Goal: Information Seeking & Learning: Learn about a topic

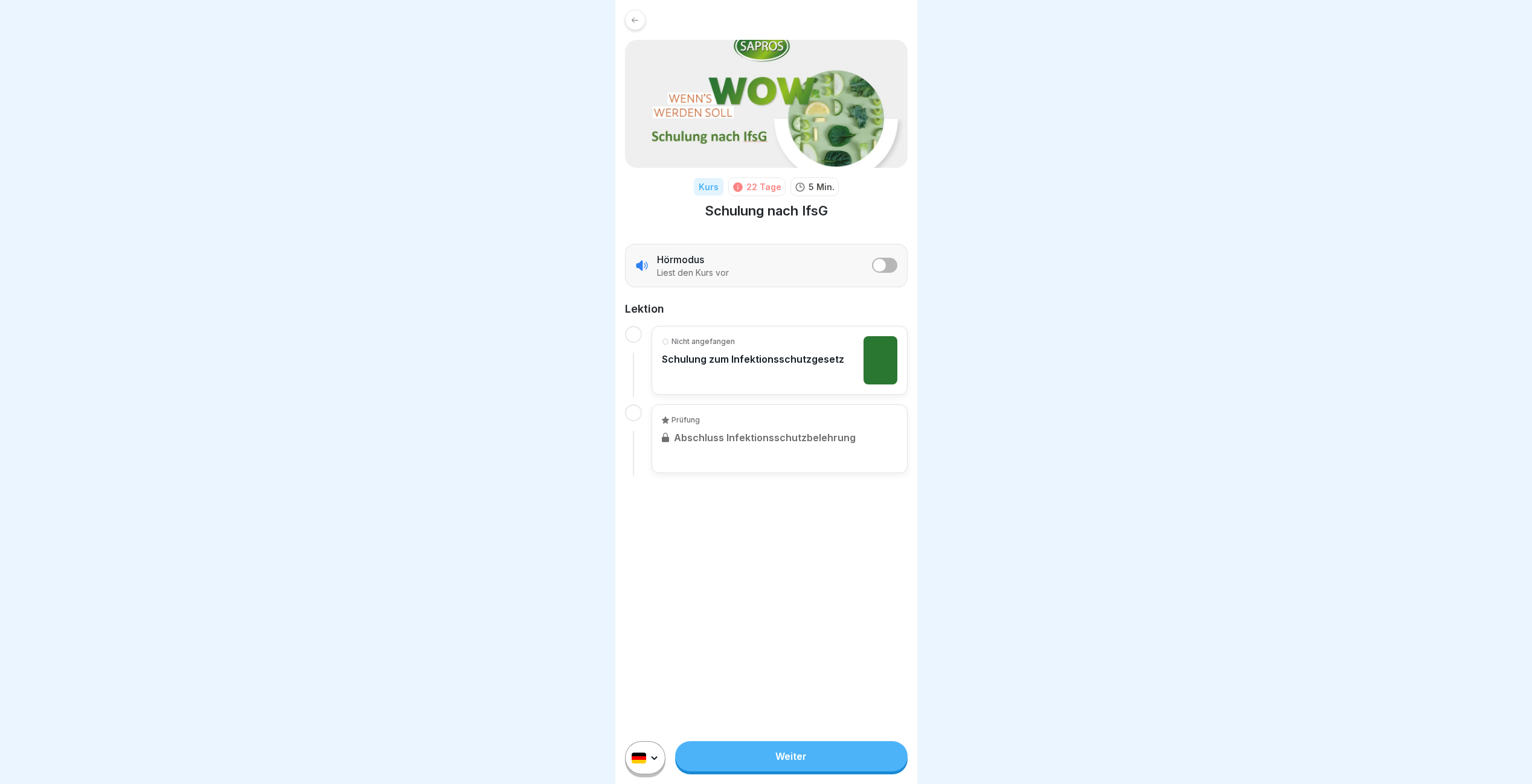
click at [735, 187] on icon at bounding box center [737, 187] width 10 height 10
click at [707, 360] on p "Schulung zum Infektionsschutzgesetz" at bounding box center [753, 359] width 182 height 12
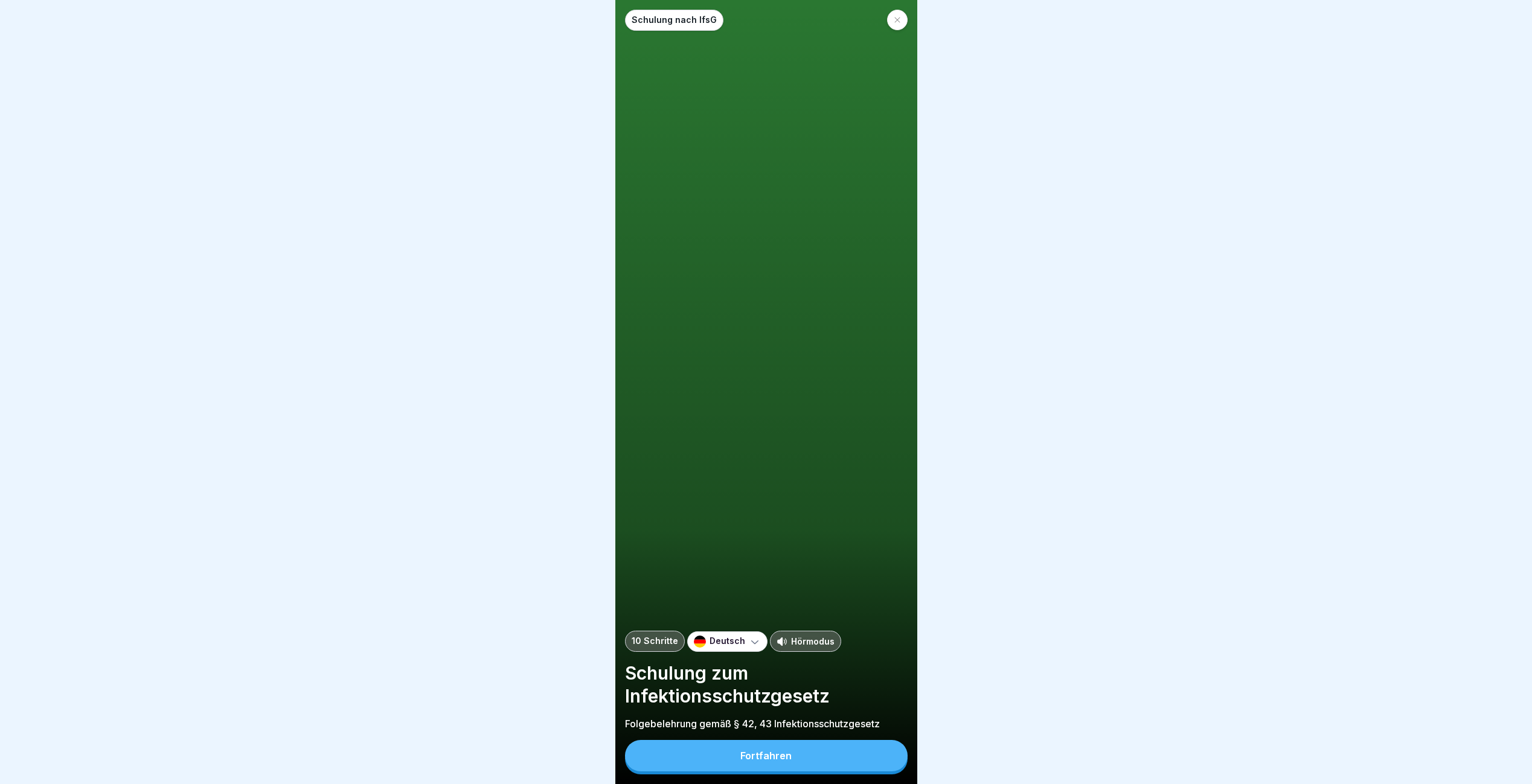
click at [744, 761] on div "Fortfahren" at bounding box center [766, 755] width 51 height 11
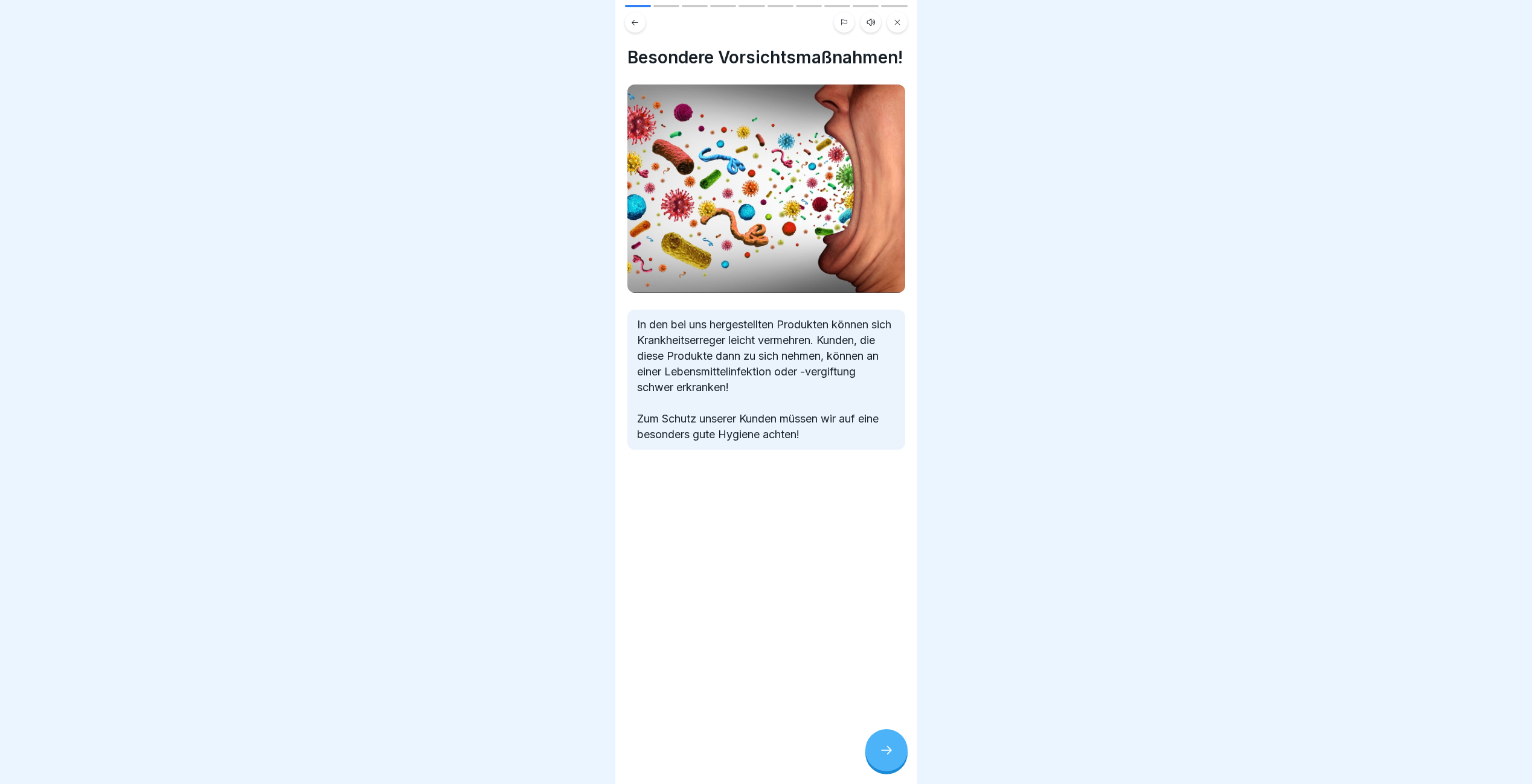
click at [886, 752] on div at bounding box center [886, 750] width 42 height 42
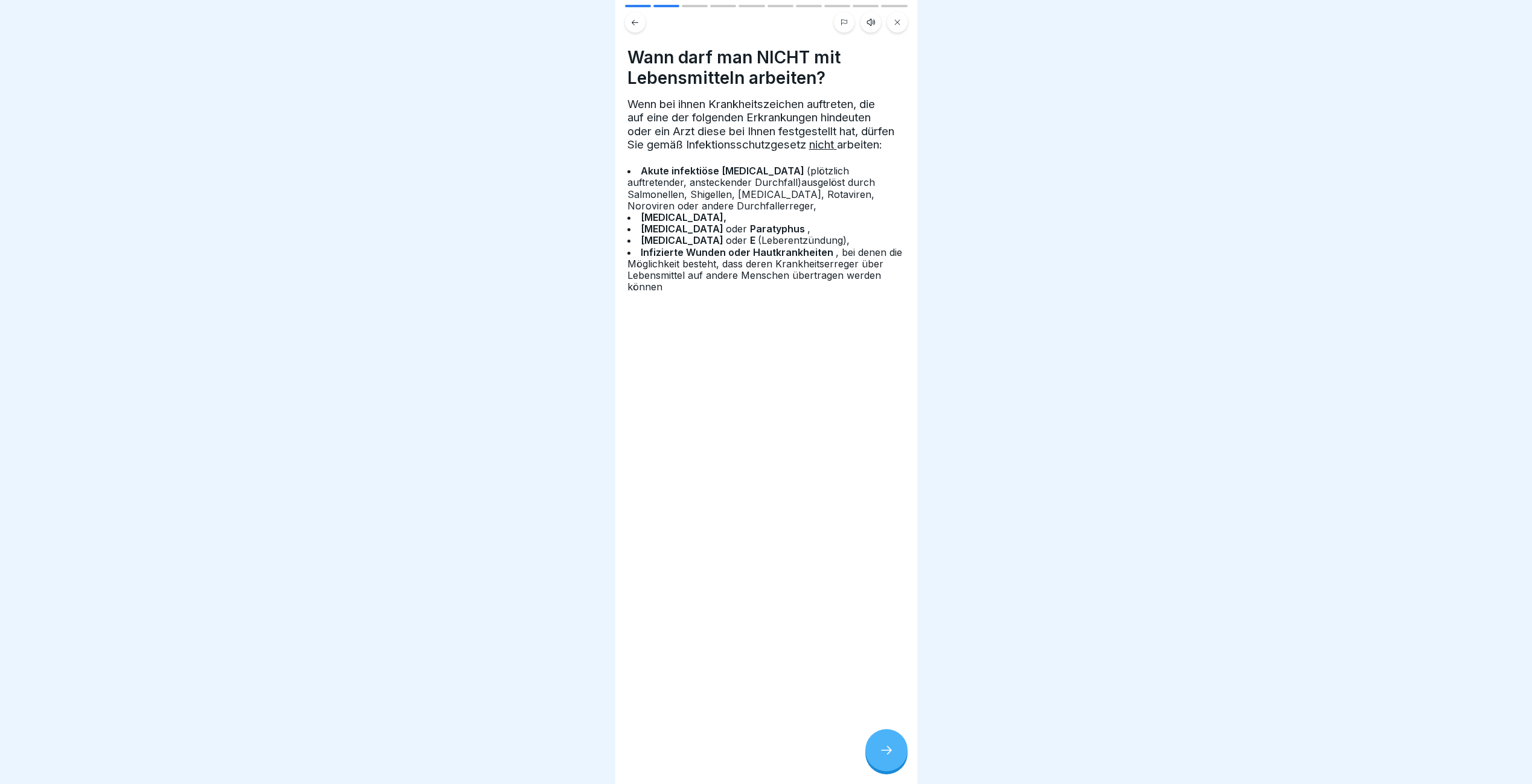
click at [886, 752] on div at bounding box center [886, 750] width 42 height 42
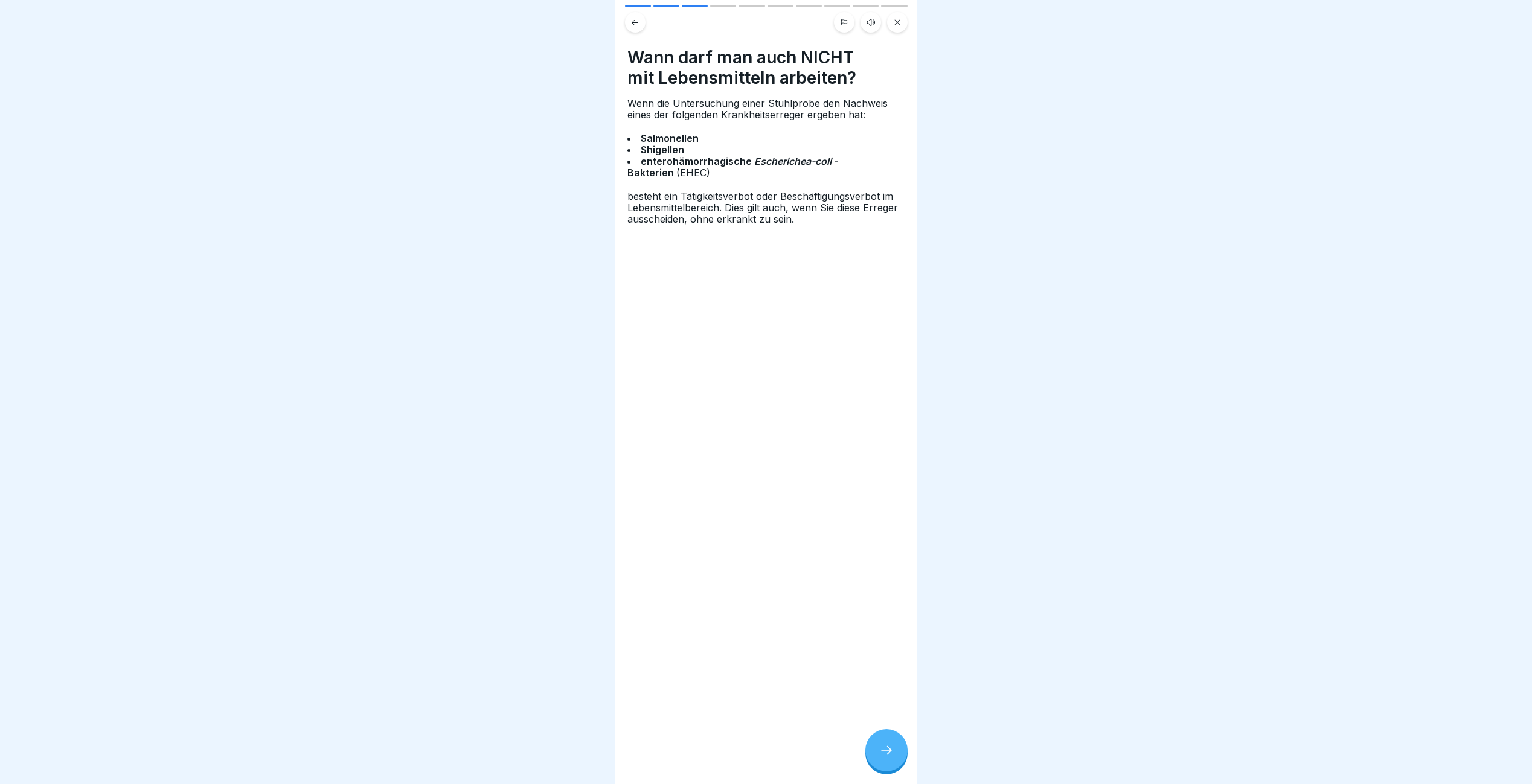
click at [886, 752] on div at bounding box center [886, 750] width 42 height 42
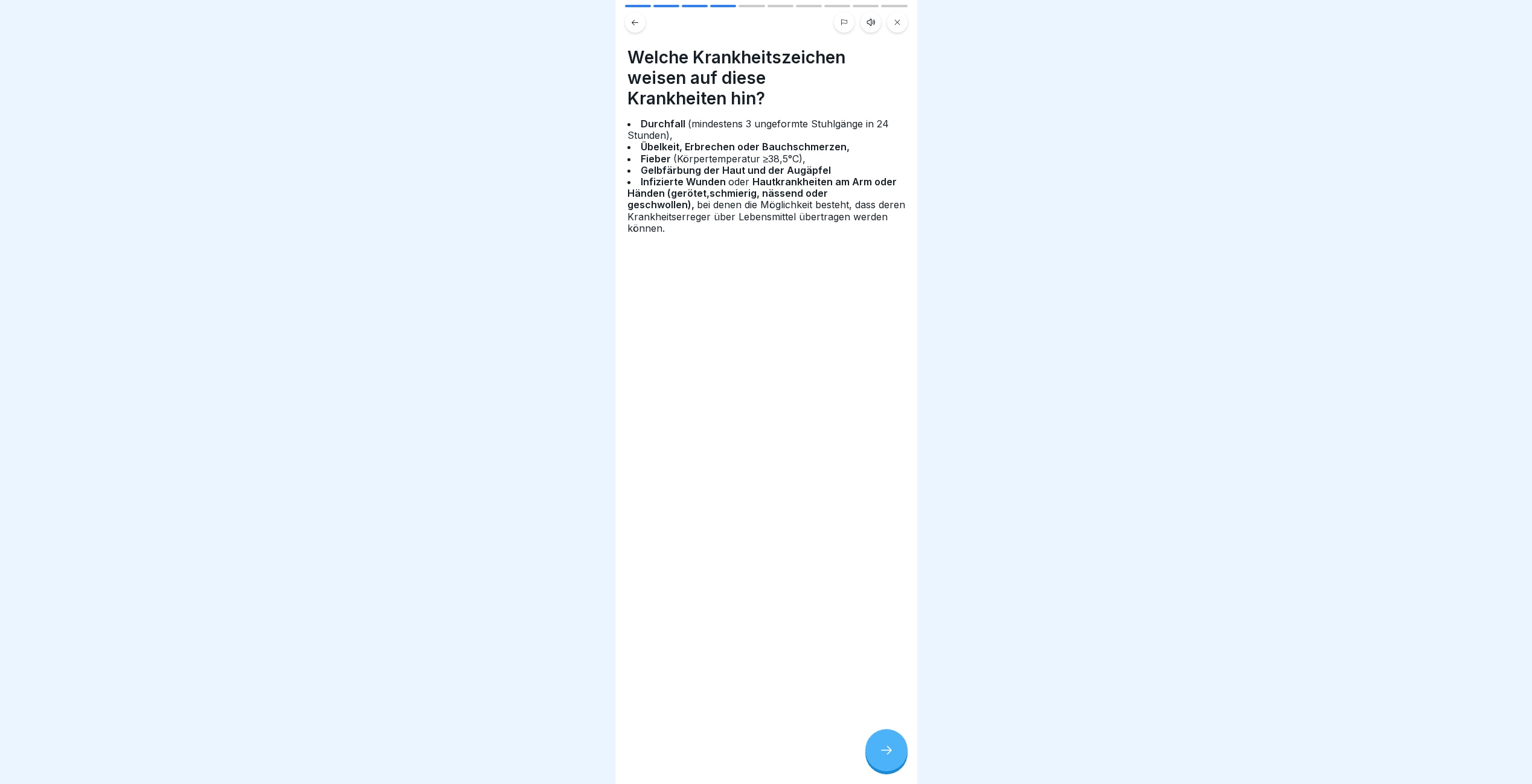
click at [886, 752] on div at bounding box center [886, 750] width 42 height 42
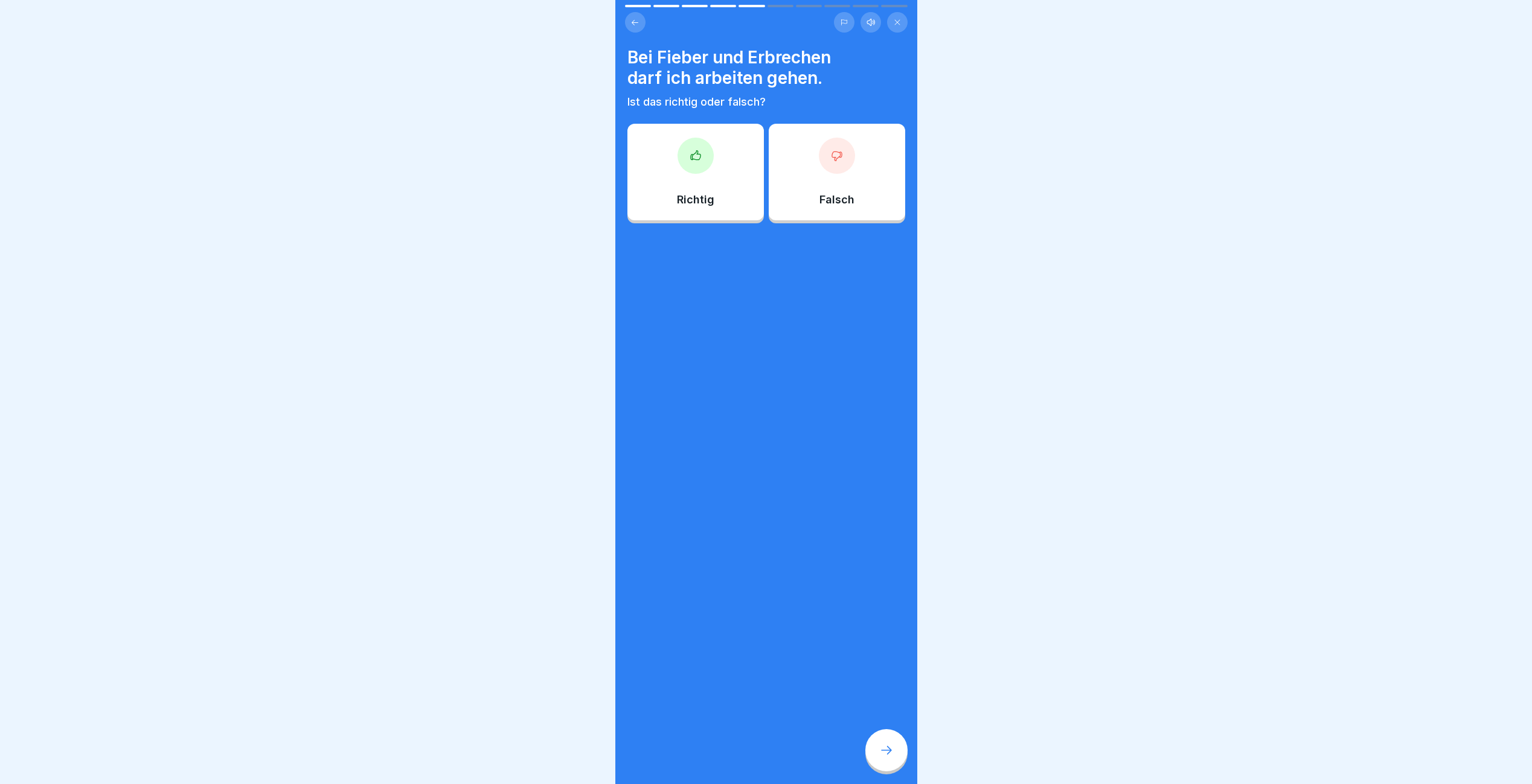
click at [819, 150] on div at bounding box center [837, 156] width 36 height 36
click at [887, 757] on icon at bounding box center [887, 750] width 14 height 14
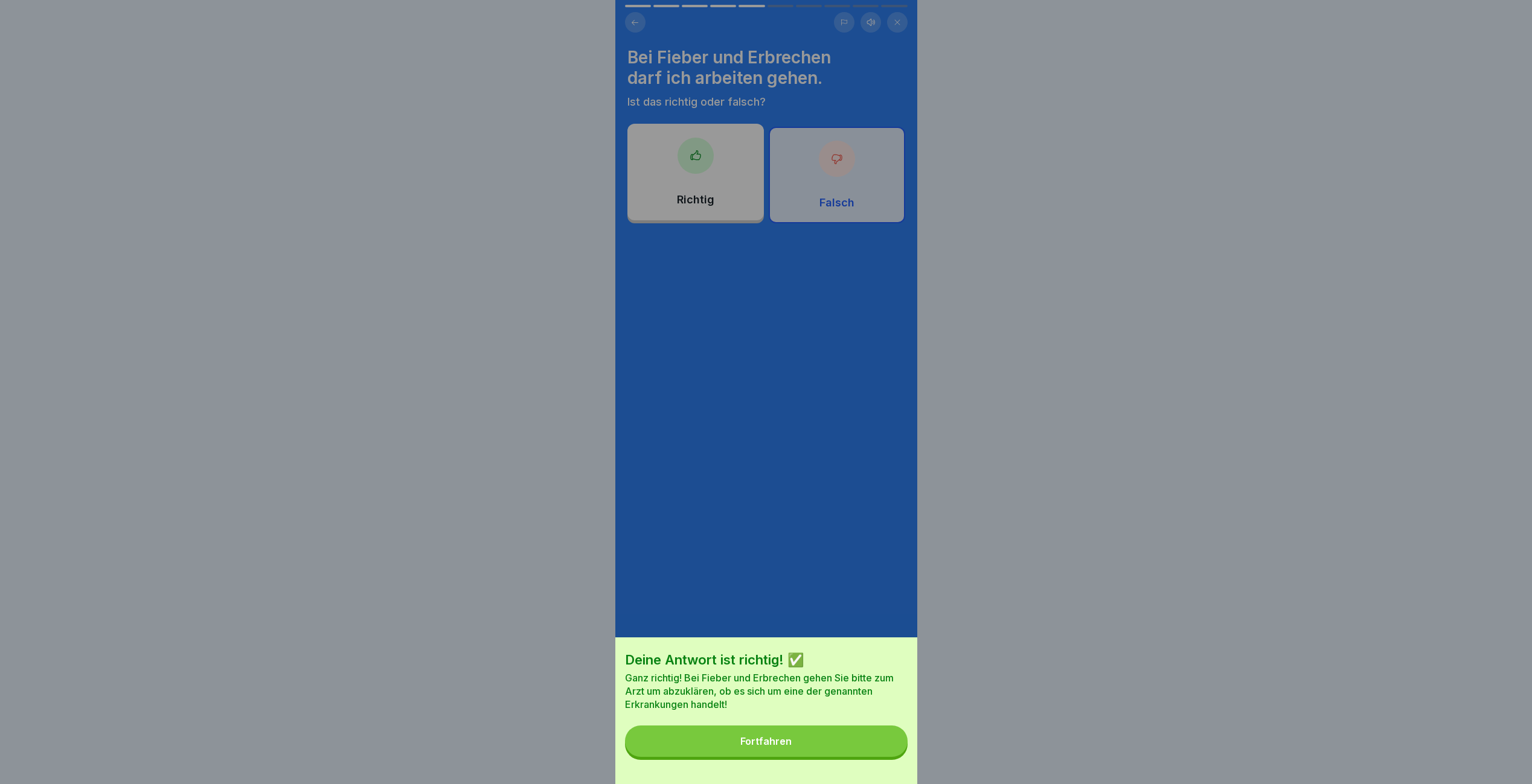
click at [865, 741] on button "Fortfahren" at bounding box center [766, 741] width 283 height 31
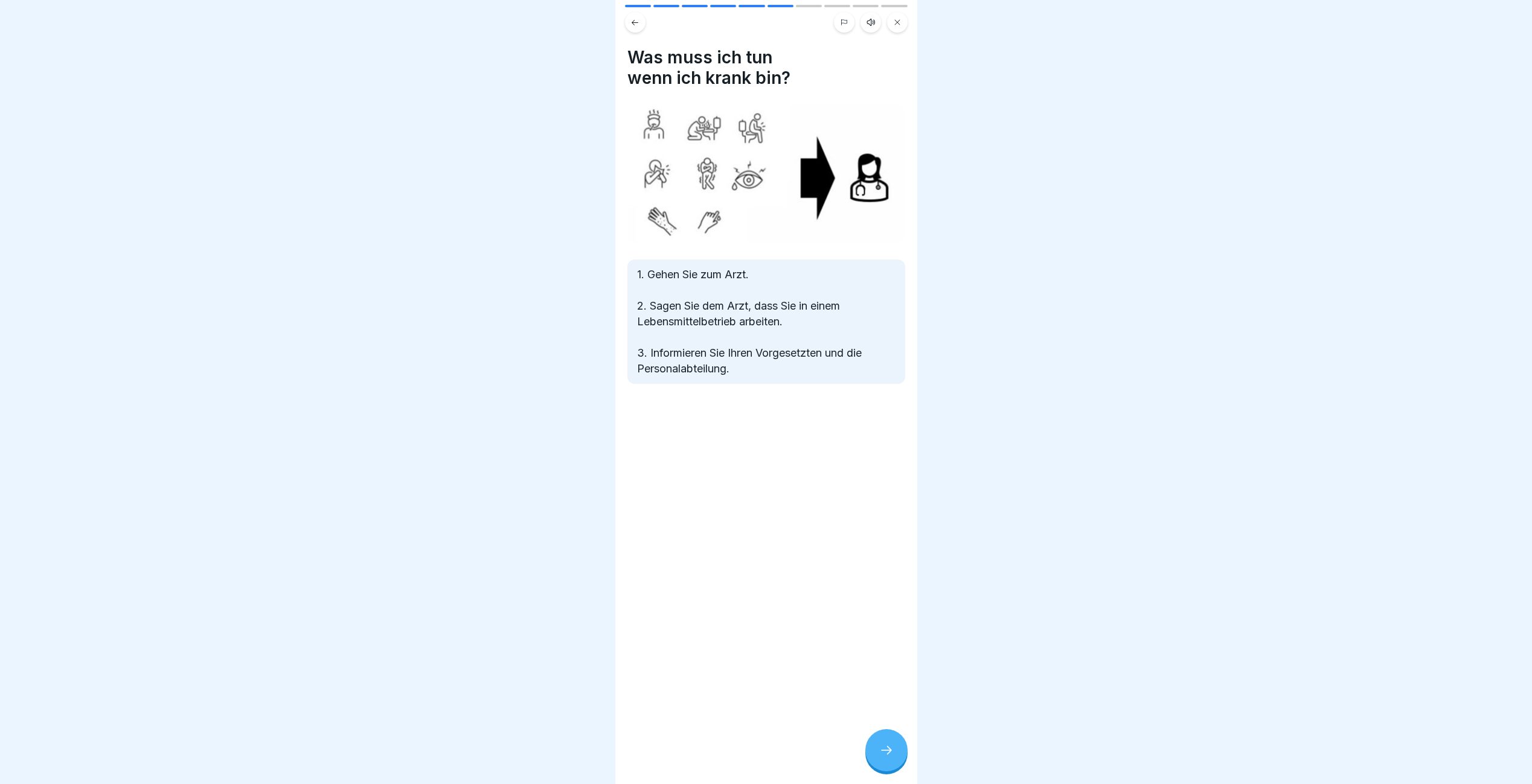
click at [875, 757] on div at bounding box center [886, 750] width 42 height 42
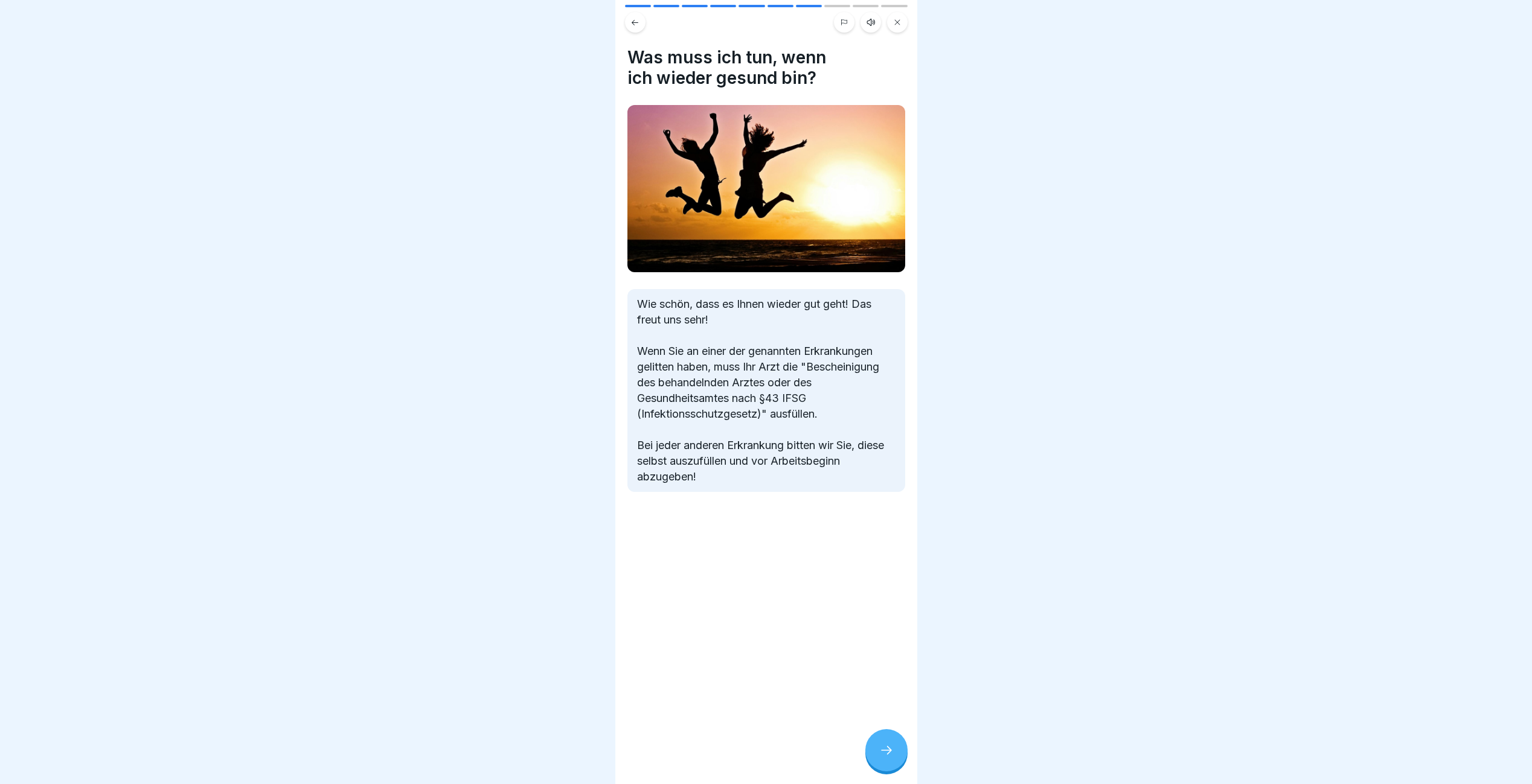
click at [875, 757] on div at bounding box center [886, 750] width 42 height 42
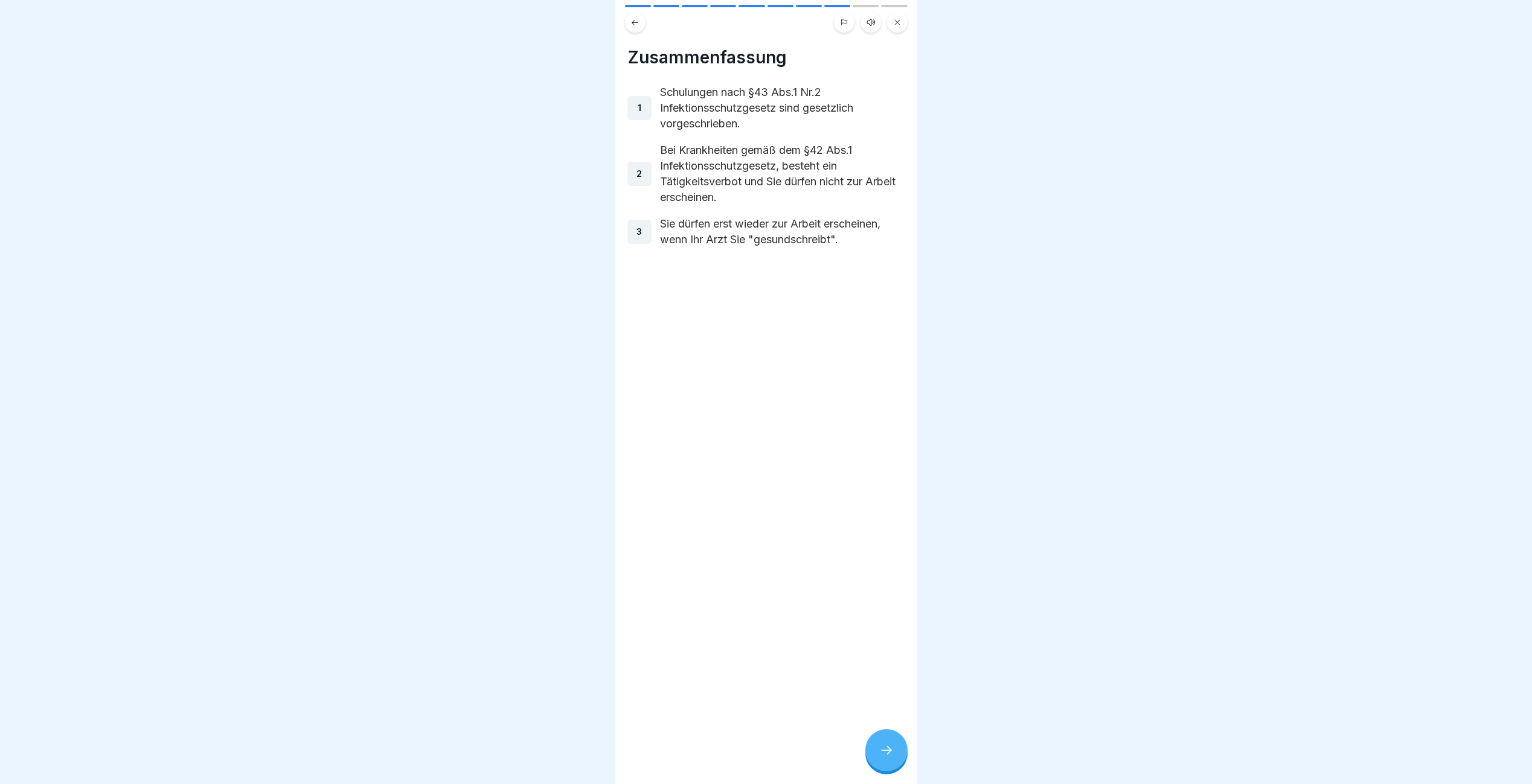
click at [875, 757] on div at bounding box center [886, 750] width 42 height 42
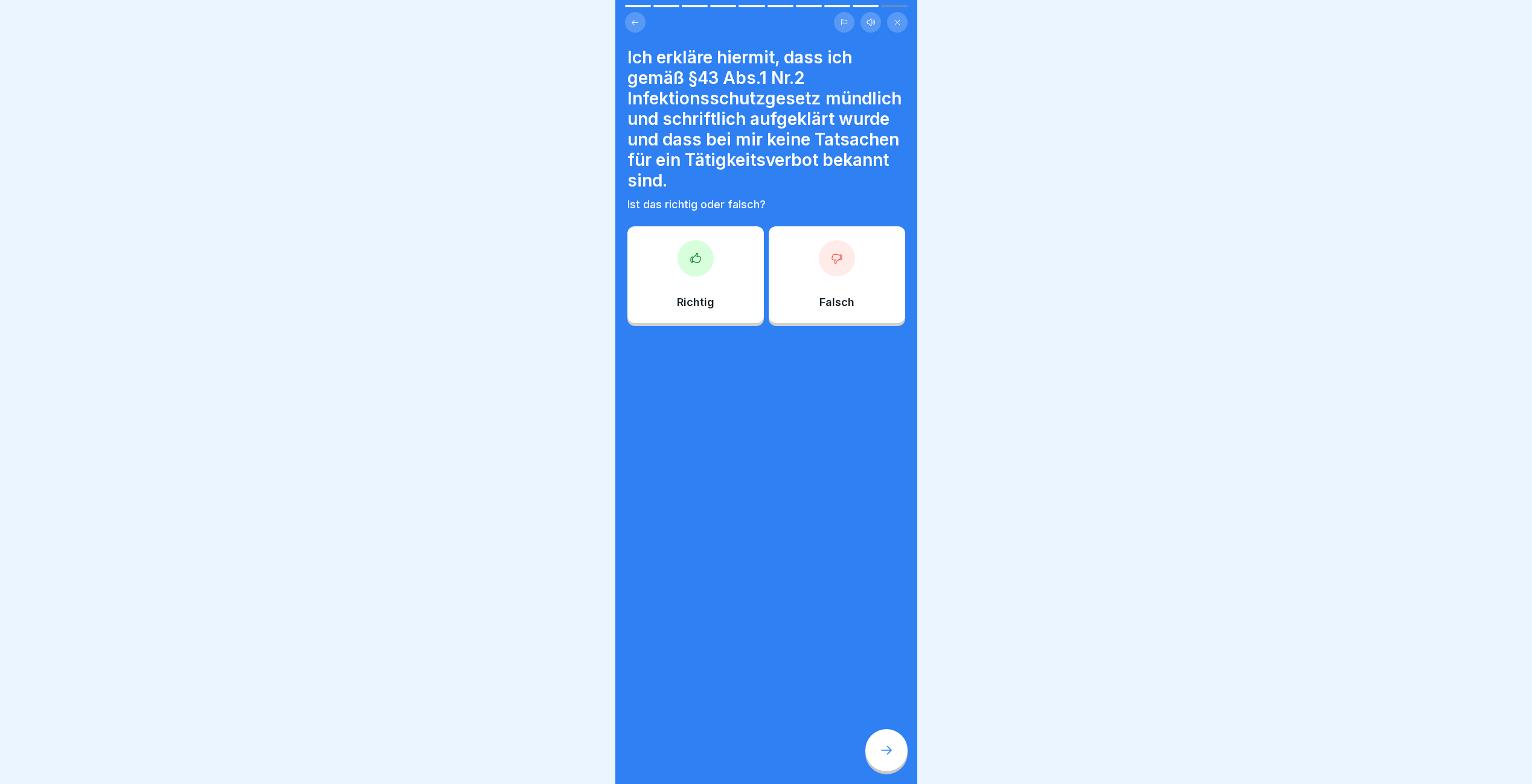
click at [692, 264] on div at bounding box center [696, 259] width 36 height 36
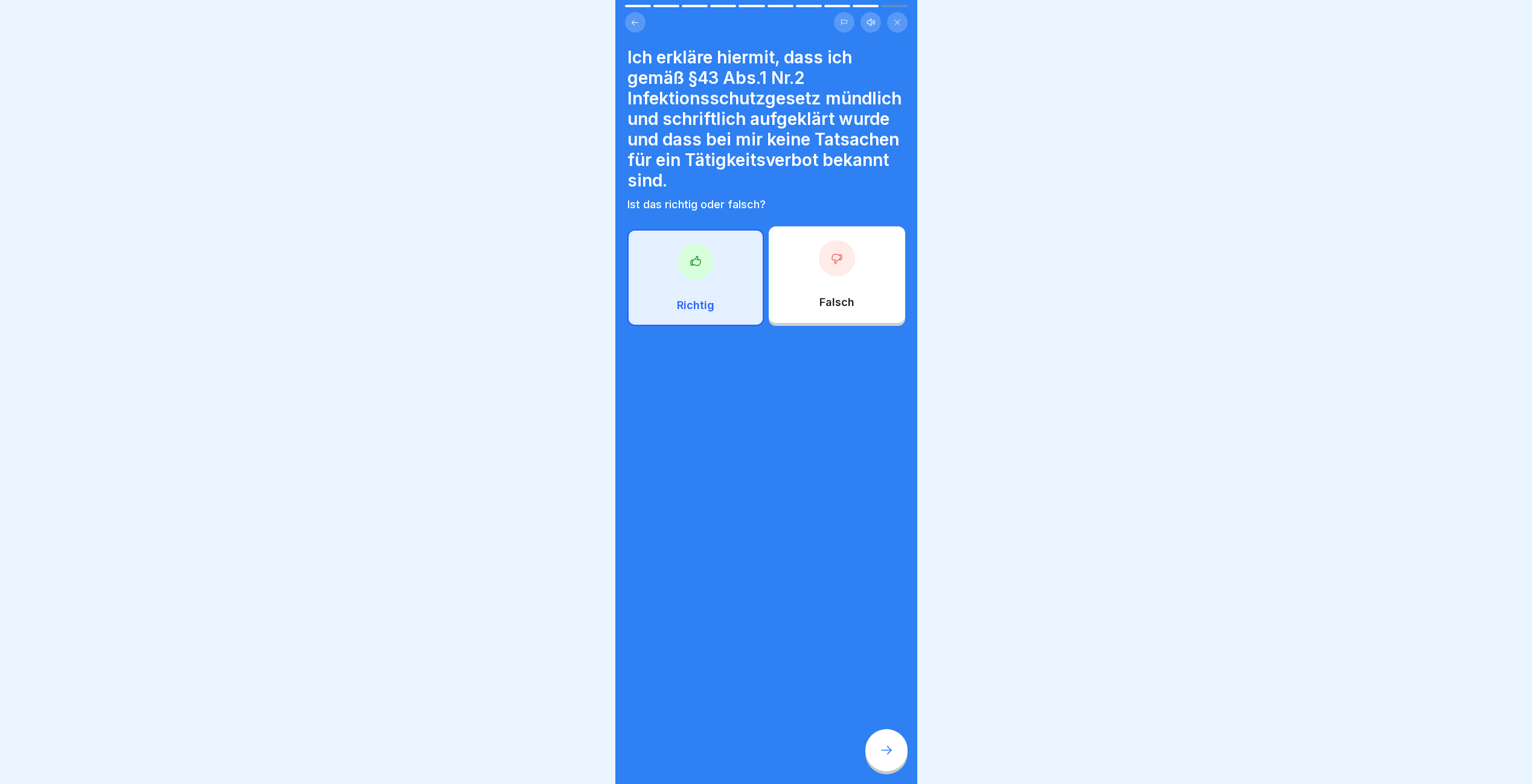
click at [872, 761] on div at bounding box center [886, 750] width 42 height 42
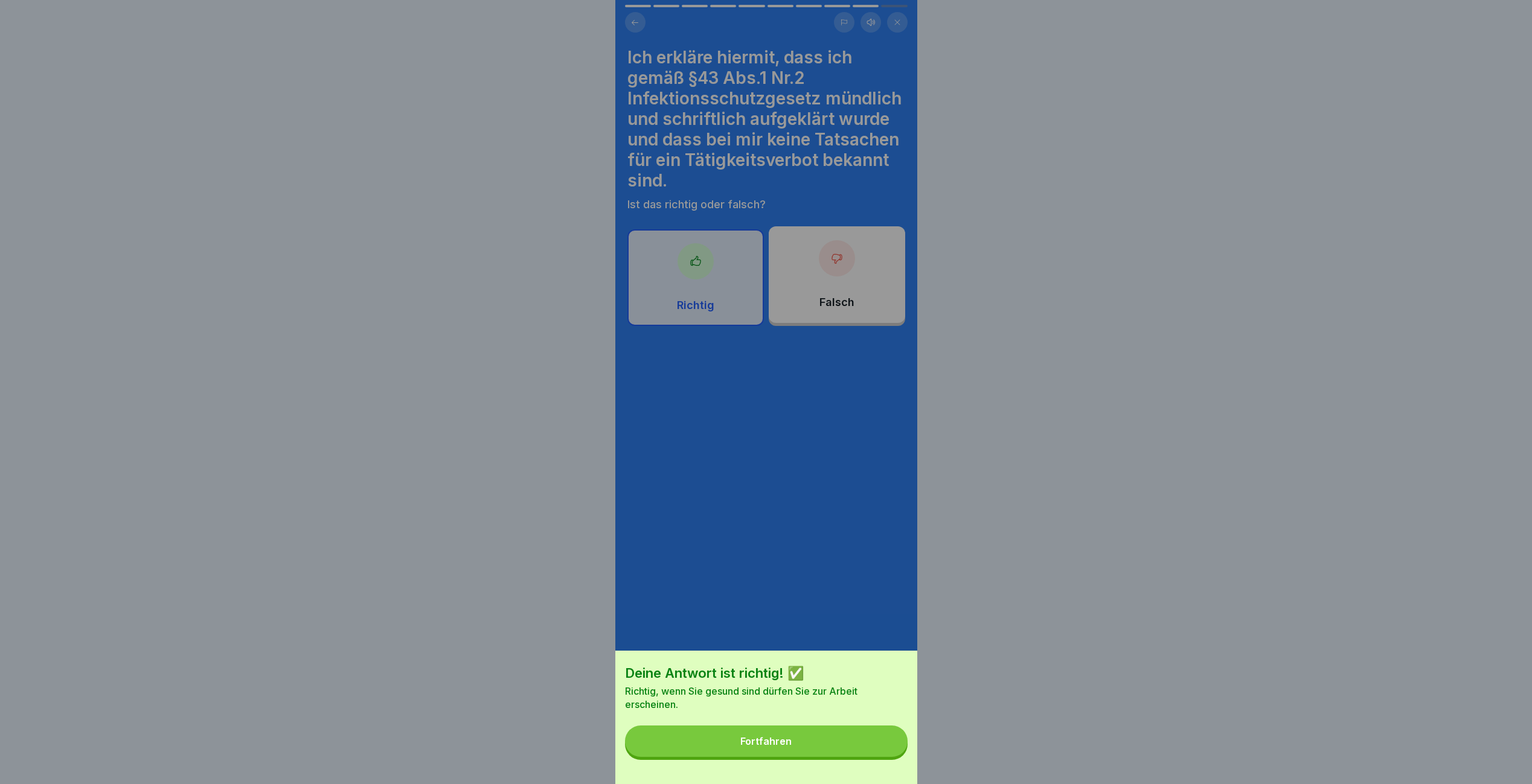
click at [872, 757] on button "Fortfahren" at bounding box center [766, 741] width 283 height 31
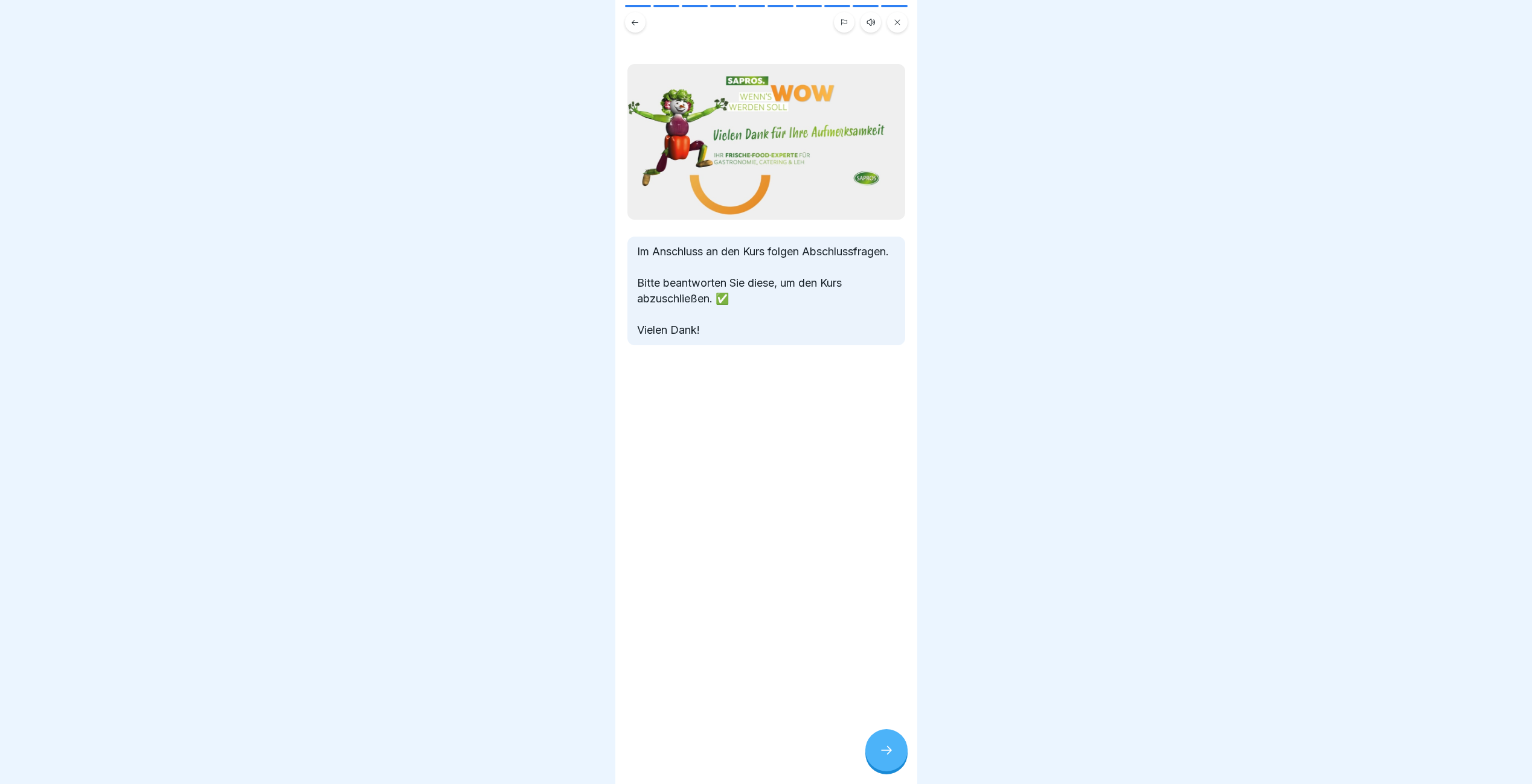
click at [872, 761] on div at bounding box center [886, 750] width 42 height 42
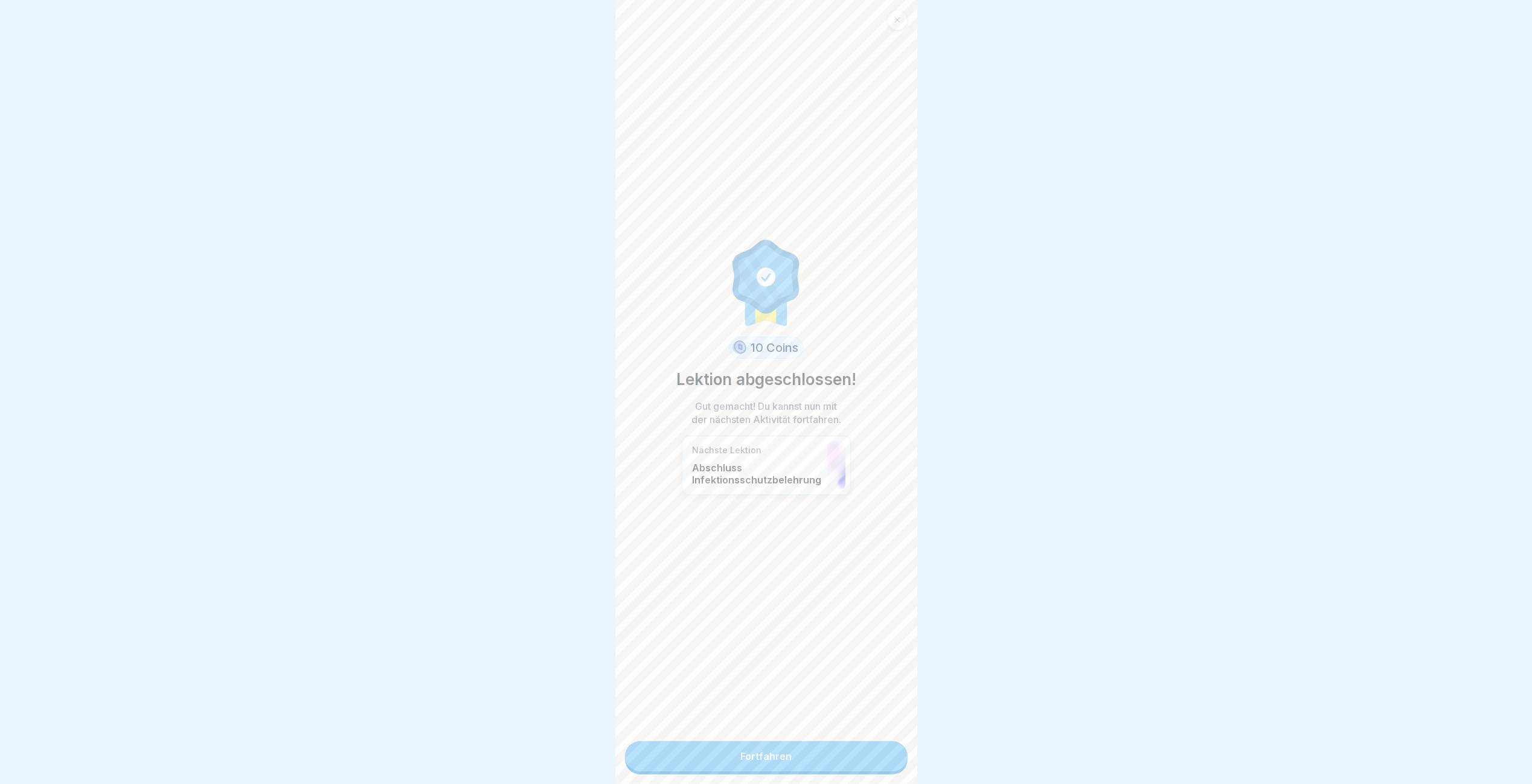
click at [872, 761] on link "Fortfahren" at bounding box center [766, 756] width 283 height 30
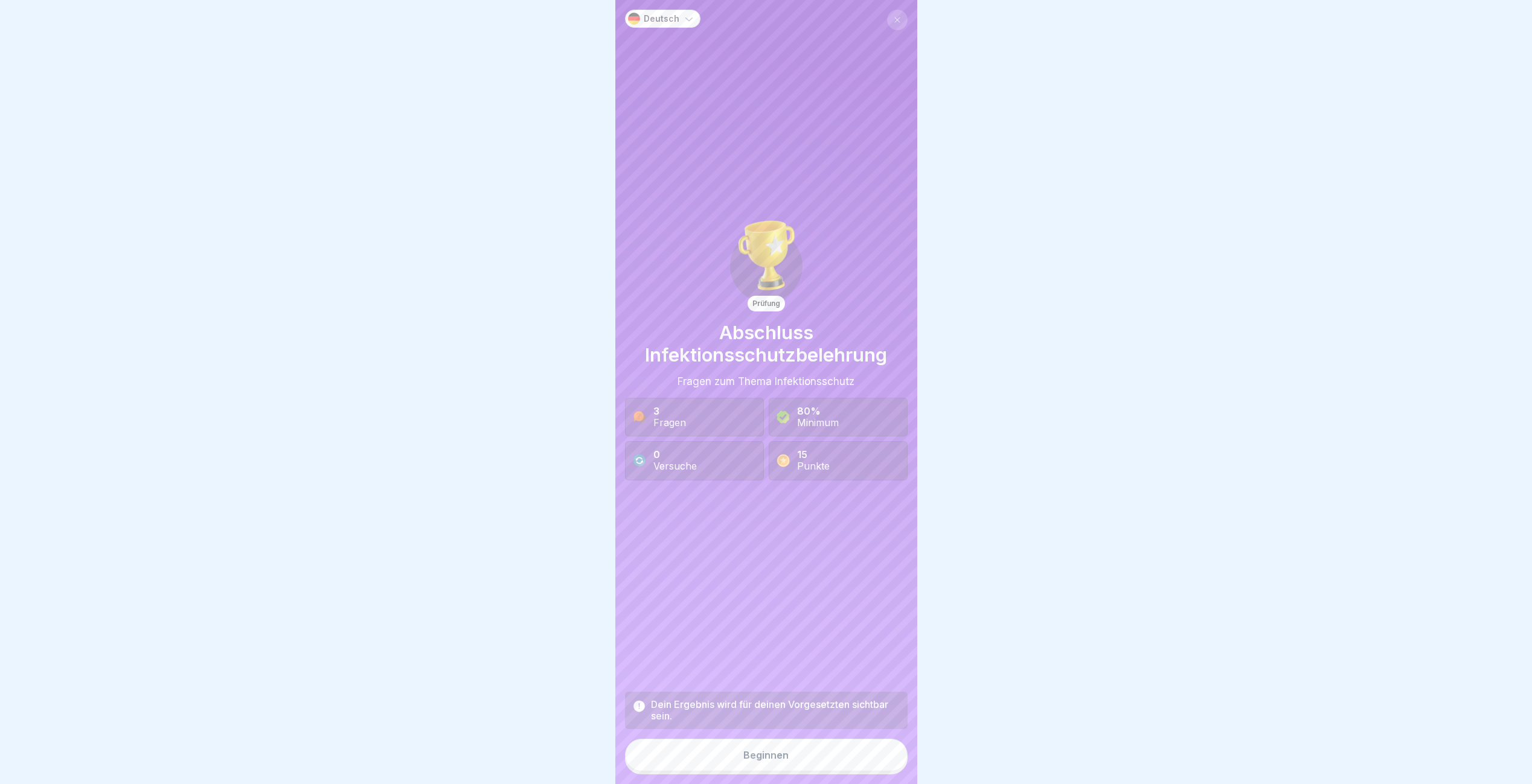
click at [872, 761] on button "Beginnen" at bounding box center [766, 755] width 283 height 33
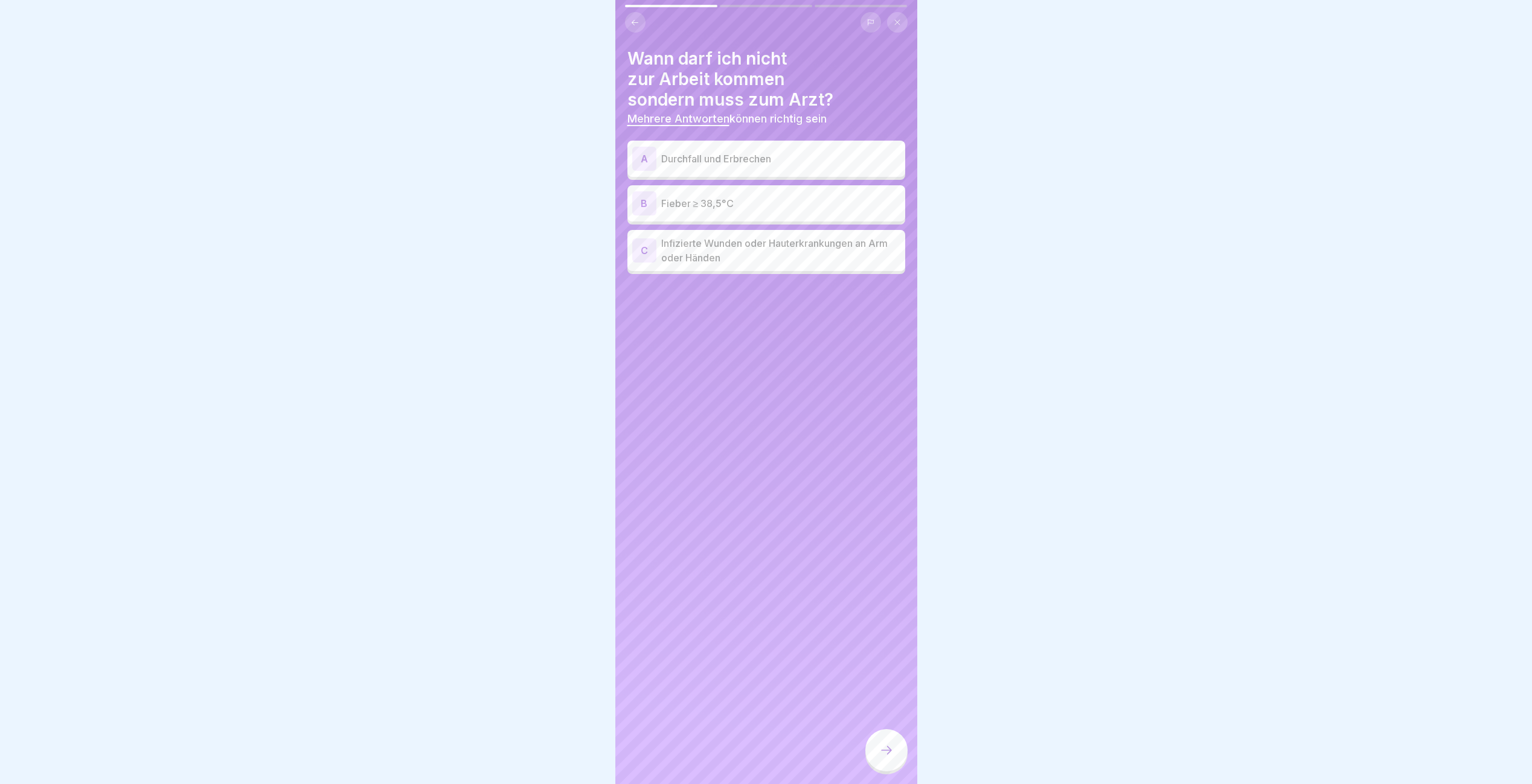
click at [643, 157] on div "A" at bounding box center [644, 158] width 24 height 24
click at [638, 251] on div "C" at bounding box center [644, 250] width 24 height 24
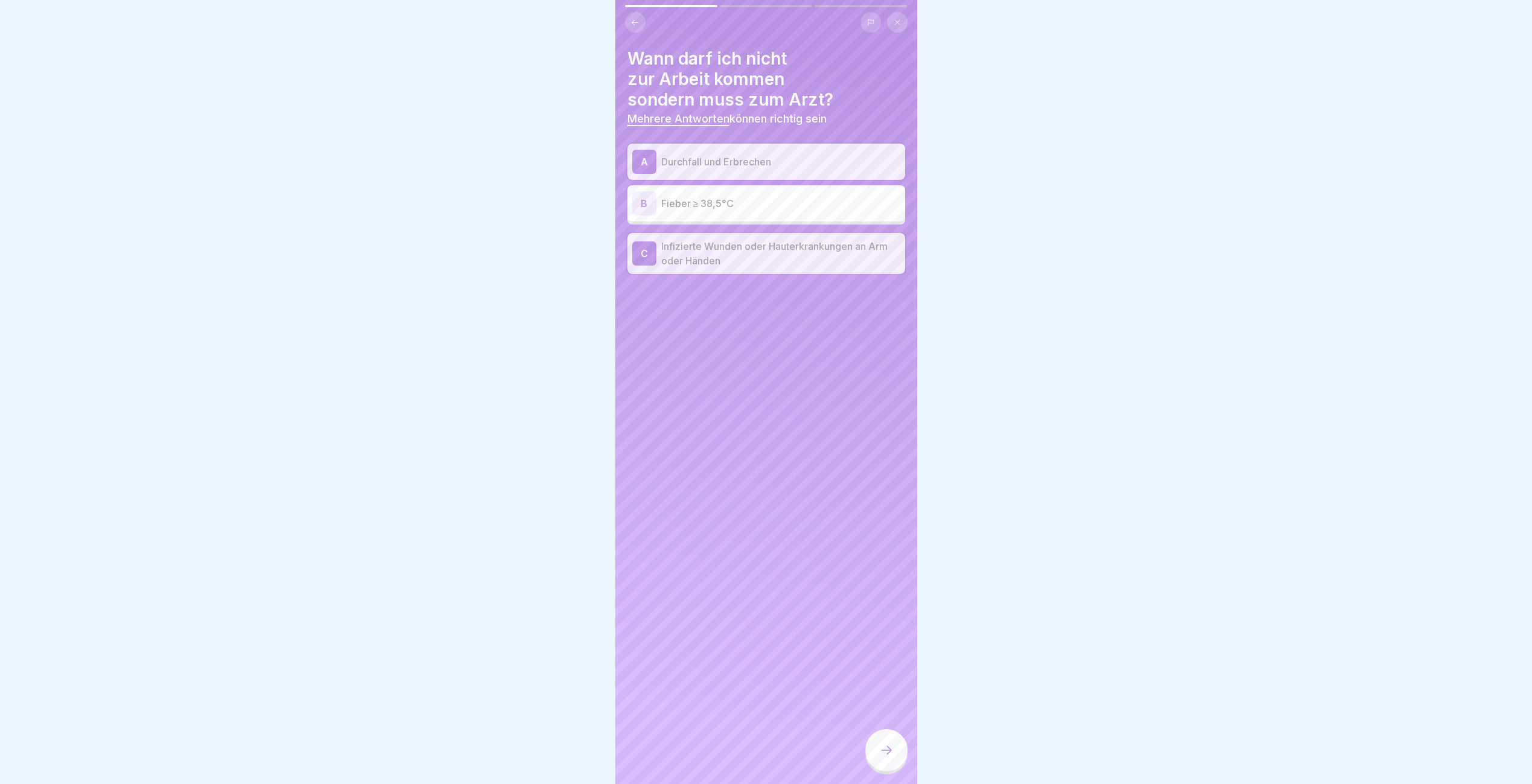
click at [886, 757] on icon at bounding box center [887, 750] width 14 height 14
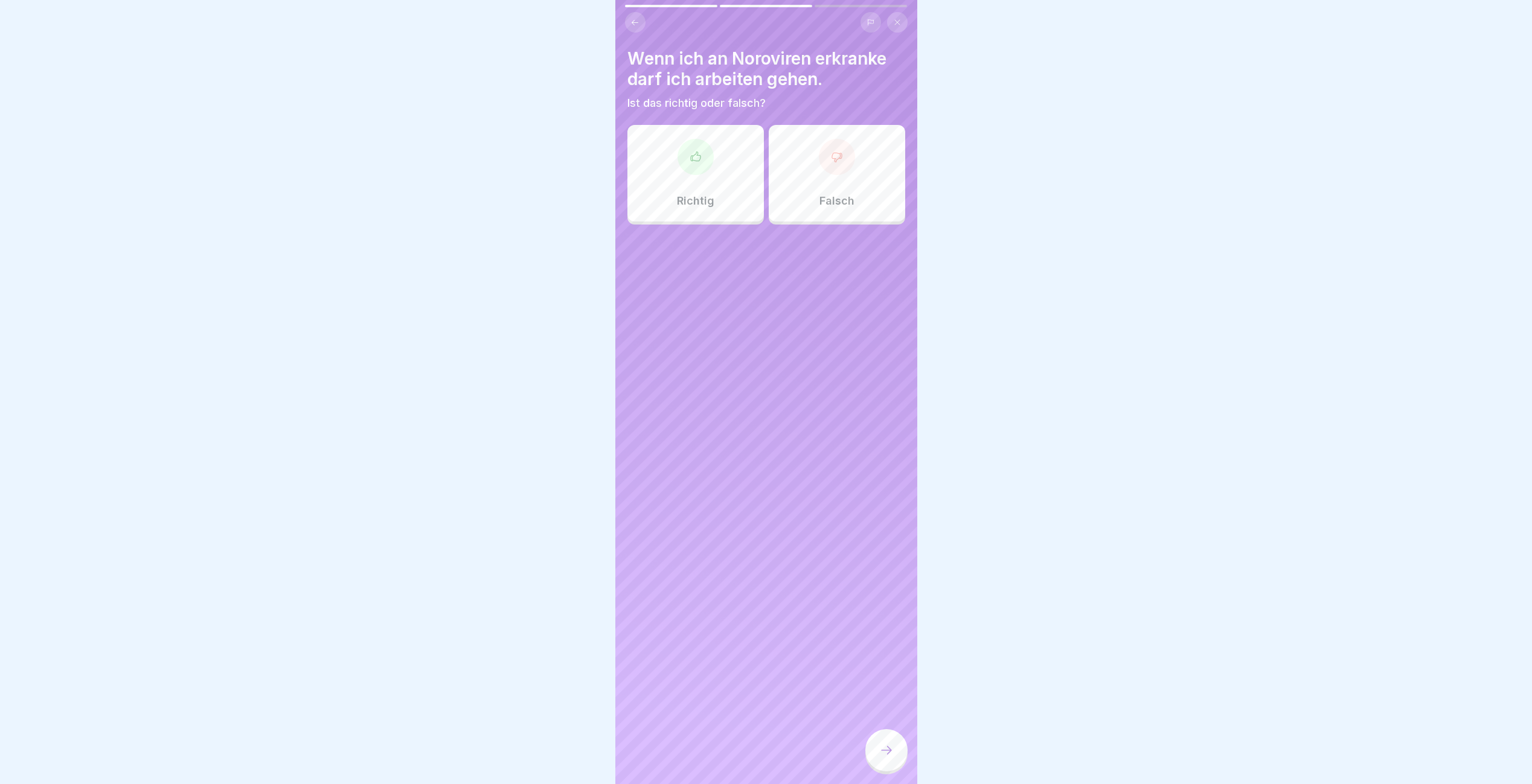
click at [819, 160] on div at bounding box center [837, 157] width 36 height 36
click at [877, 765] on div at bounding box center [886, 750] width 42 height 42
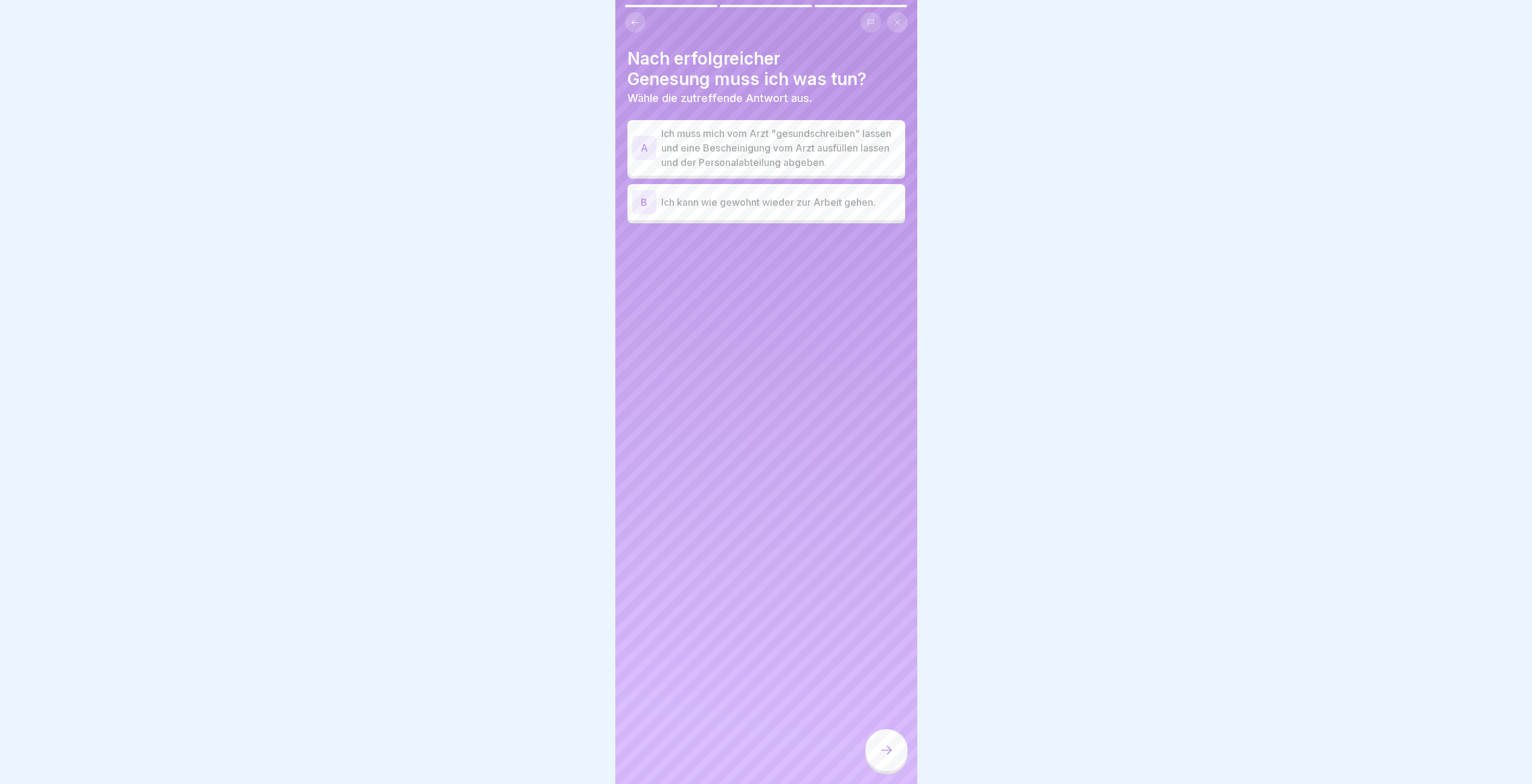
click at [767, 141] on p "Ich muss mich vom Arzt "gesundschreiben" lassen und eine Bescheinigung vom Arzt…" at bounding box center [780, 148] width 239 height 44
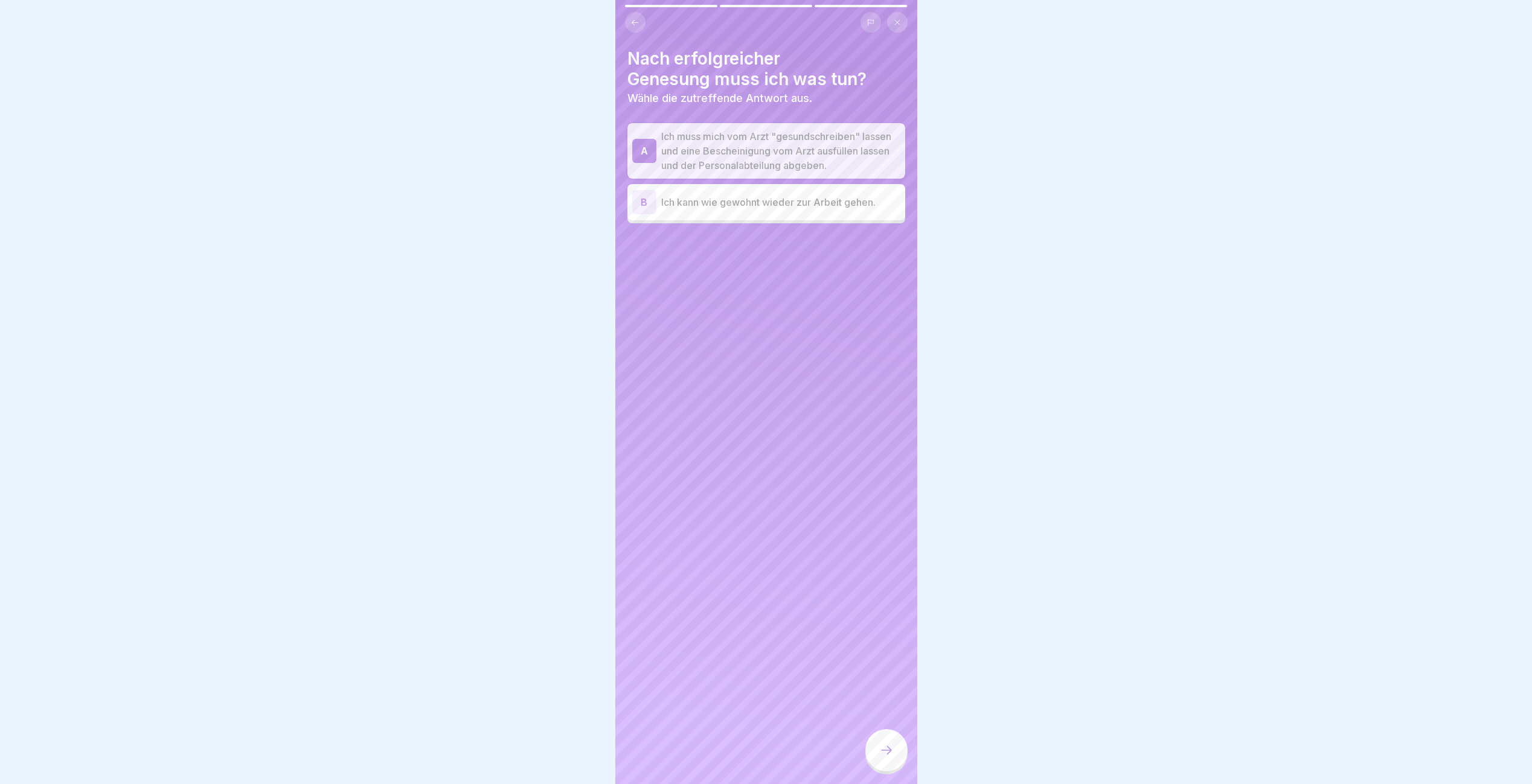
click at [886, 757] on icon at bounding box center [887, 750] width 14 height 14
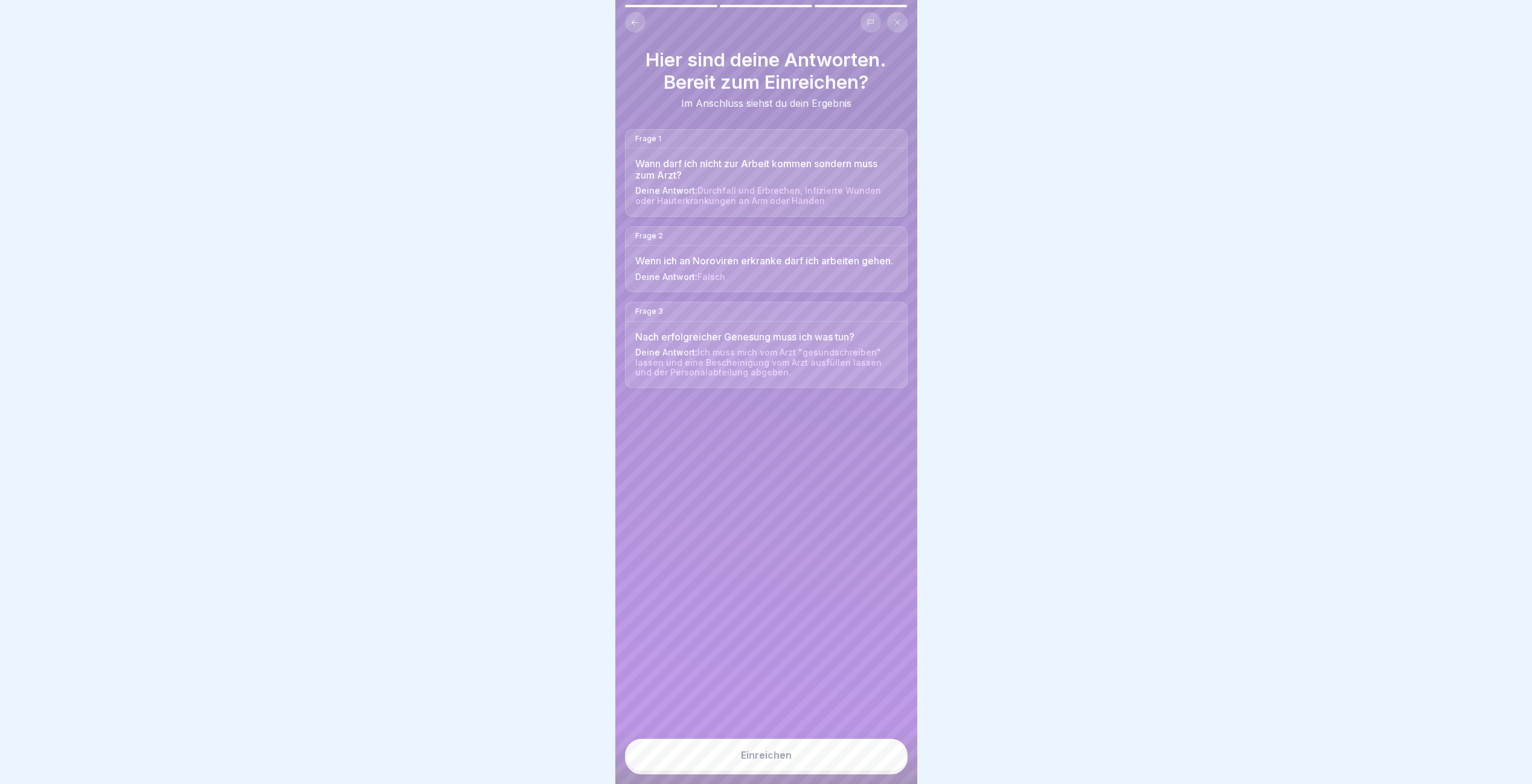
click at [855, 765] on button "Einreichen" at bounding box center [766, 755] width 283 height 33
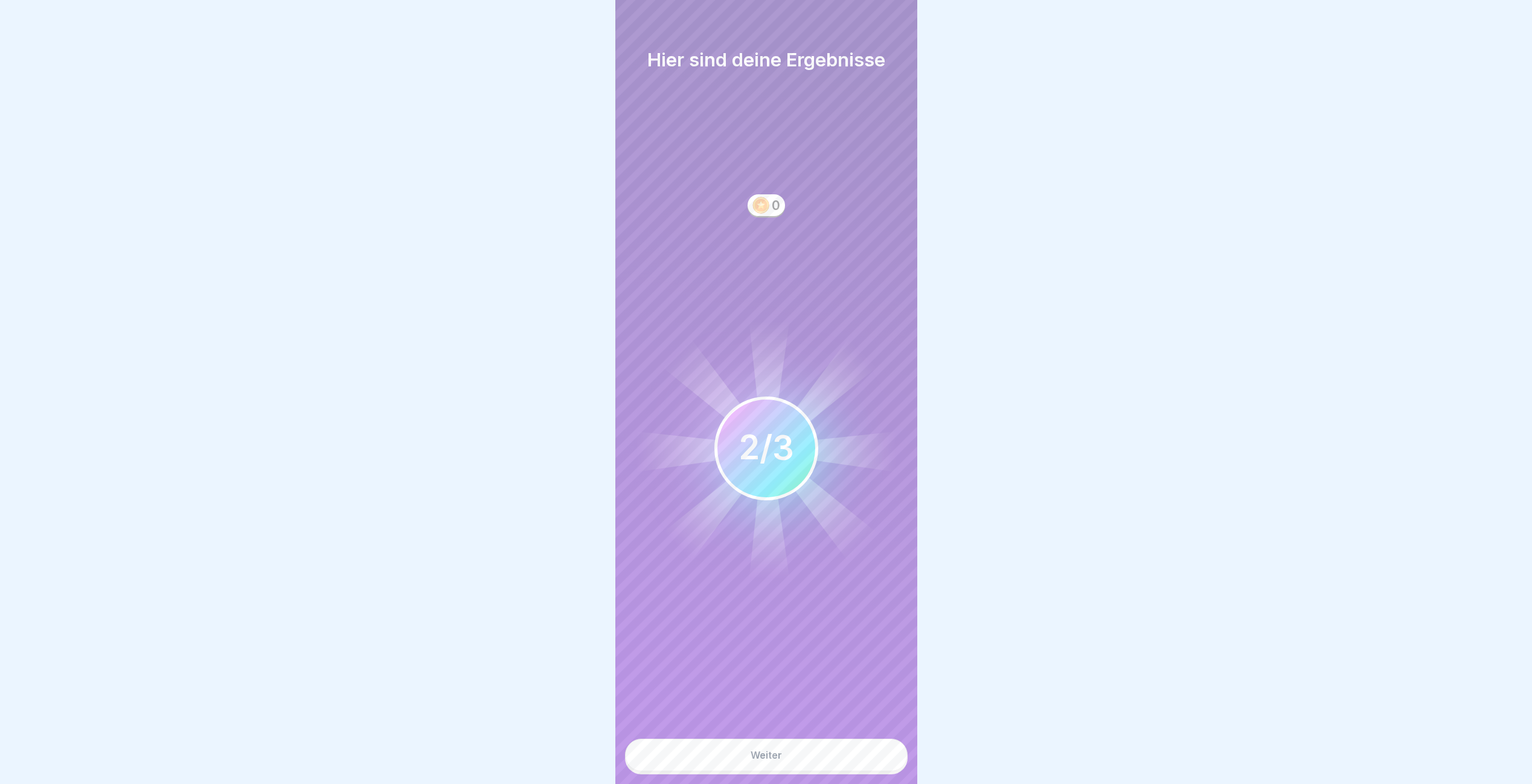
click at [855, 765] on button "Weiter" at bounding box center [766, 755] width 283 height 33
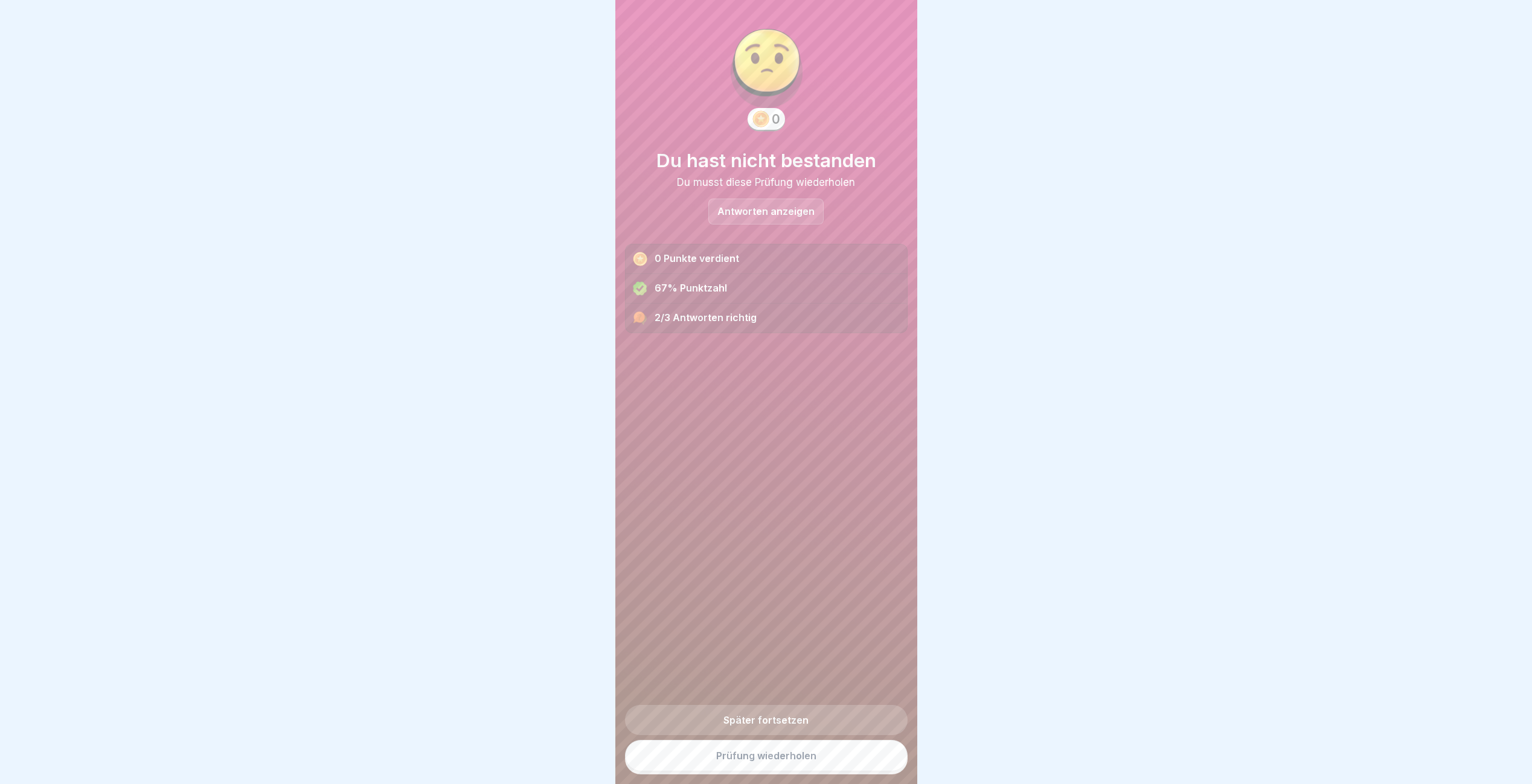
click at [793, 220] on div "Antworten anzeigen" at bounding box center [765, 212] width 115 height 26
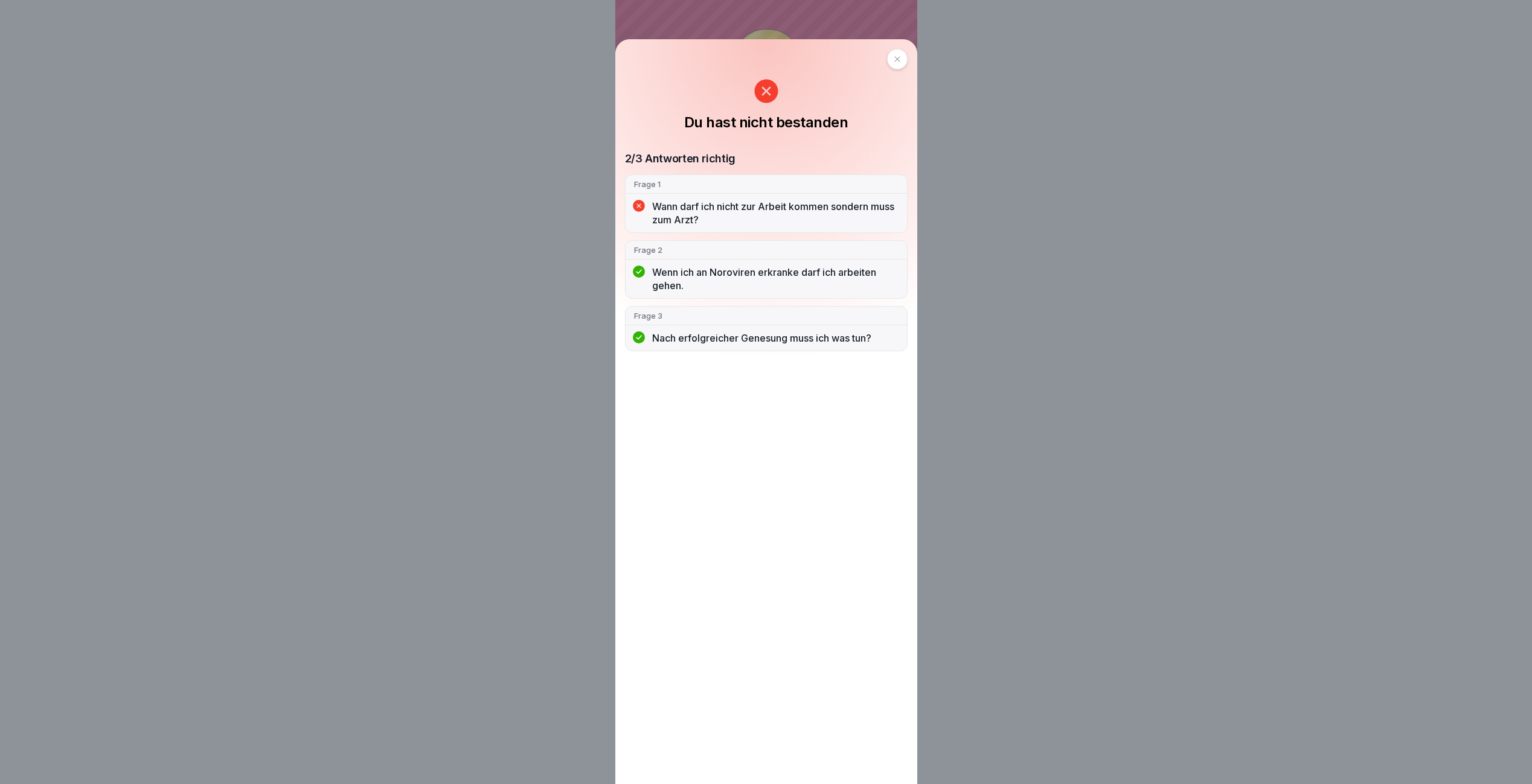
click at [894, 59] on div at bounding box center [898, 59] width 21 height 21
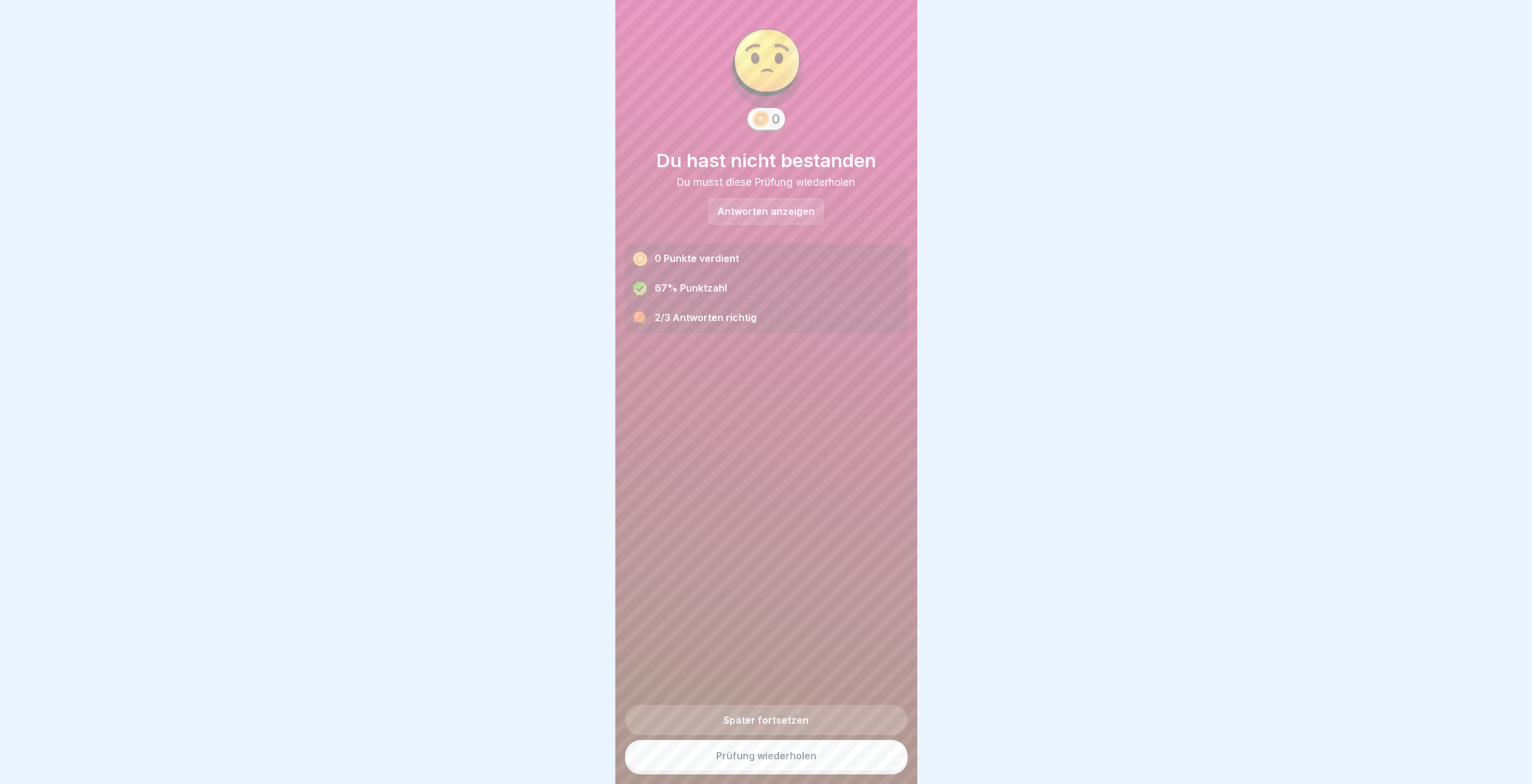
click at [728, 770] on link "Prüfung wiederholen" at bounding box center [766, 756] width 283 height 31
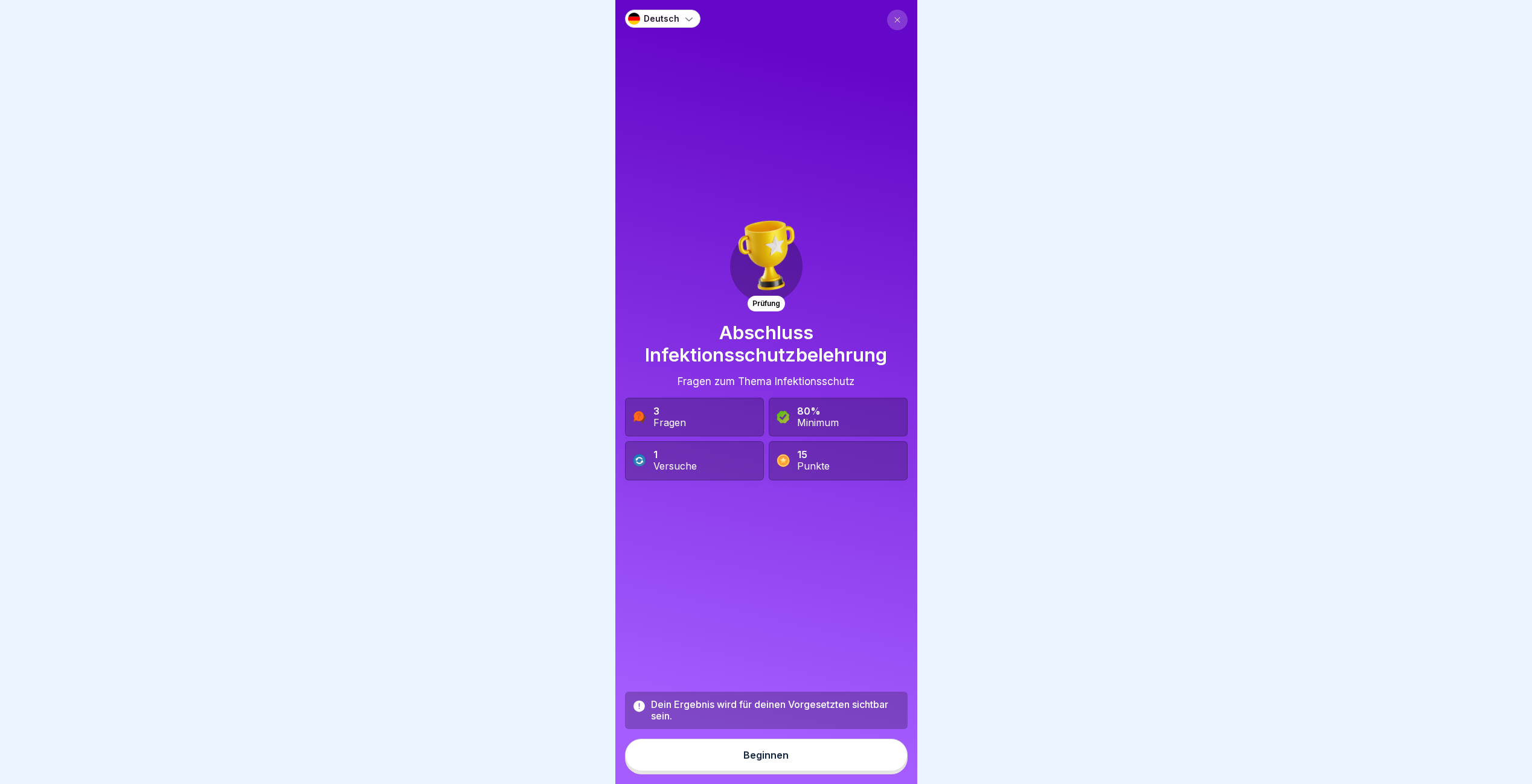
click at [716, 772] on button "Beginnen" at bounding box center [766, 755] width 283 height 33
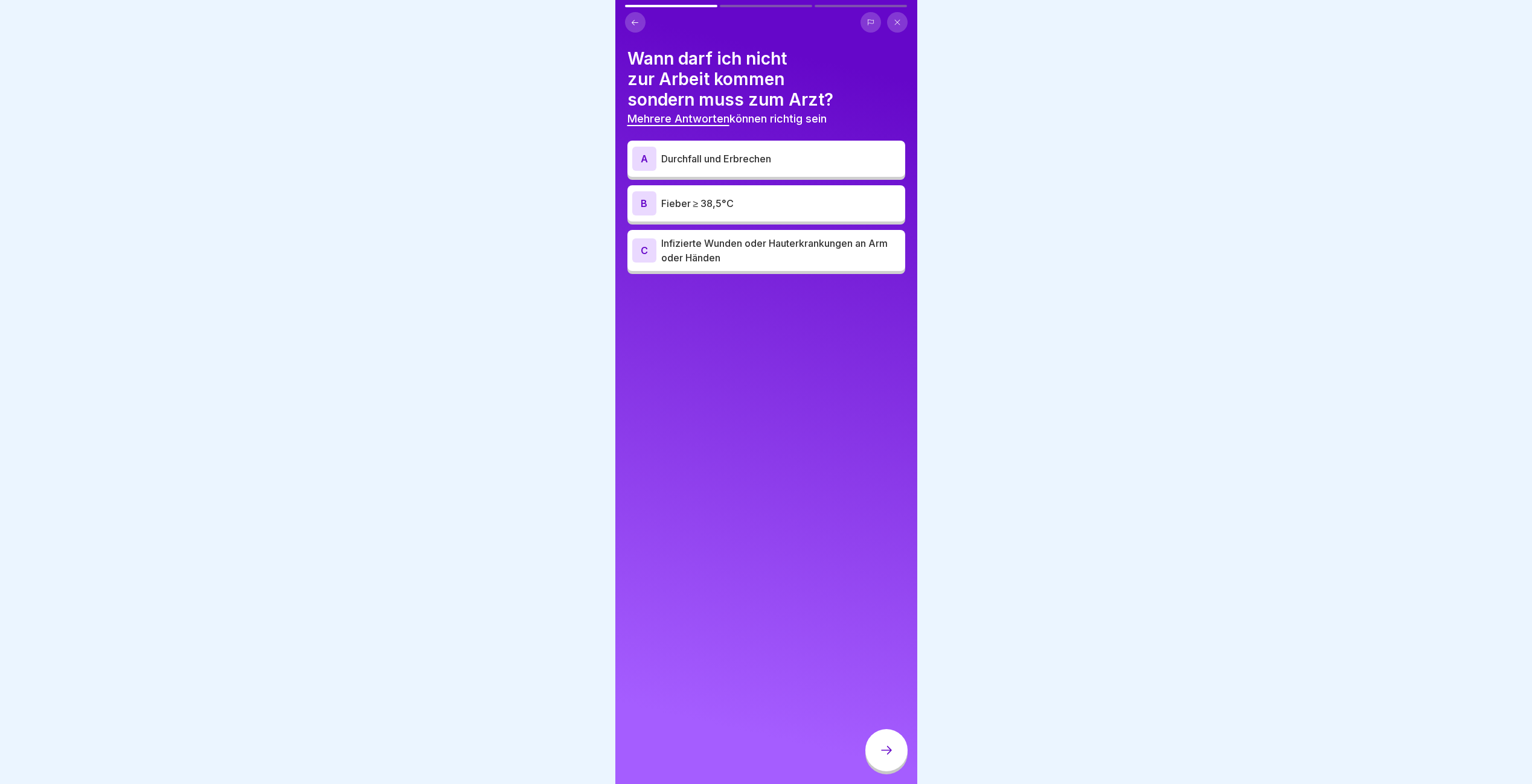
click at [793, 152] on p "Durchfall und Erbrechen" at bounding box center [780, 159] width 239 height 14
click at [769, 204] on p "Fieber ≥ 38,5°C" at bounding box center [780, 203] width 239 height 14
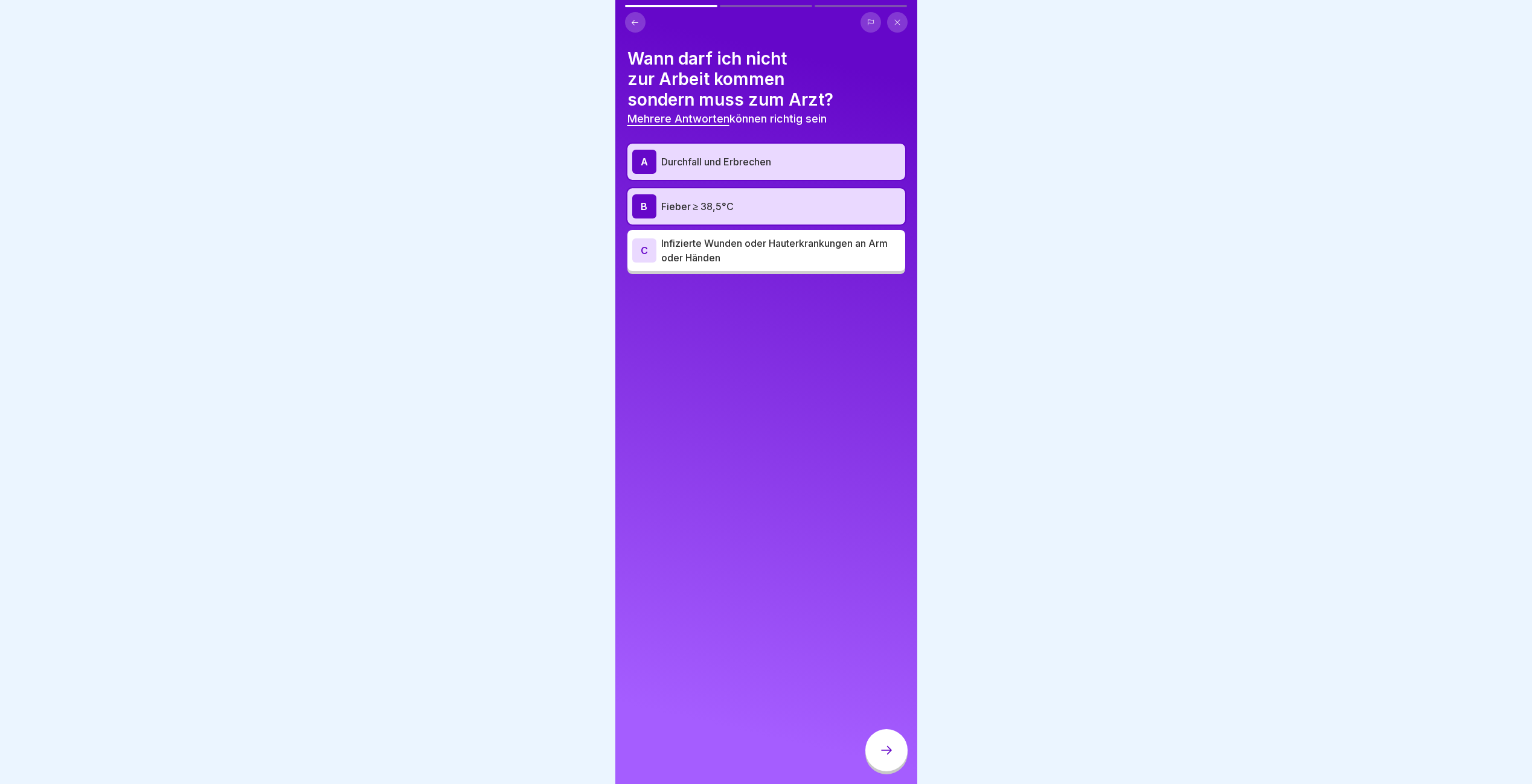
click at [763, 249] on p "Infizierte Wunden oder Hauterkrankungen an Arm oder Händen" at bounding box center [780, 250] width 239 height 29
click at [889, 757] on icon at bounding box center [887, 750] width 14 height 14
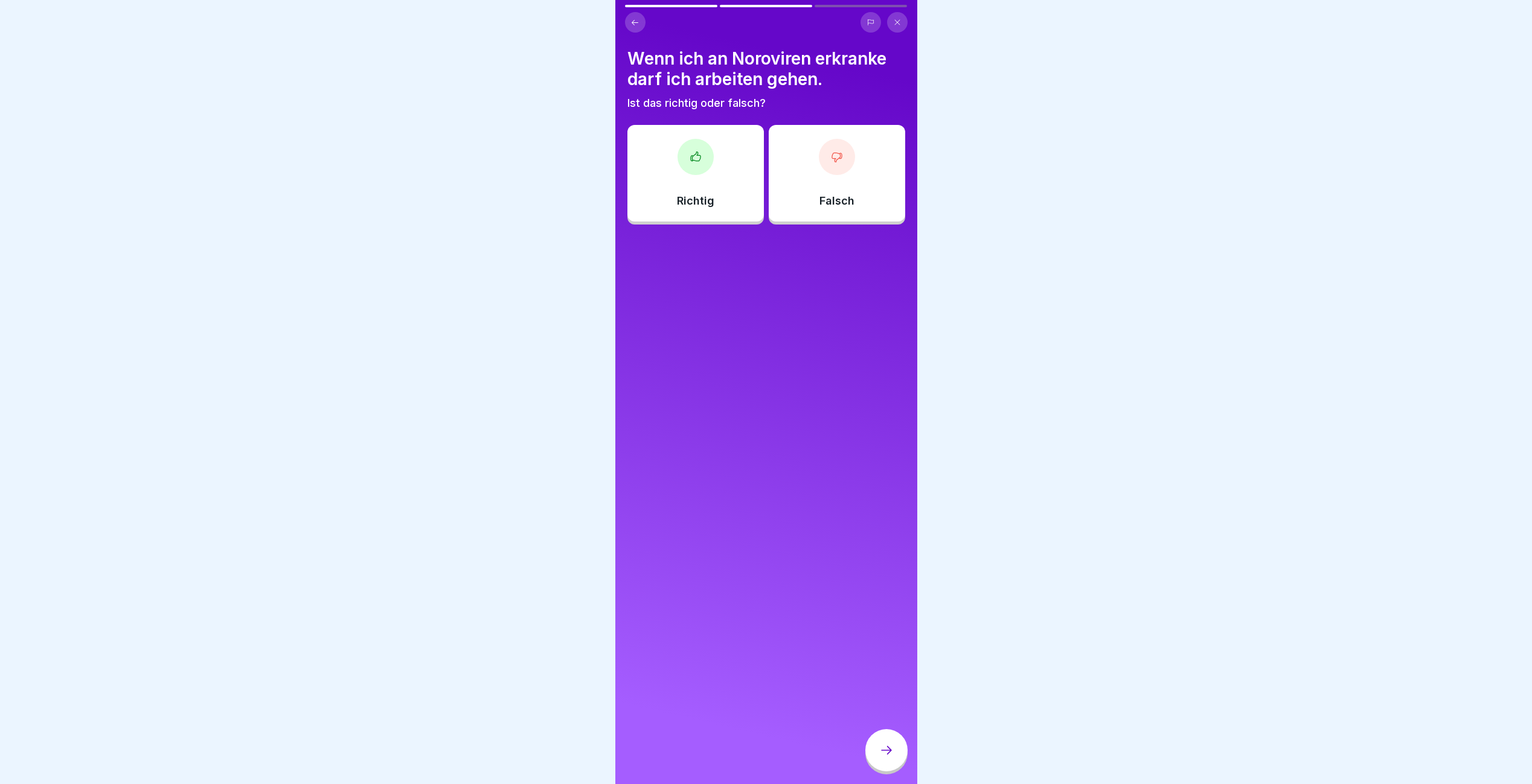
click at [819, 206] on p "Falsch" at bounding box center [837, 201] width 35 height 13
click at [875, 761] on div at bounding box center [886, 750] width 42 height 42
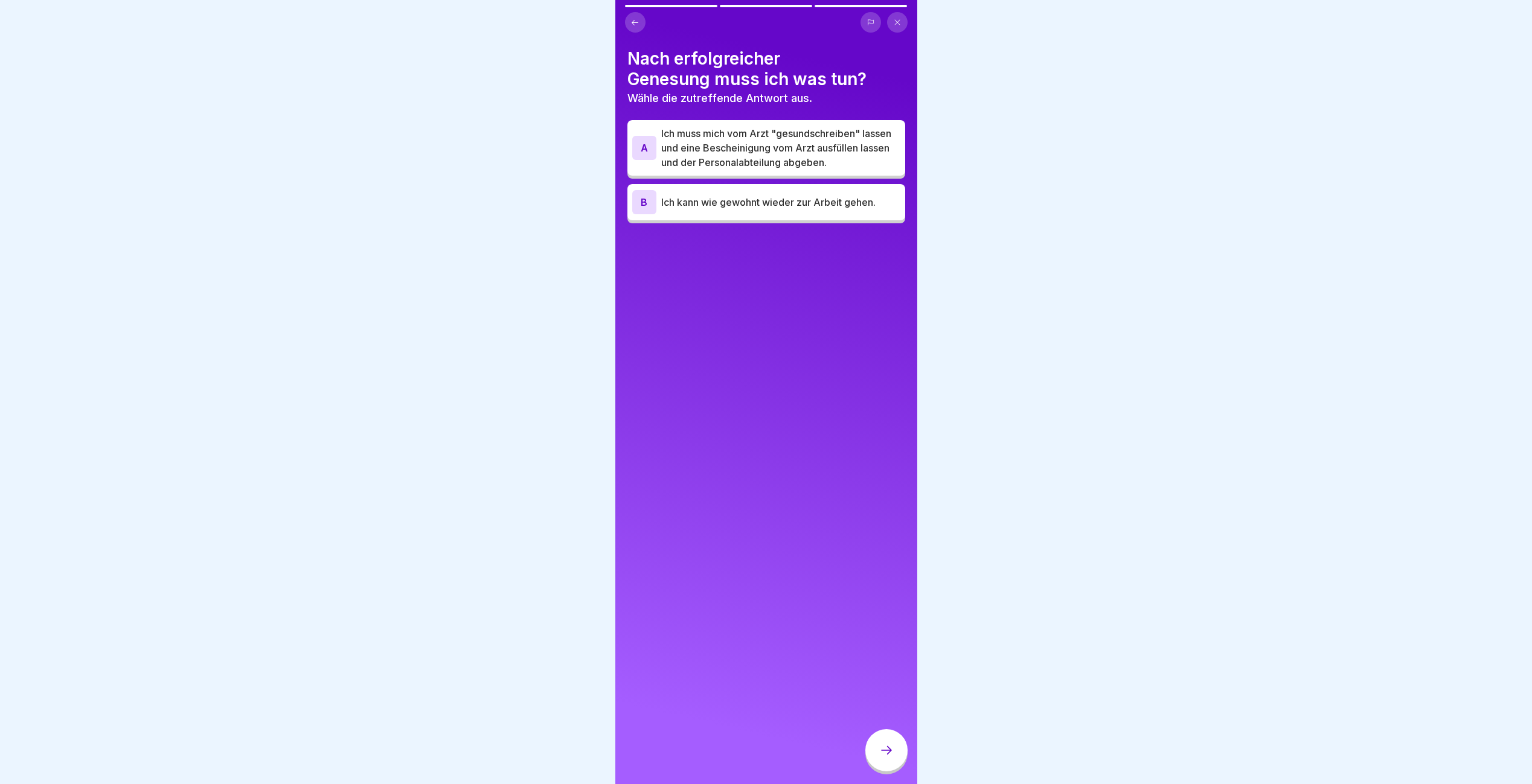
click at [752, 169] on p "Ich muss mich vom Arzt "gesundschreiben" lassen und eine Bescheinigung vom Arzt…" at bounding box center [780, 148] width 239 height 44
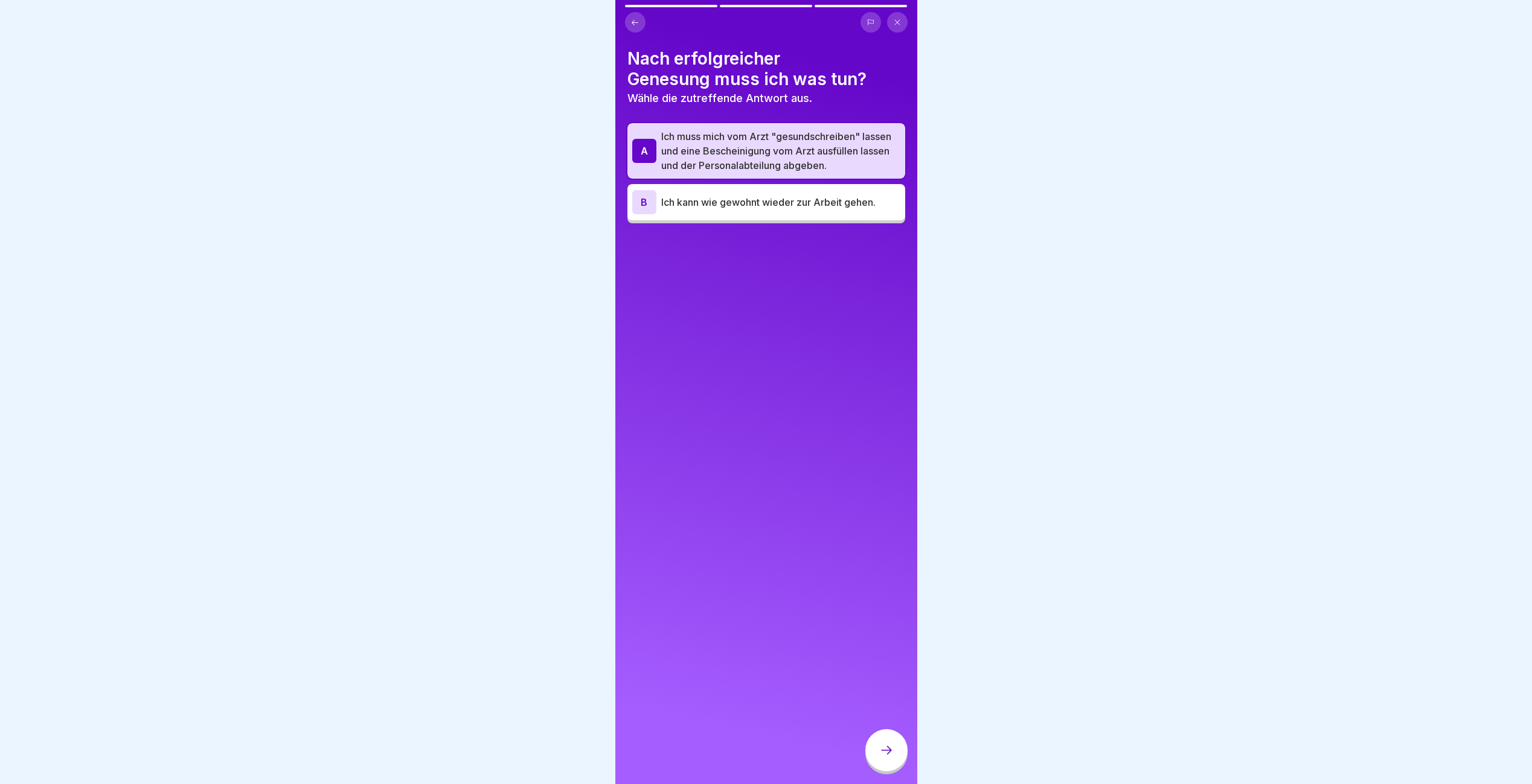
click at [890, 757] on icon at bounding box center [887, 750] width 14 height 14
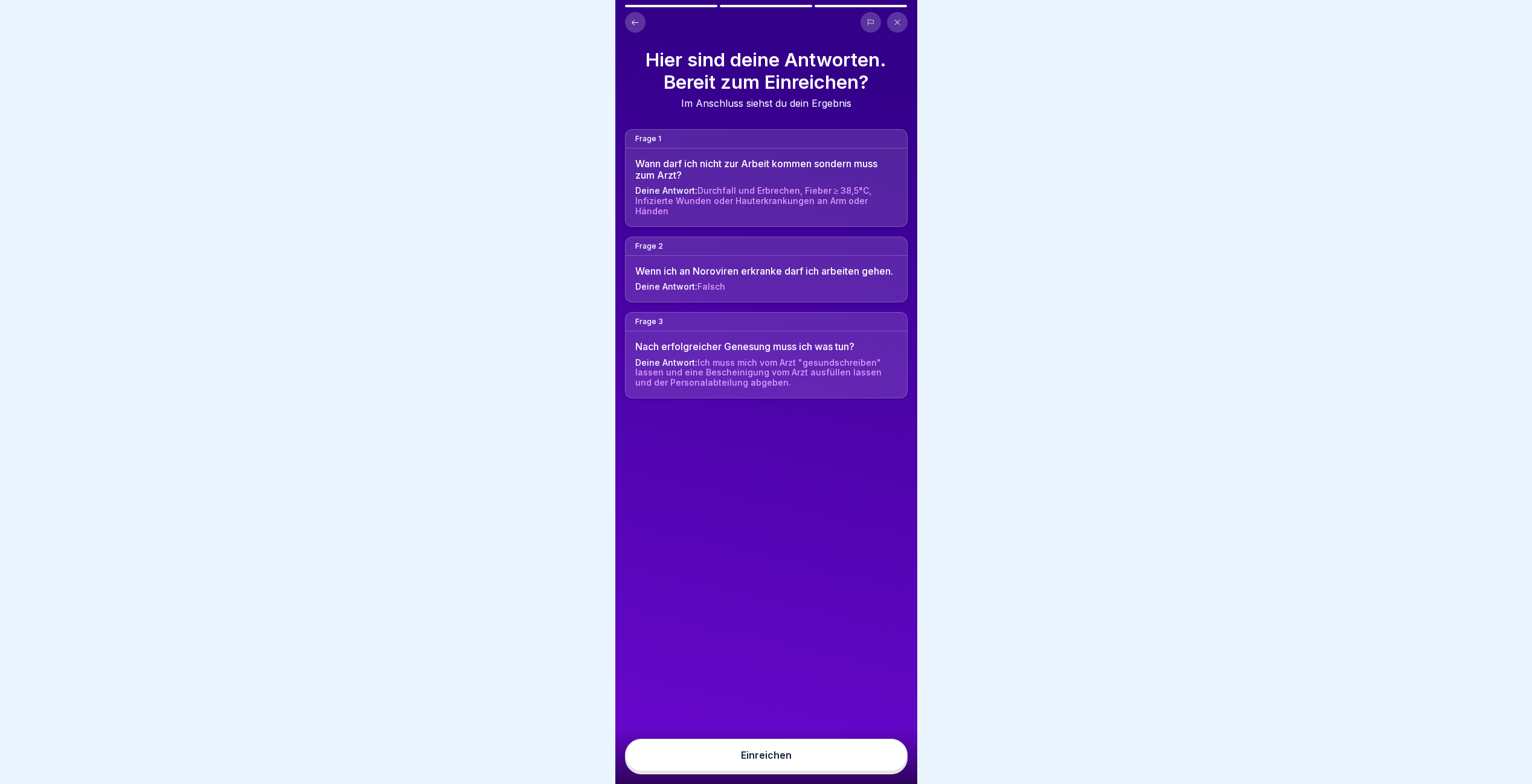
click at [879, 772] on button "Einreichen" at bounding box center [766, 755] width 283 height 33
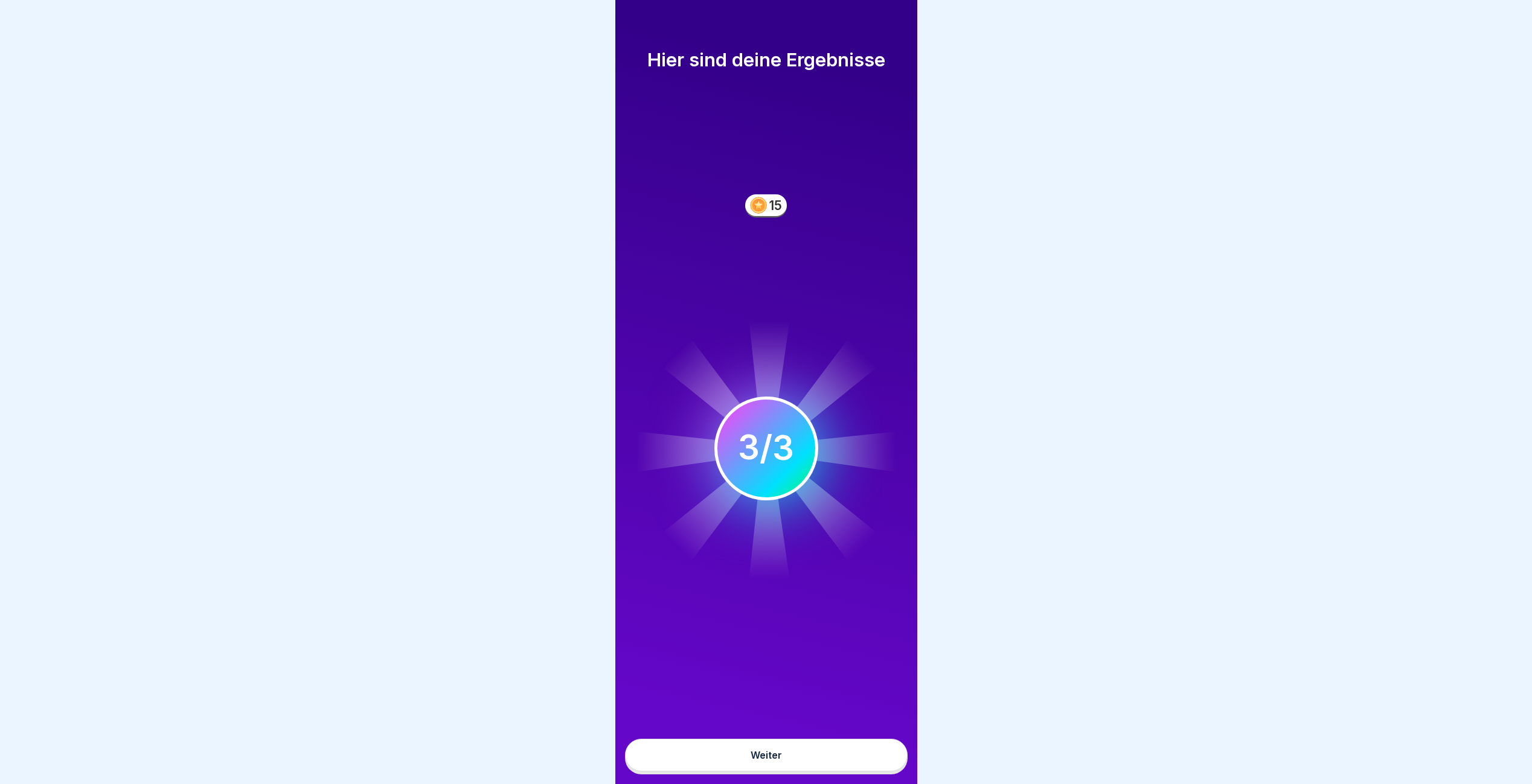
click at [879, 772] on button "Weiter" at bounding box center [766, 755] width 283 height 33
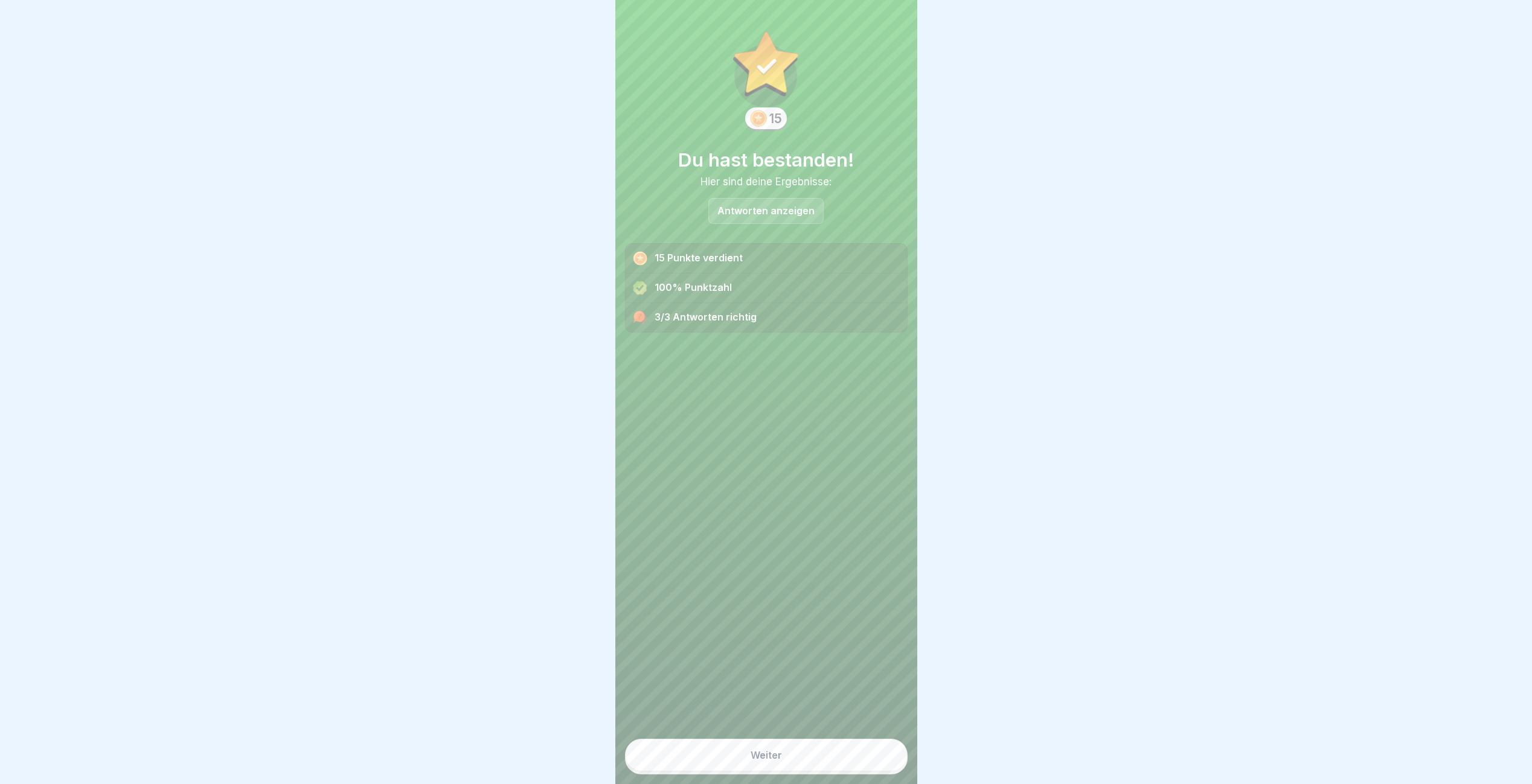
click at [879, 772] on button "Weiter" at bounding box center [766, 755] width 283 height 33
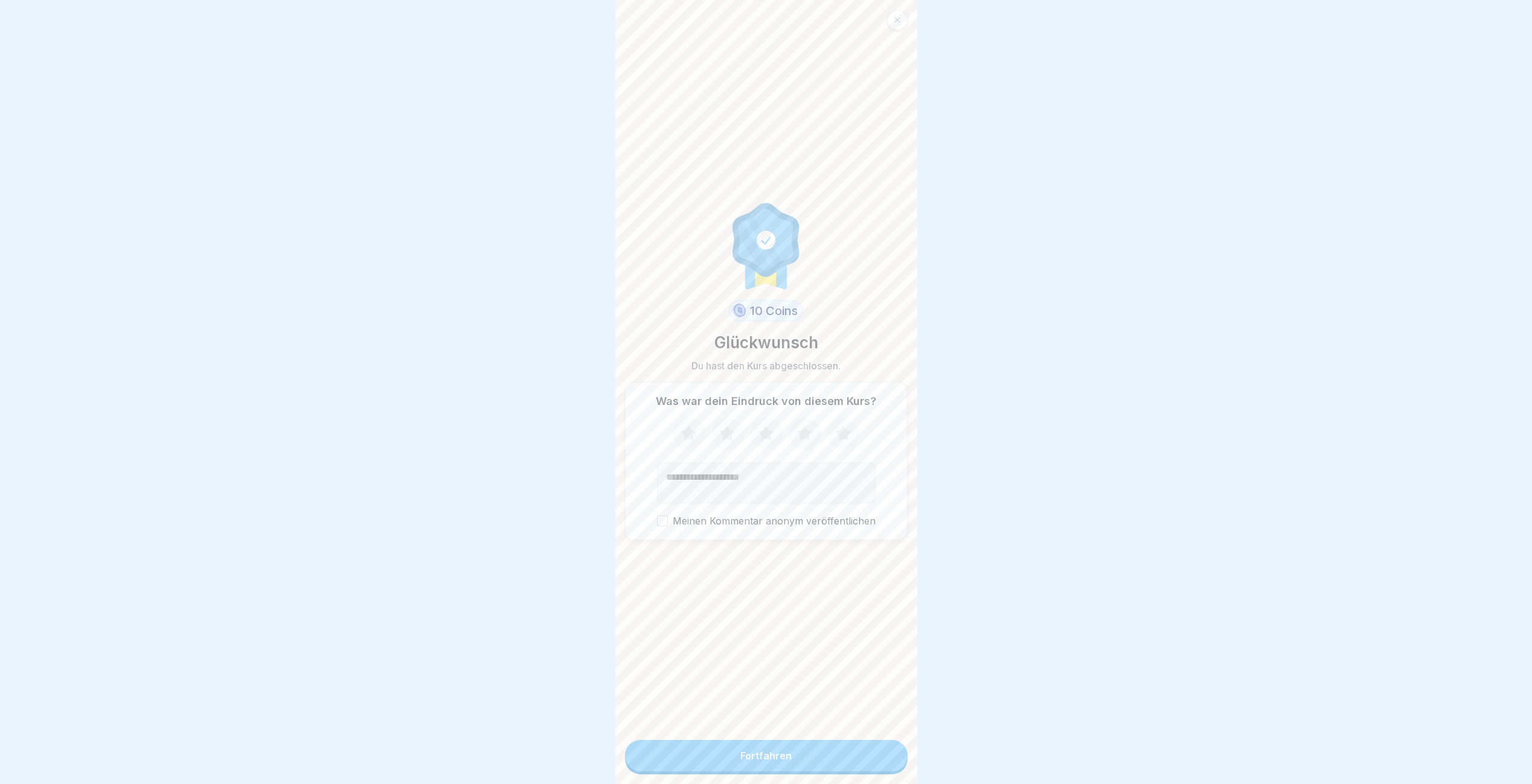
click at [878, 772] on button "Fortfahren" at bounding box center [766, 756] width 283 height 31
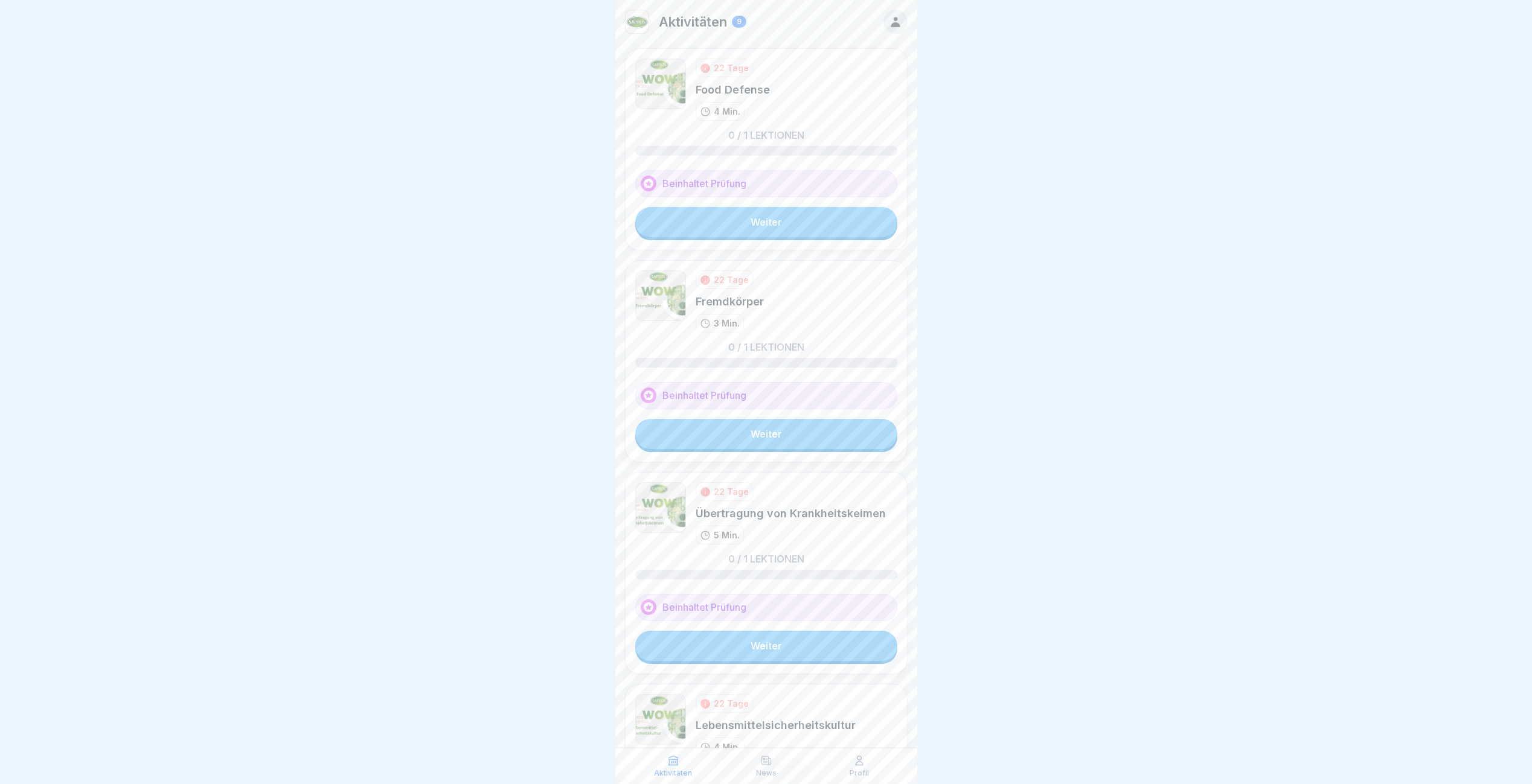
click at [765, 221] on link "Weiter" at bounding box center [766, 222] width 262 height 30
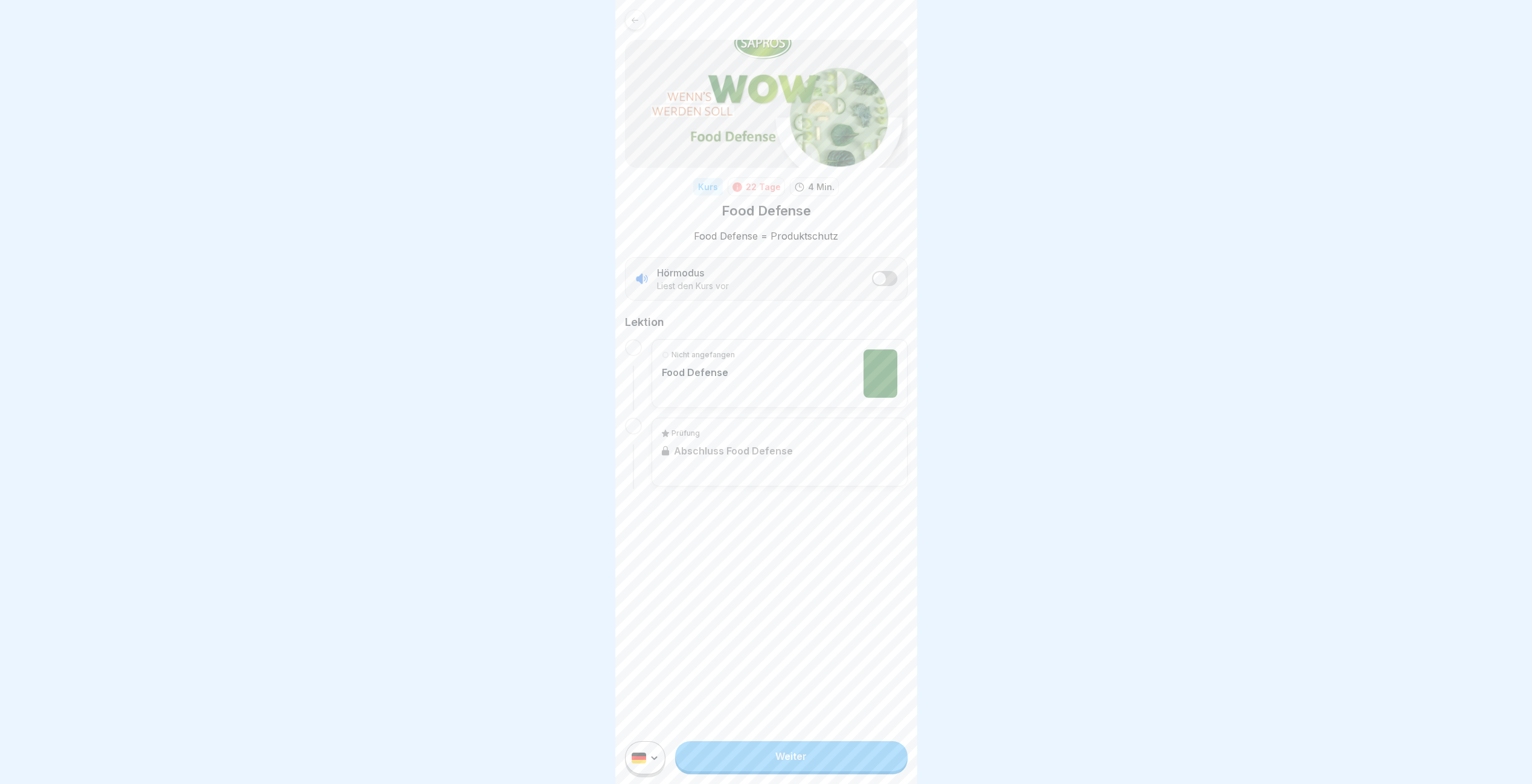
click at [799, 764] on link "Weiter" at bounding box center [791, 756] width 232 height 30
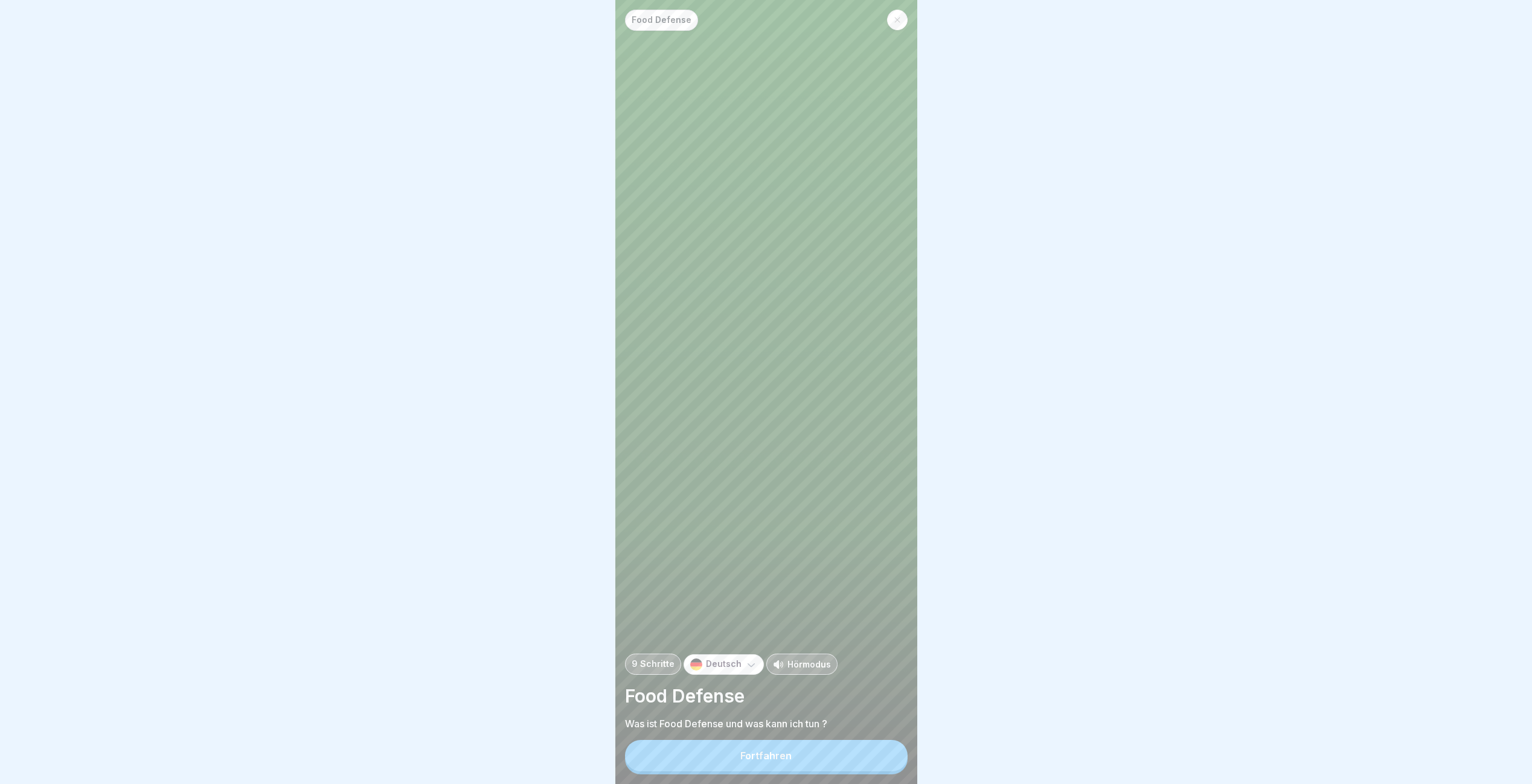
click at [799, 764] on button "Fortfahren" at bounding box center [766, 756] width 283 height 31
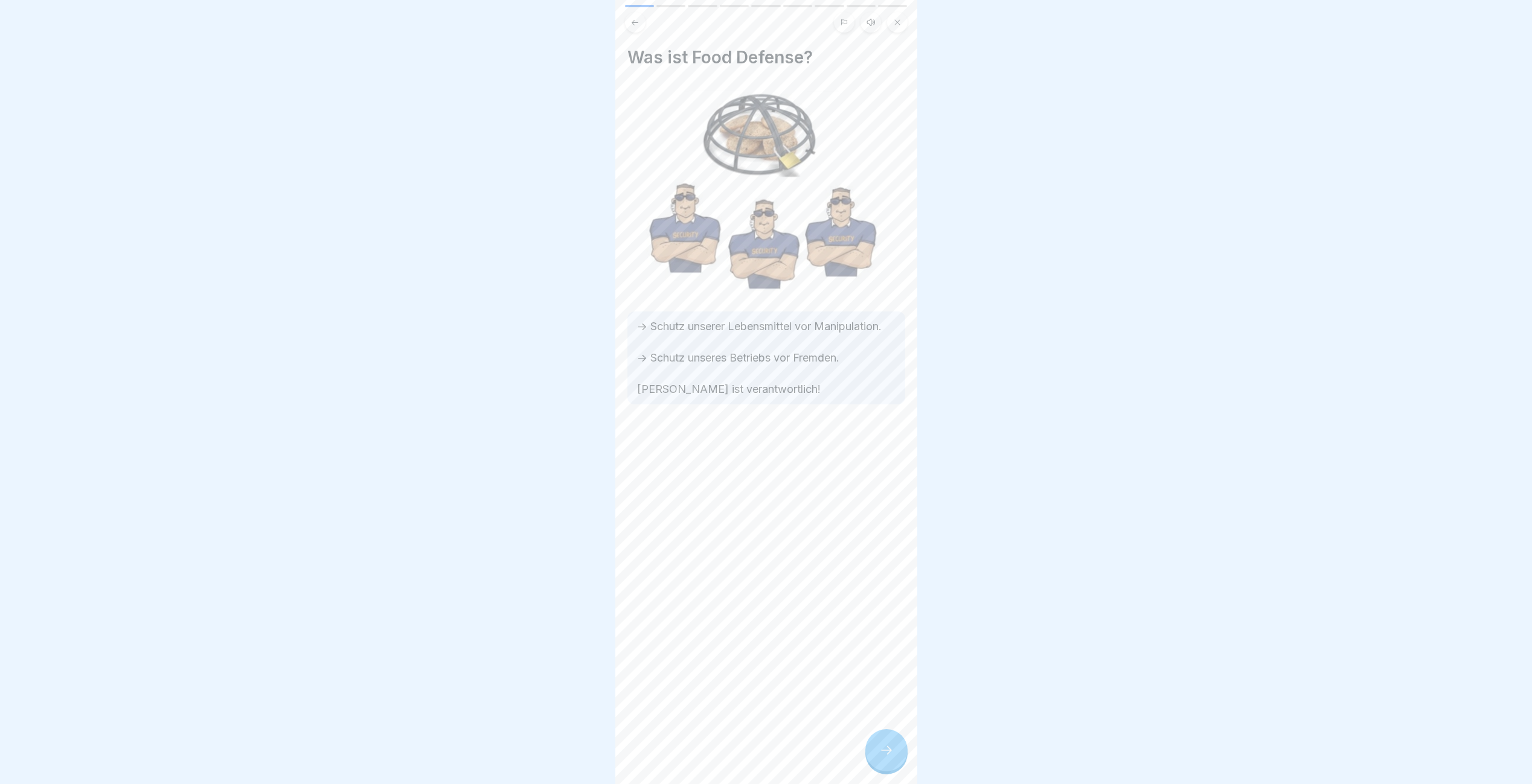
click at [873, 755] on div at bounding box center [886, 750] width 42 height 42
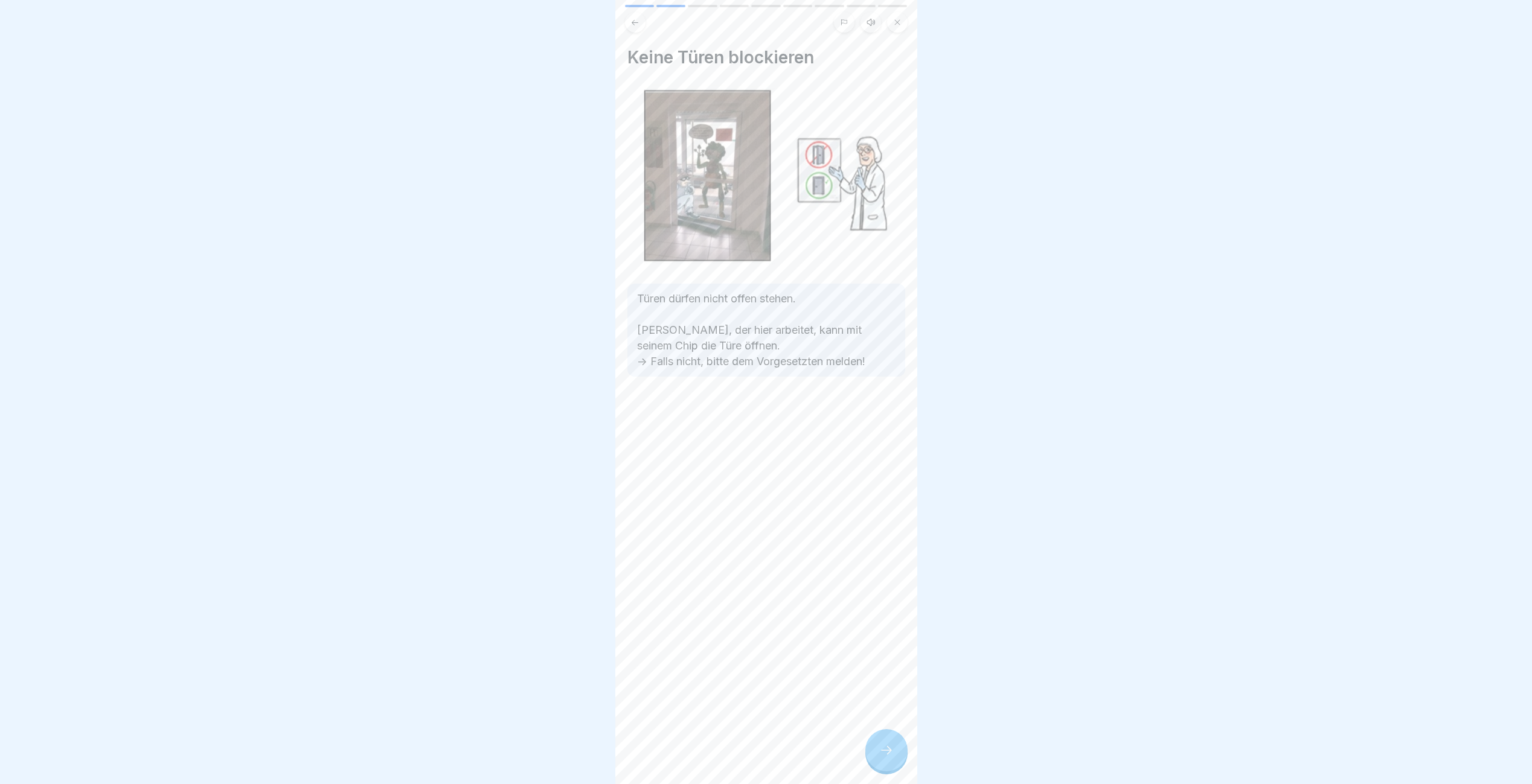
click at [873, 755] on div at bounding box center [886, 750] width 42 height 42
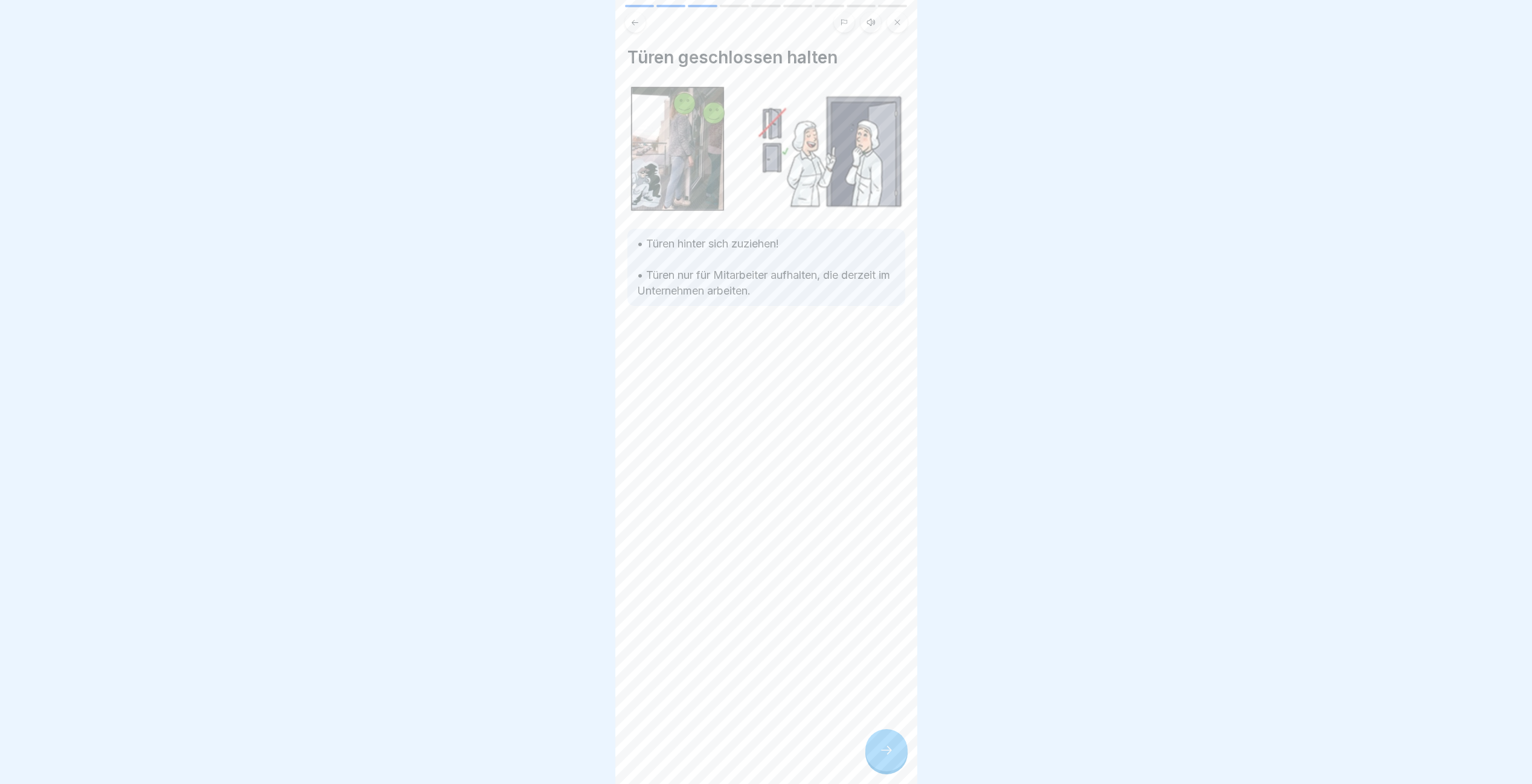
click at [873, 755] on div at bounding box center [886, 750] width 42 height 42
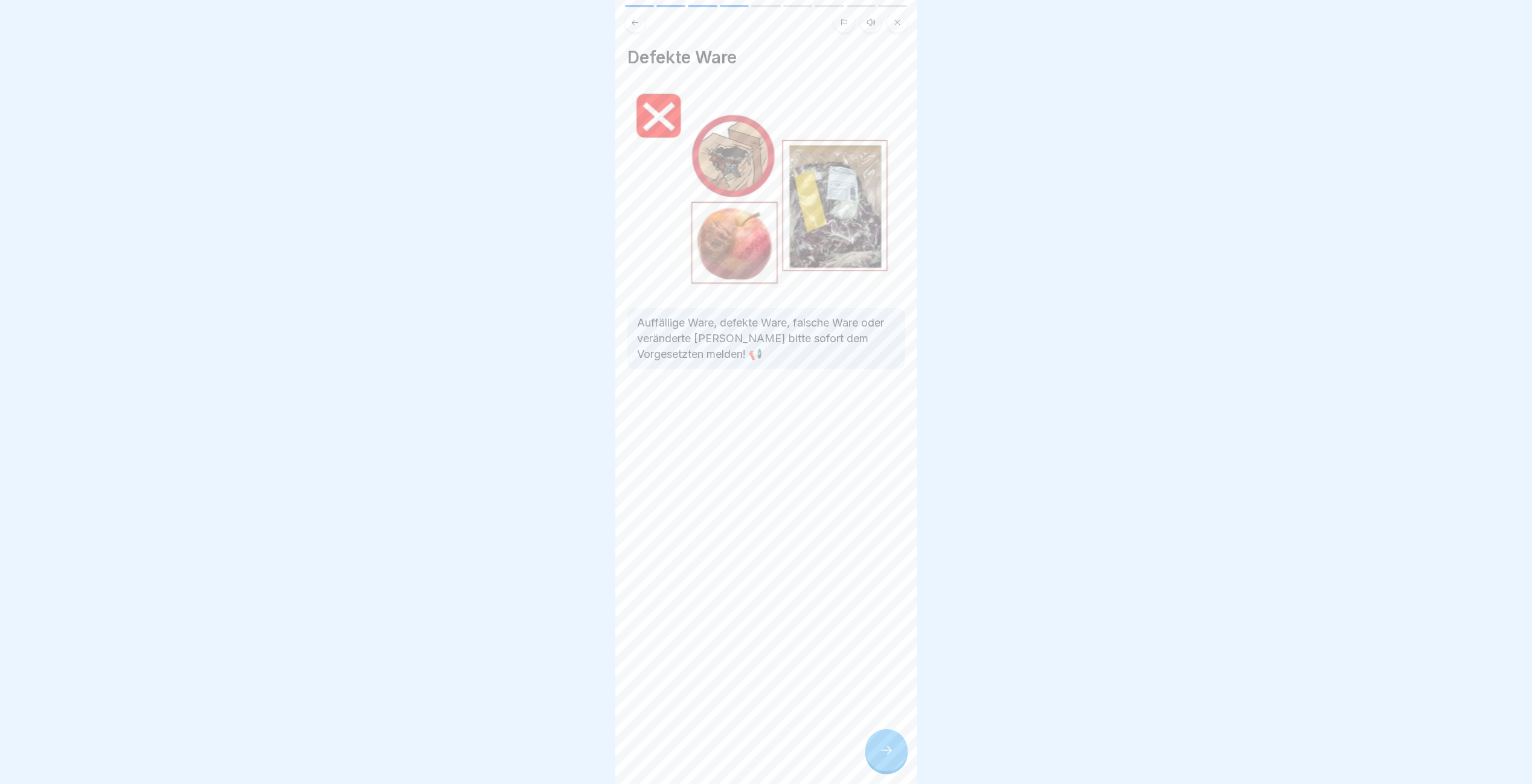
click at [873, 755] on div at bounding box center [886, 750] width 42 height 42
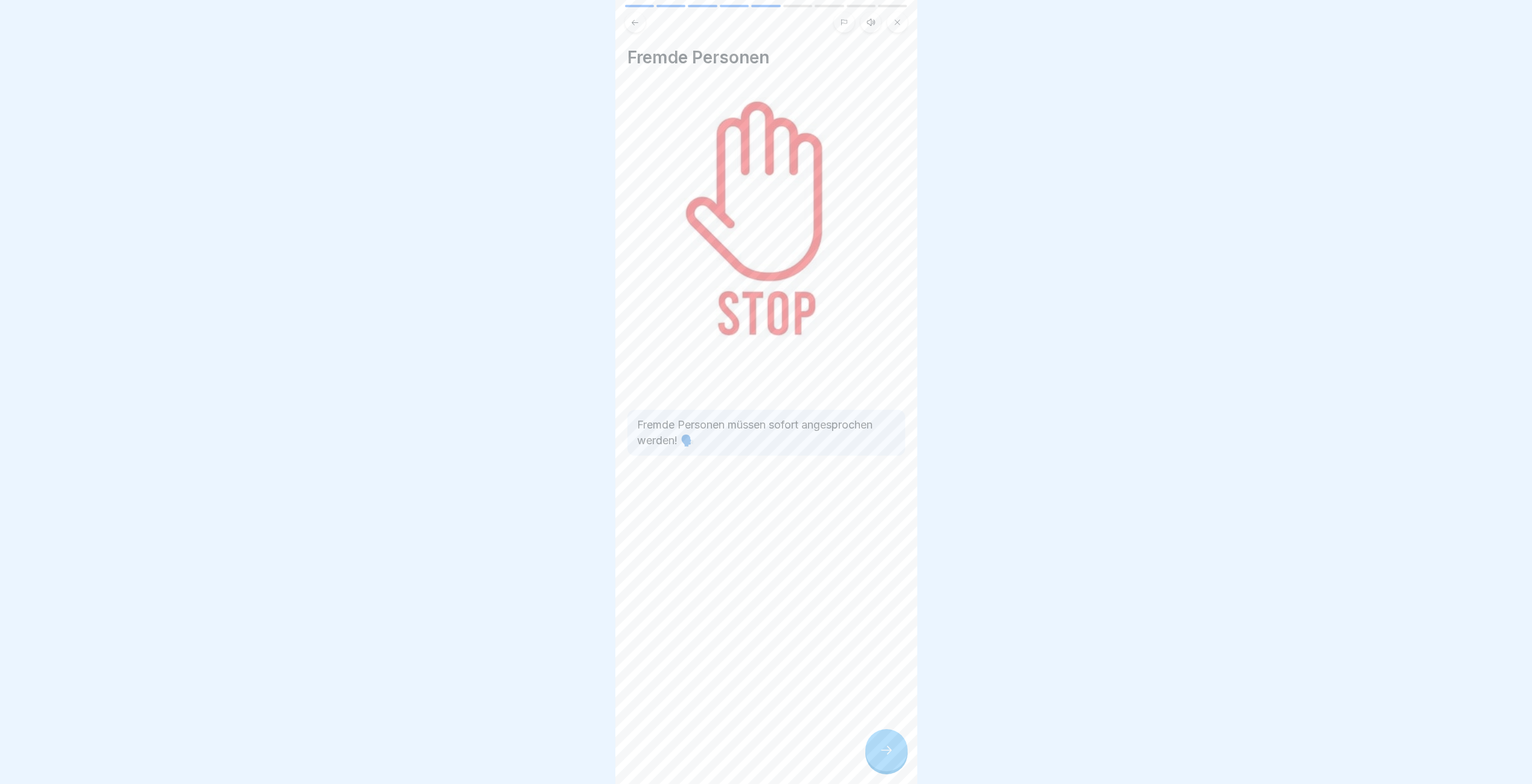
click at [873, 755] on div at bounding box center [886, 750] width 42 height 42
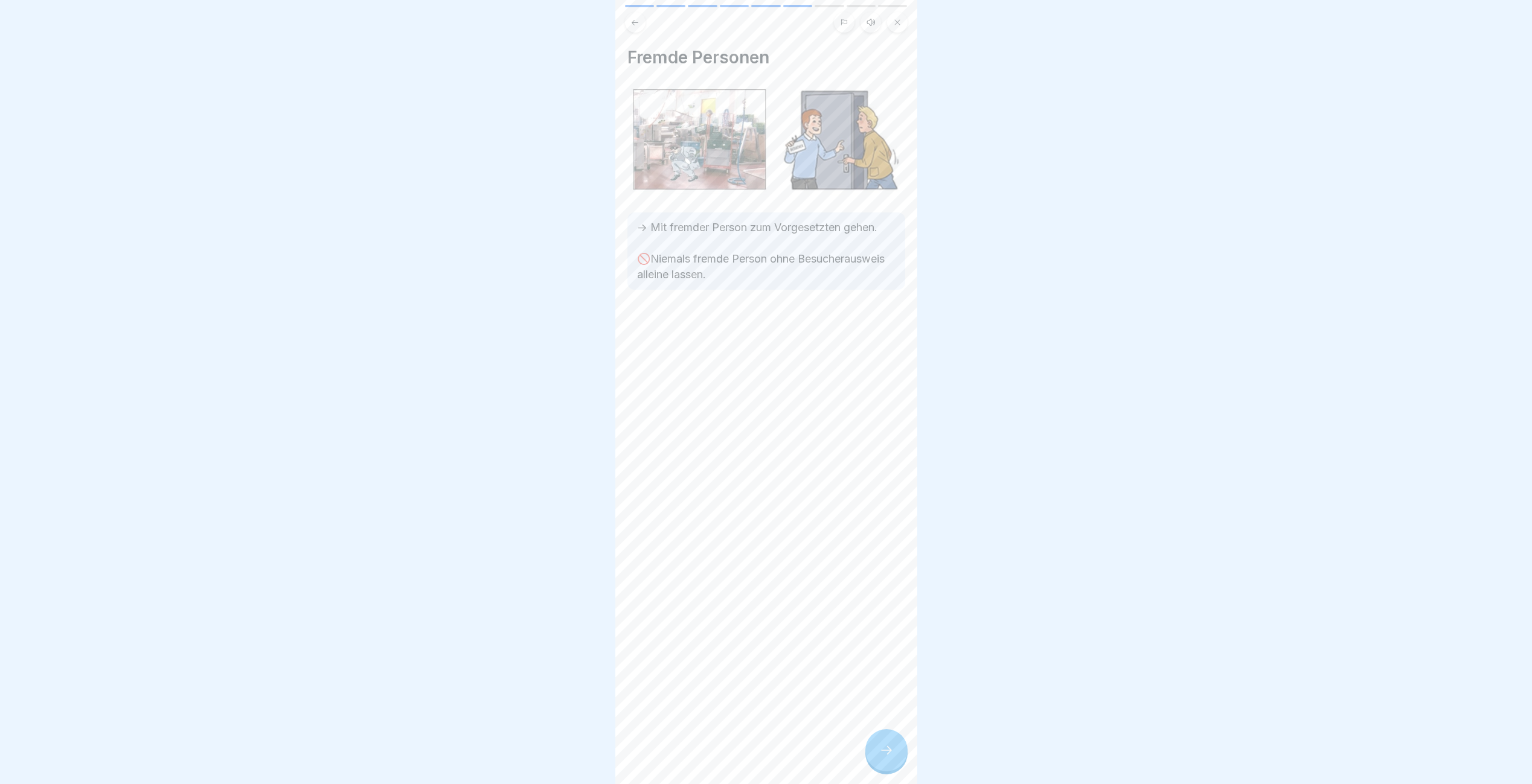
click at [873, 755] on div at bounding box center [886, 750] width 42 height 42
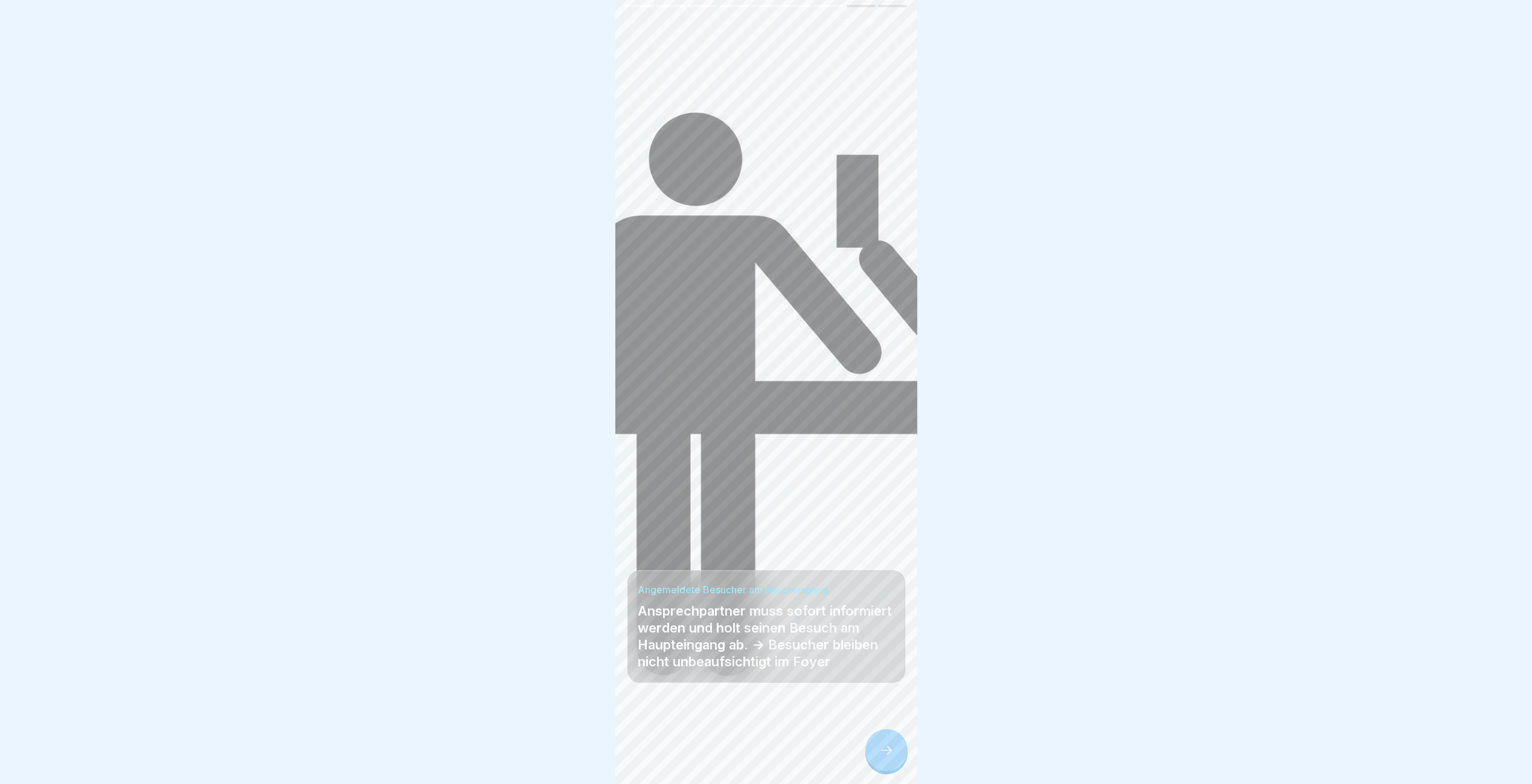
click at [873, 755] on div at bounding box center [886, 750] width 42 height 42
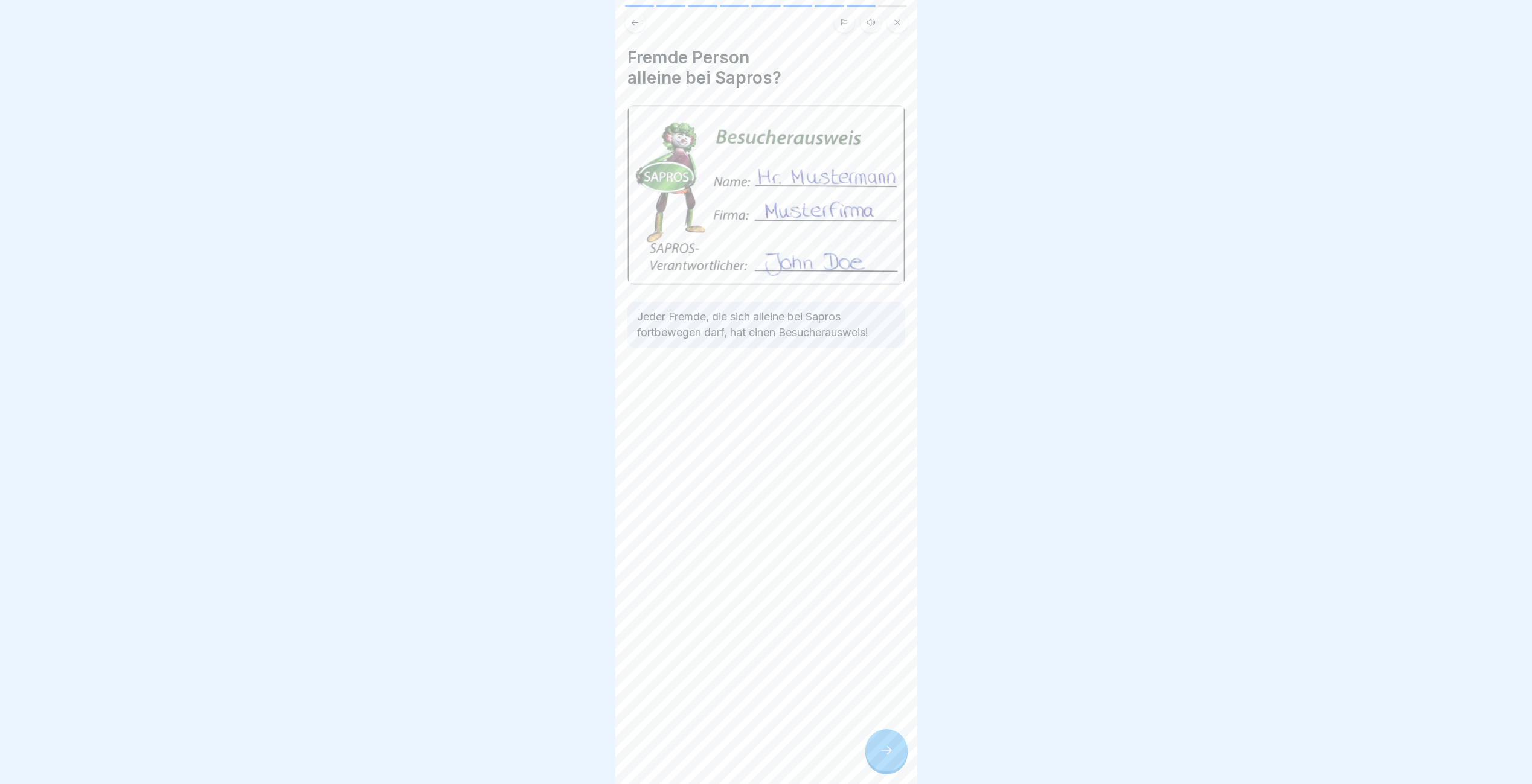
click at [873, 755] on div at bounding box center [886, 750] width 42 height 42
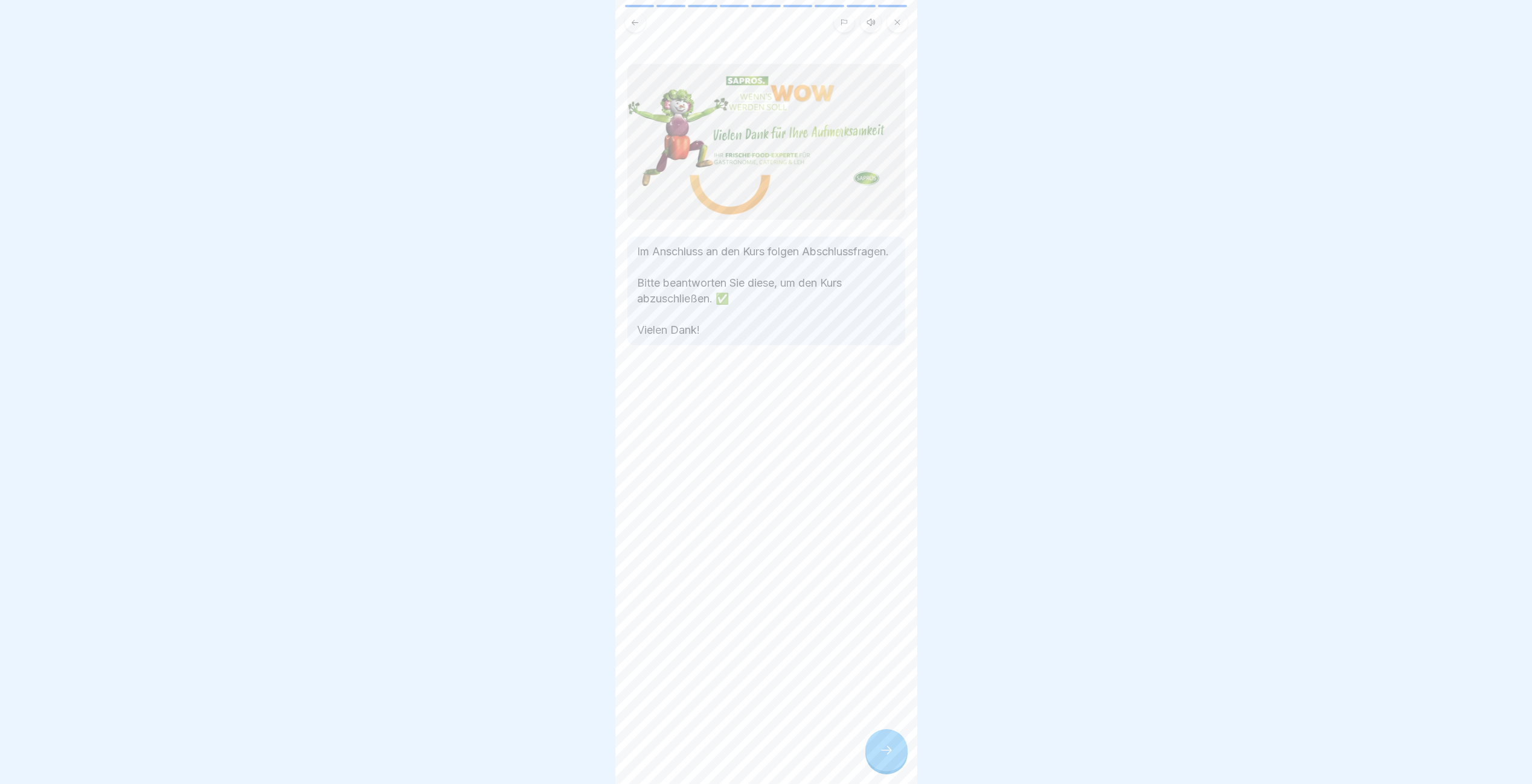
click at [873, 755] on div at bounding box center [886, 750] width 42 height 42
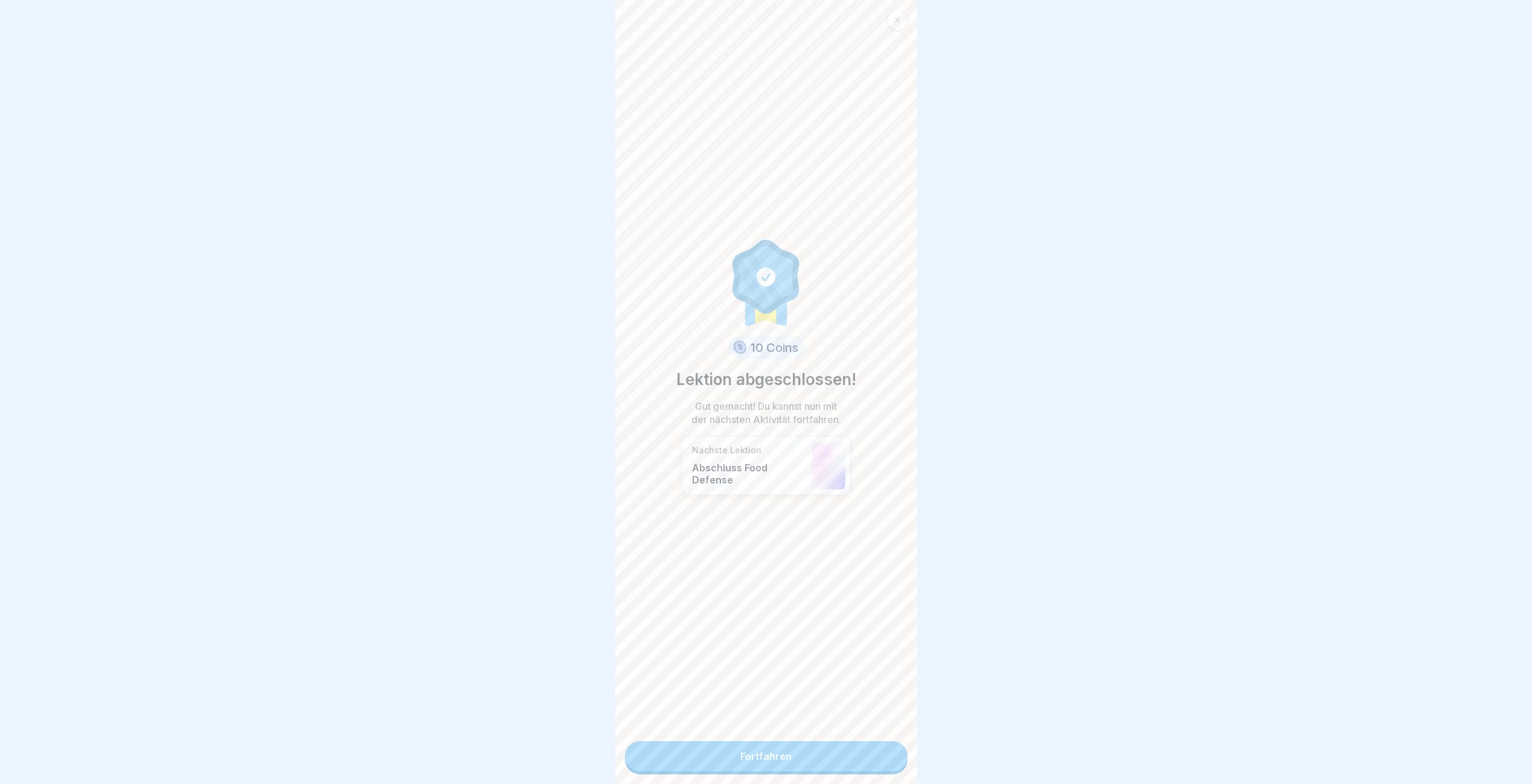
click at [873, 755] on link "Fortfahren" at bounding box center [766, 756] width 283 height 30
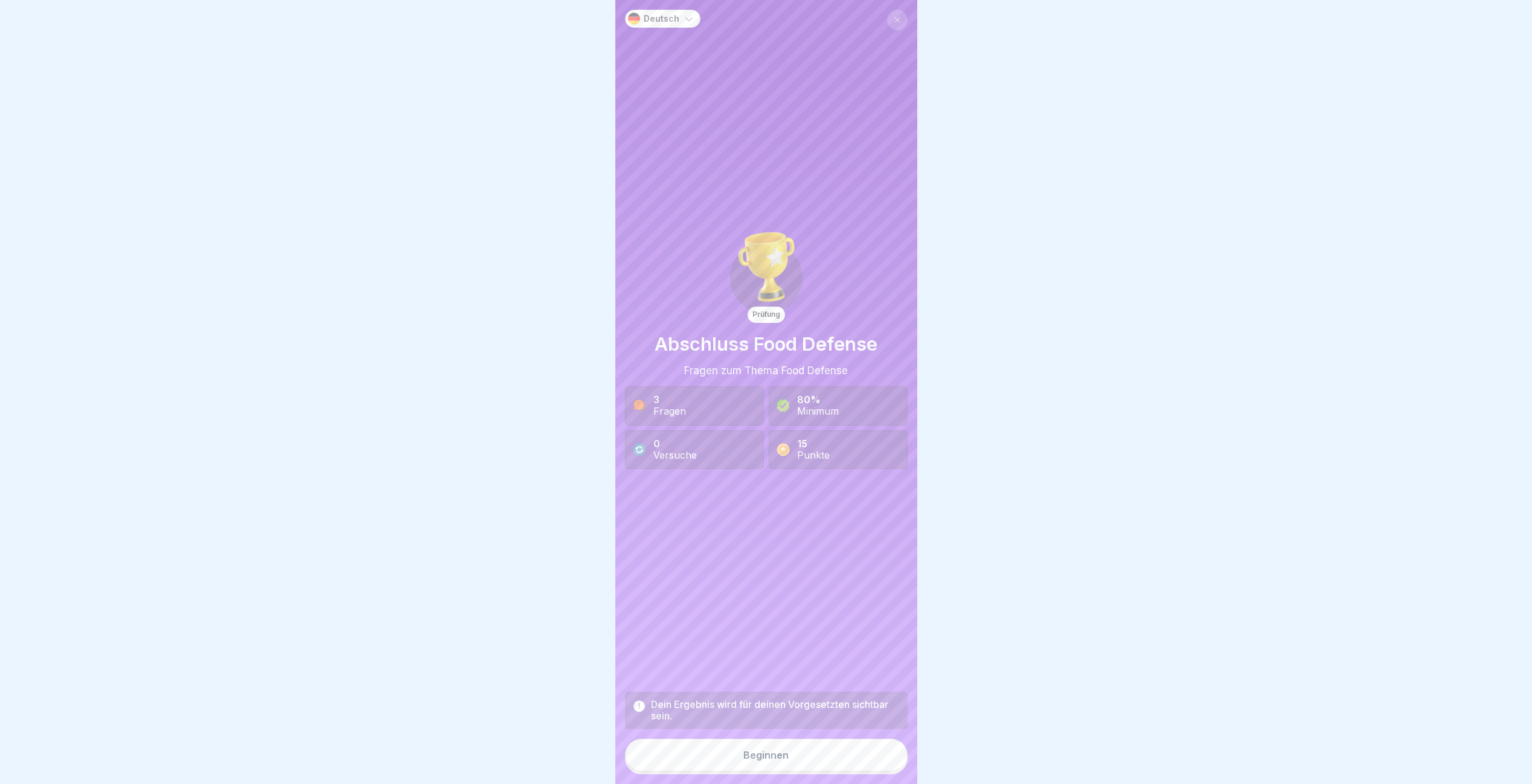
click at [873, 755] on button "Beginnen" at bounding box center [766, 755] width 283 height 33
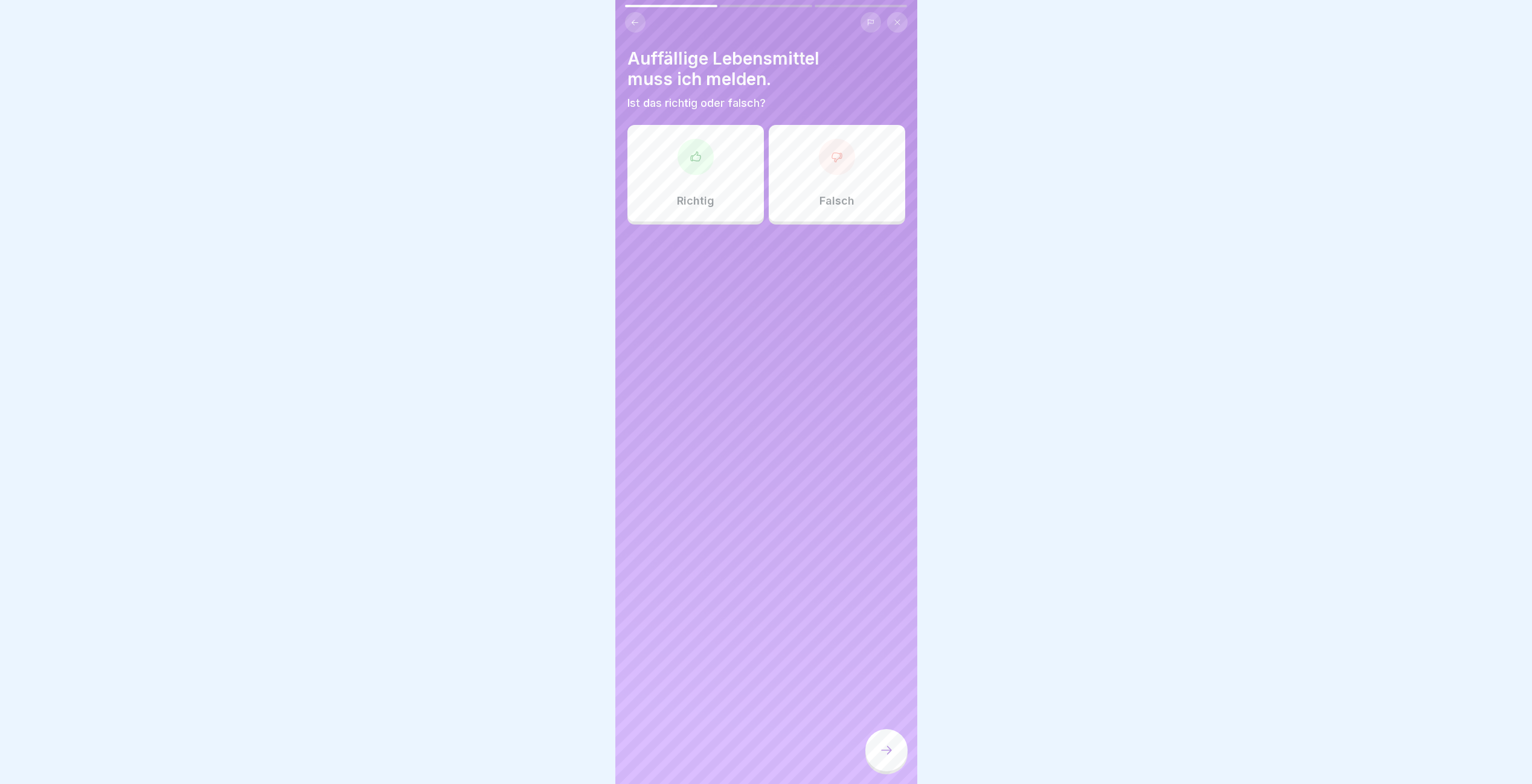
click at [711, 160] on div at bounding box center [696, 157] width 36 height 36
click at [888, 752] on div at bounding box center [886, 750] width 42 height 42
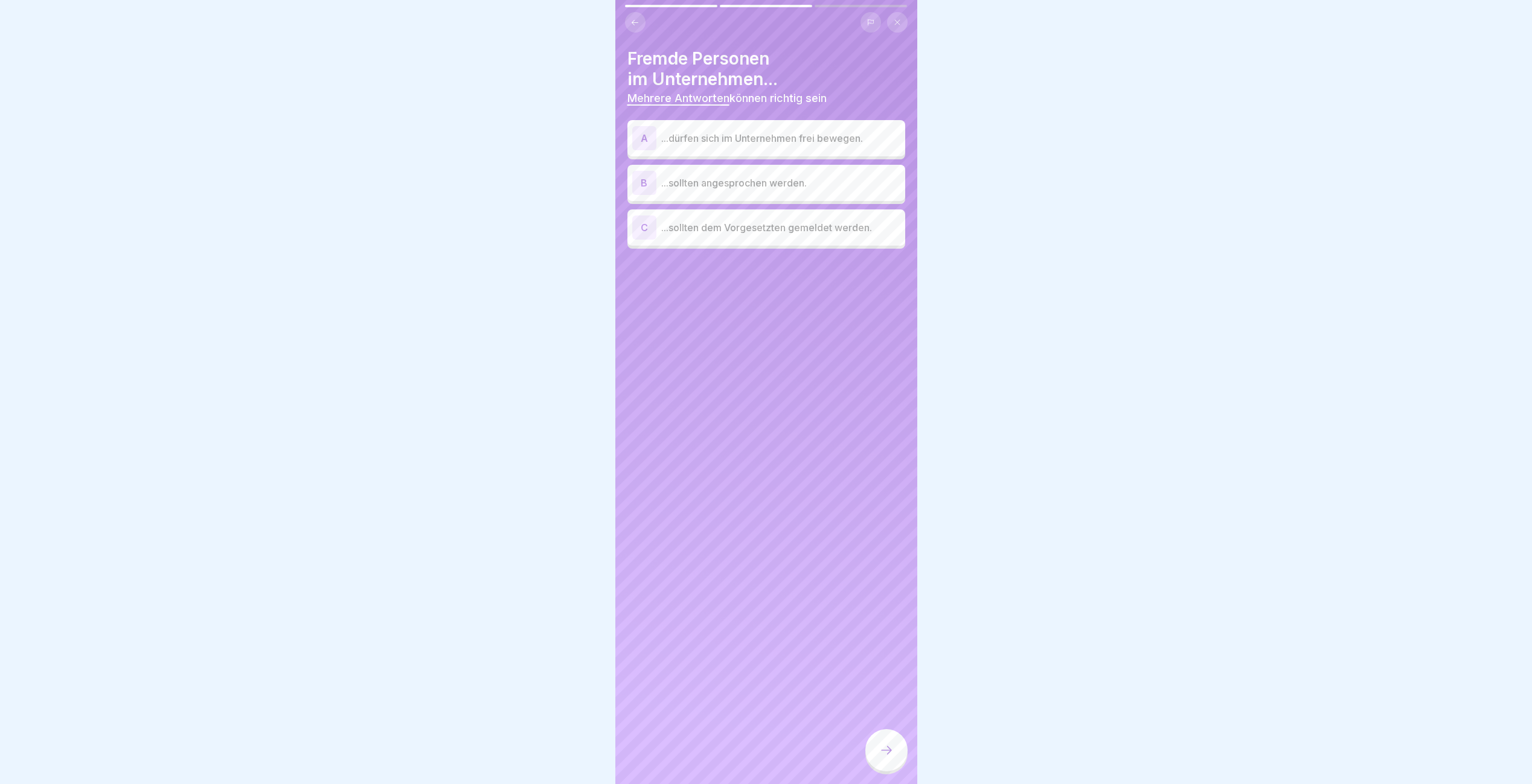
click at [780, 229] on p "...sollten dem Vorgesetzten gemeldet werden." at bounding box center [780, 227] width 239 height 14
click at [782, 188] on p "...sollten angesprochen werden." at bounding box center [780, 183] width 239 height 14
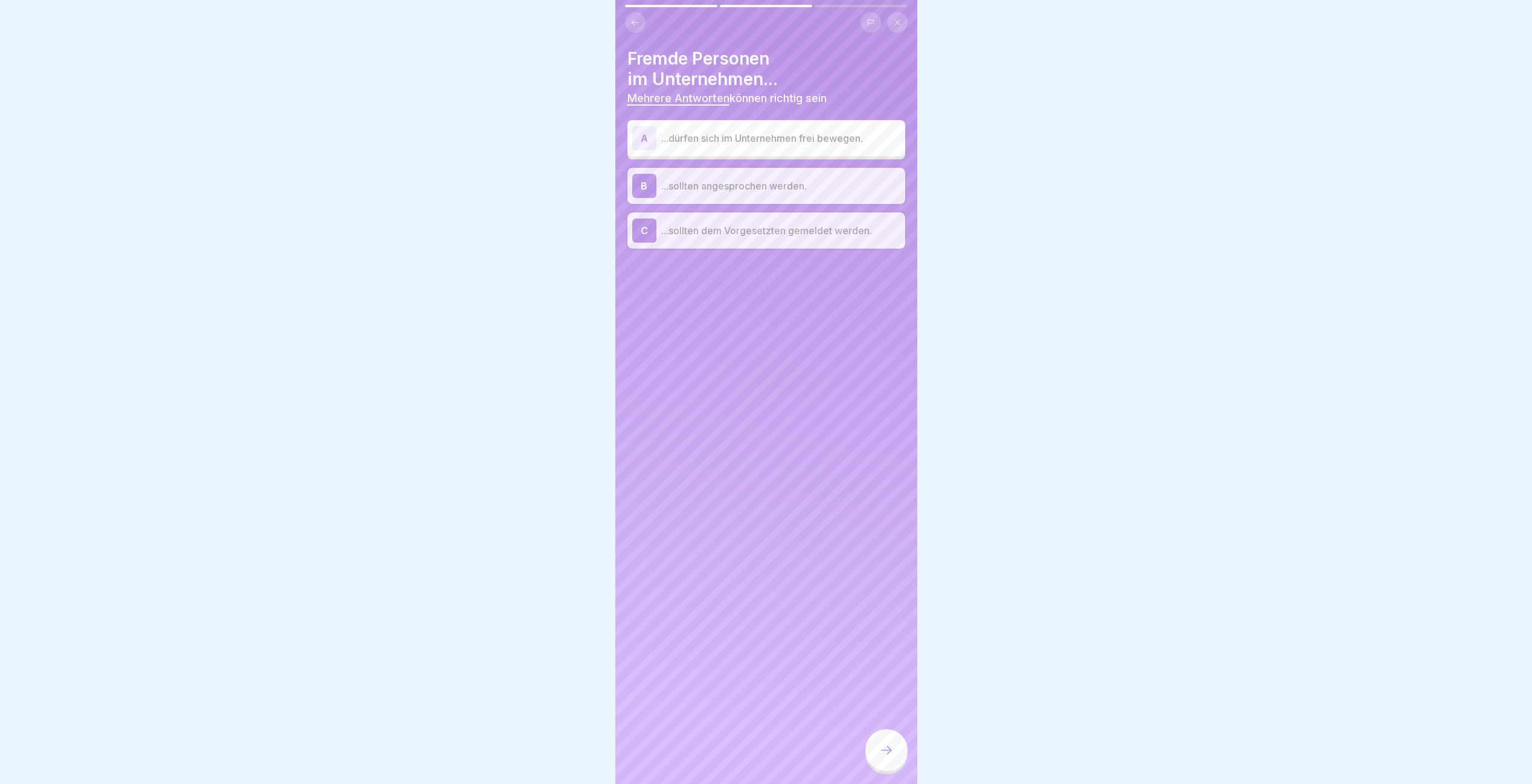
click at [890, 757] on icon at bounding box center [887, 750] width 14 height 14
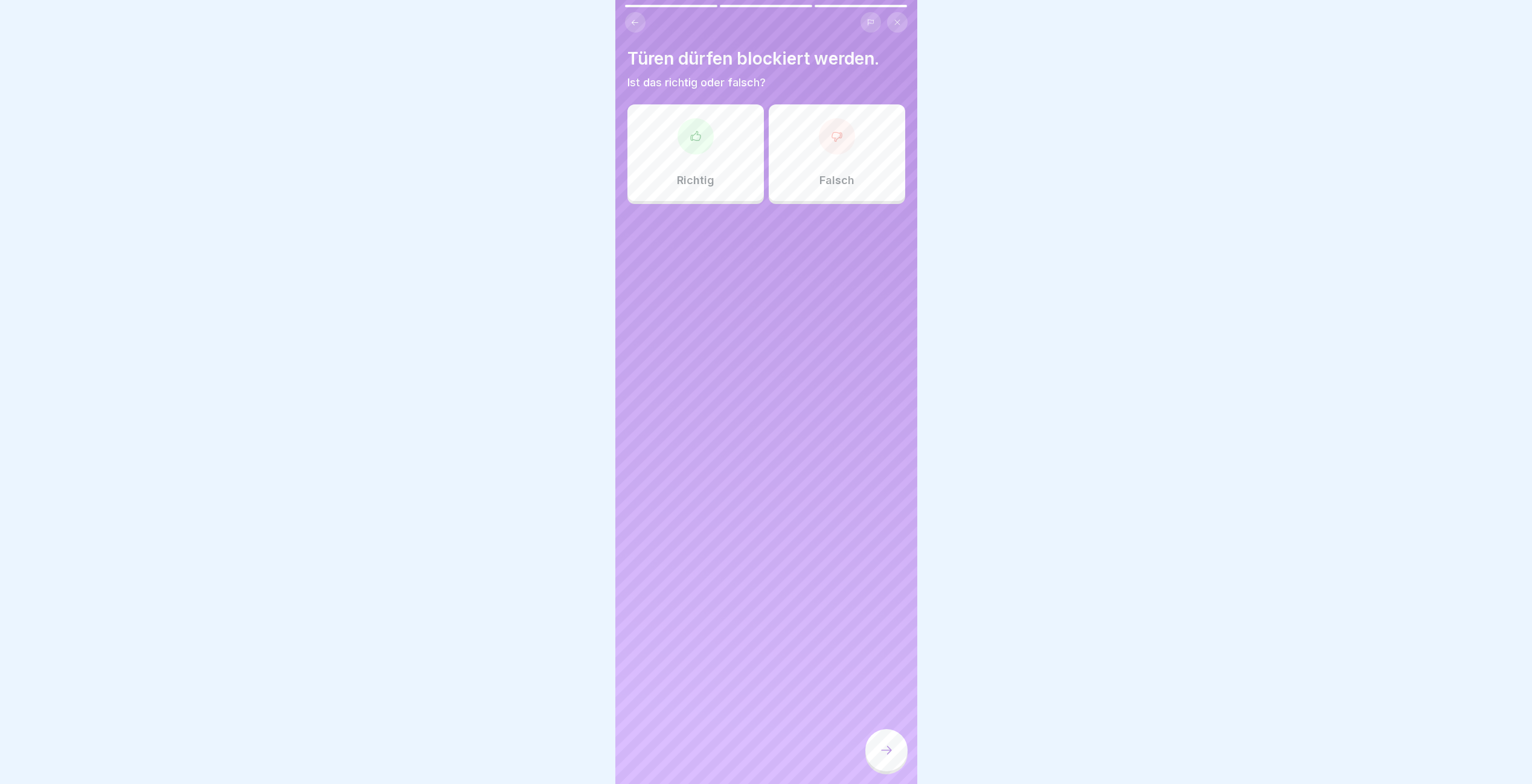
click at [833, 143] on div at bounding box center [837, 137] width 36 height 36
click at [888, 753] on div at bounding box center [886, 750] width 42 height 42
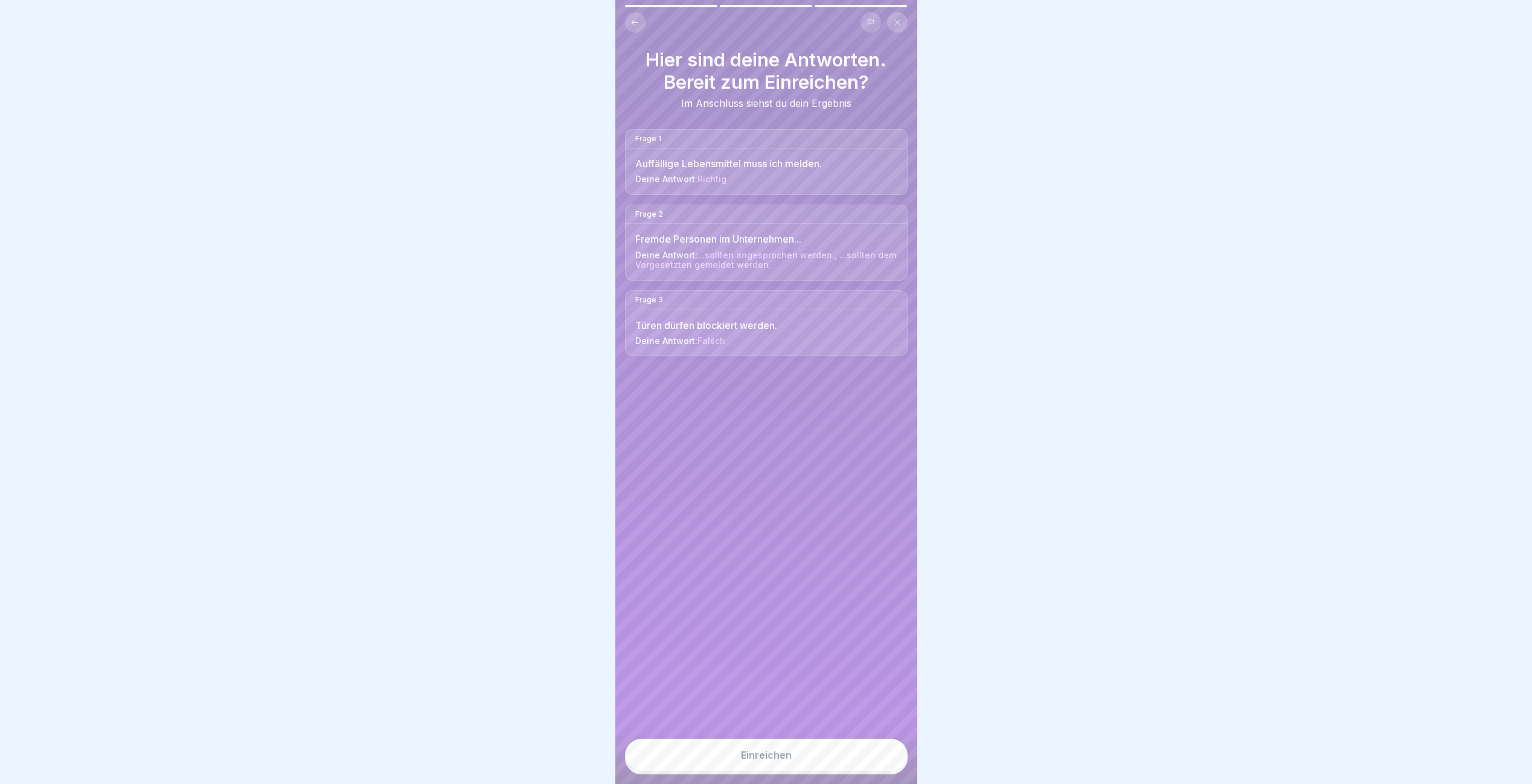
click at [888, 753] on button "Einreichen" at bounding box center [766, 755] width 283 height 33
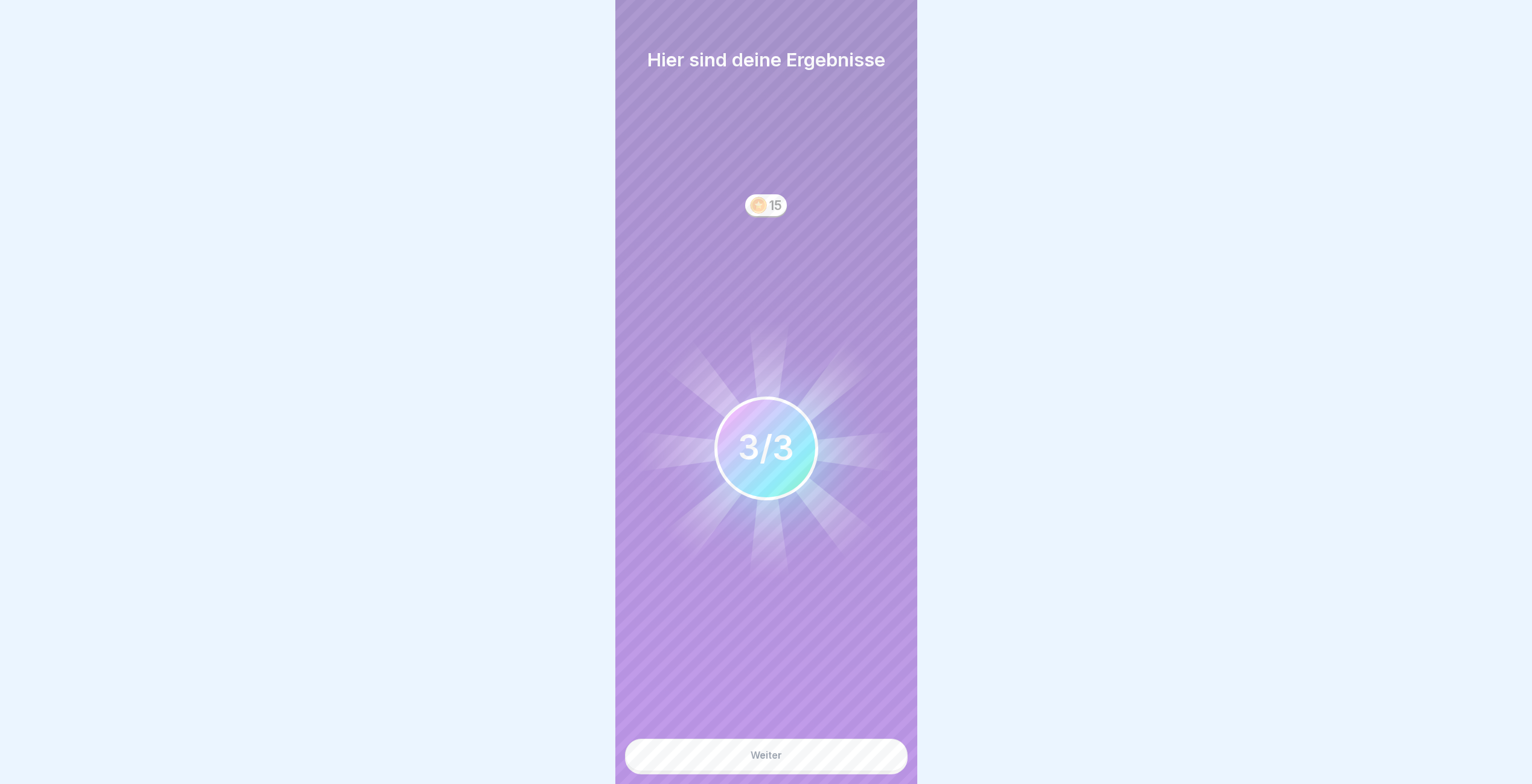
click at [733, 749] on button "Weiter" at bounding box center [766, 755] width 283 height 33
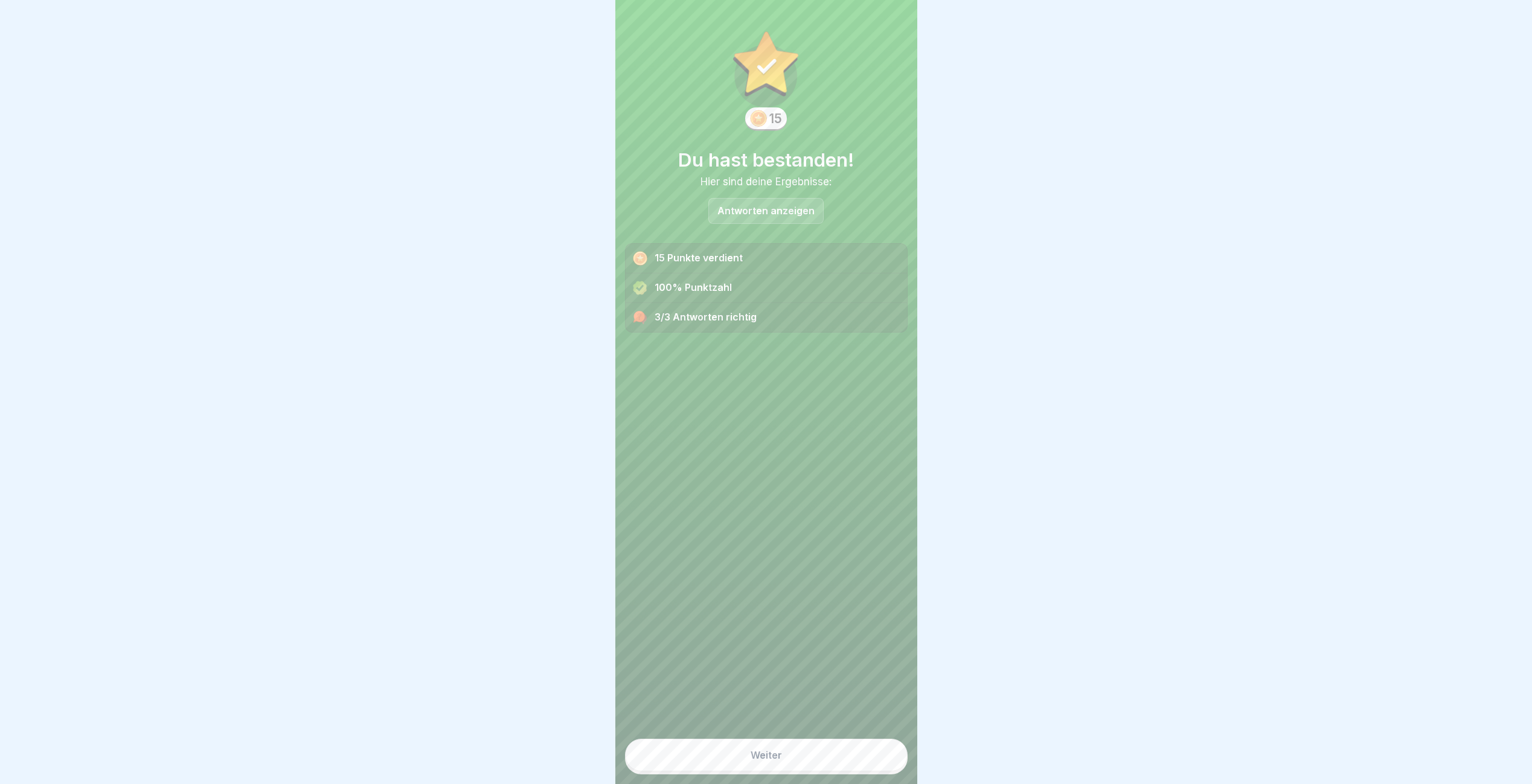
click at [731, 757] on button "Weiter" at bounding box center [766, 755] width 283 height 33
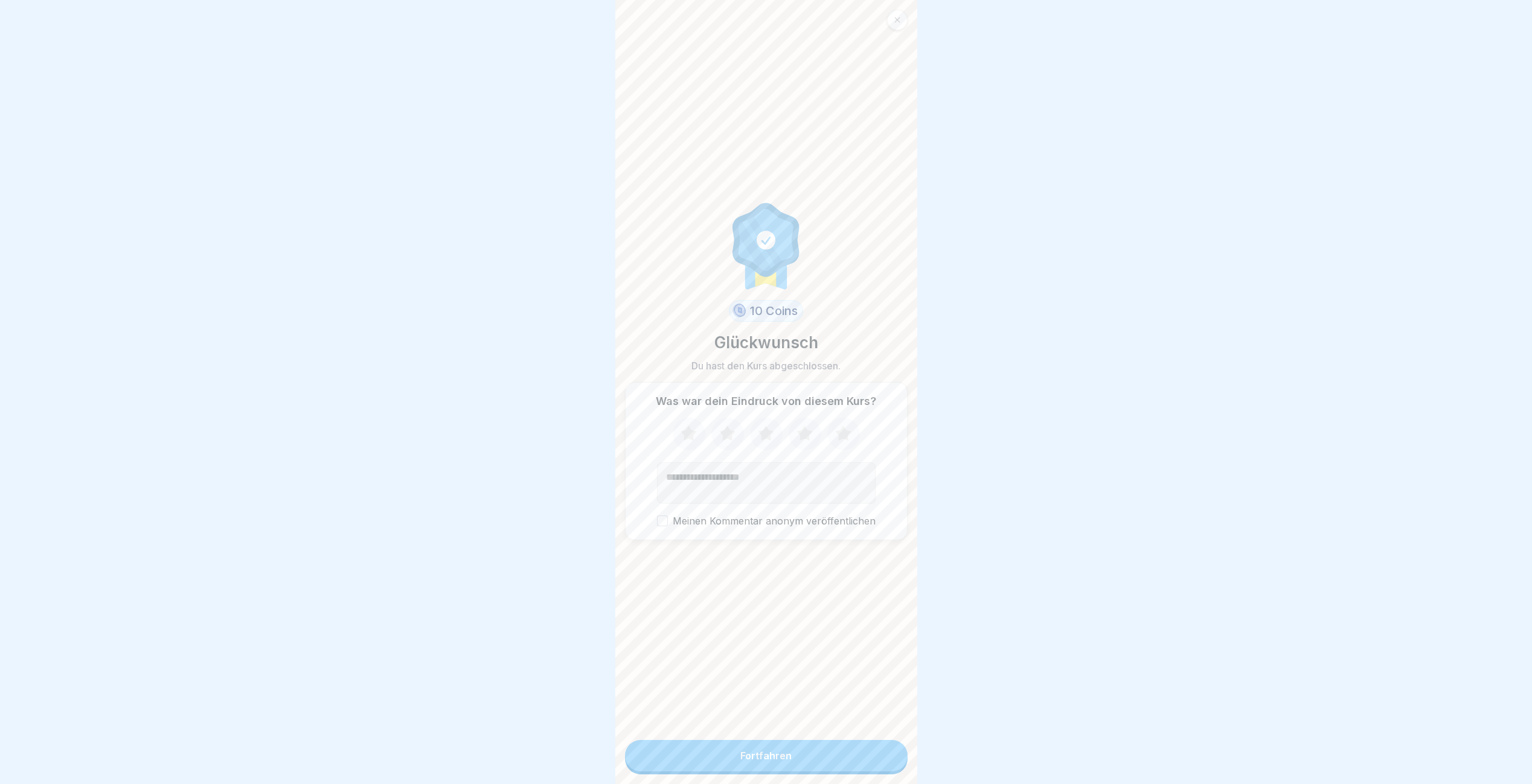
click at [730, 761] on button "Fortfahren" at bounding box center [766, 756] width 283 height 31
click at [727, 764] on button "Fortfahren" at bounding box center [766, 756] width 283 height 31
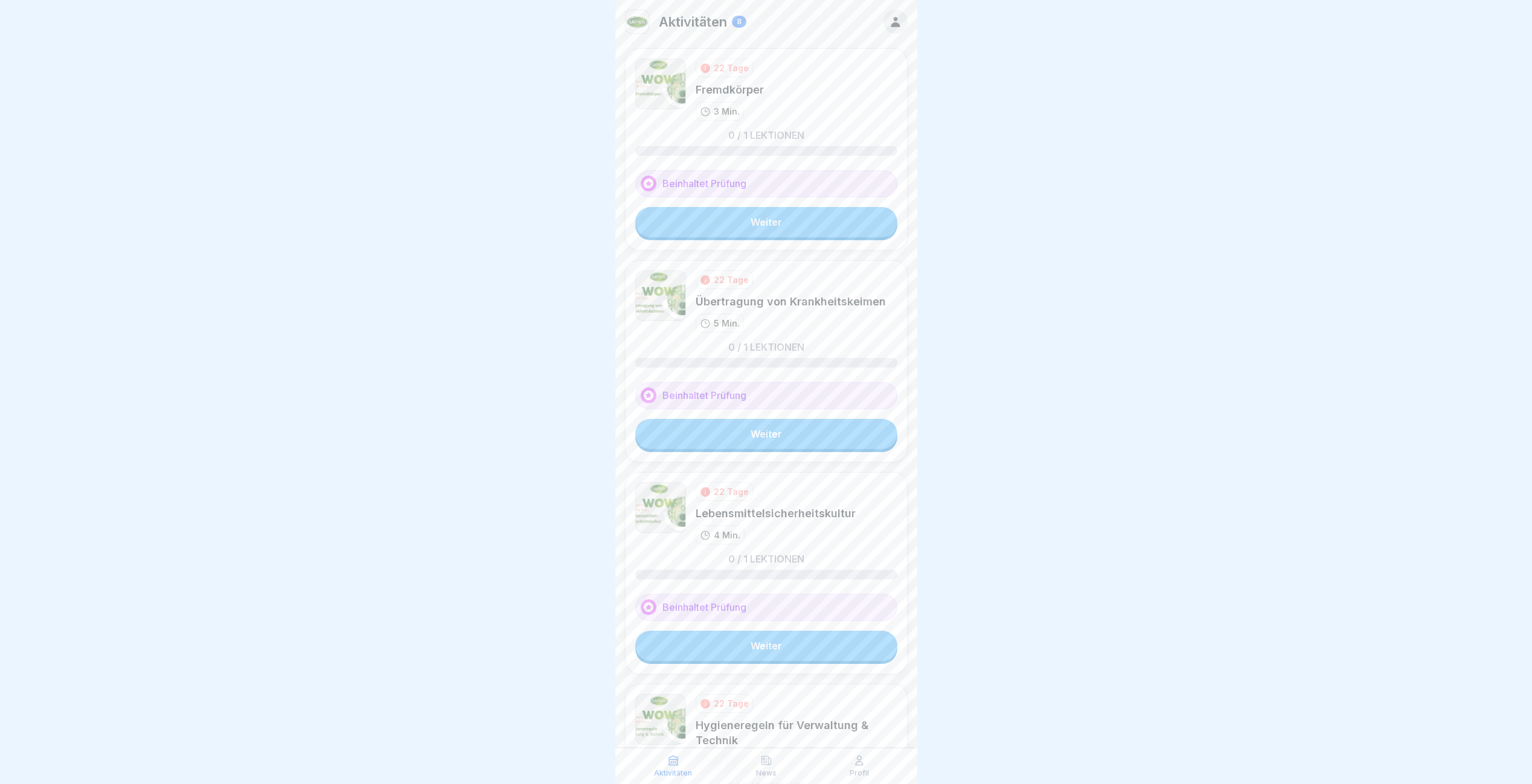
click at [786, 217] on link "Weiter" at bounding box center [766, 222] width 262 height 30
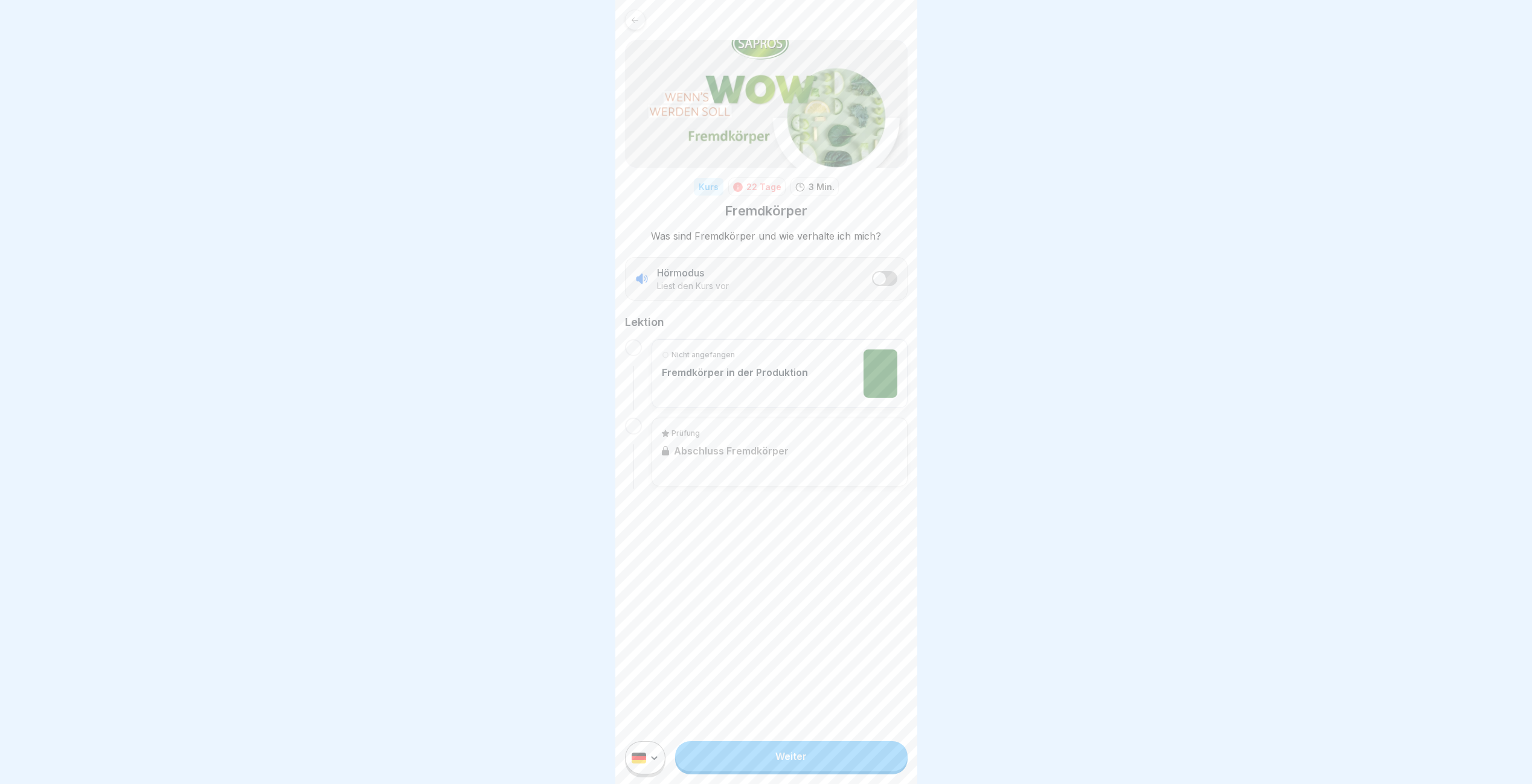
click at [774, 772] on link "Weiter" at bounding box center [791, 756] width 232 height 30
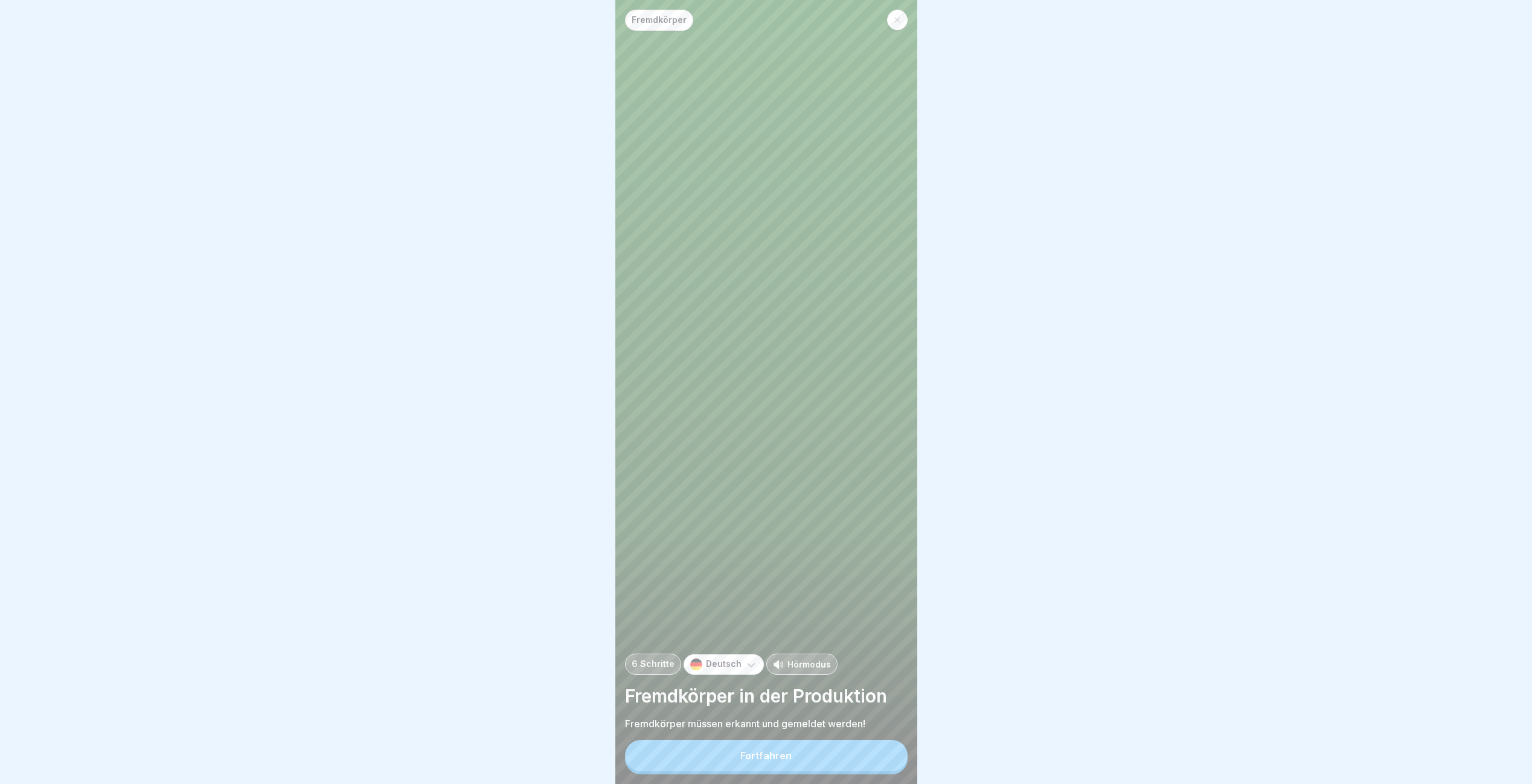
click at [774, 772] on button "Fortfahren" at bounding box center [766, 756] width 283 height 31
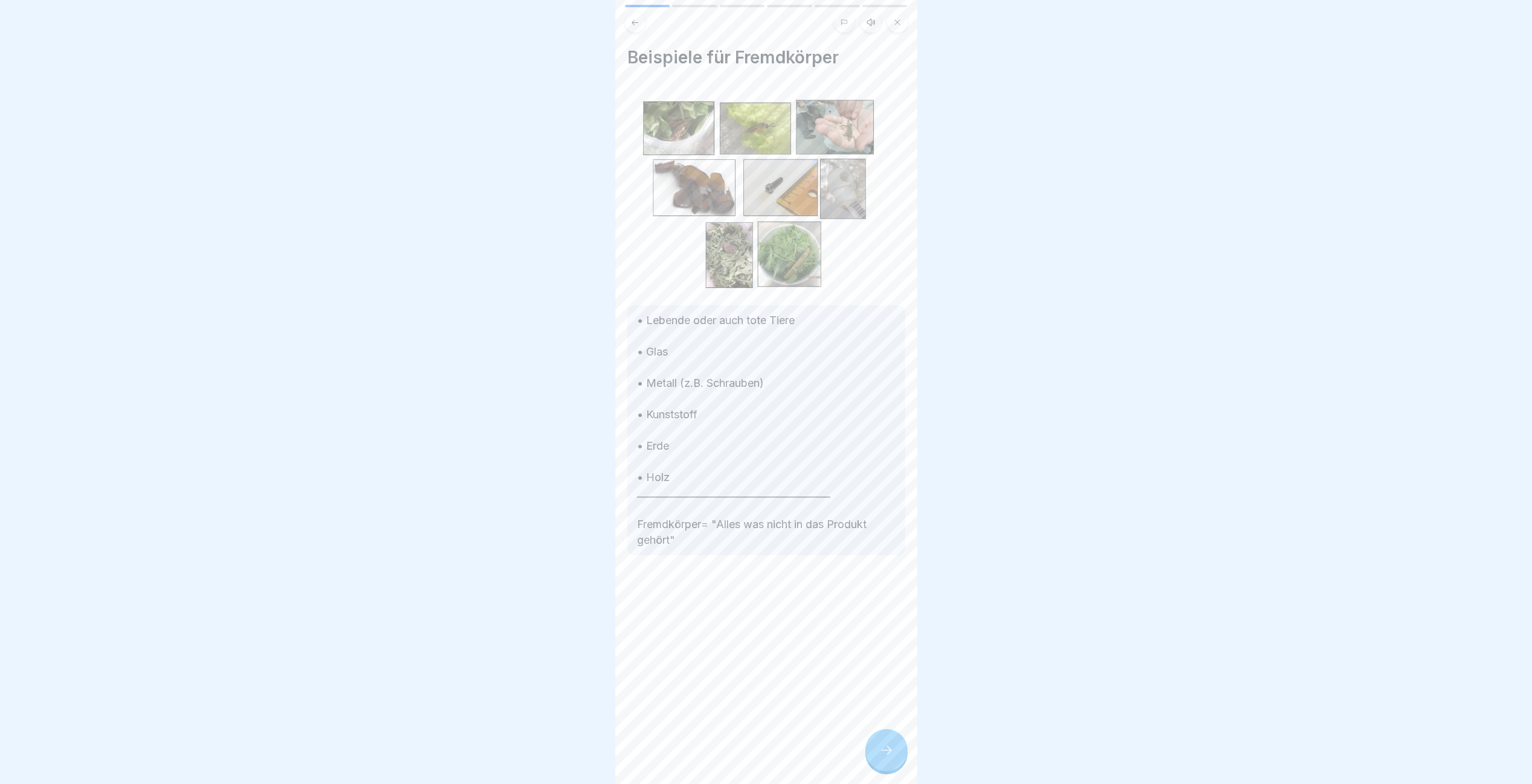
click at [873, 750] on div at bounding box center [886, 750] width 42 height 42
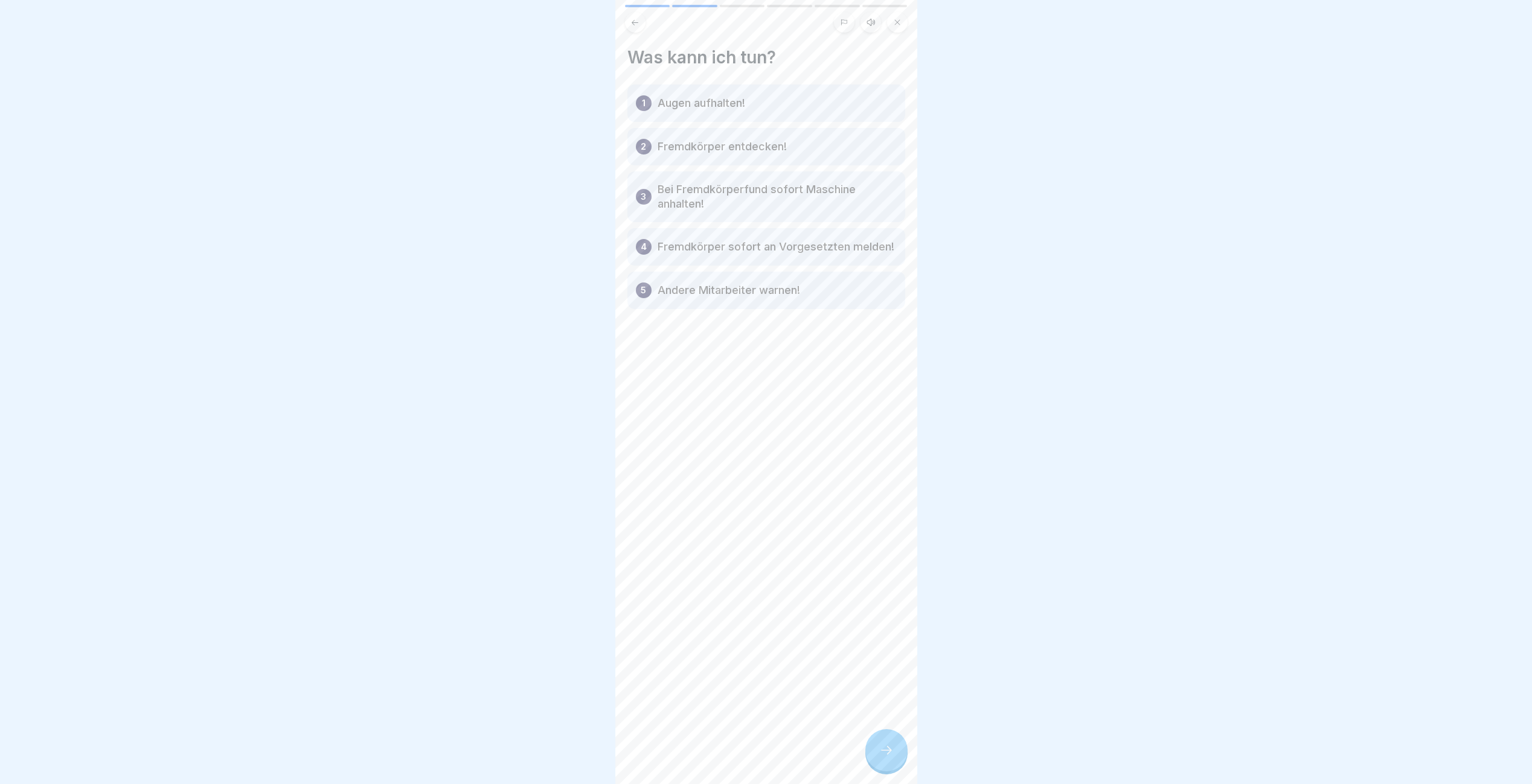
click at [873, 750] on div at bounding box center [886, 750] width 42 height 42
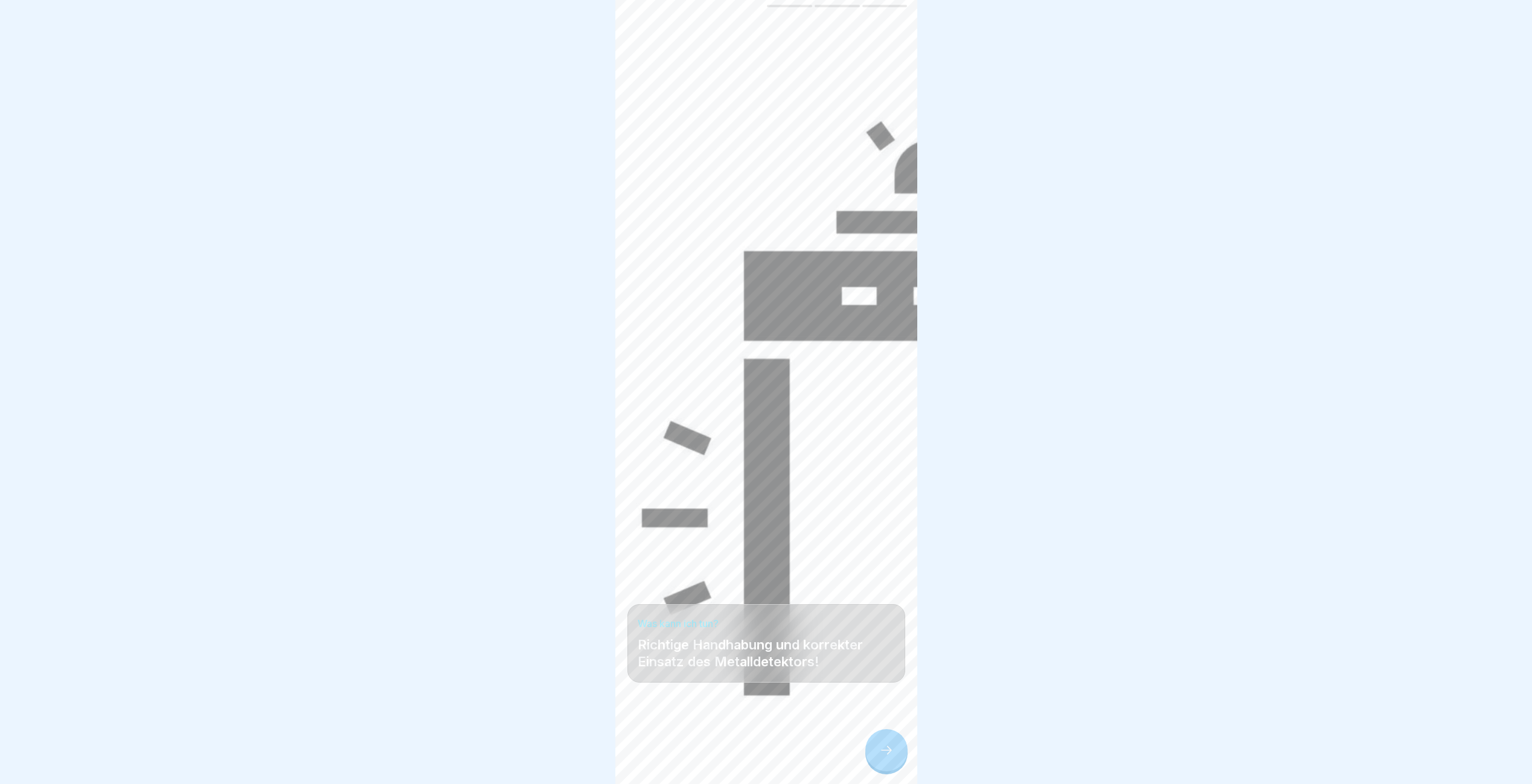
click at [873, 750] on div at bounding box center [886, 750] width 42 height 42
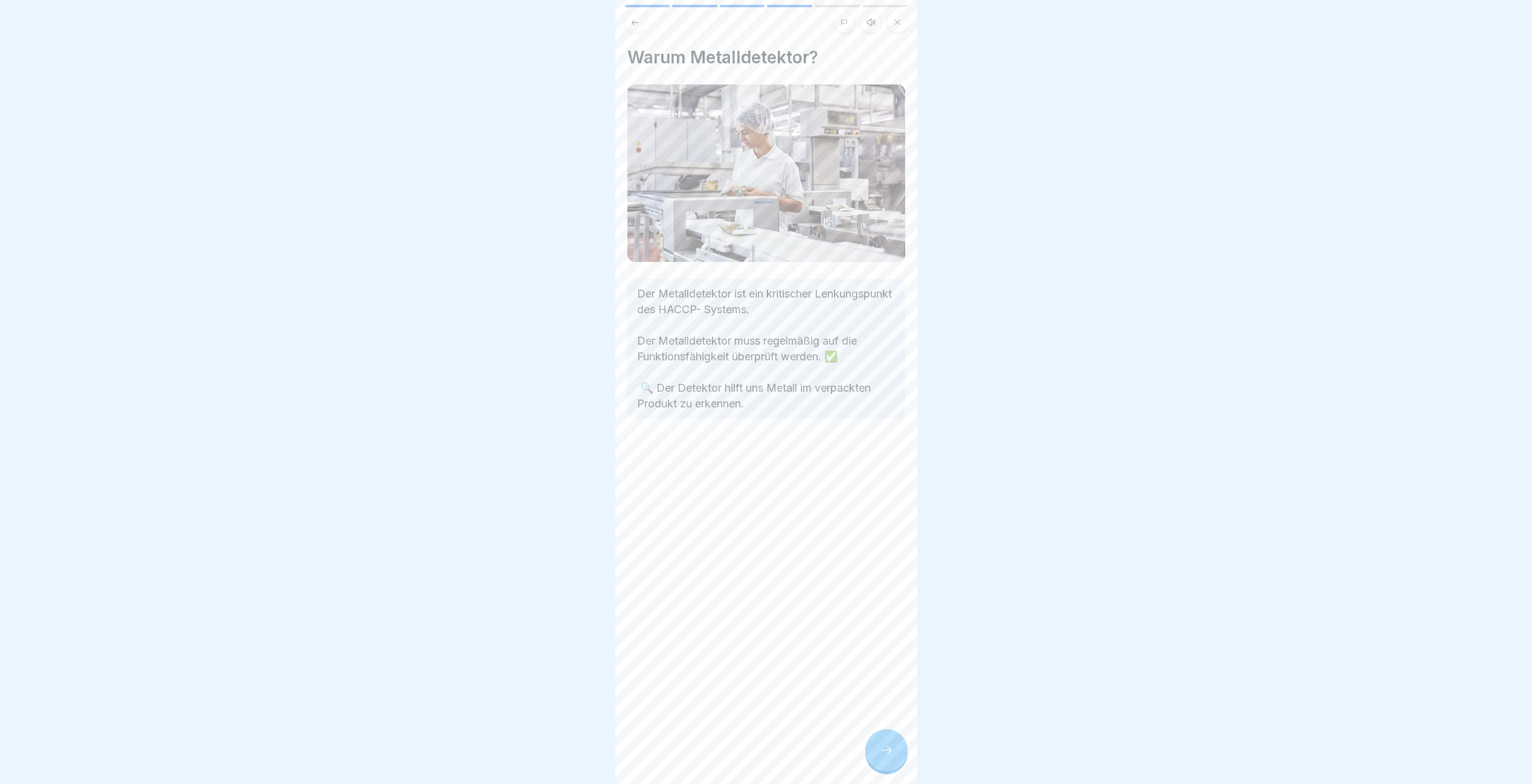
click at [873, 750] on div at bounding box center [886, 750] width 42 height 42
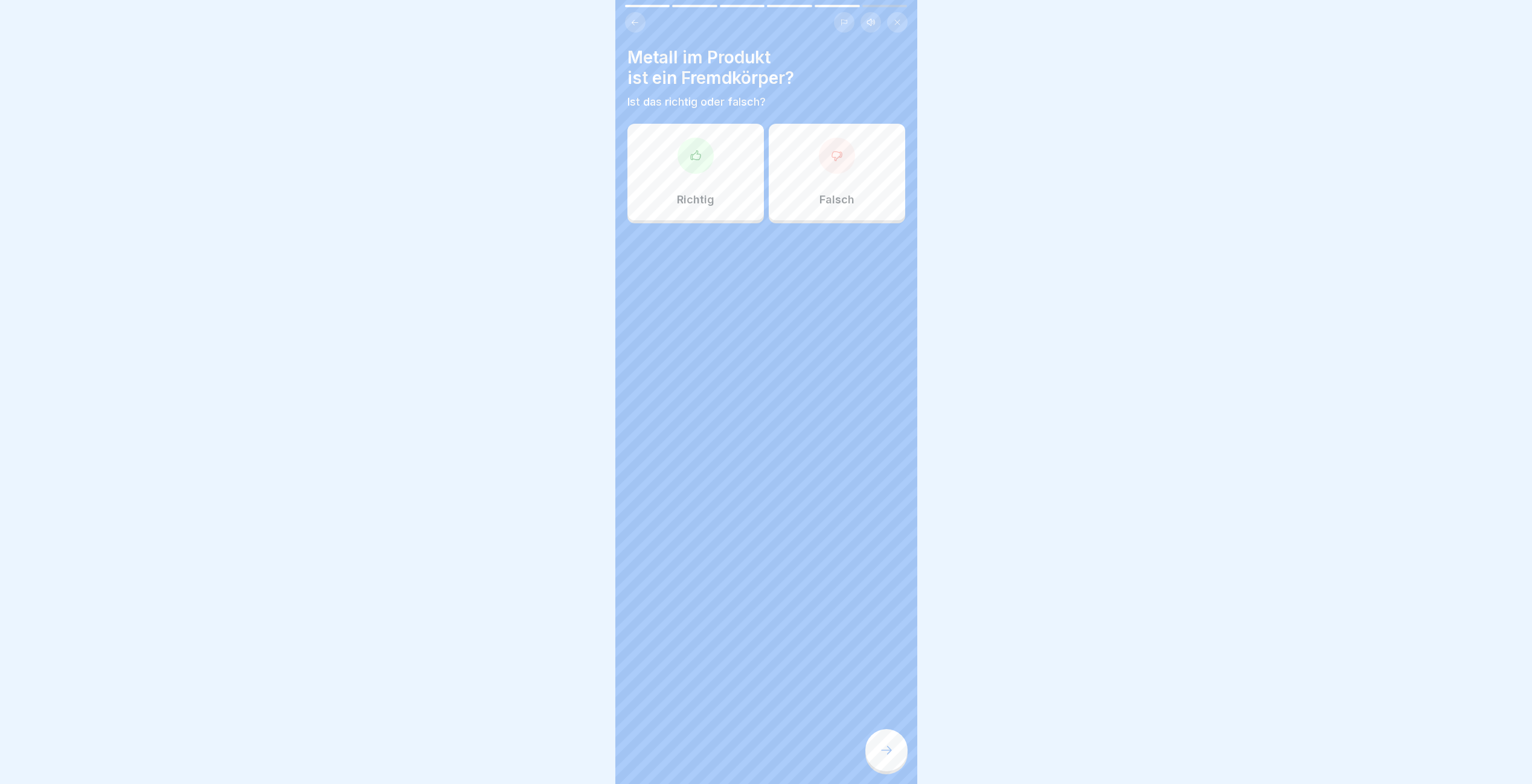
click at [672, 133] on div "Richtig" at bounding box center [696, 172] width 137 height 96
click at [882, 757] on icon at bounding box center [887, 750] width 14 height 14
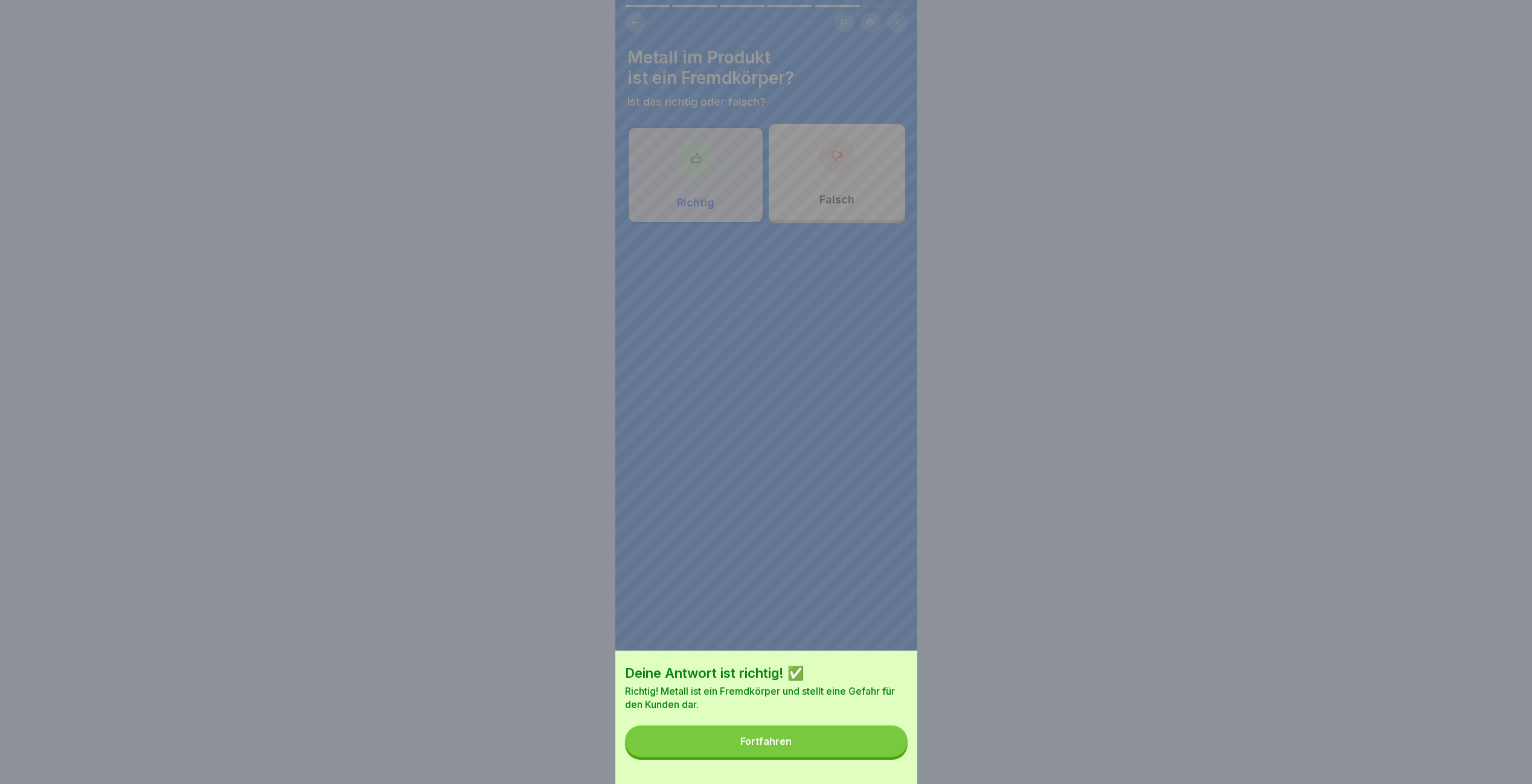
click at [836, 744] on button "Fortfahren" at bounding box center [766, 741] width 283 height 31
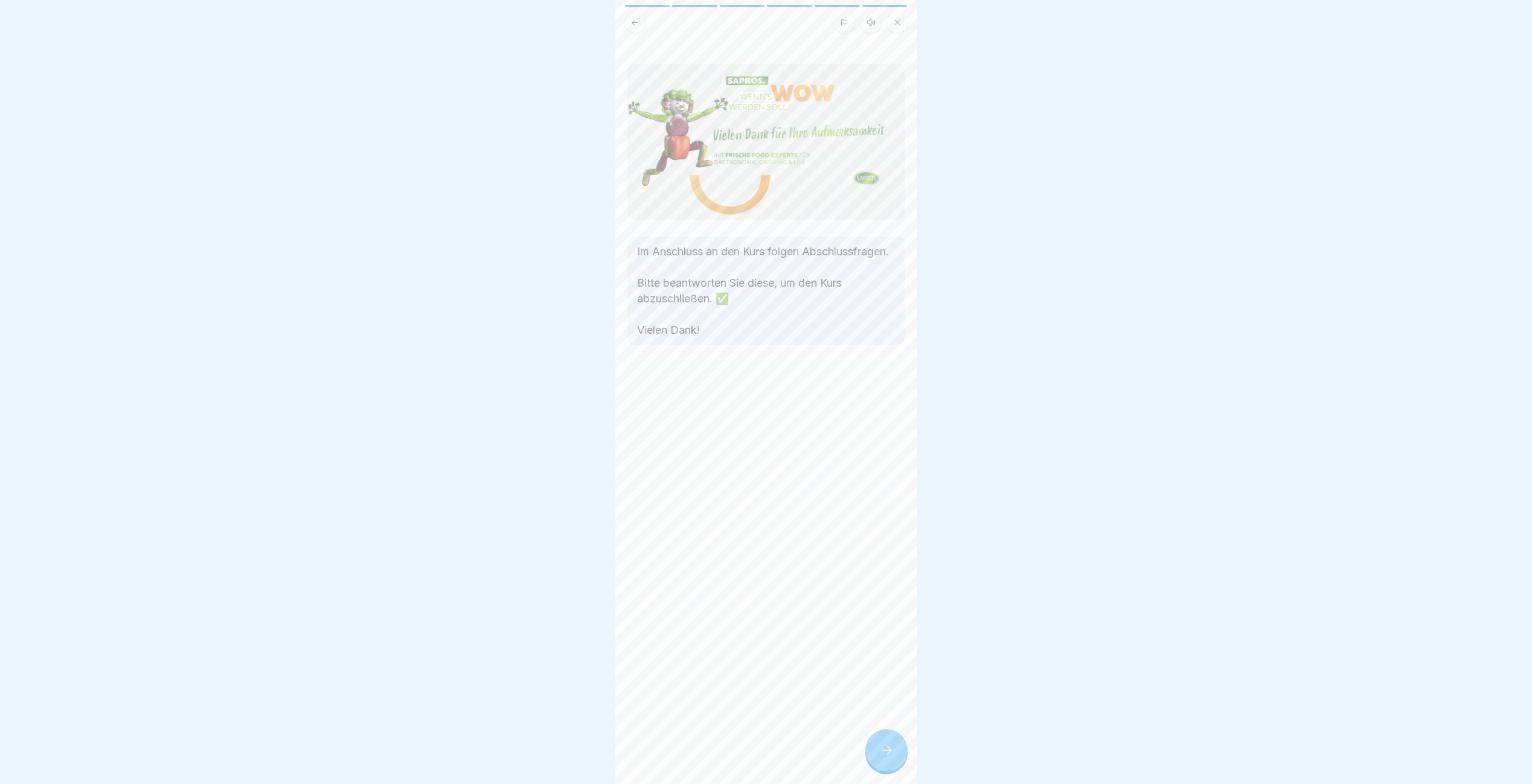
click at [850, 746] on div "Im Anschluss an den Kurs folgen Abschlussfragen. Bitte beantworten Sie diese, u…" at bounding box center [767, 392] width 302 height 784
click at [872, 759] on div at bounding box center [886, 750] width 42 height 42
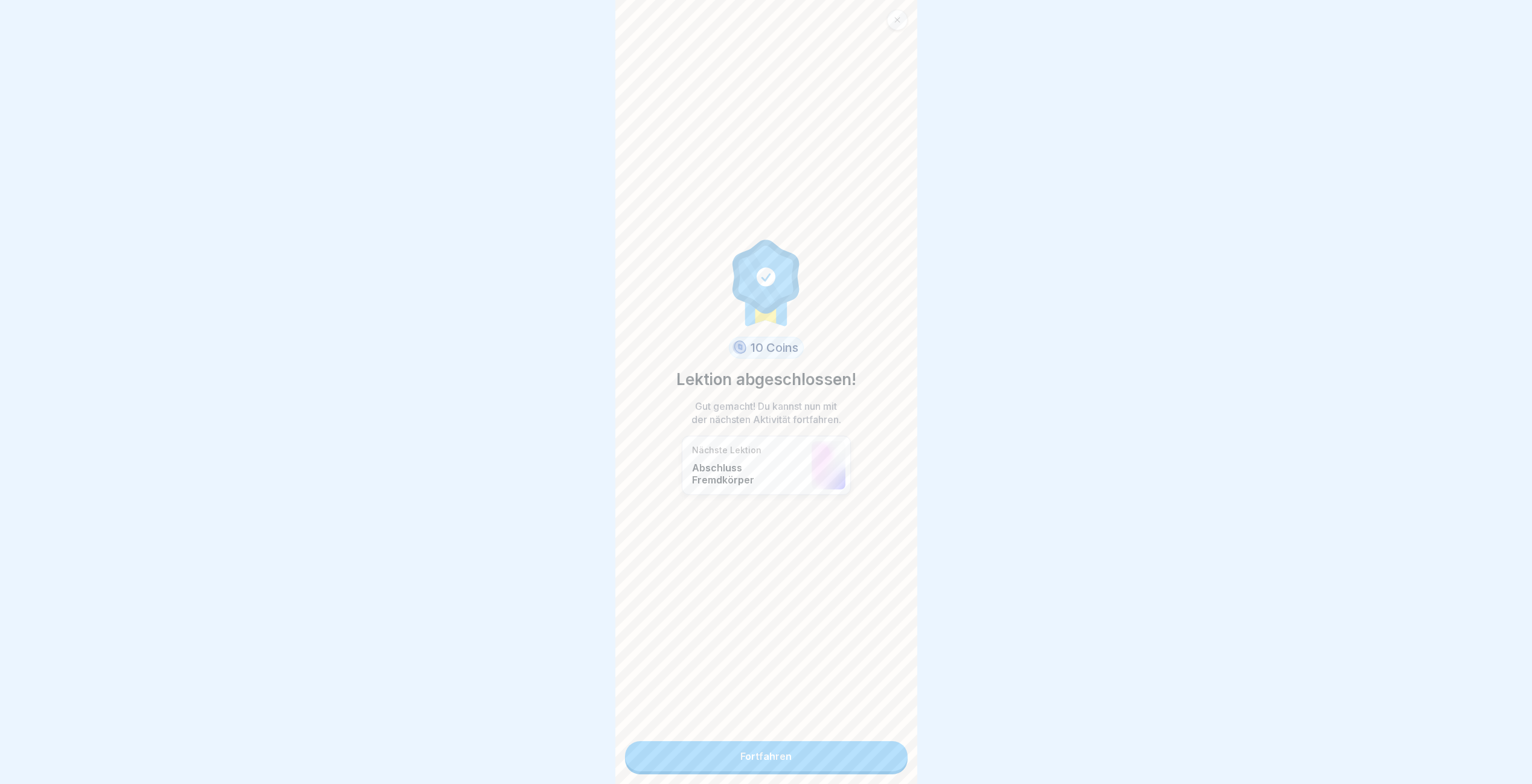
click at [872, 759] on link "Fortfahren" at bounding box center [766, 756] width 283 height 30
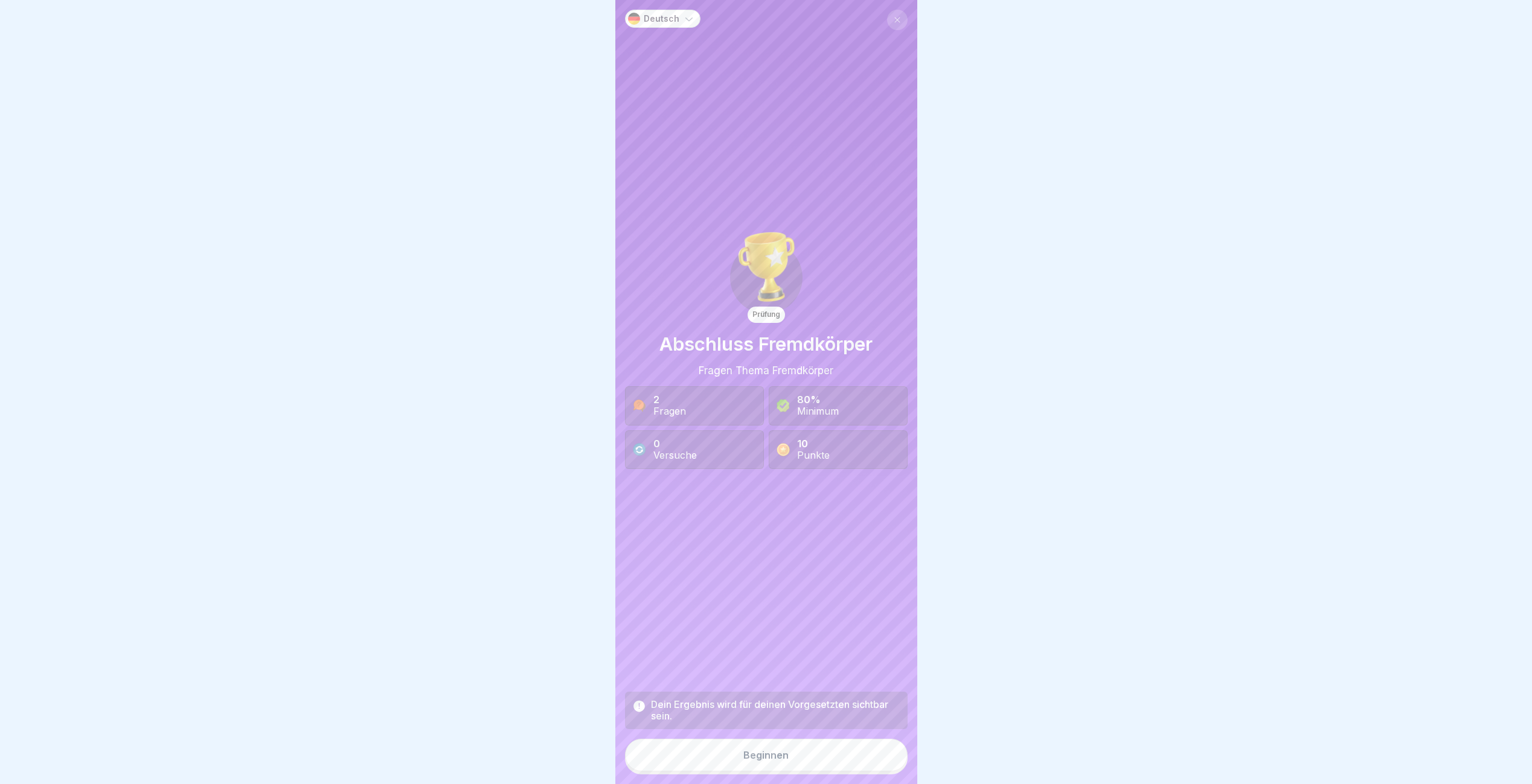
click at [872, 759] on button "Beginnen" at bounding box center [766, 755] width 283 height 33
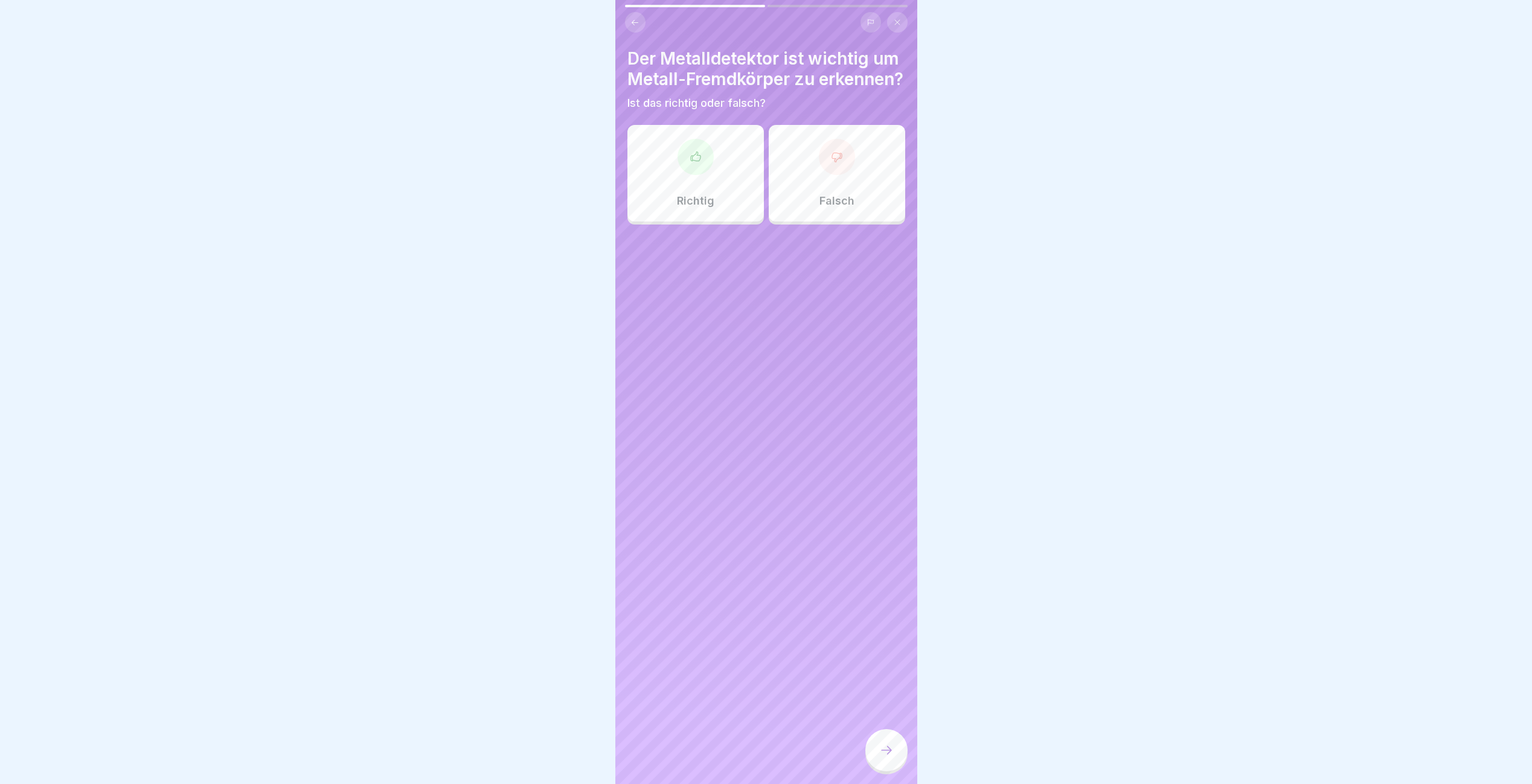
click at [690, 161] on icon at bounding box center [695, 156] width 10 height 9
click at [881, 757] on icon at bounding box center [887, 750] width 14 height 14
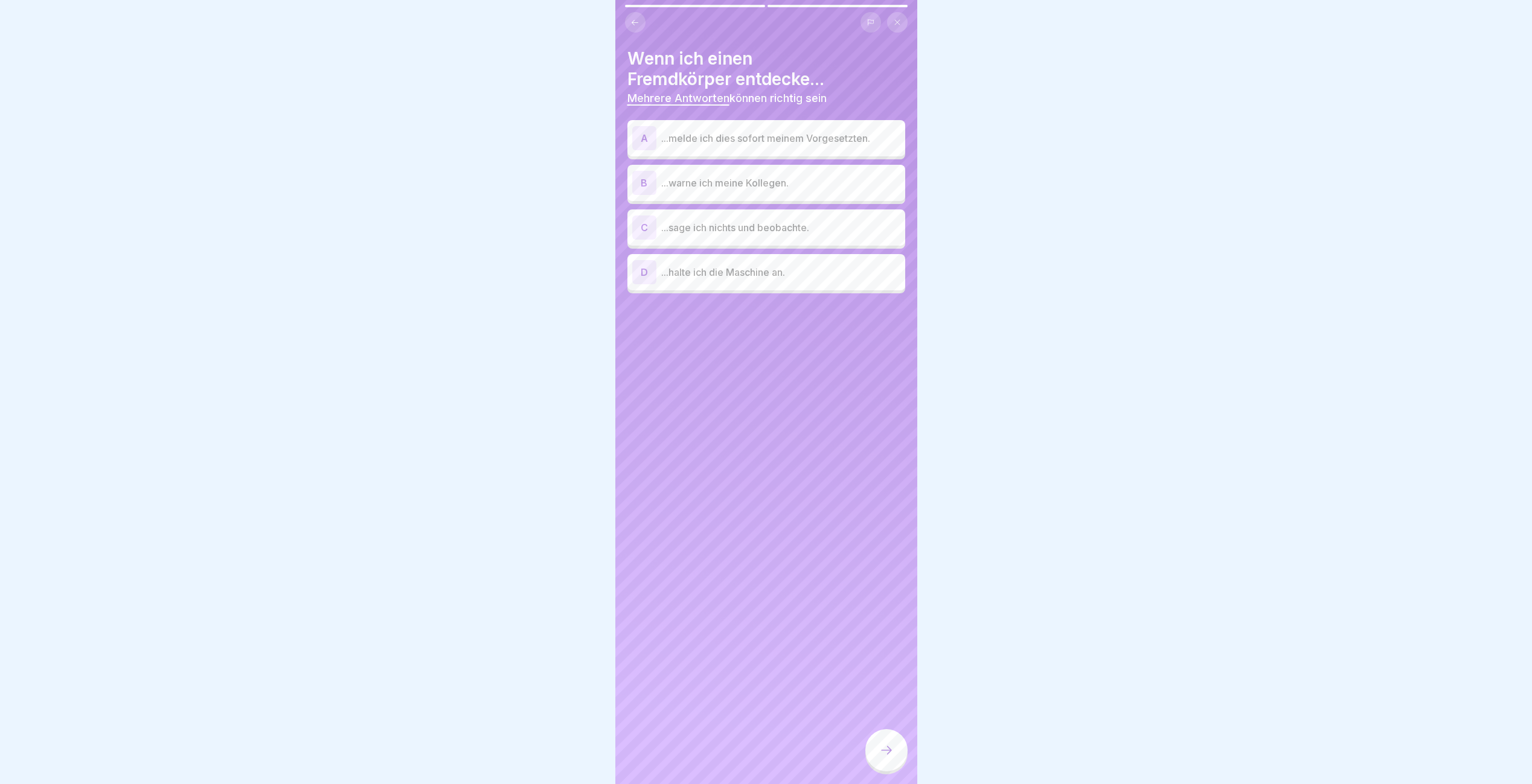
click at [735, 145] on p "...melde ich dies sofort meinem Vorgesetzten." at bounding box center [780, 138] width 239 height 14
click at [727, 178] on p "...warne ich meine Kollegen." at bounding box center [780, 183] width 239 height 14
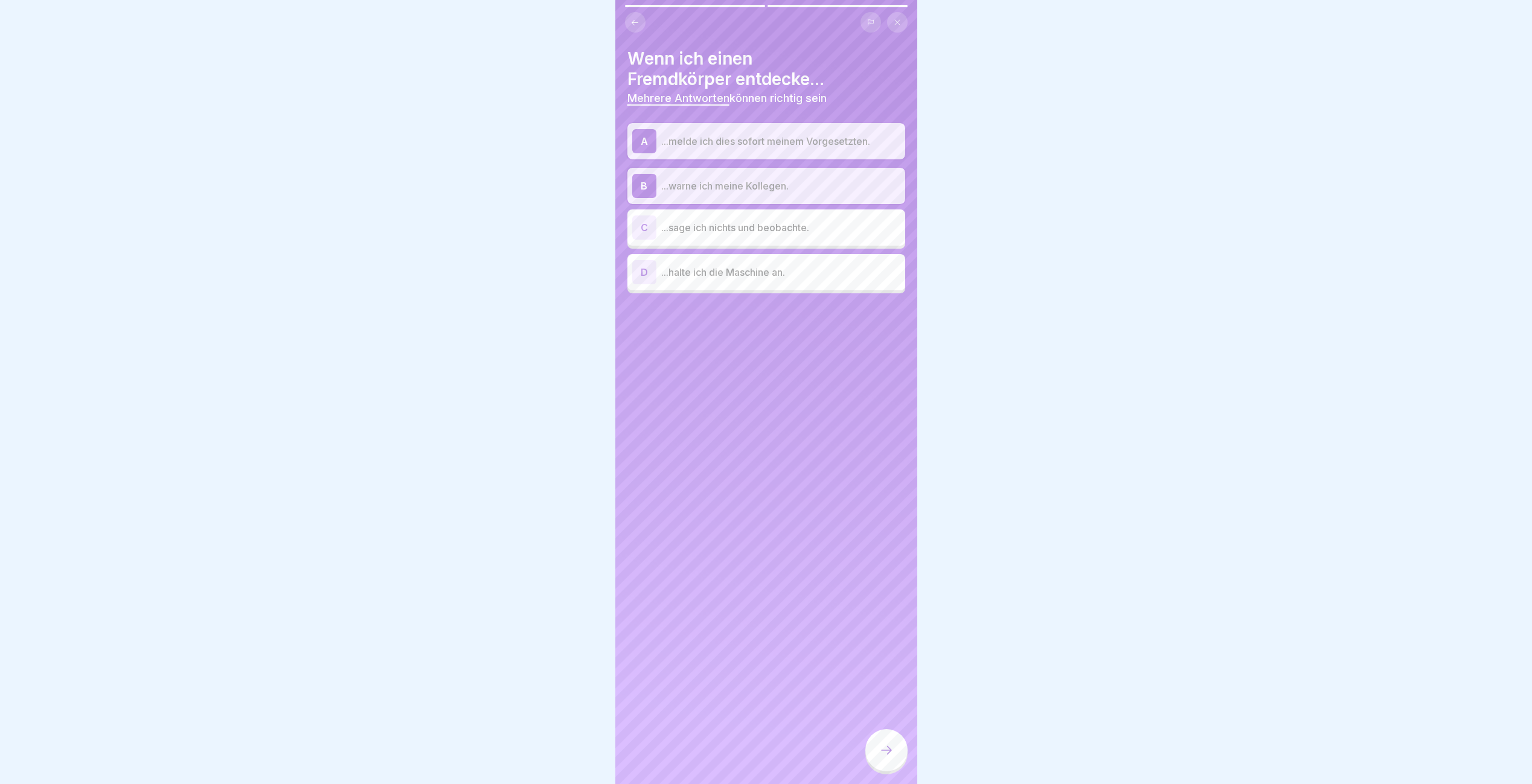
click at [720, 270] on p "...halte ich die Maschine an." at bounding box center [780, 272] width 239 height 14
click at [878, 755] on div at bounding box center [886, 750] width 42 height 42
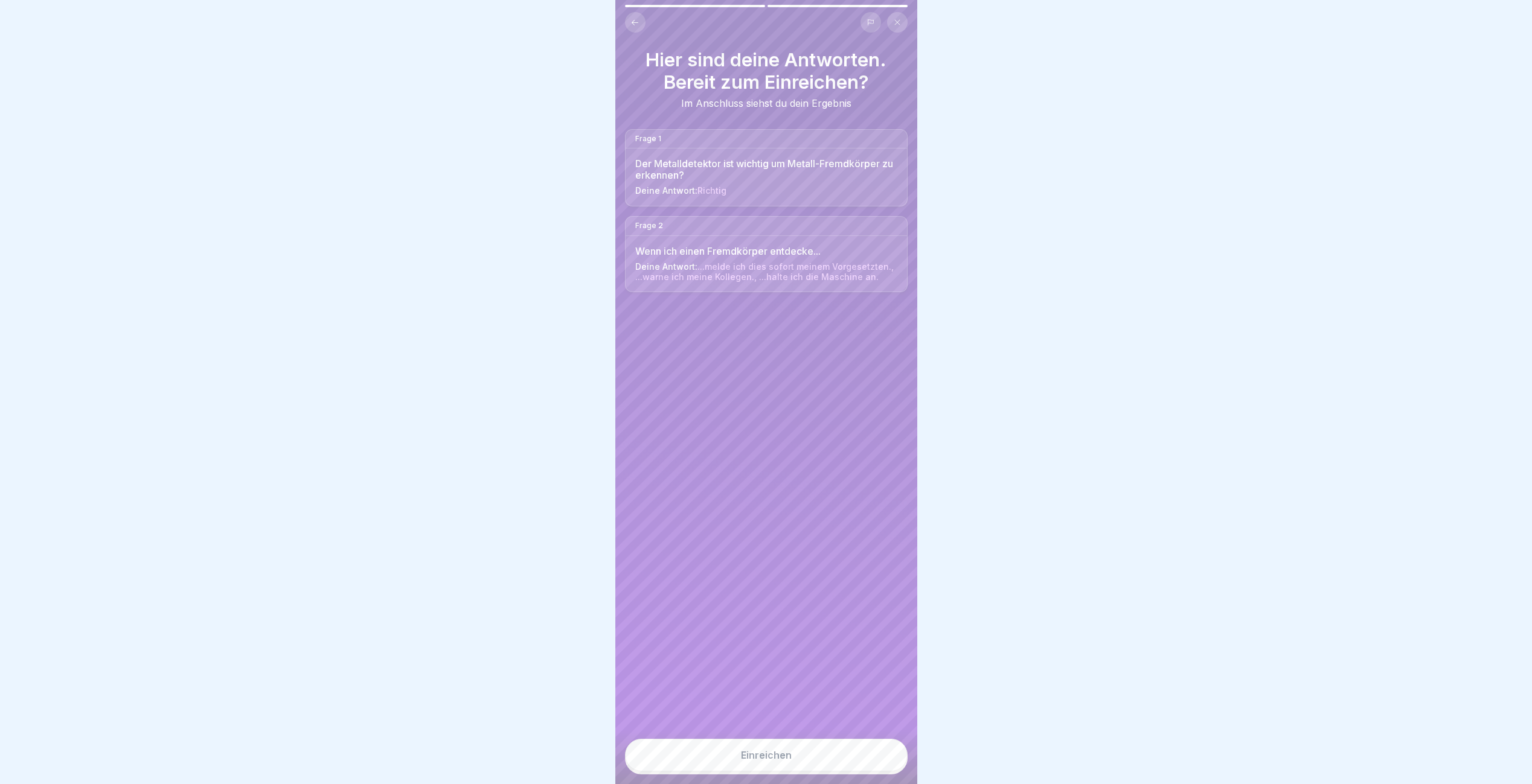
click at [828, 763] on button "Einreichen" at bounding box center [766, 755] width 283 height 33
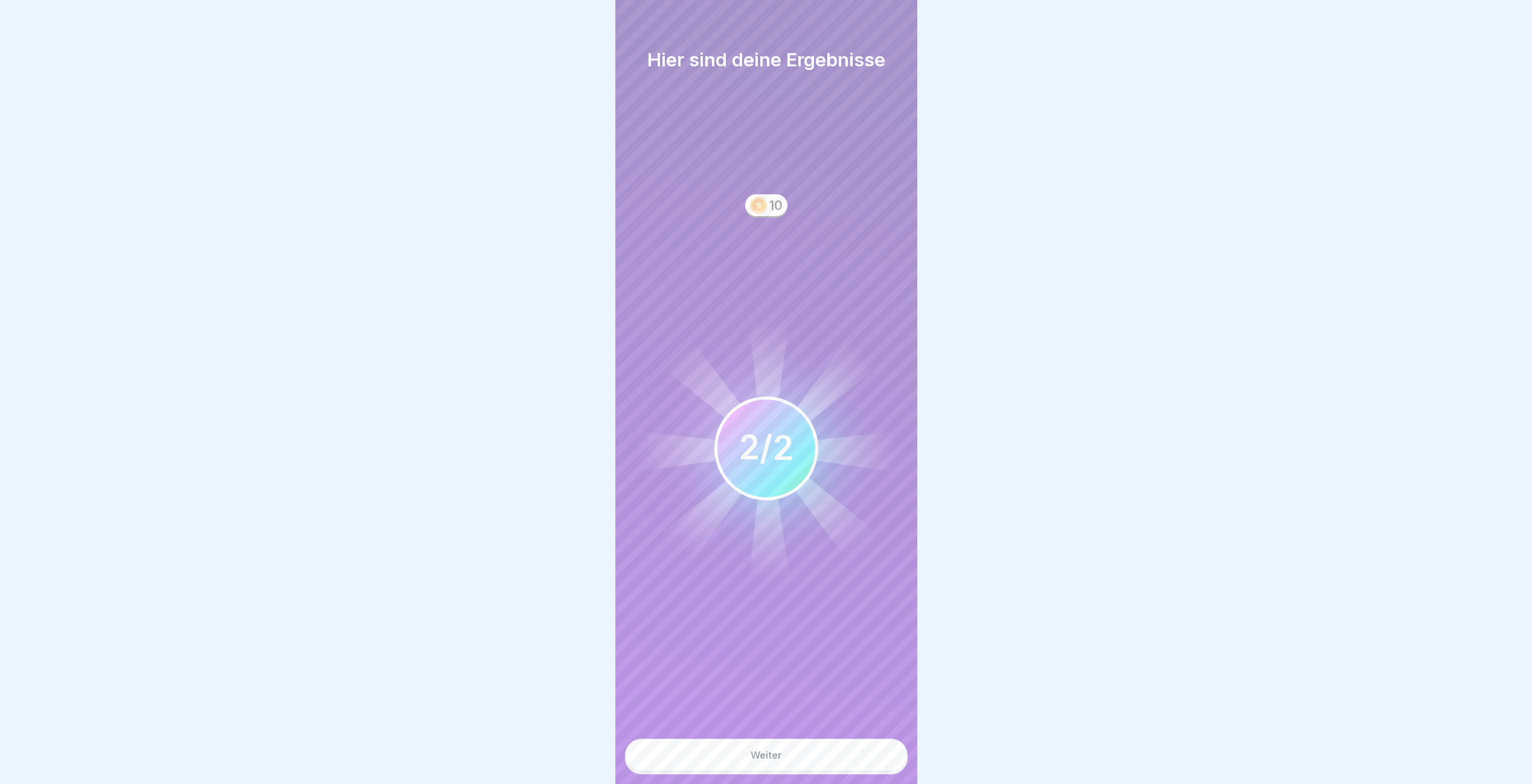
click at [828, 763] on button "Weiter" at bounding box center [766, 755] width 283 height 33
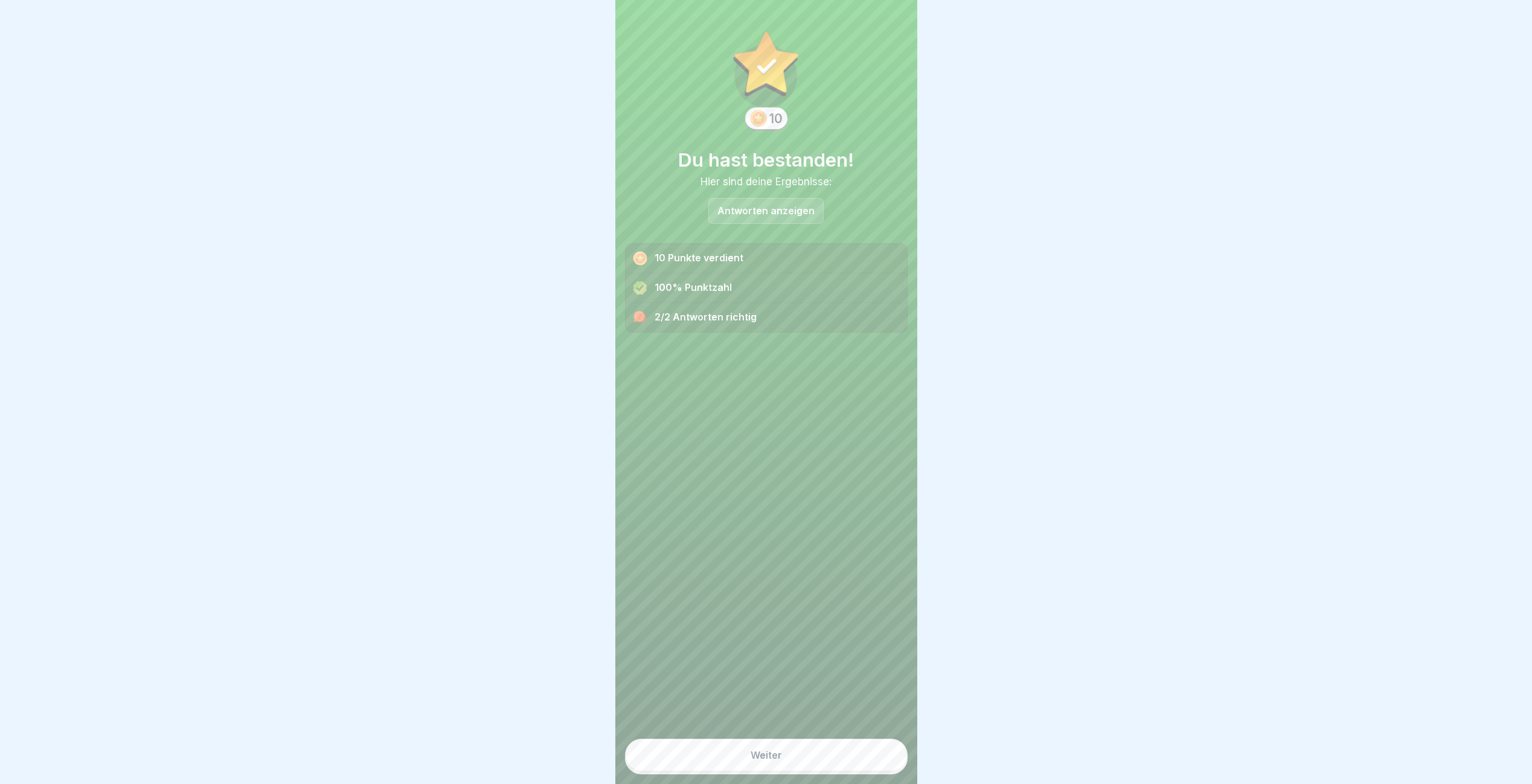
click at [828, 763] on button "Weiter" at bounding box center [766, 755] width 283 height 33
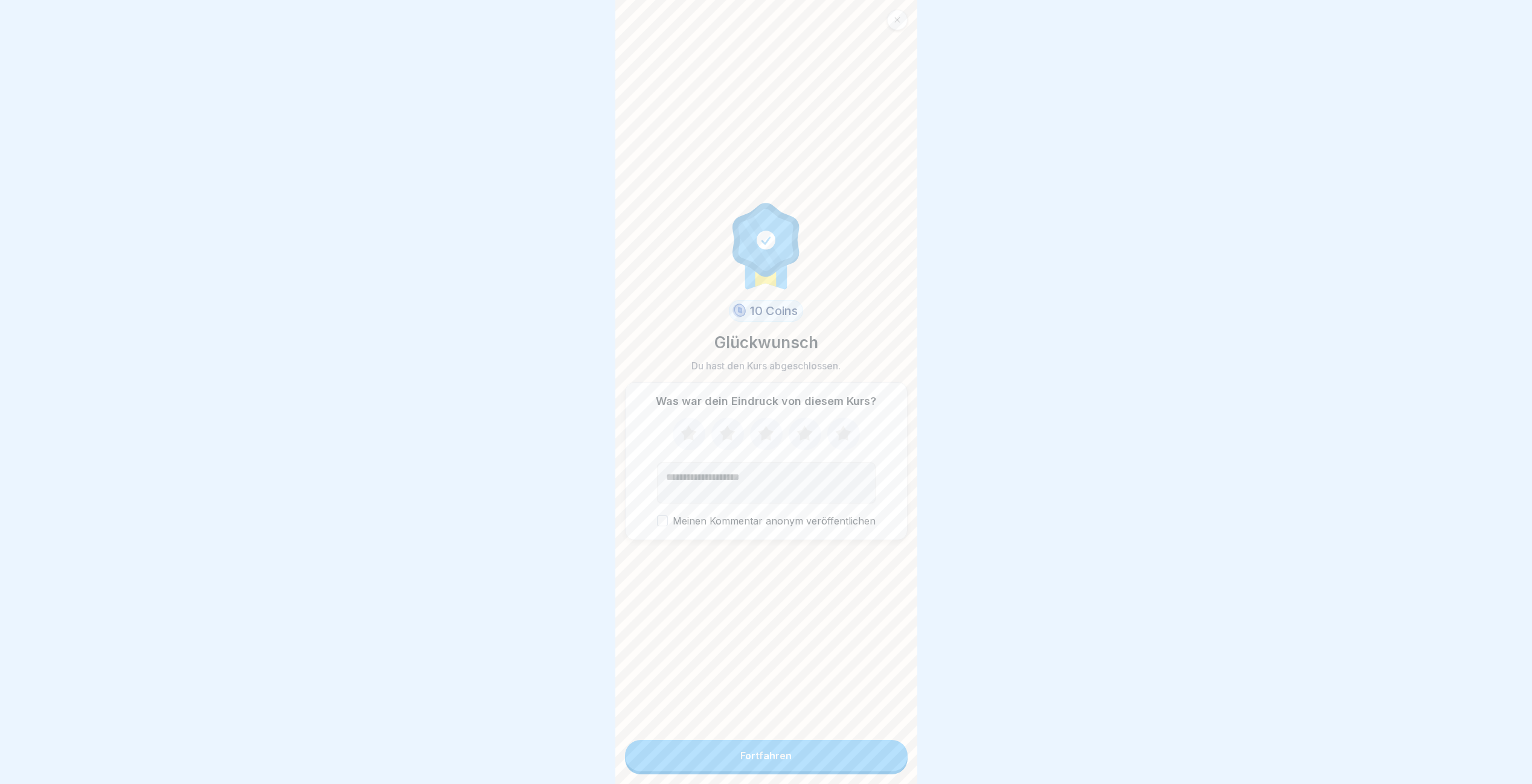
click at [827, 763] on button "Fortfahren" at bounding box center [766, 756] width 283 height 31
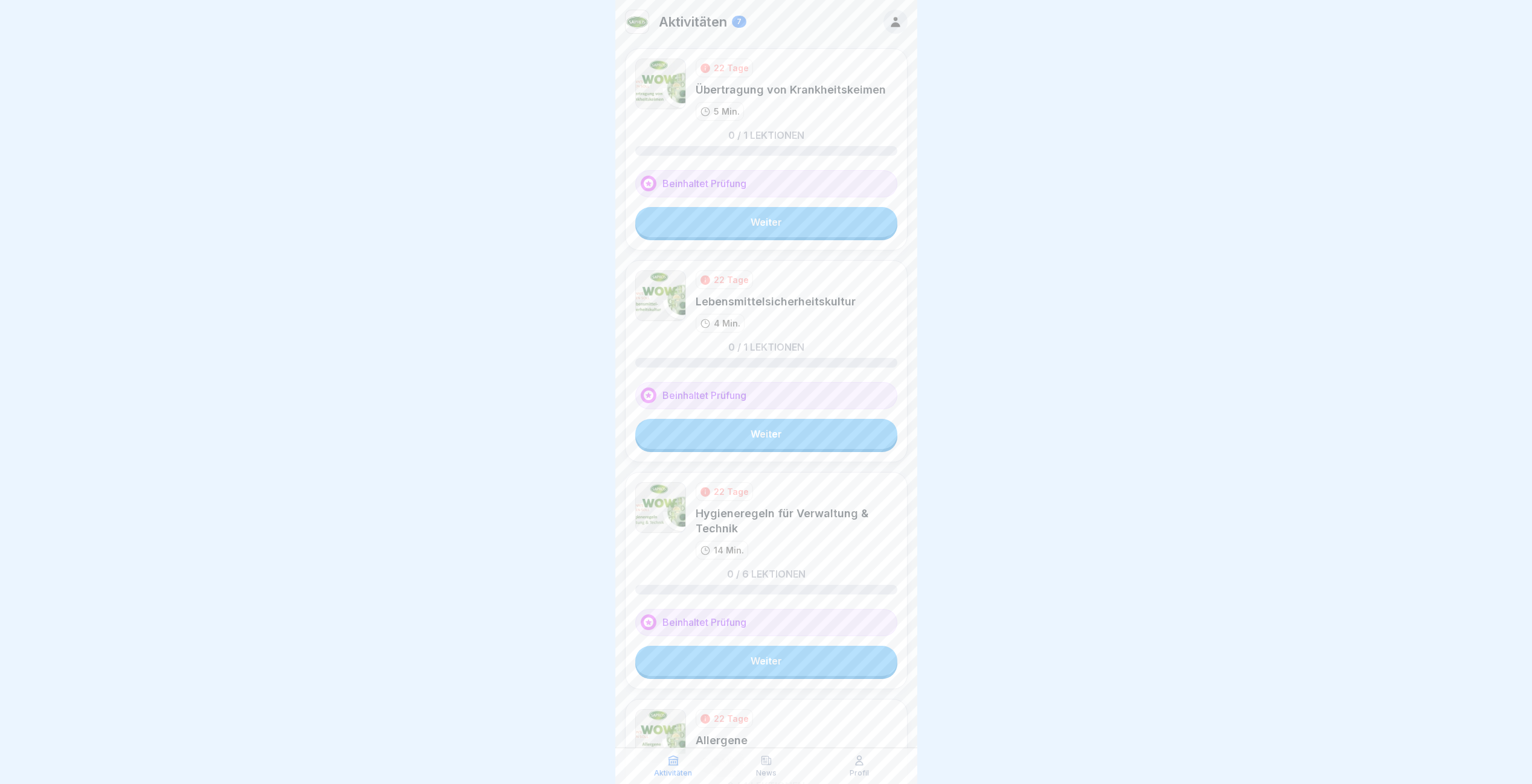
click at [716, 219] on link "Weiter" at bounding box center [766, 222] width 262 height 30
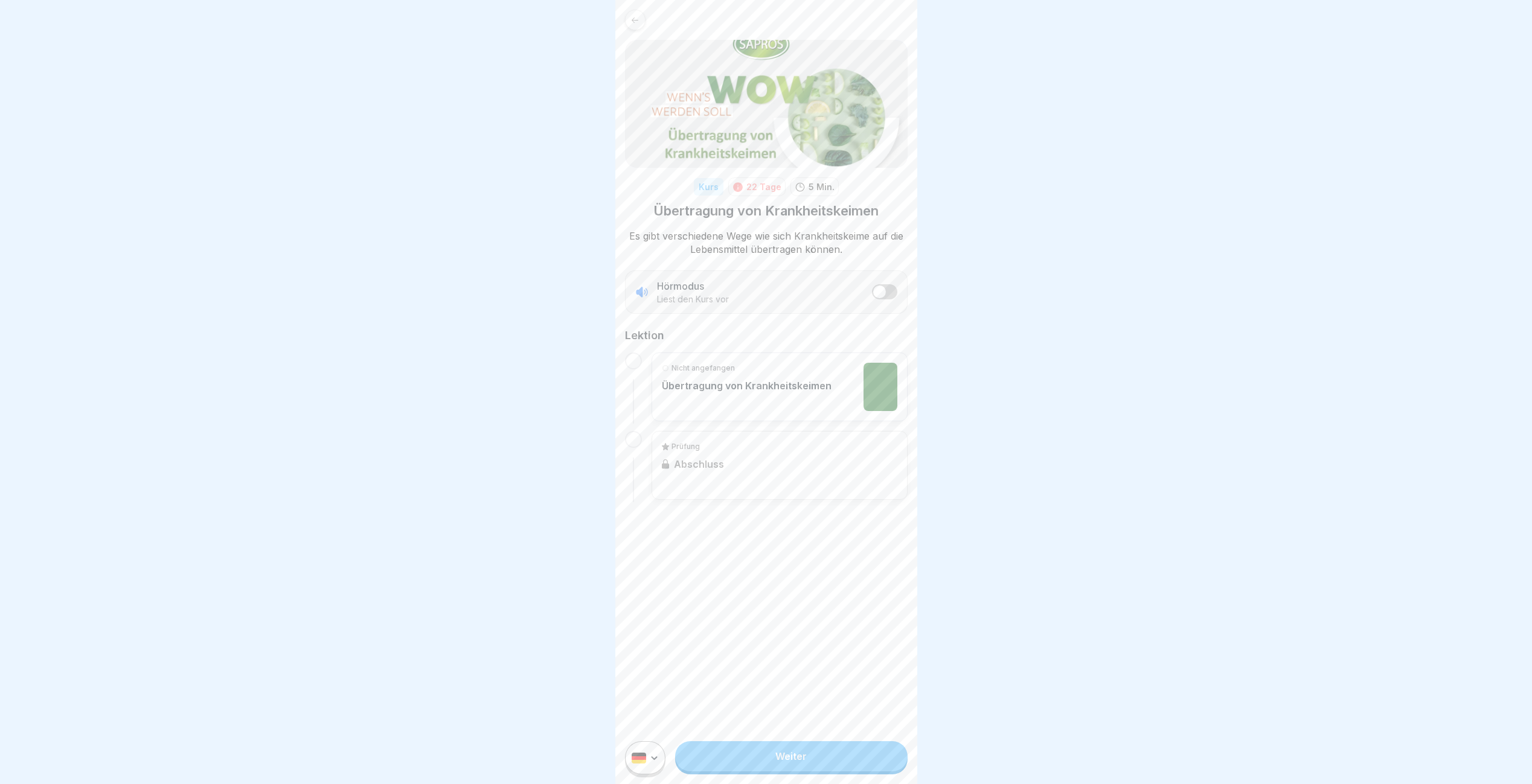
click at [743, 740] on div "Kurs 22 Tage 5 Min. Übertragung von Krankheitskeimen Es gibt verschiedene Wege …" at bounding box center [767, 392] width 302 height 784
click at [744, 764] on link "Weiter" at bounding box center [791, 756] width 232 height 30
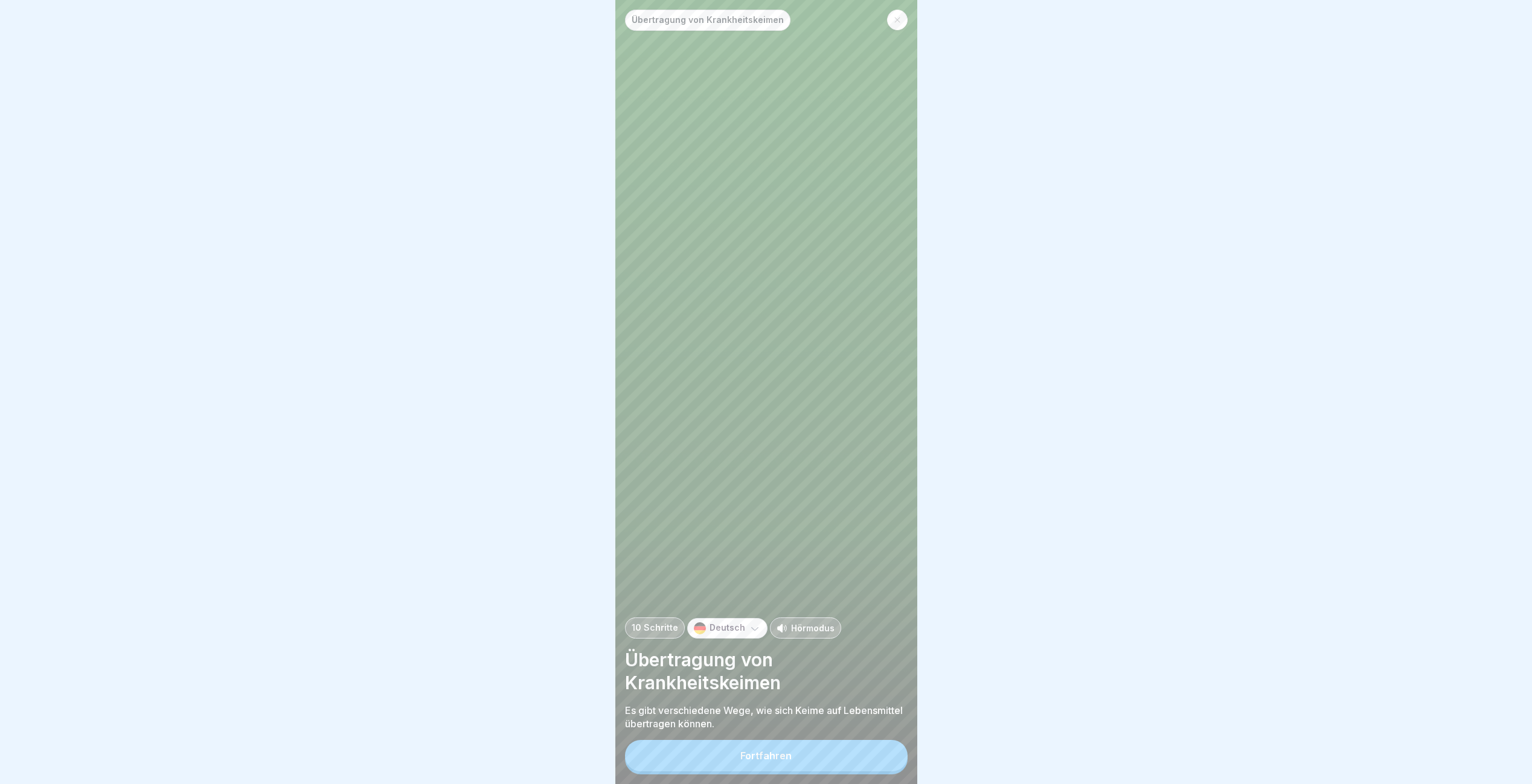
click at [764, 761] on div "Fortfahren" at bounding box center [766, 755] width 51 height 11
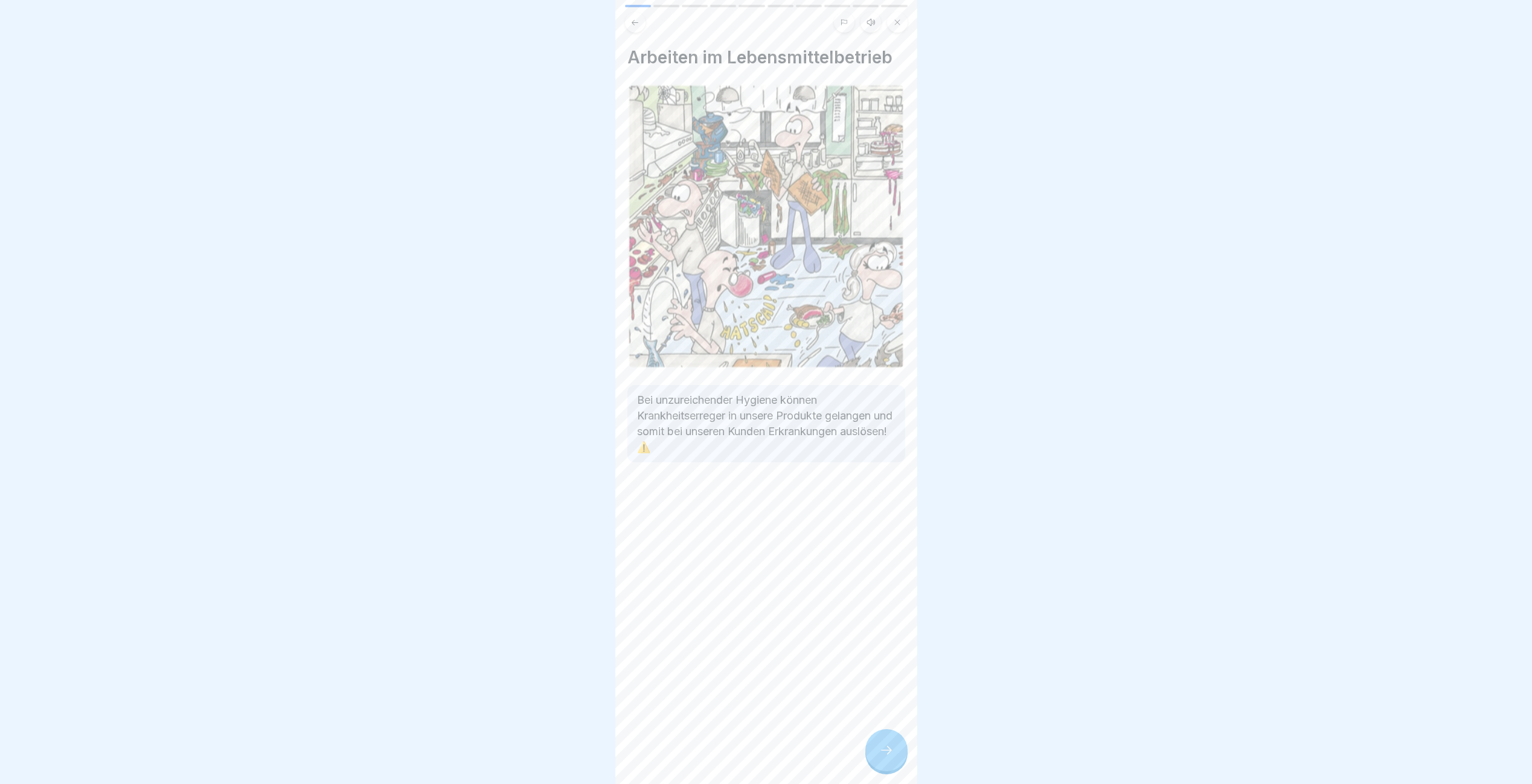
click at [879, 766] on div at bounding box center [886, 750] width 42 height 42
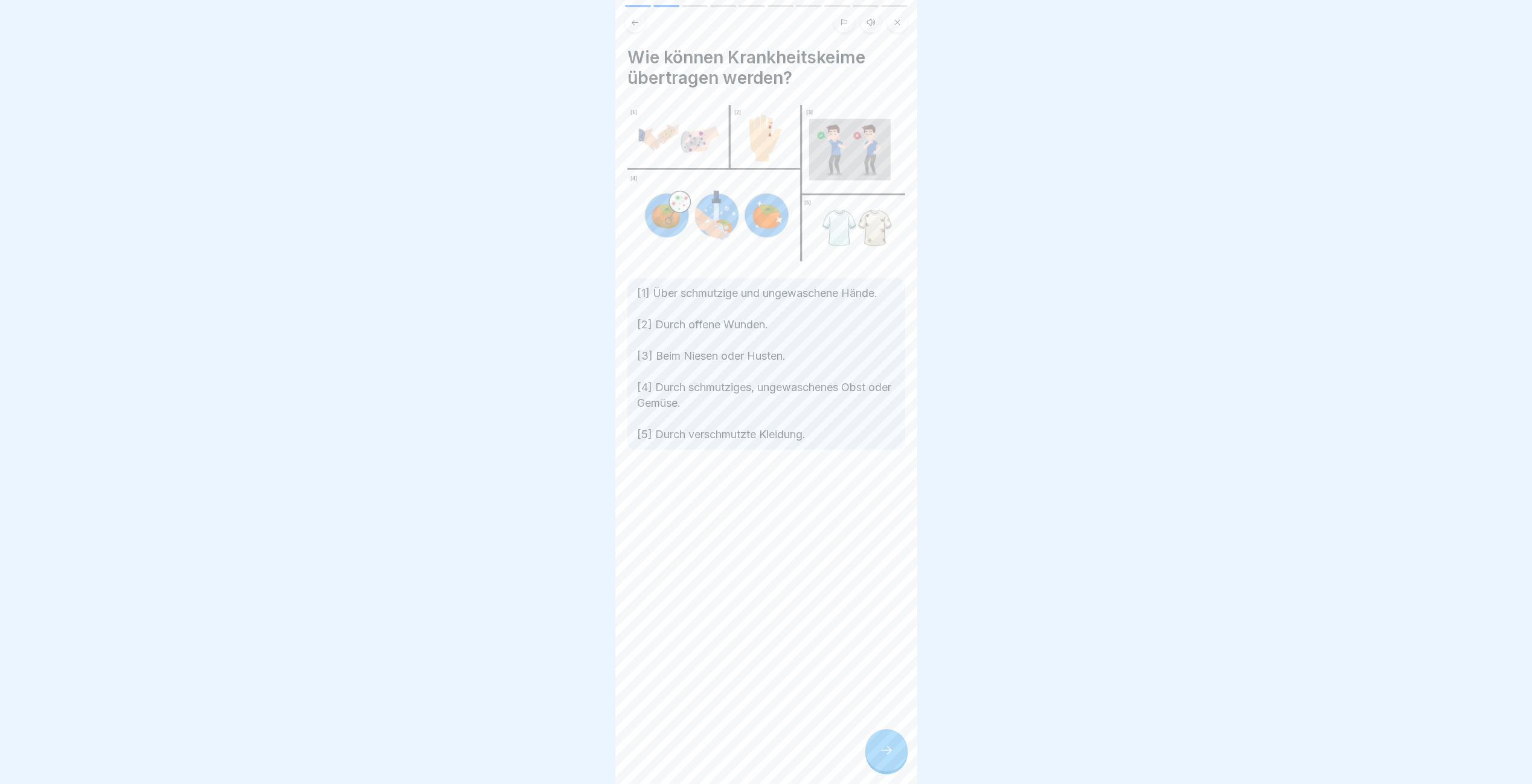
click at [879, 766] on div at bounding box center [886, 750] width 42 height 42
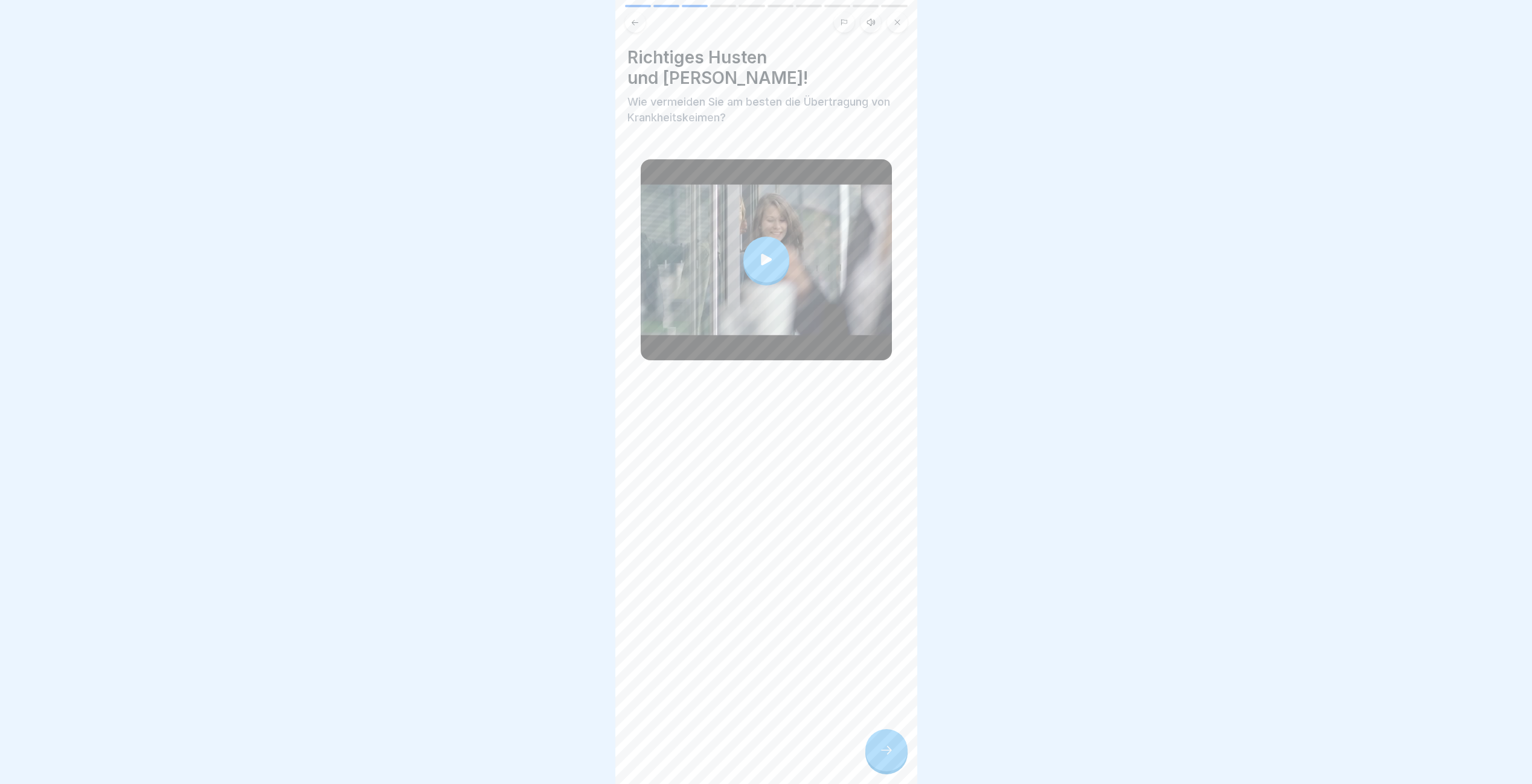
click at [879, 766] on div at bounding box center [886, 750] width 42 height 42
click at [889, 757] on icon at bounding box center [887, 750] width 14 height 14
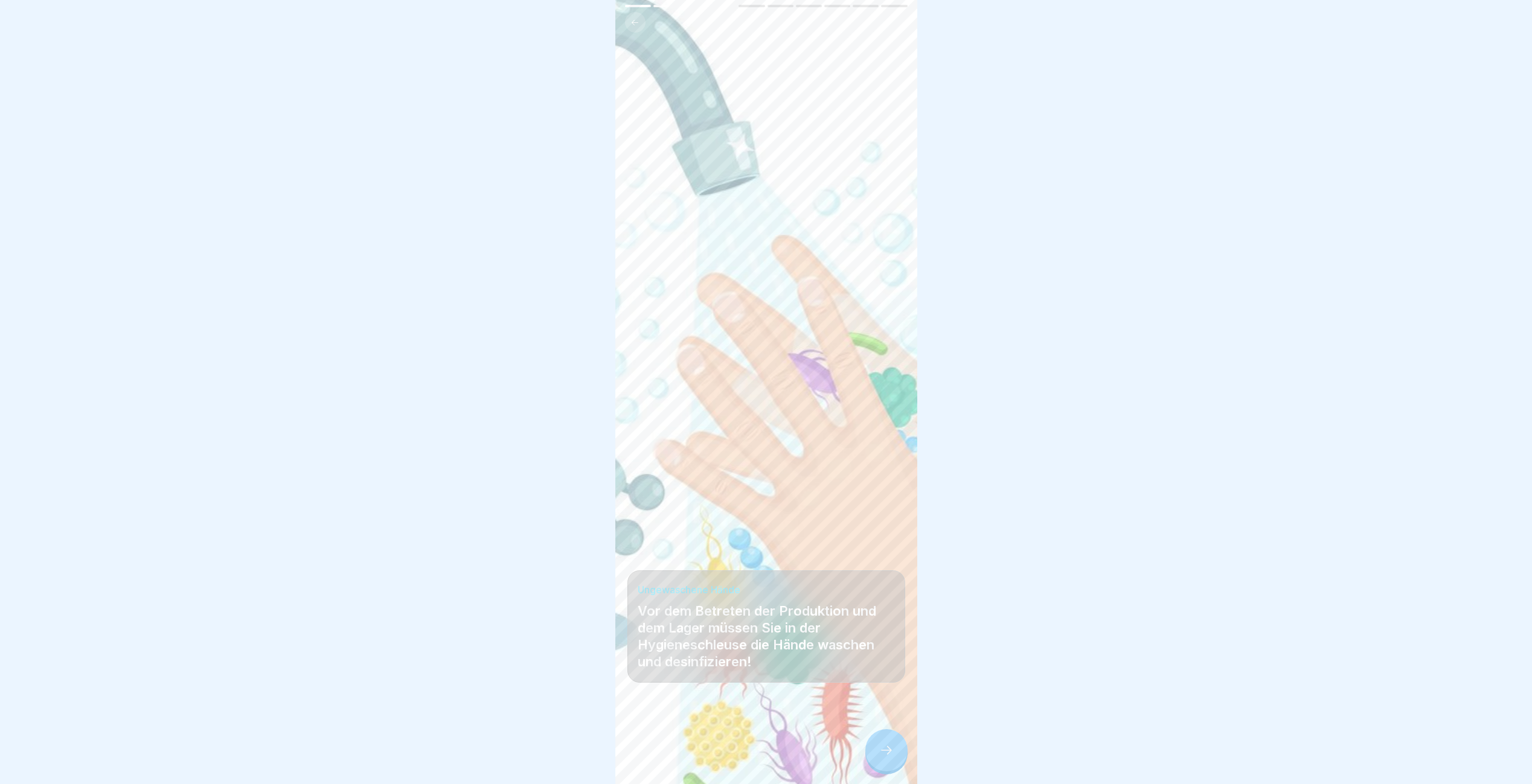
click at [889, 757] on icon at bounding box center [887, 750] width 14 height 14
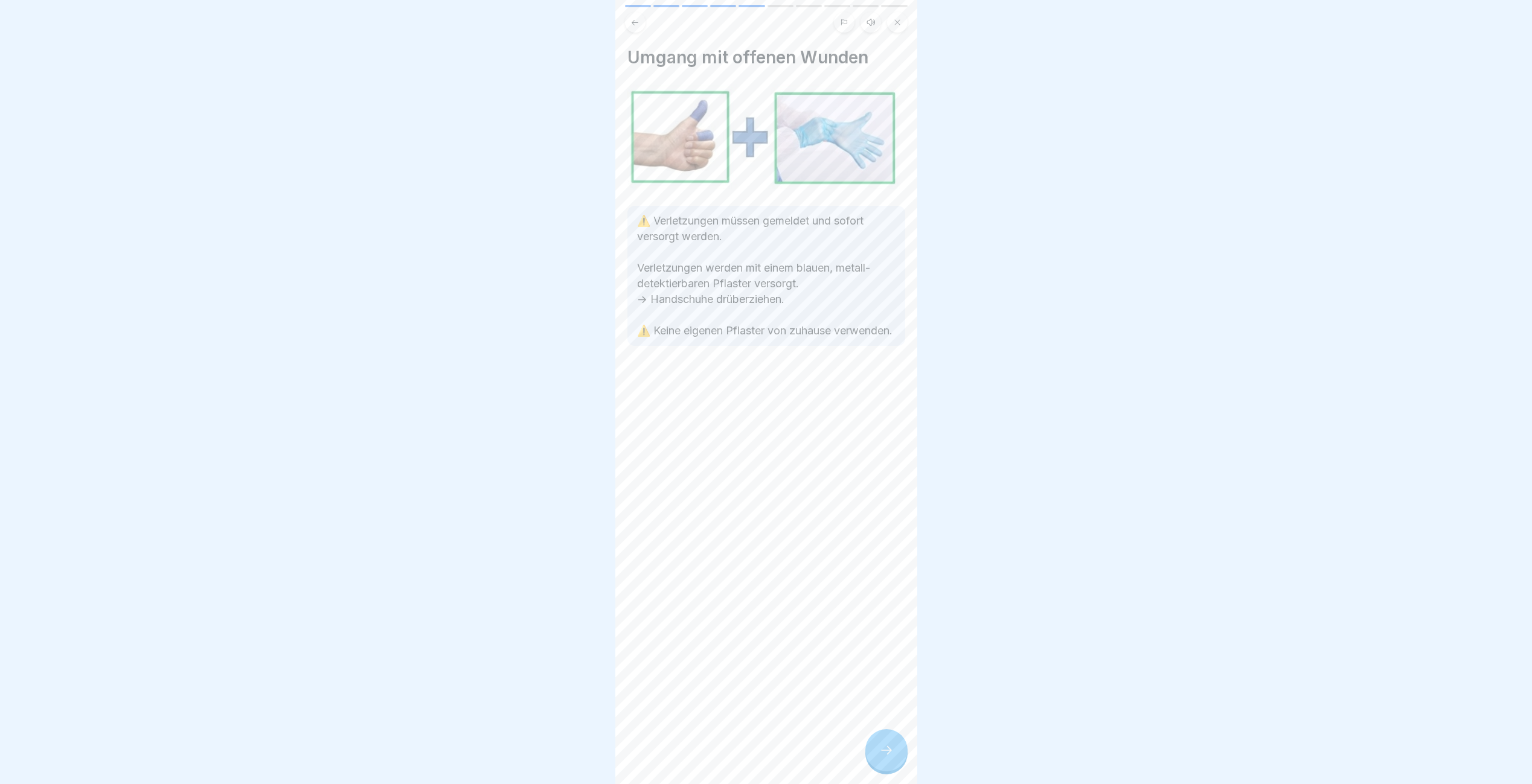
click at [889, 757] on icon at bounding box center [887, 750] width 14 height 14
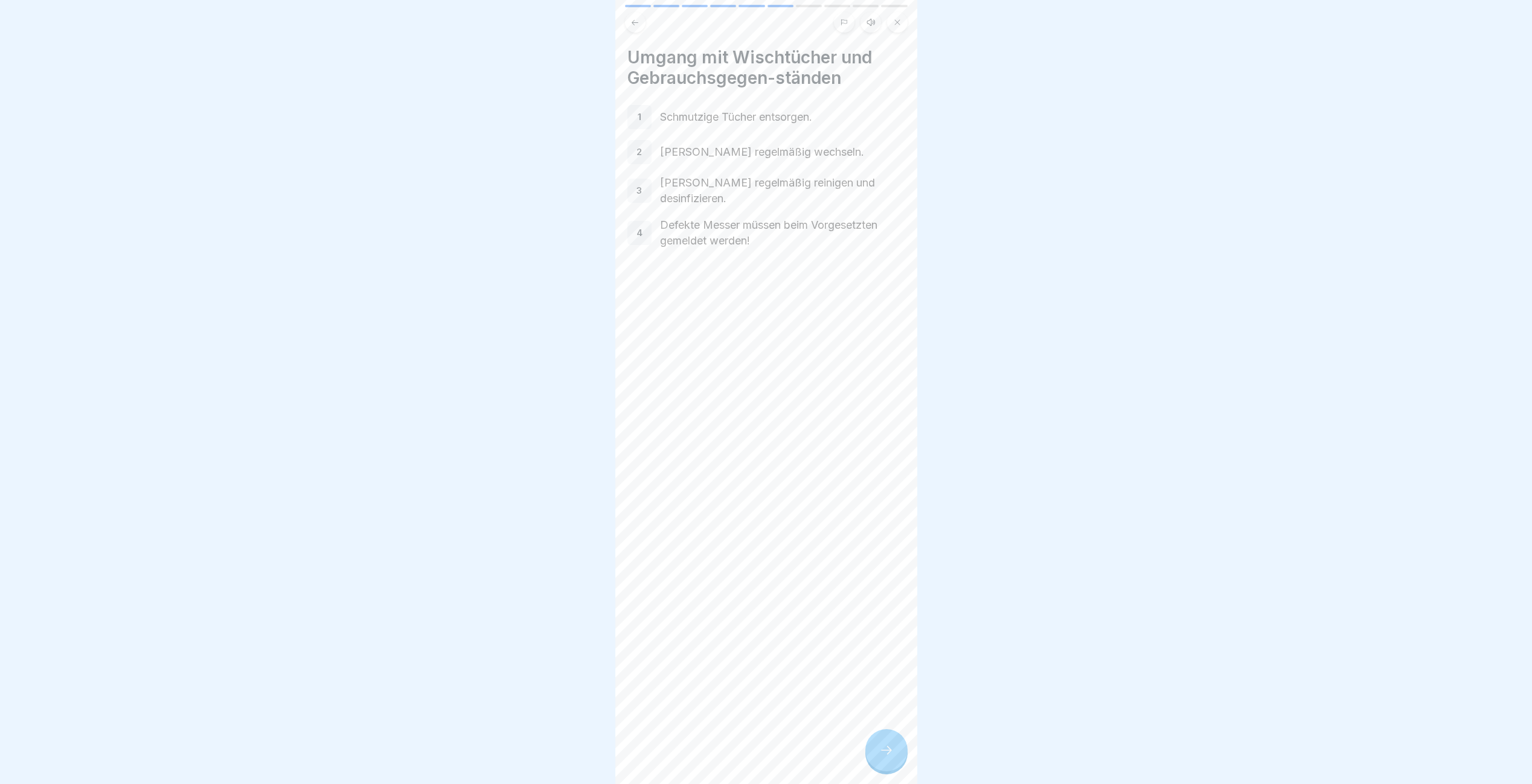
click at [889, 757] on icon at bounding box center [887, 750] width 14 height 14
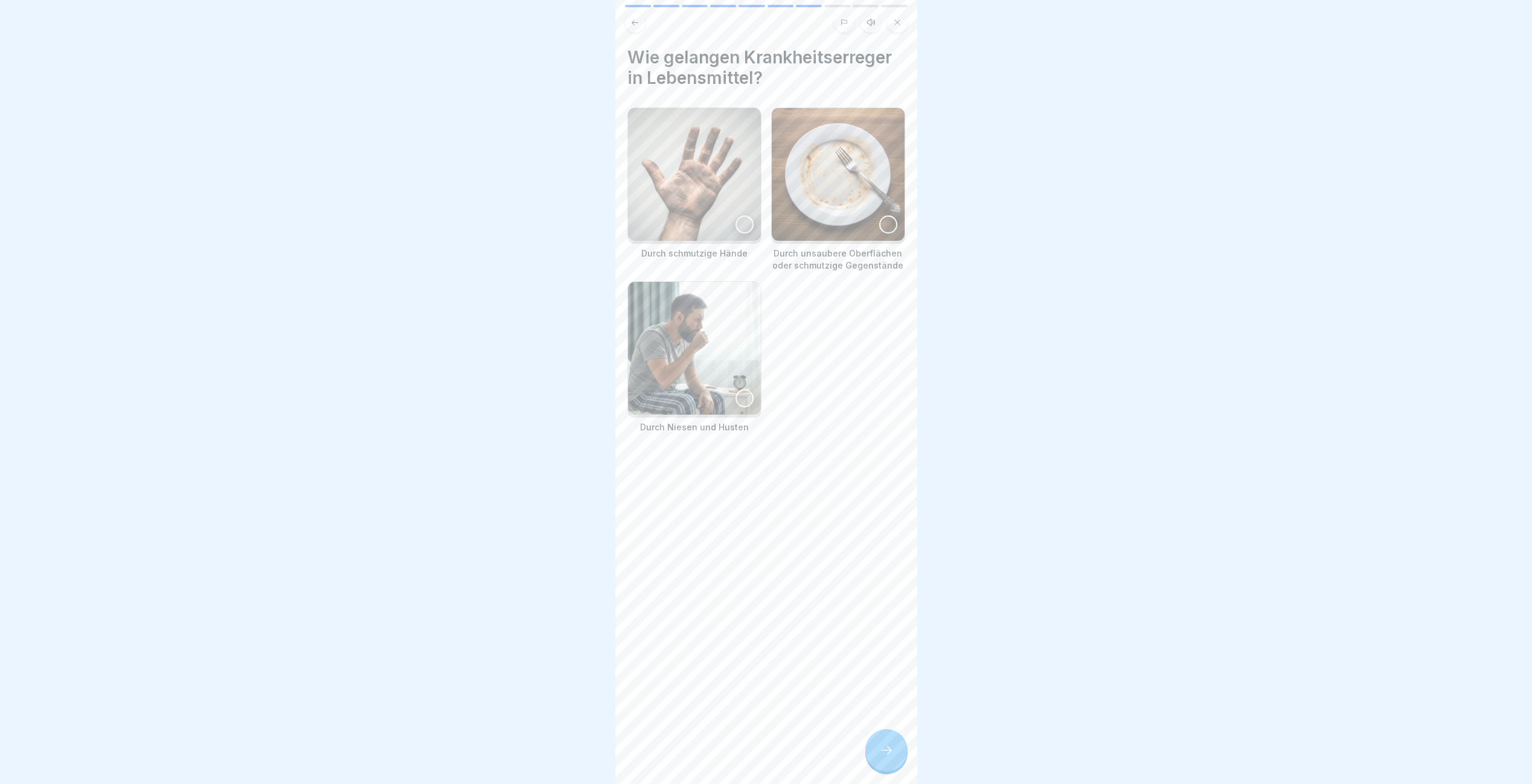
click at [745, 217] on div at bounding box center [745, 225] width 18 height 18
click at [879, 227] on div at bounding box center [888, 225] width 18 height 18
click at [741, 389] on div at bounding box center [745, 399] width 18 height 18
click at [891, 757] on icon at bounding box center [887, 750] width 14 height 14
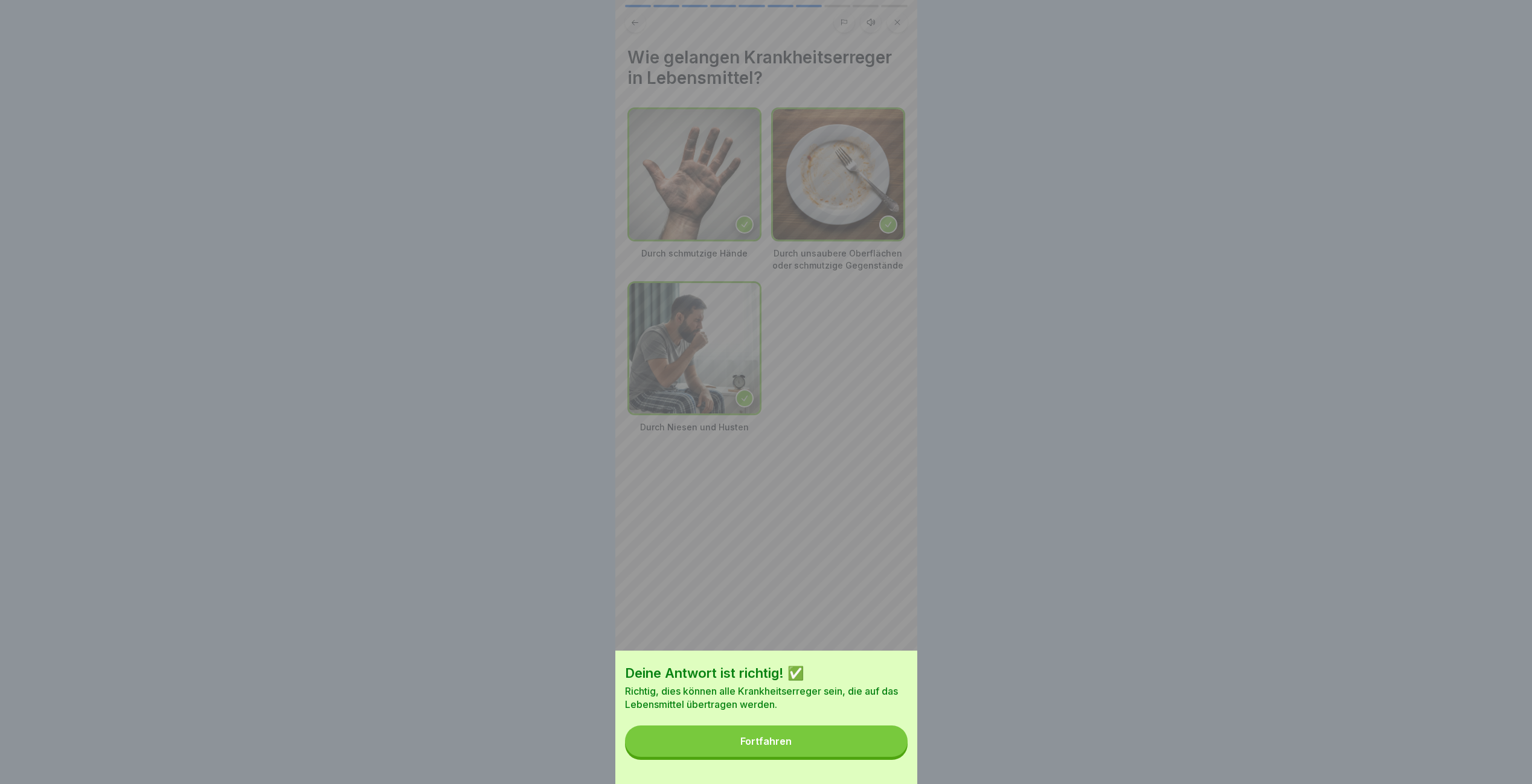
click at [872, 757] on button "Fortfahren" at bounding box center [766, 741] width 283 height 31
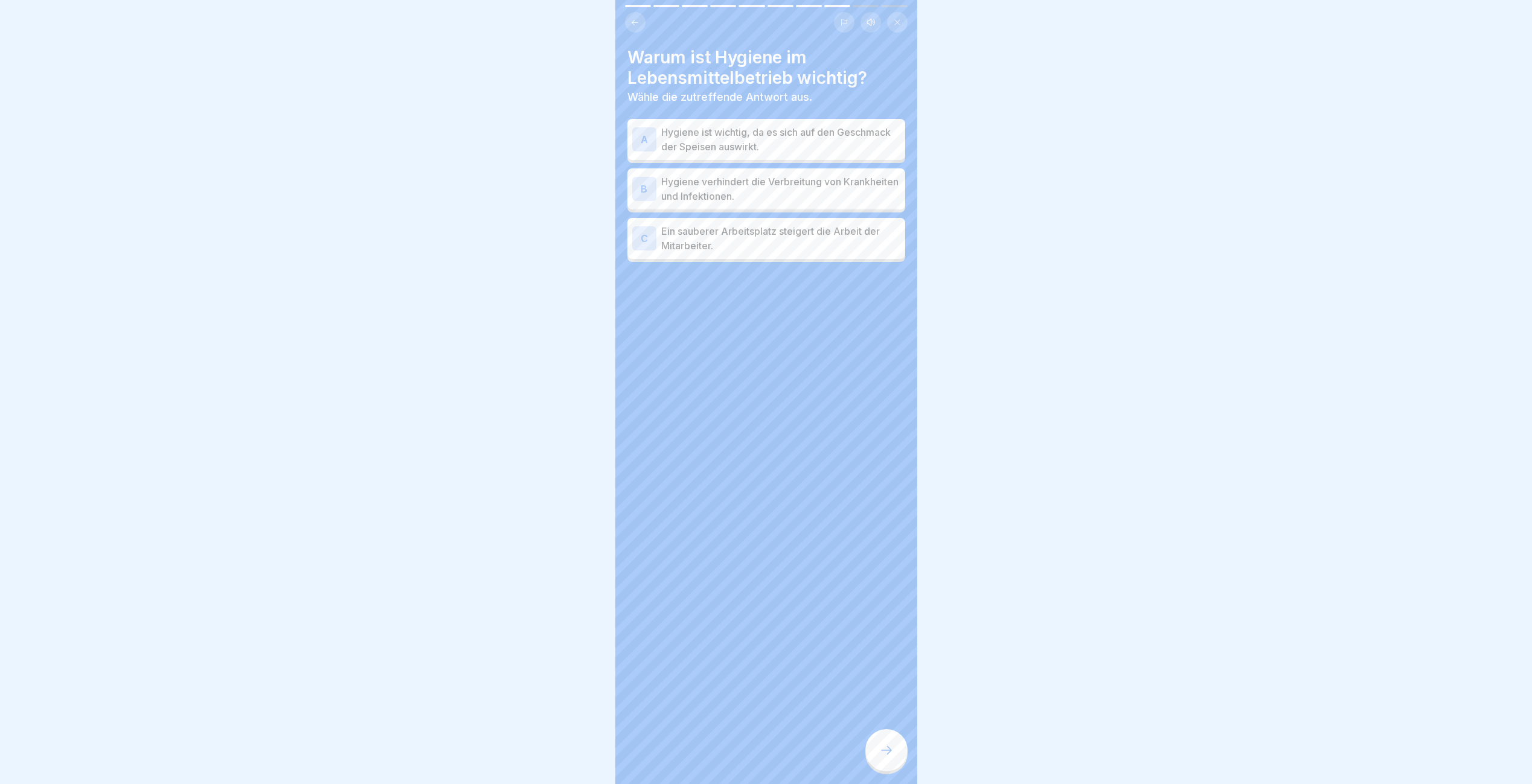
click at [872, 757] on div at bounding box center [886, 750] width 42 height 42
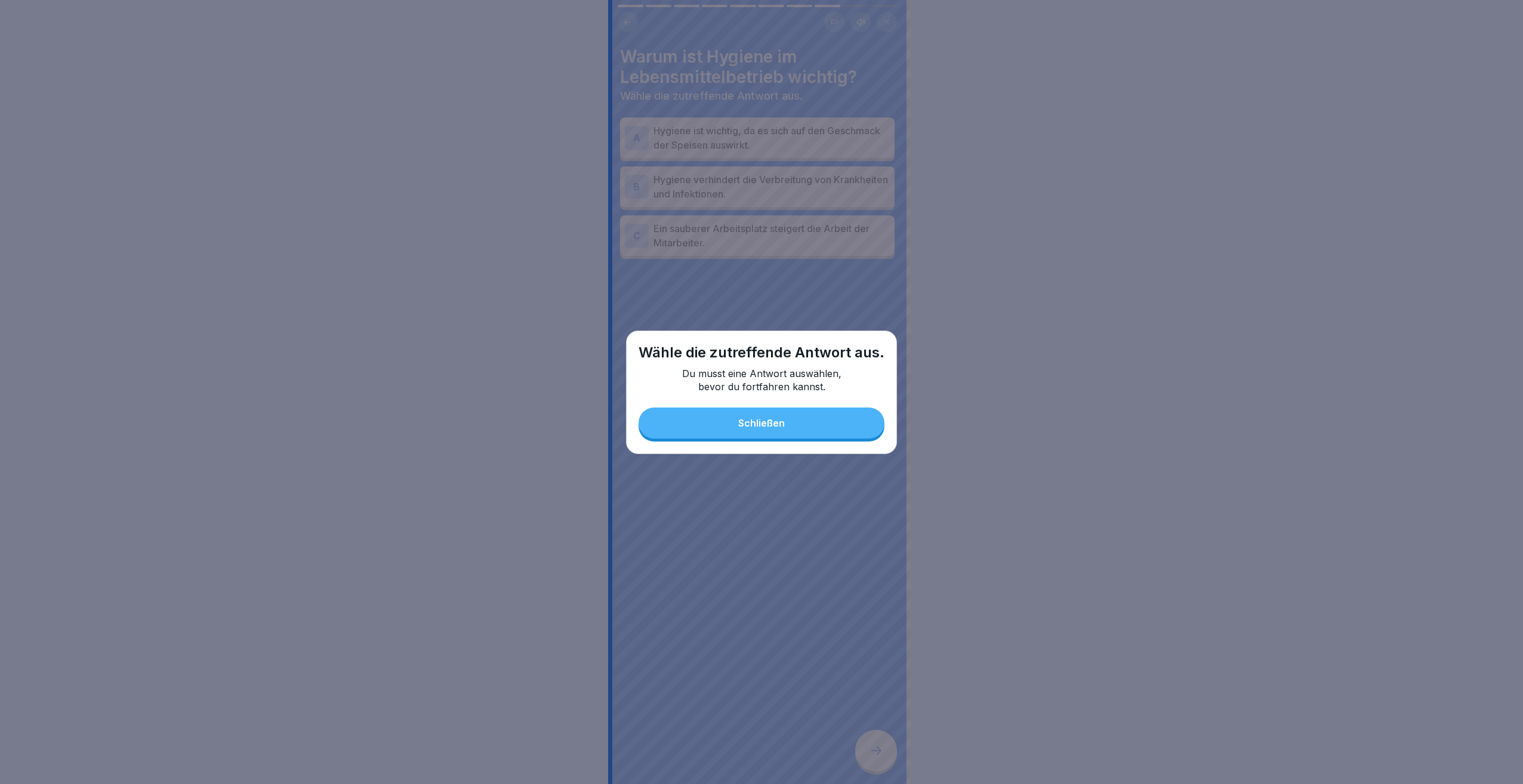
click at [795, 438] on button "Schließen" at bounding box center [762, 423] width 246 height 31
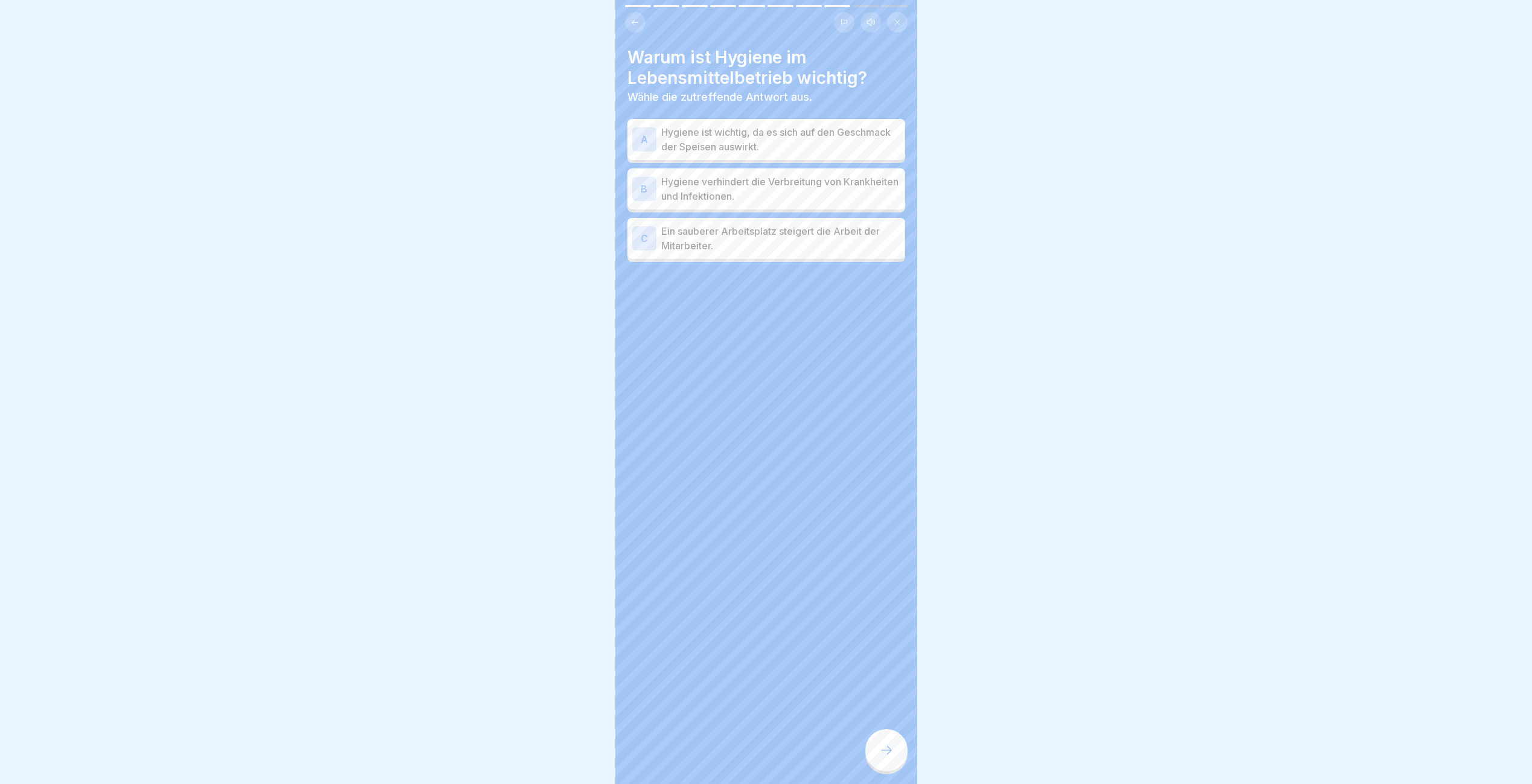
click at [813, 195] on p "Hygiene verhindert die Verbreitung von Krankheiten und Infektionen." at bounding box center [780, 189] width 239 height 29
click at [857, 145] on p "Hygiene ist wichtig, da es sich auf den Geschmack der Speisen auswirkt." at bounding box center [780, 139] width 239 height 29
click at [841, 182] on p "Hygiene verhindert die Verbreitung von Krankheiten und Infektionen." at bounding box center [780, 189] width 239 height 29
click at [894, 759] on div at bounding box center [886, 750] width 42 height 42
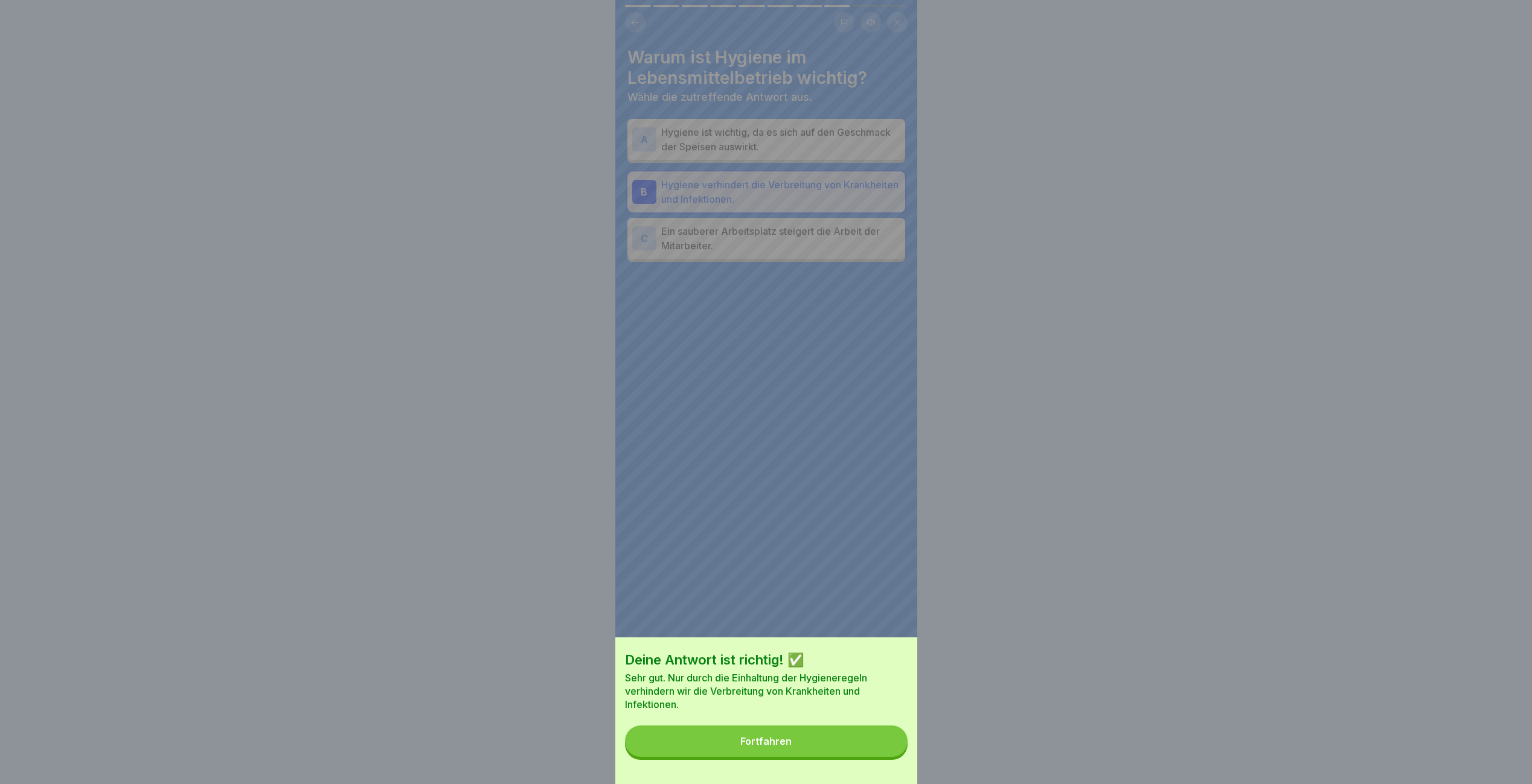
click at [889, 757] on button "Fortfahren" at bounding box center [766, 741] width 283 height 31
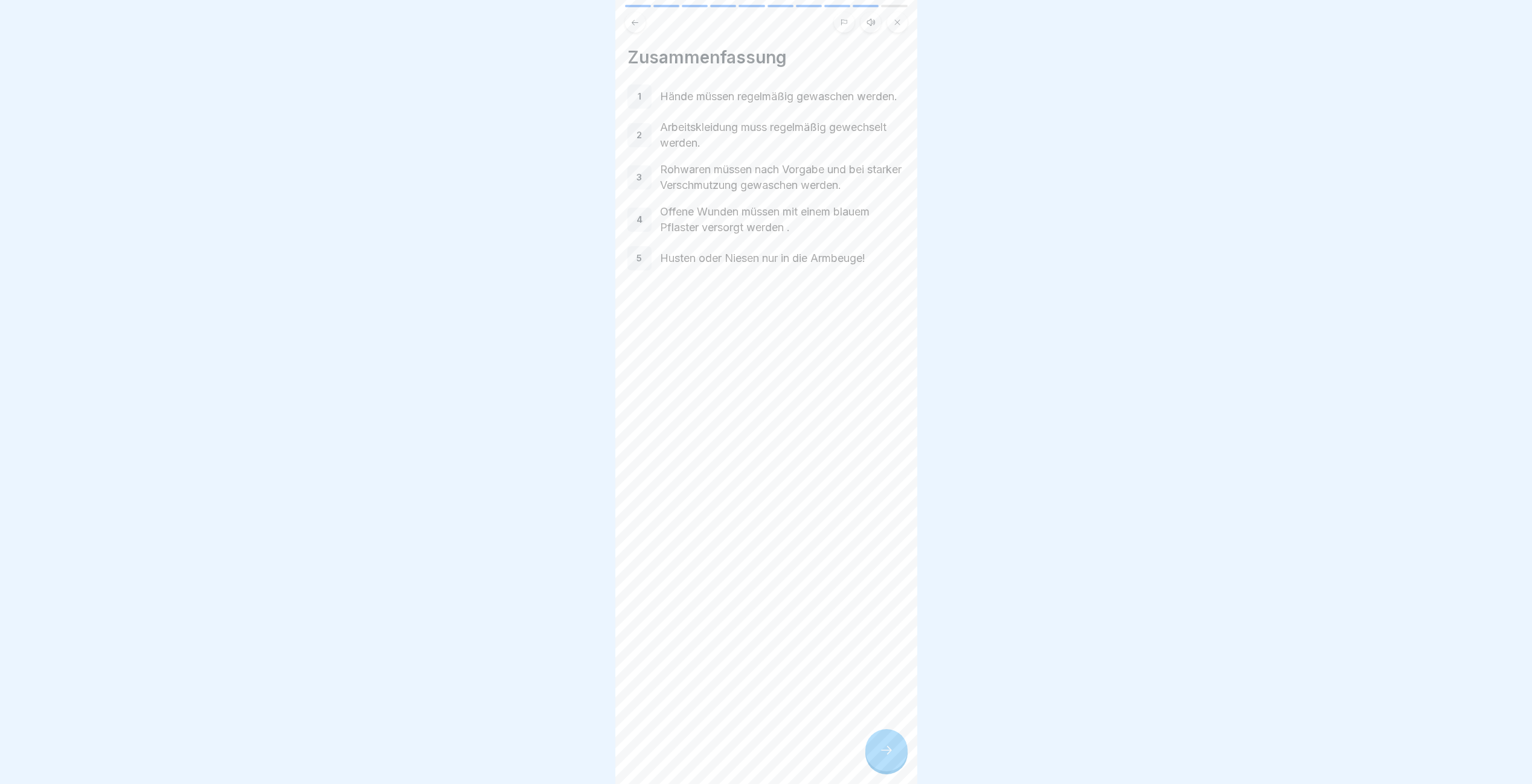
click at [896, 759] on div at bounding box center [886, 750] width 42 height 42
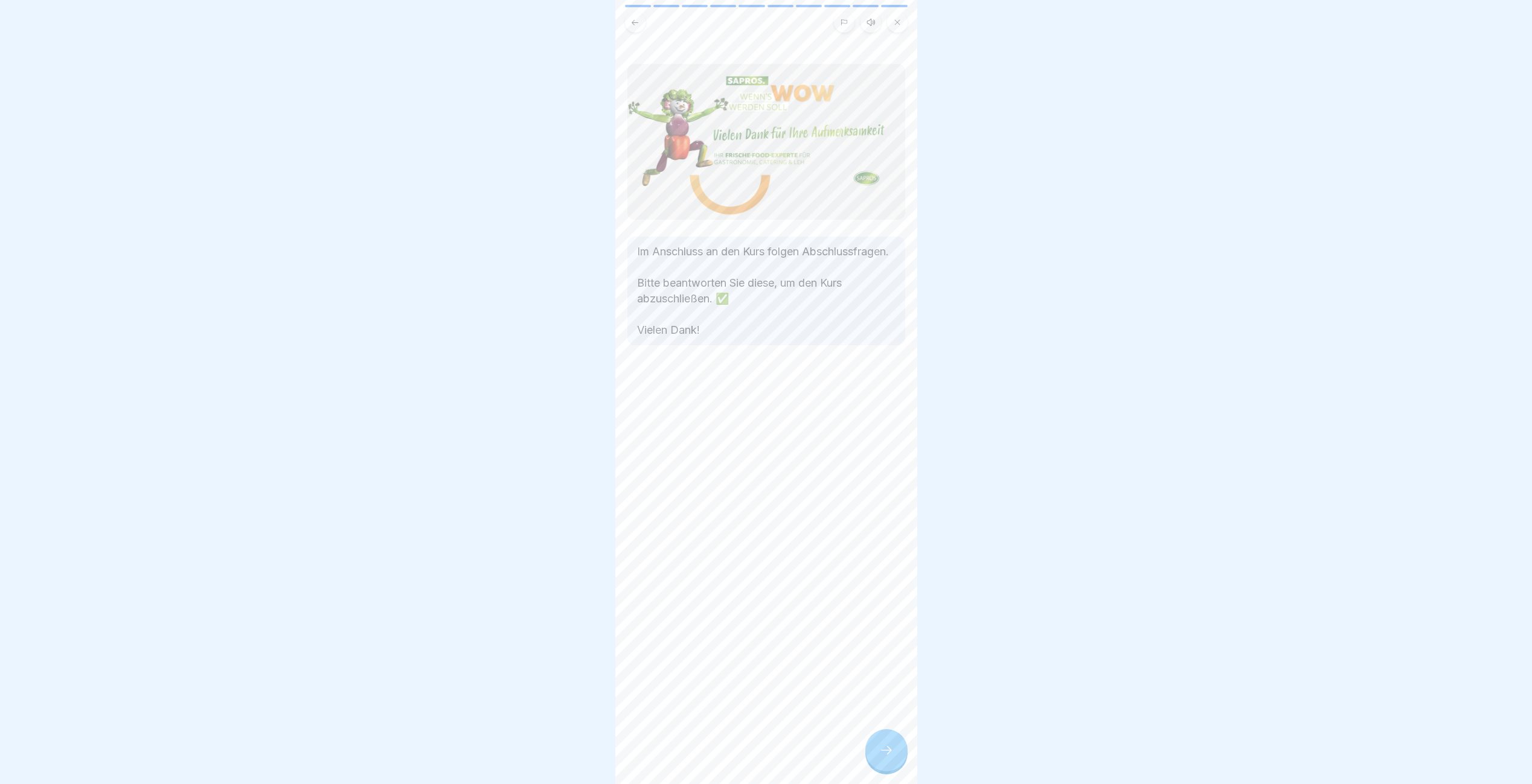
click at [896, 759] on div at bounding box center [886, 750] width 42 height 42
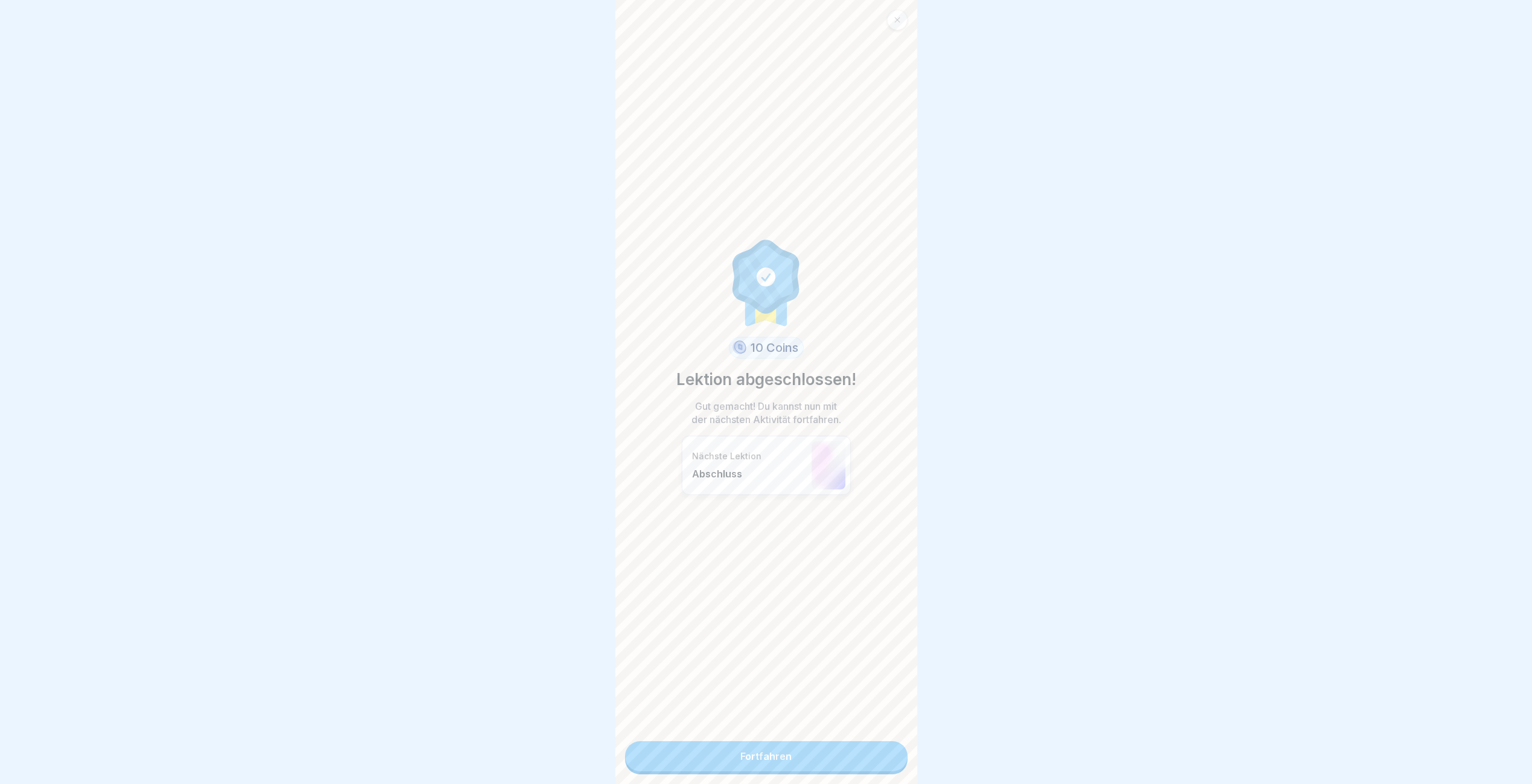
click at [870, 768] on link "Fortfahren" at bounding box center [766, 756] width 283 height 30
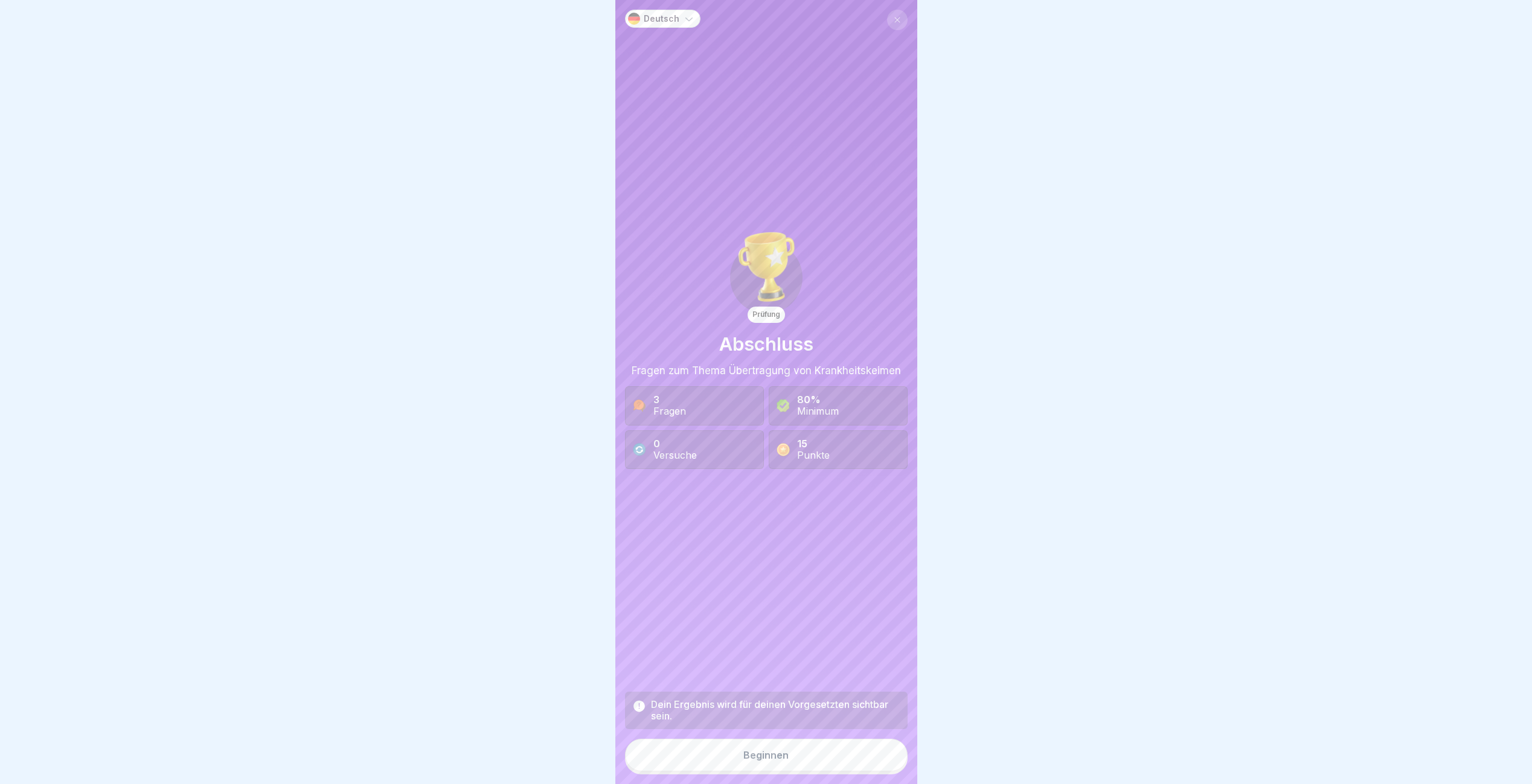
click at [869, 765] on button "Beginnen" at bounding box center [766, 755] width 283 height 33
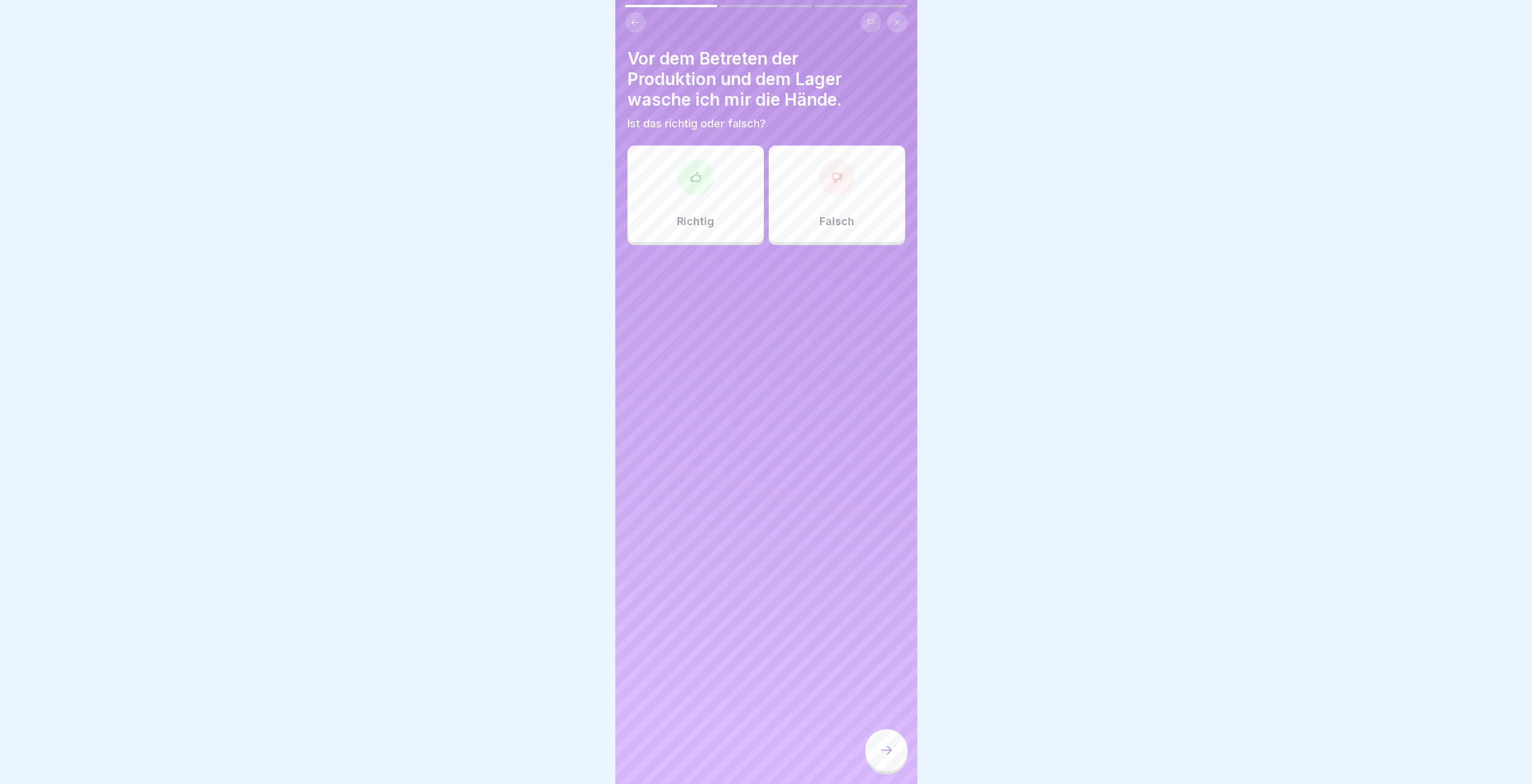
click at [684, 163] on div at bounding box center [696, 178] width 36 height 36
click at [882, 768] on div at bounding box center [886, 750] width 42 height 42
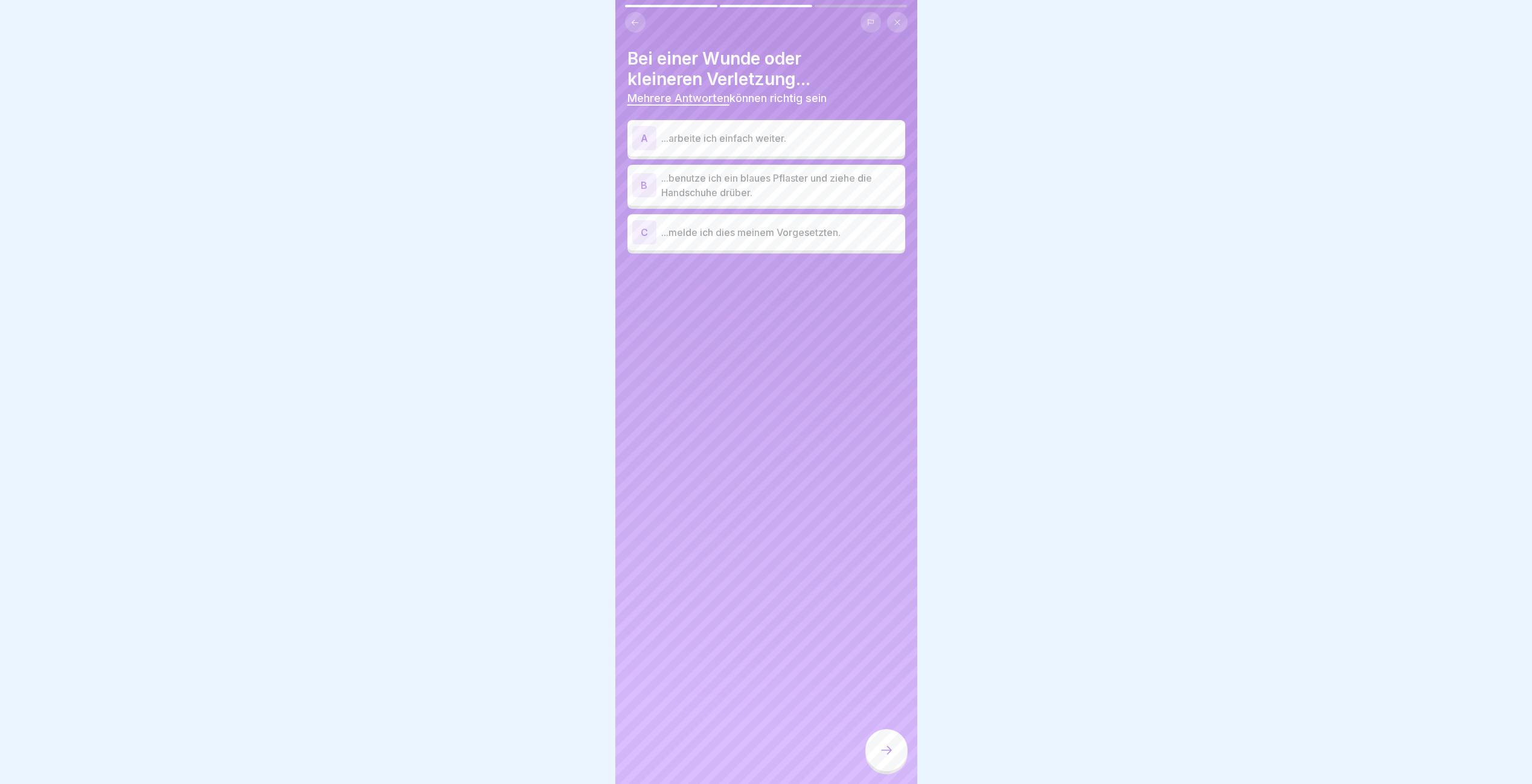
click at [665, 182] on p "...benutze ich ein blaues Pflaster und ziehe die Handschuhe drüber." at bounding box center [780, 185] width 239 height 29
click at [887, 757] on icon at bounding box center [887, 750] width 14 height 14
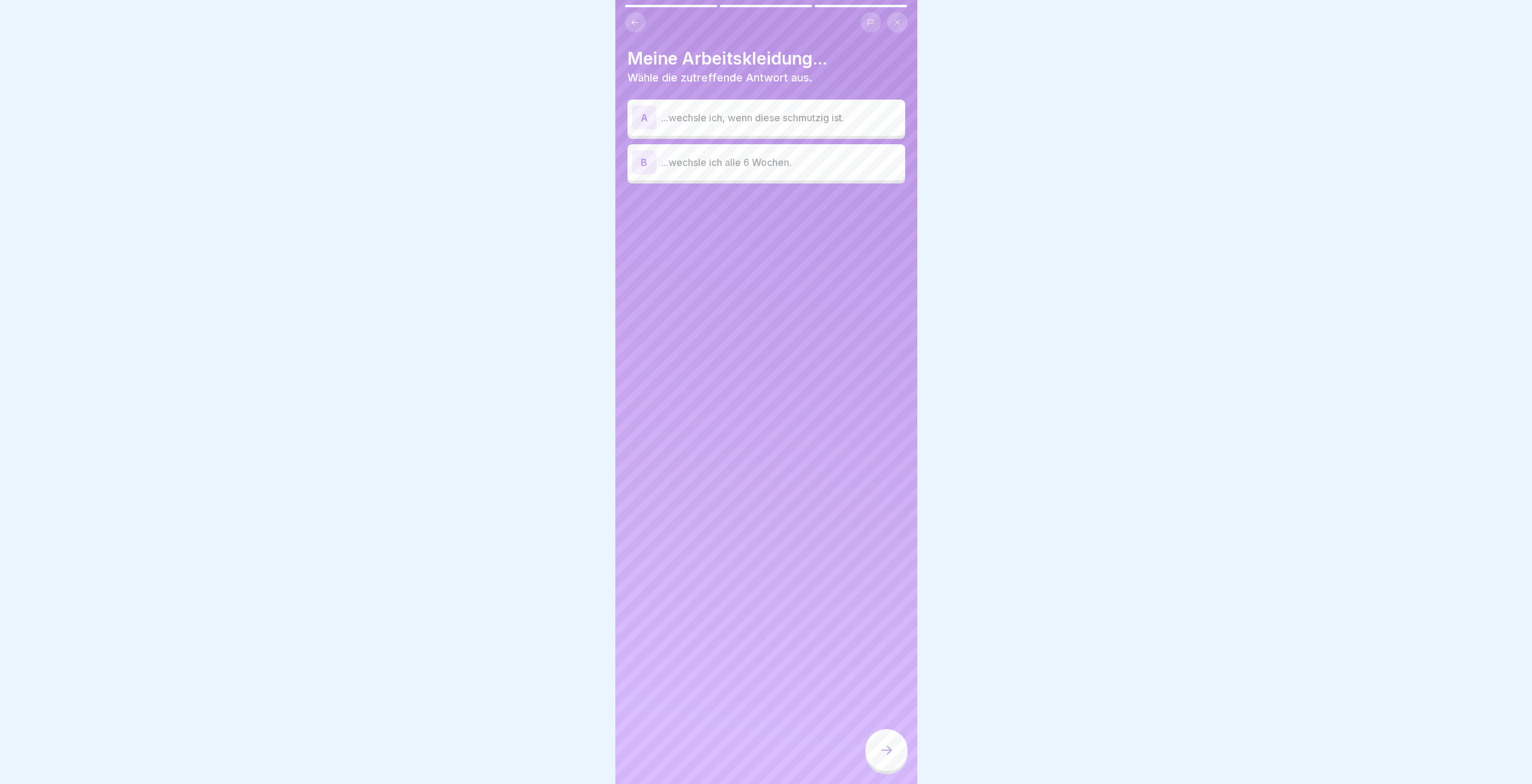
click at [713, 115] on p "...wechsle ich, wenn diese schmutzig ist." at bounding box center [780, 118] width 239 height 14
click at [888, 757] on icon at bounding box center [887, 750] width 14 height 14
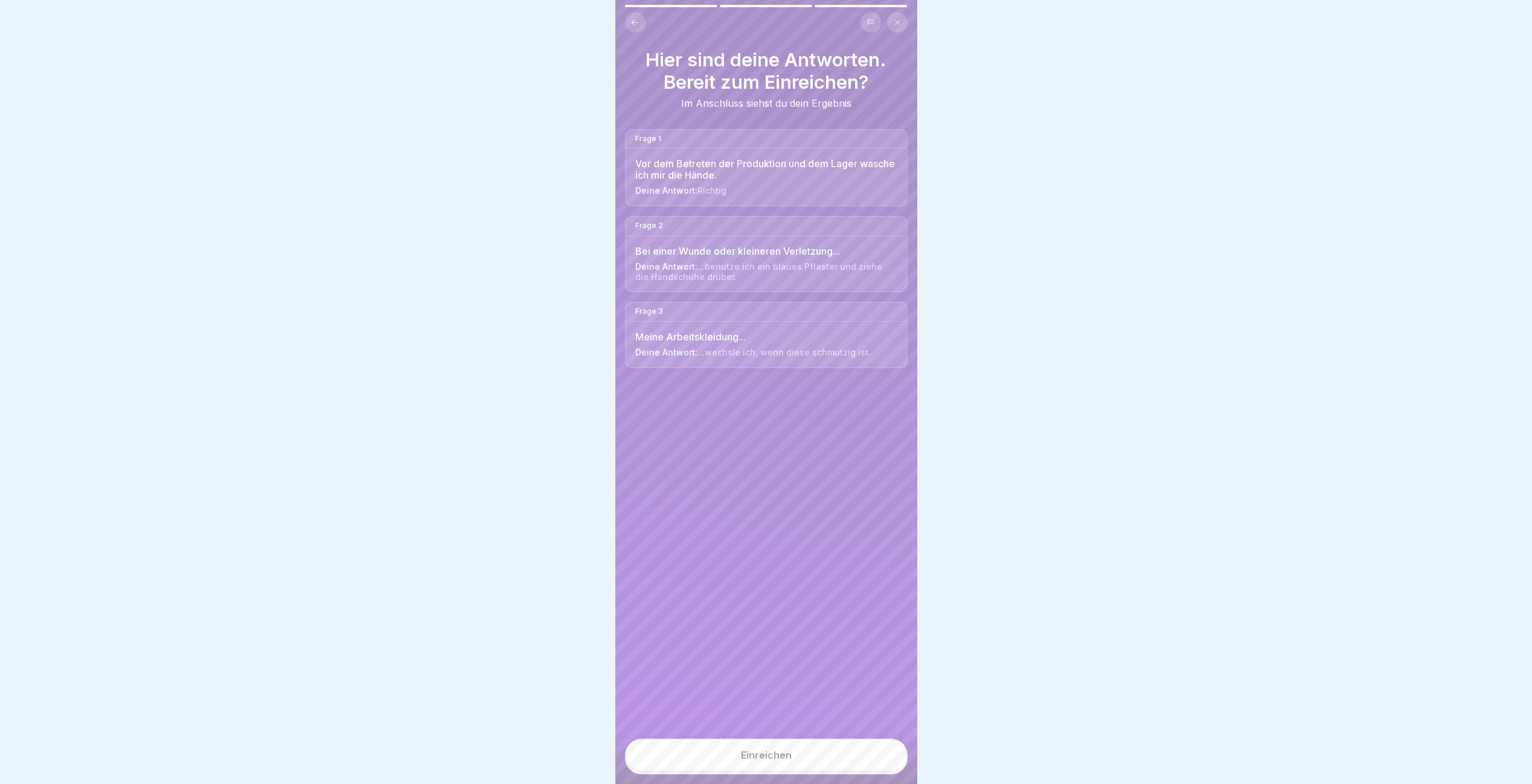
click at [765, 749] on button "Einreichen" at bounding box center [766, 755] width 283 height 33
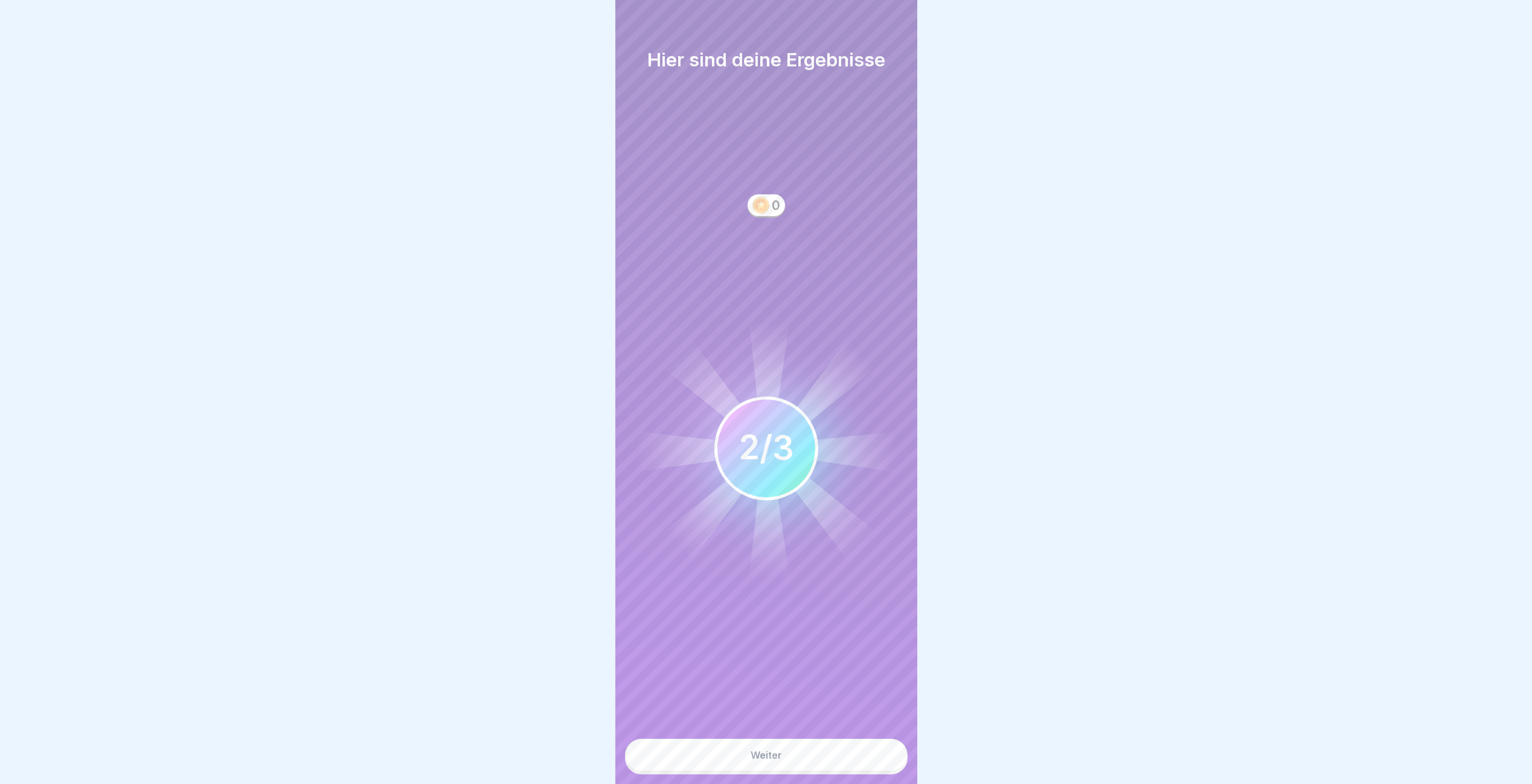
click at [788, 772] on button "Weiter" at bounding box center [766, 755] width 283 height 33
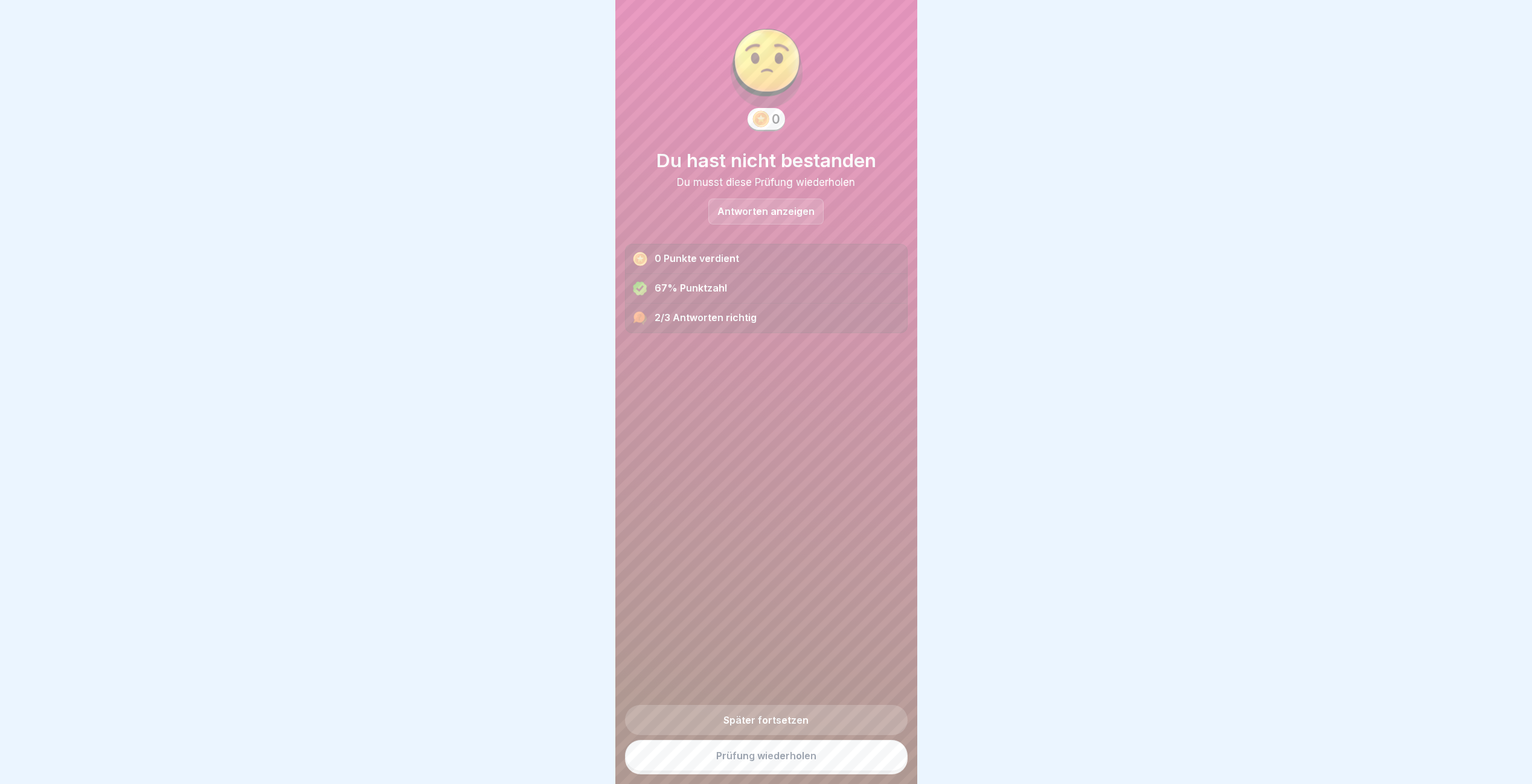
click at [737, 210] on p "Antworten anzeigen" at bounding box center [765, 212] width 97 height 10
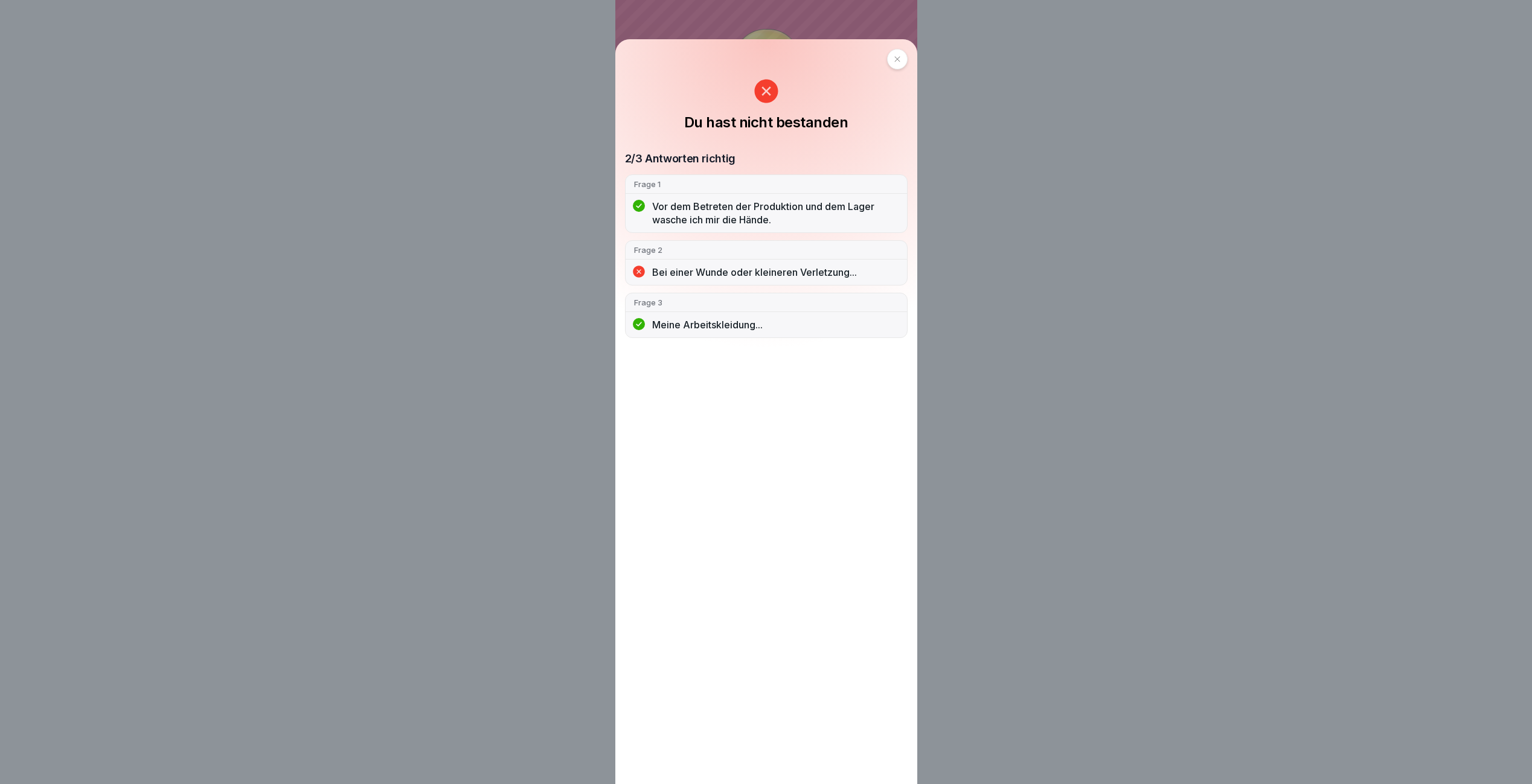
click at [898, 62] on icon at bounding box center [897, 59] width 7 height 7
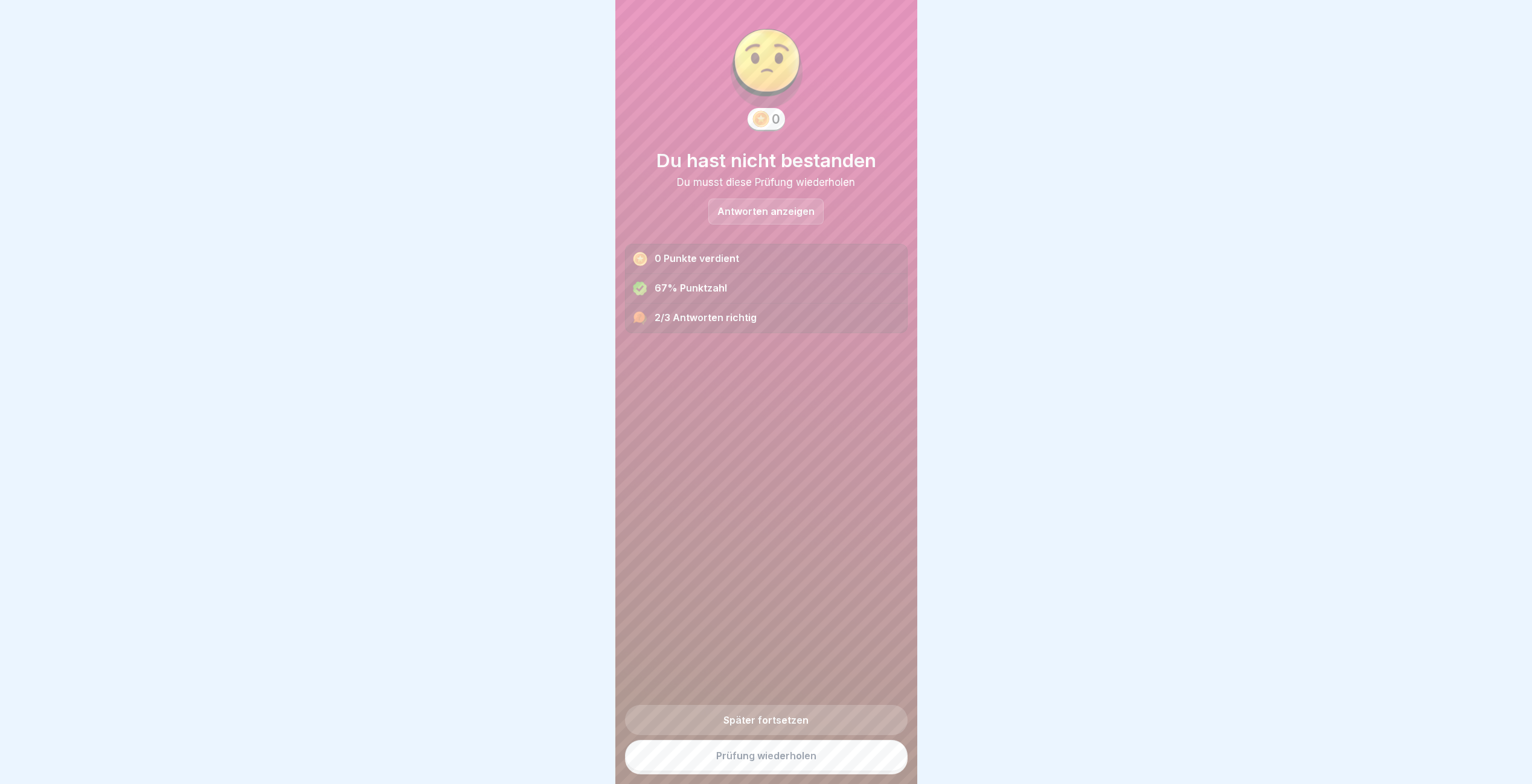
click at [784, 764] on link "Prüfung wiederholen" at bounding box center [766, 756] width 283 height 31
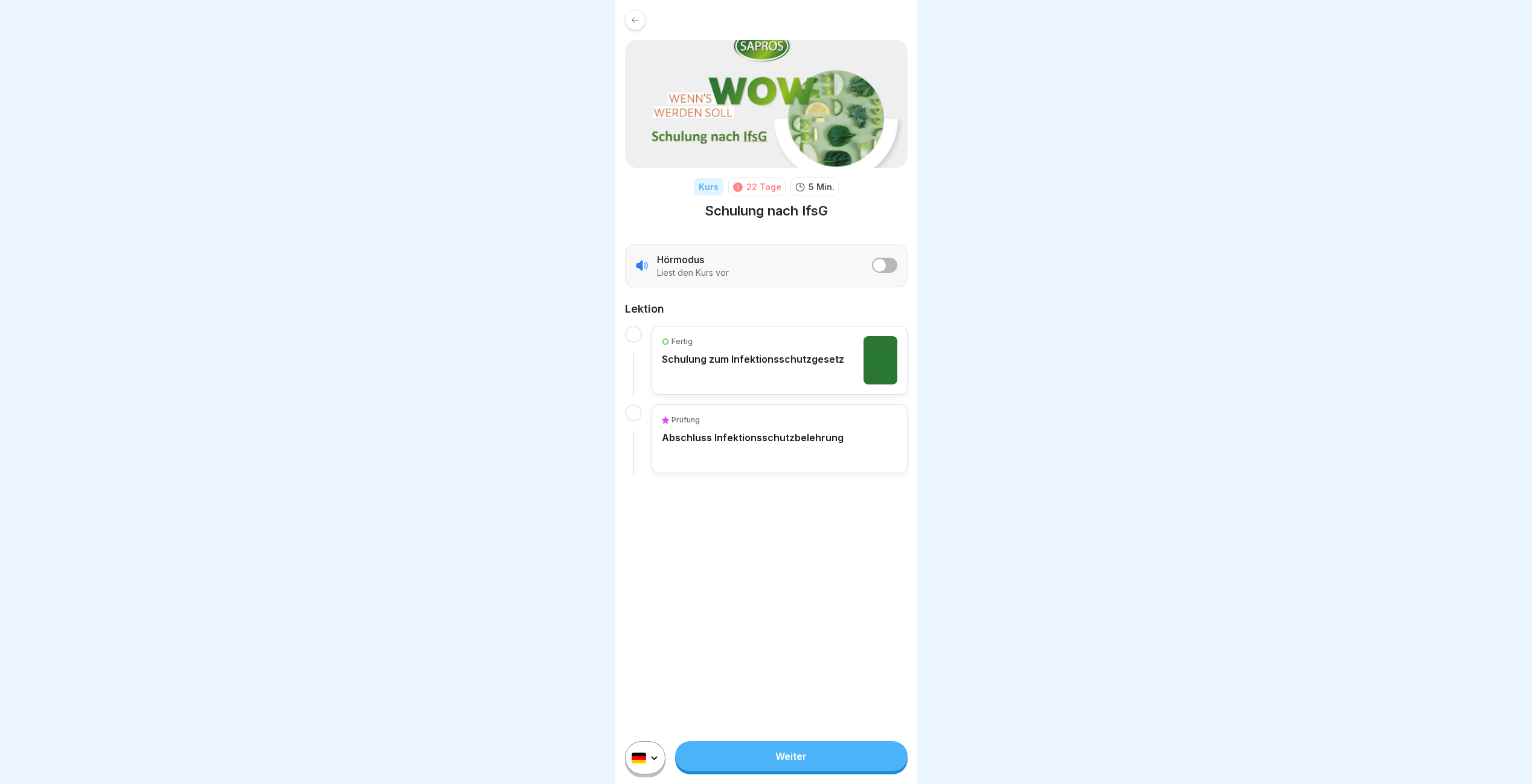
click at [784, 763] on link "Weiter" at bounding box center [791, 756] width 232 height 30
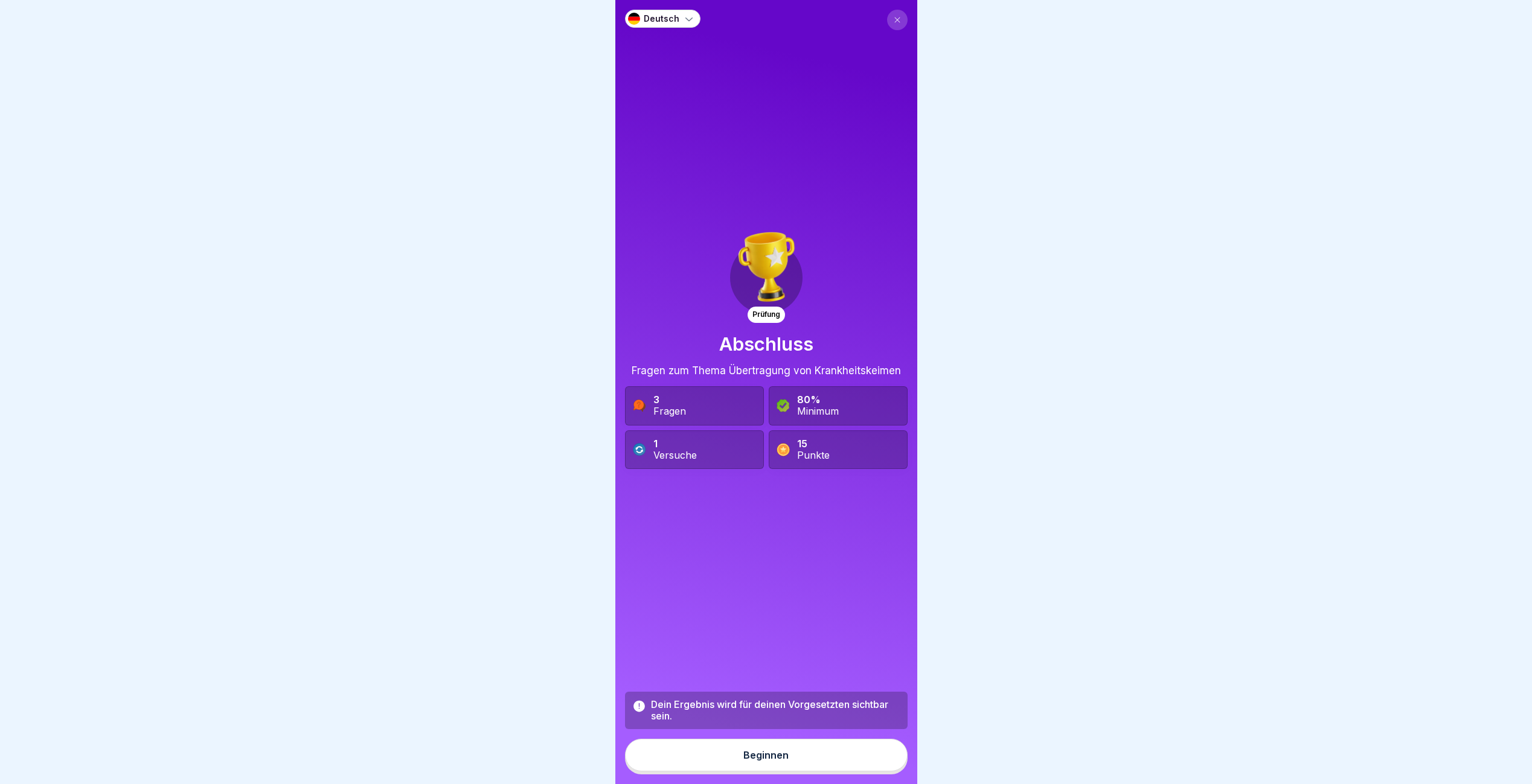
click at [743, 761] on div "Beginnen" at bounding box center [766, 755] width 46 height 11
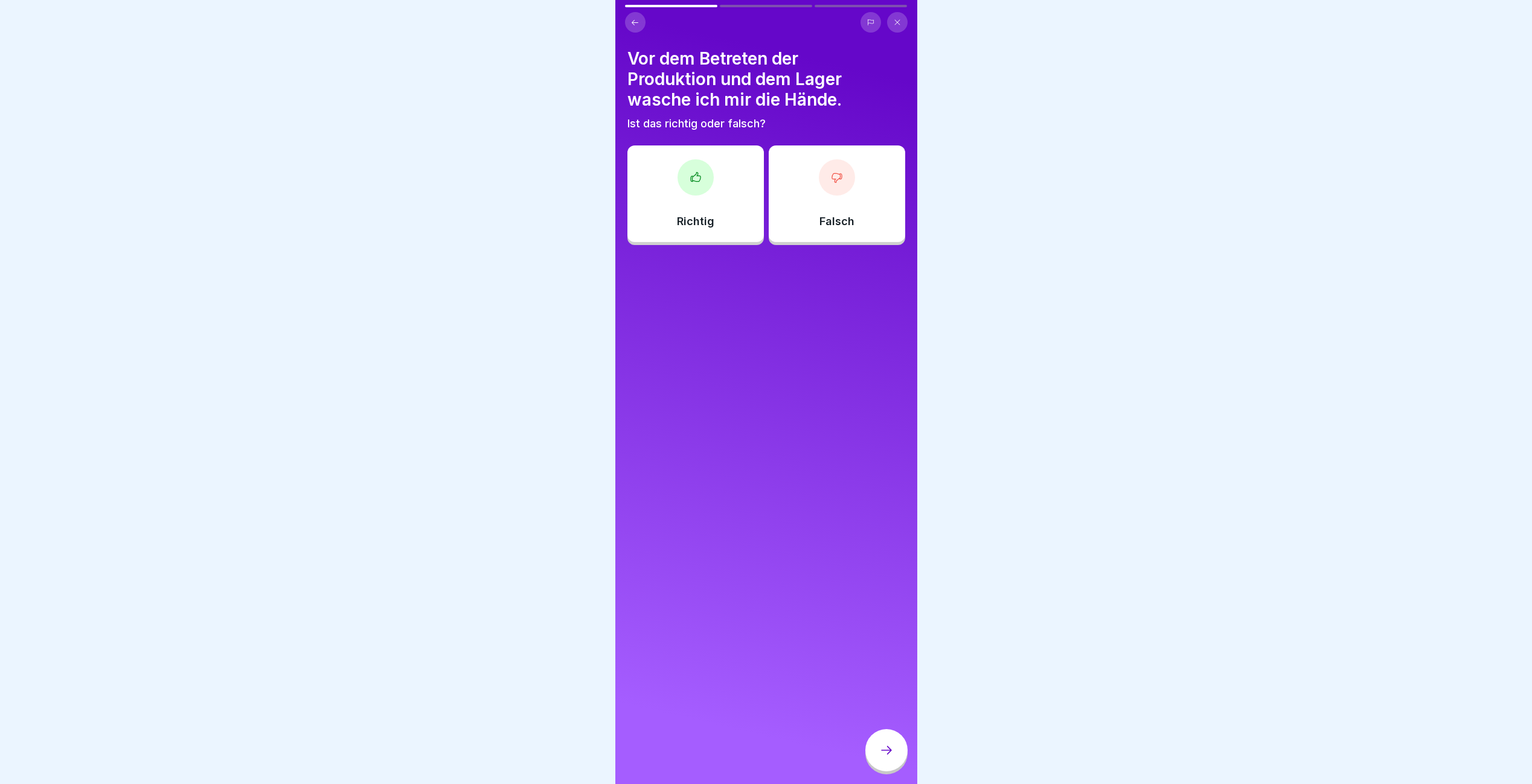
click at [690, 178] on icon at bounding box center [696, 177] width 12 height 12
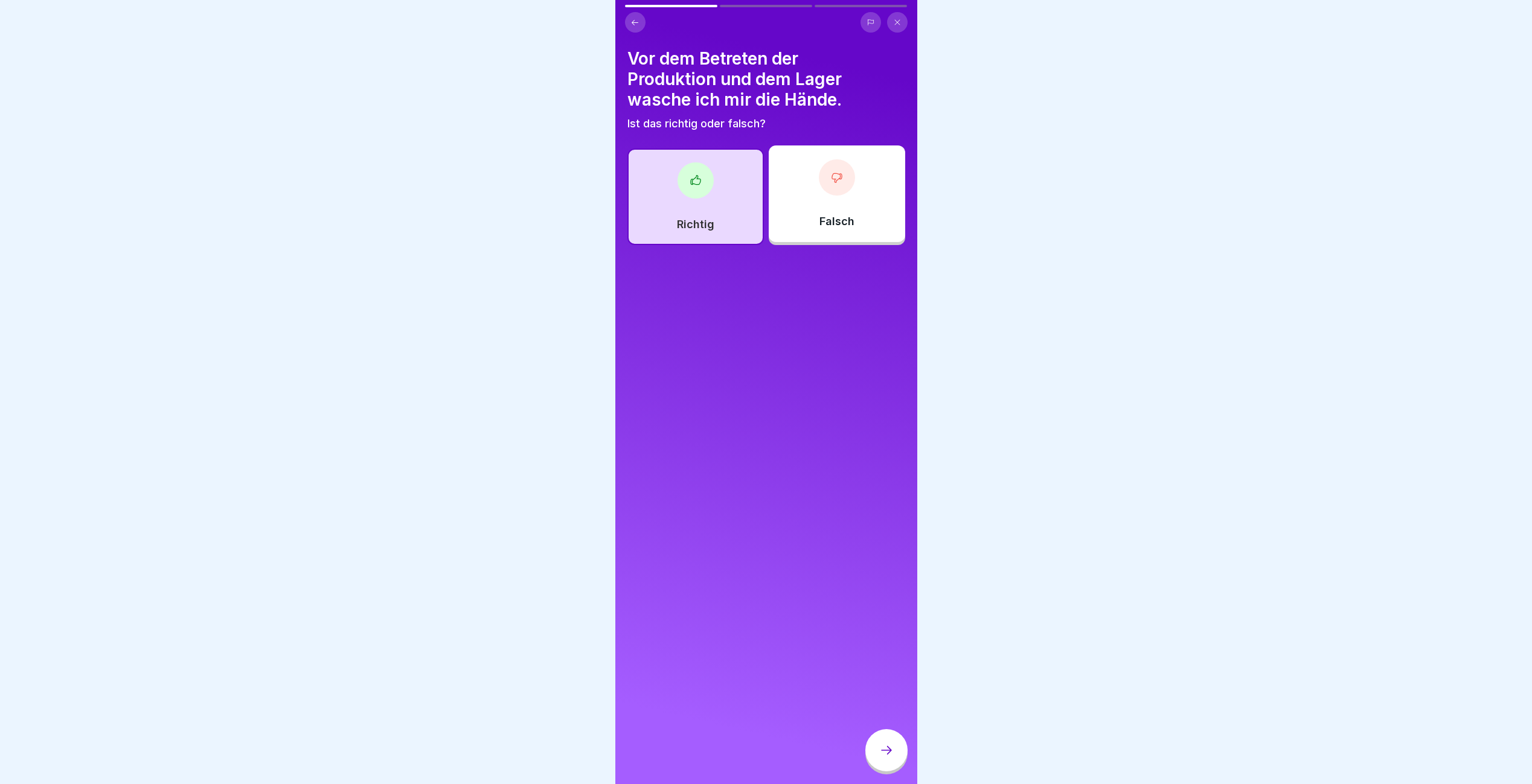
click at [894, 771] on div at bounding box center [886, 750] width 42 height 42
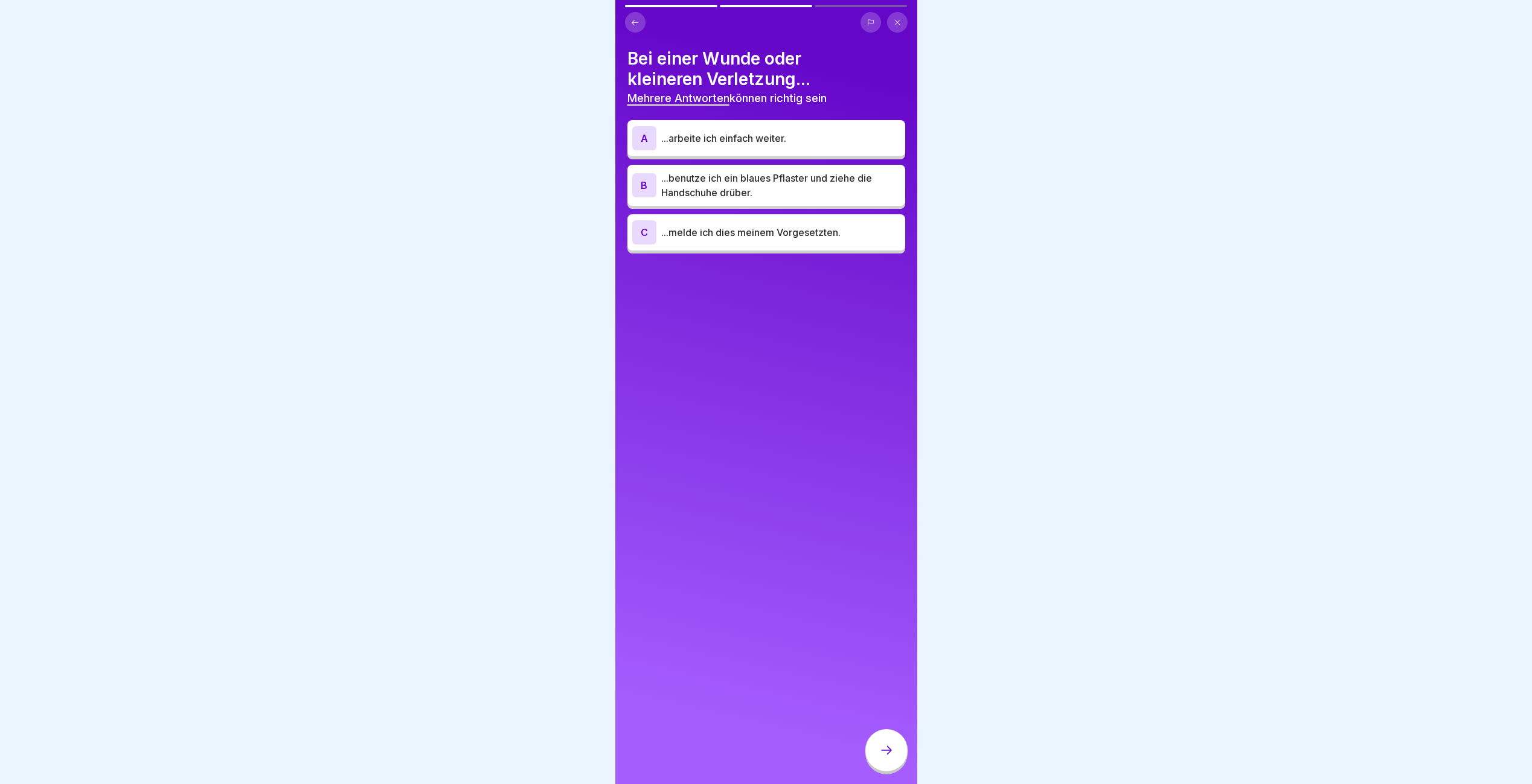
click at [716, 189] on p "...benutze ich ein blaues Pflaster und ziehe die Handschuhe drüber." at bounding box center [780, 185] width 239 height 29
click at [719, 226] on p "...melde ich dies meinem Vorgesetzten." at bounding box center [780, 232] width 239 height 14
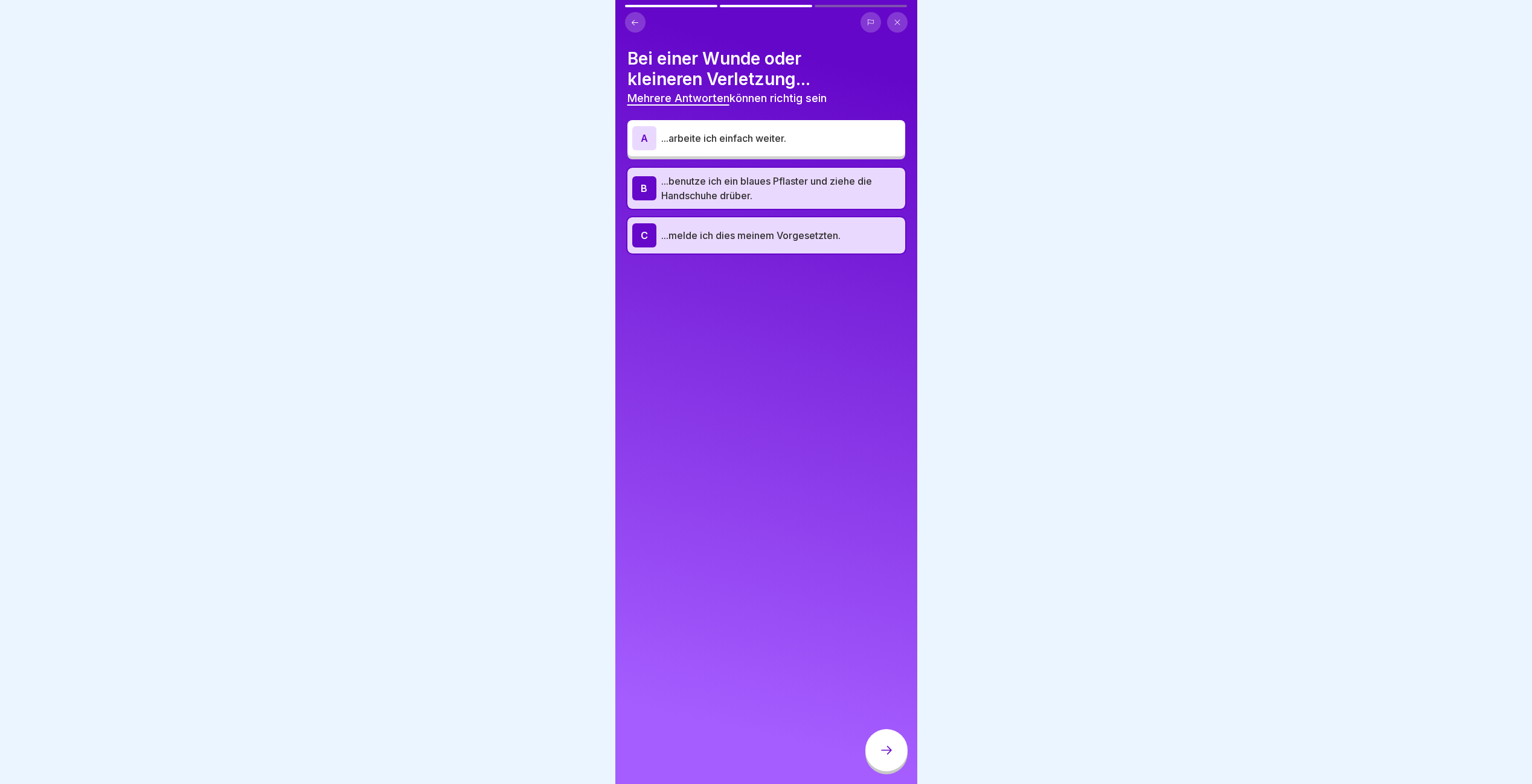
click at [888, 772] on div at bounding box center [886, 750] width 42 height 42
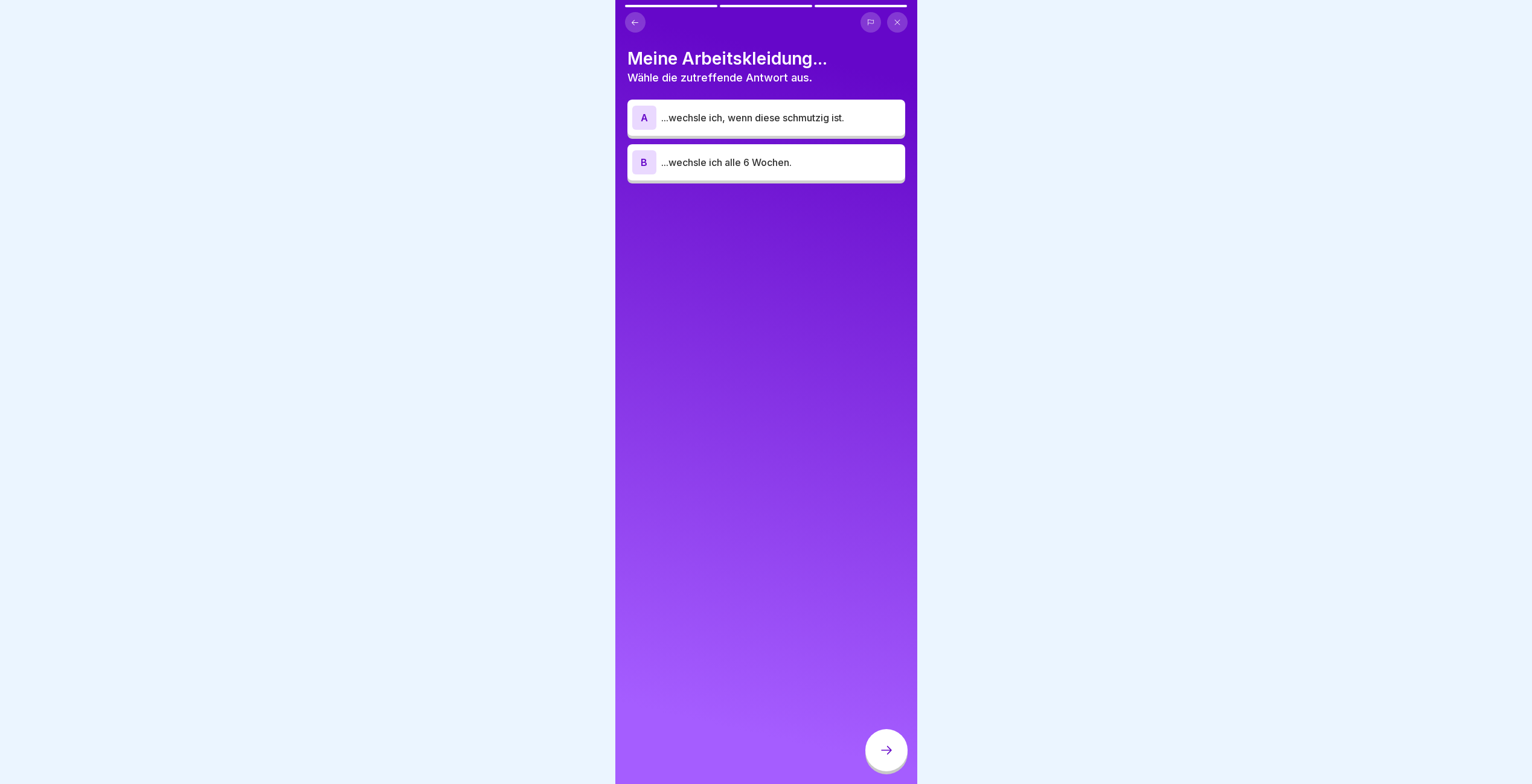
click at [666, 104] on div "A ...wechsle ich, wenn diese schmutzig ist." at bounding box center [766, 118] width 277 height 36
click at [892, 748] on div at bounding box center [886, 750] width 42 height 42
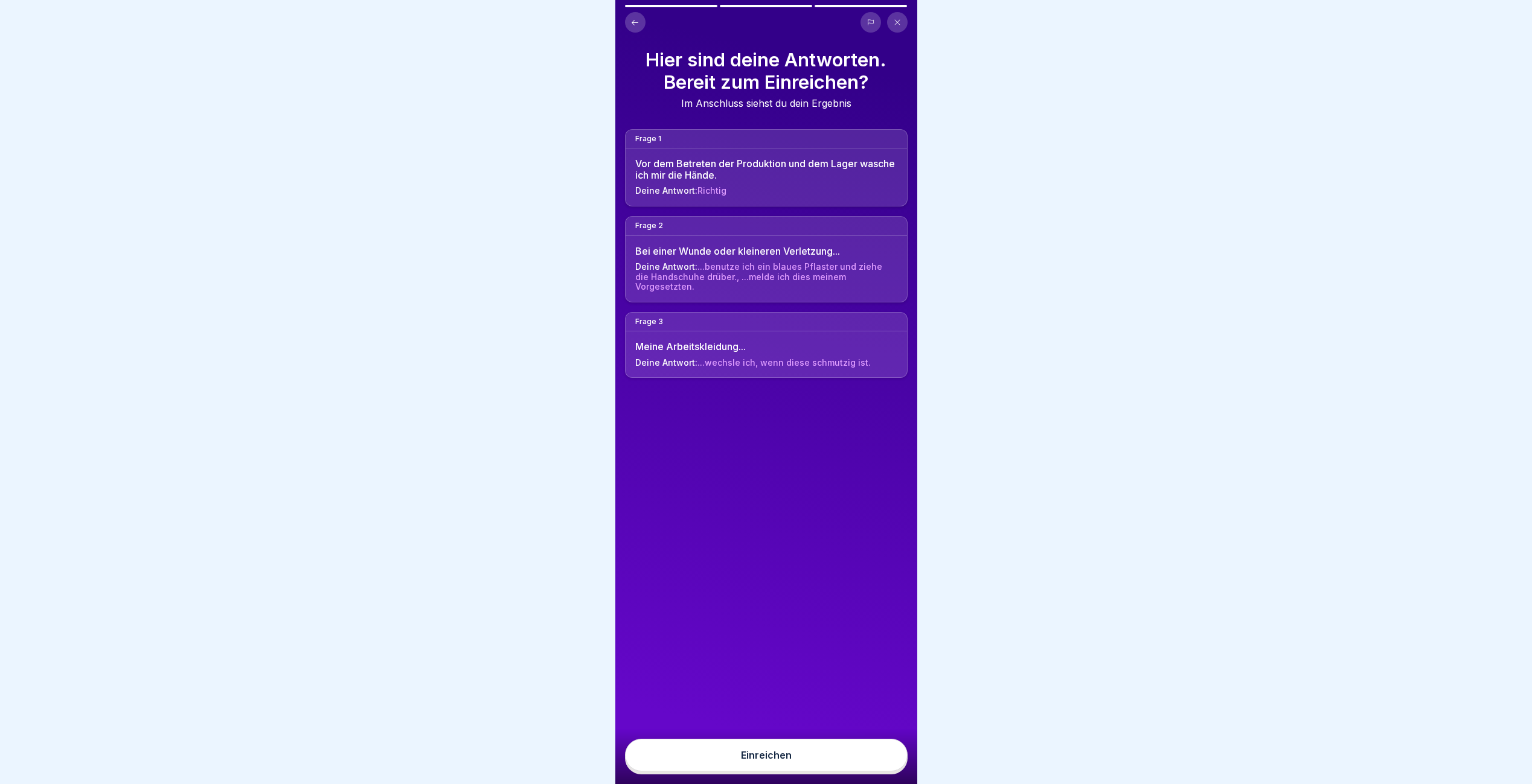
click at [894, 765] on button "Einreichen" at bounding box center [766, 755] width 283 height 33
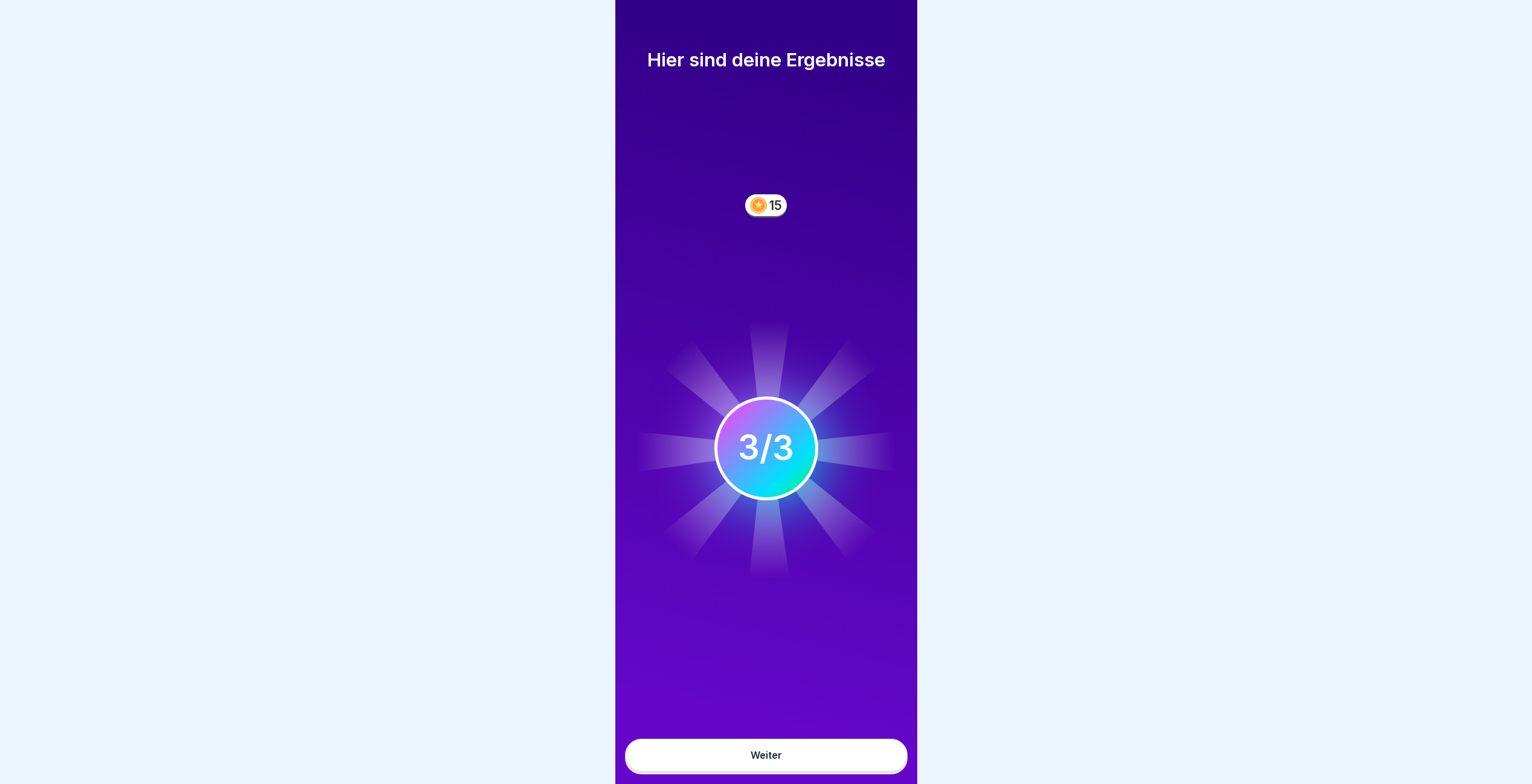
click at [870, 764] on button "Weiter" at bounding box center [766, 755] width 283 height 33
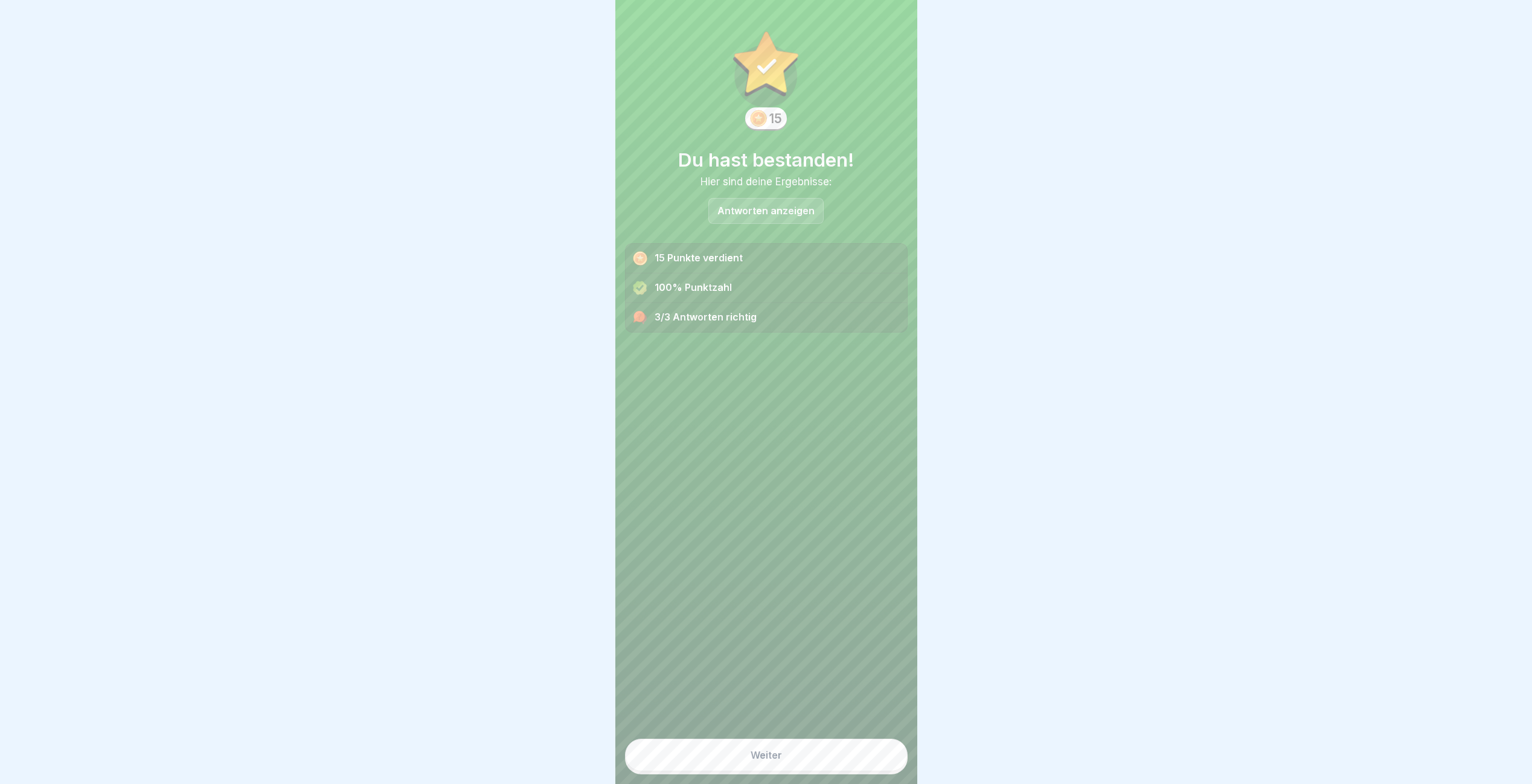
click at [870, 764] on button "Weiter" at bounding box center [766, 755] width 283 height 33
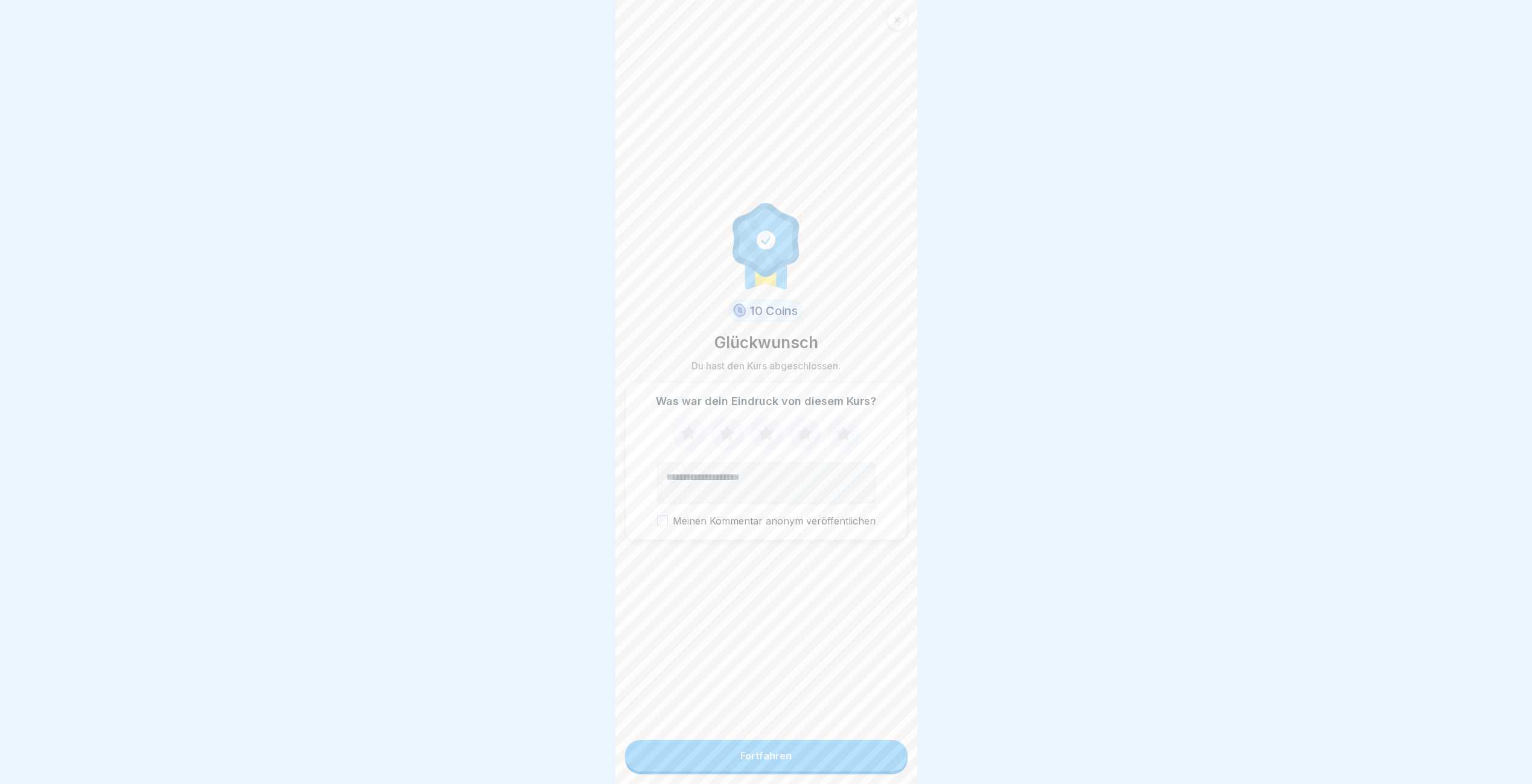
click at [870, 764] on button "Fortfahren" at bounding box center [766, 756] width 283 height 31
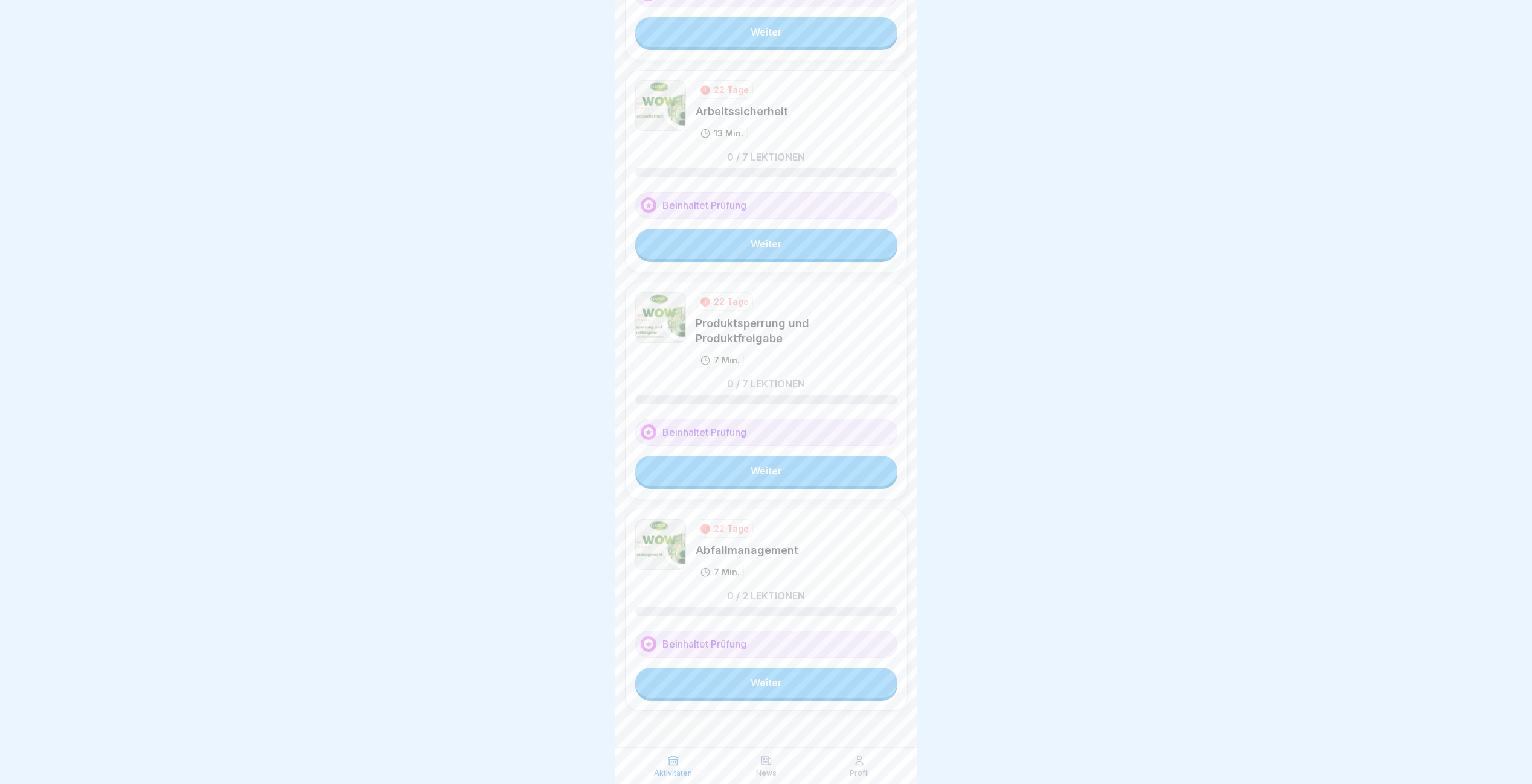
scroll to position [9, 0]
click at [780, 680] on link "Weiter" at bounding box center [766, 682] width 262 height 30
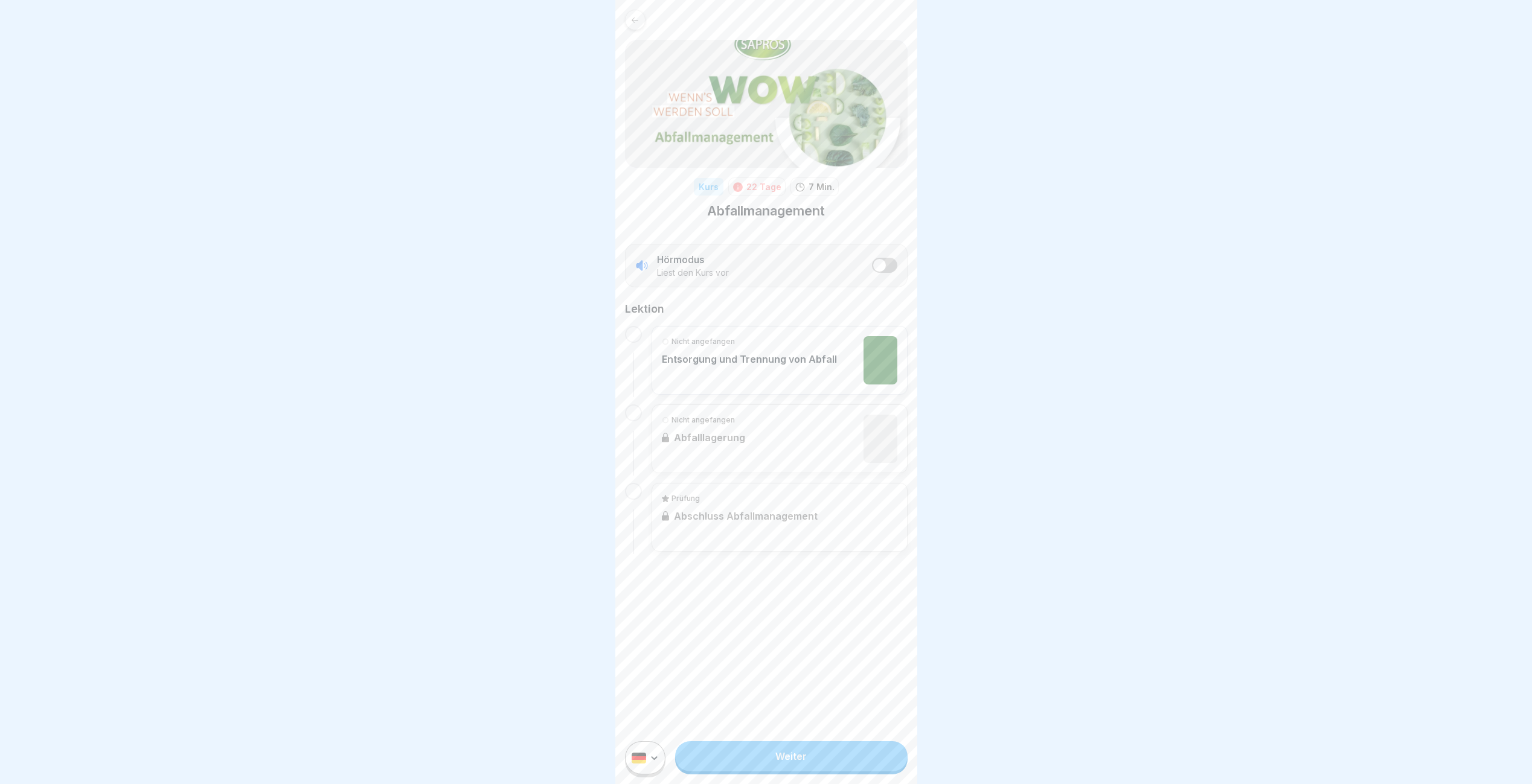
click at [832, 772] on link "Weiter" at bounding box center [791, 756] width 232 height 30
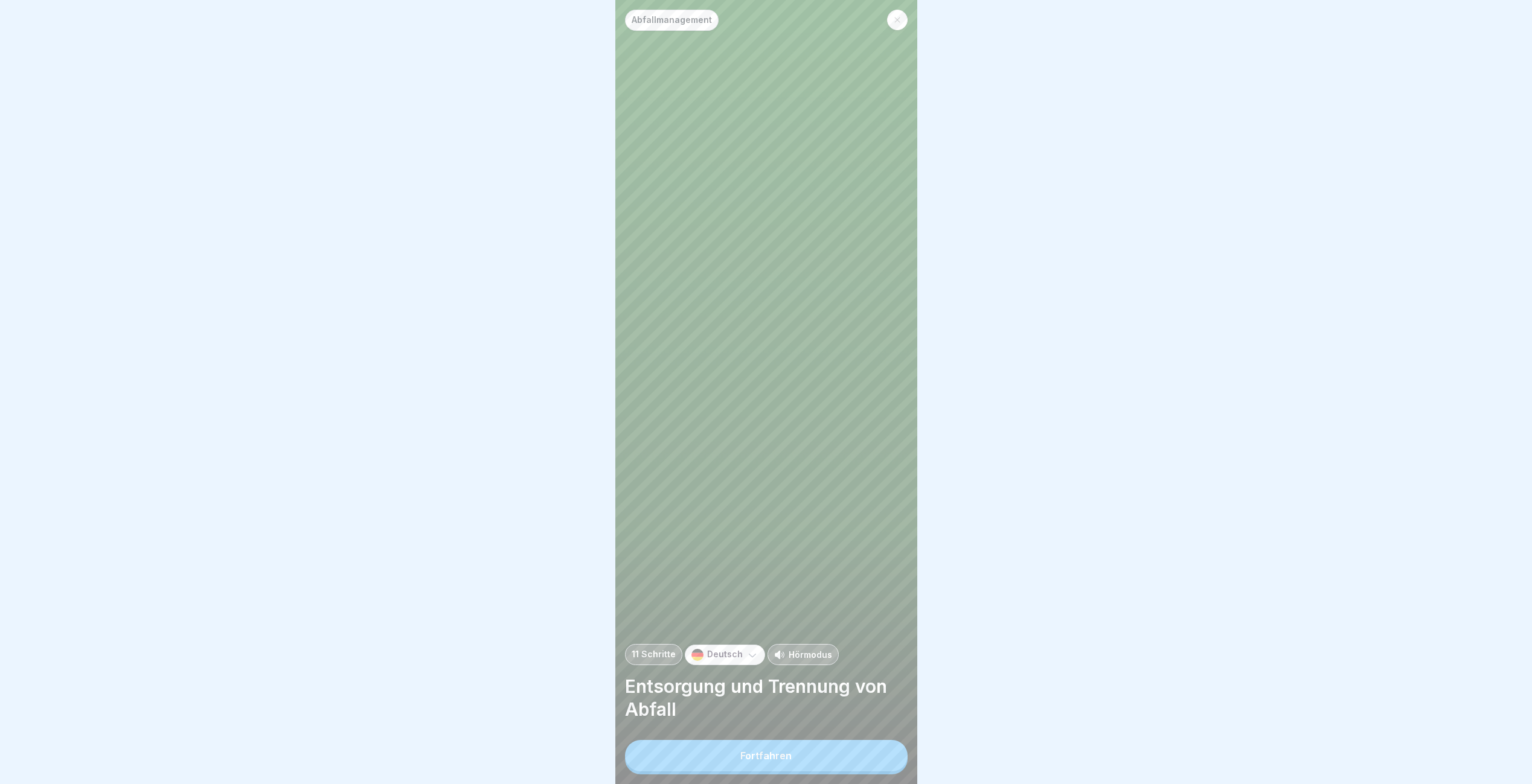
click at [832, 772] on button "Fortfahren" at bounding box center [766, 756] width 283 height 31
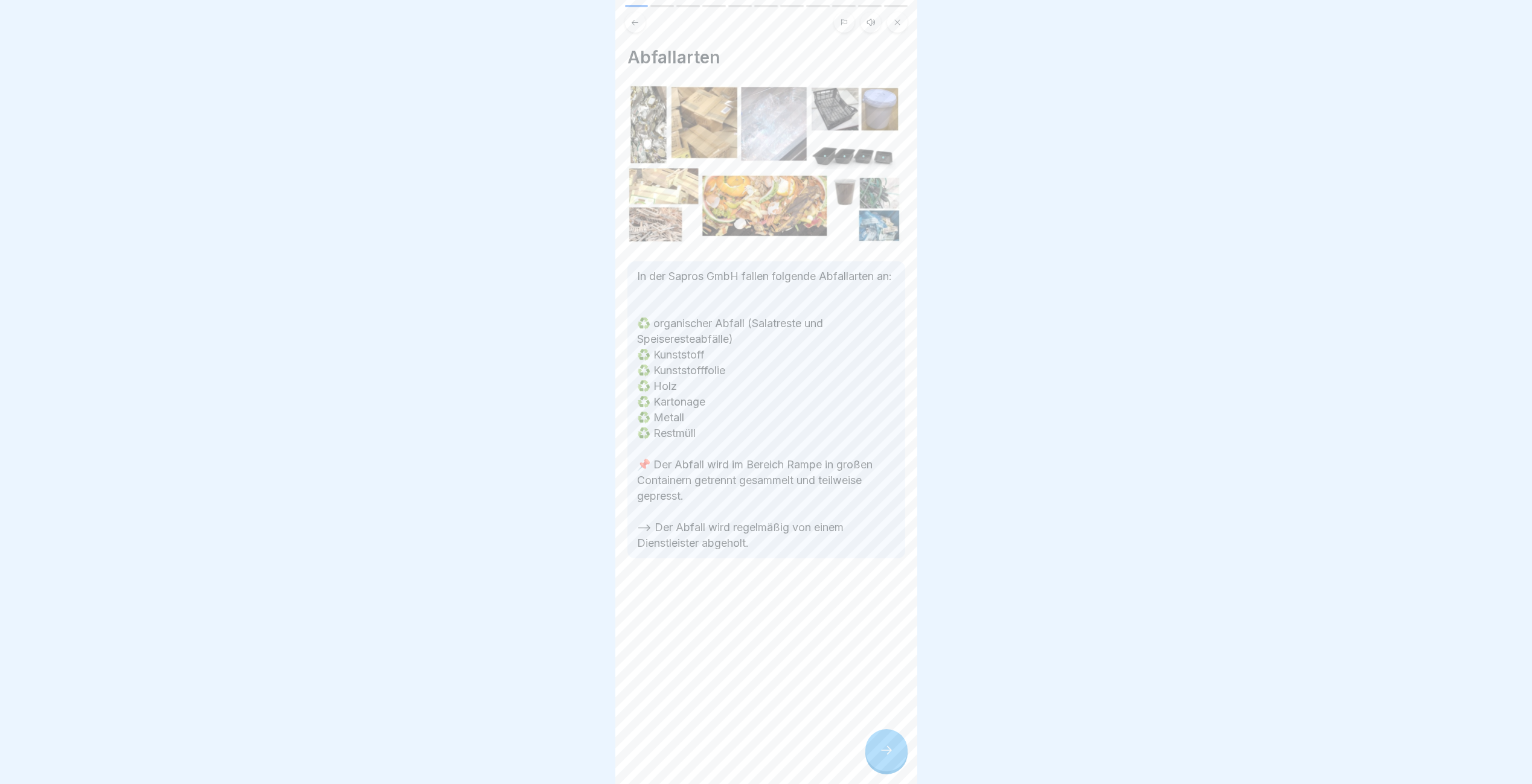
click at [876, 762] on div at bounding box center [886, 750] width 42 height 42
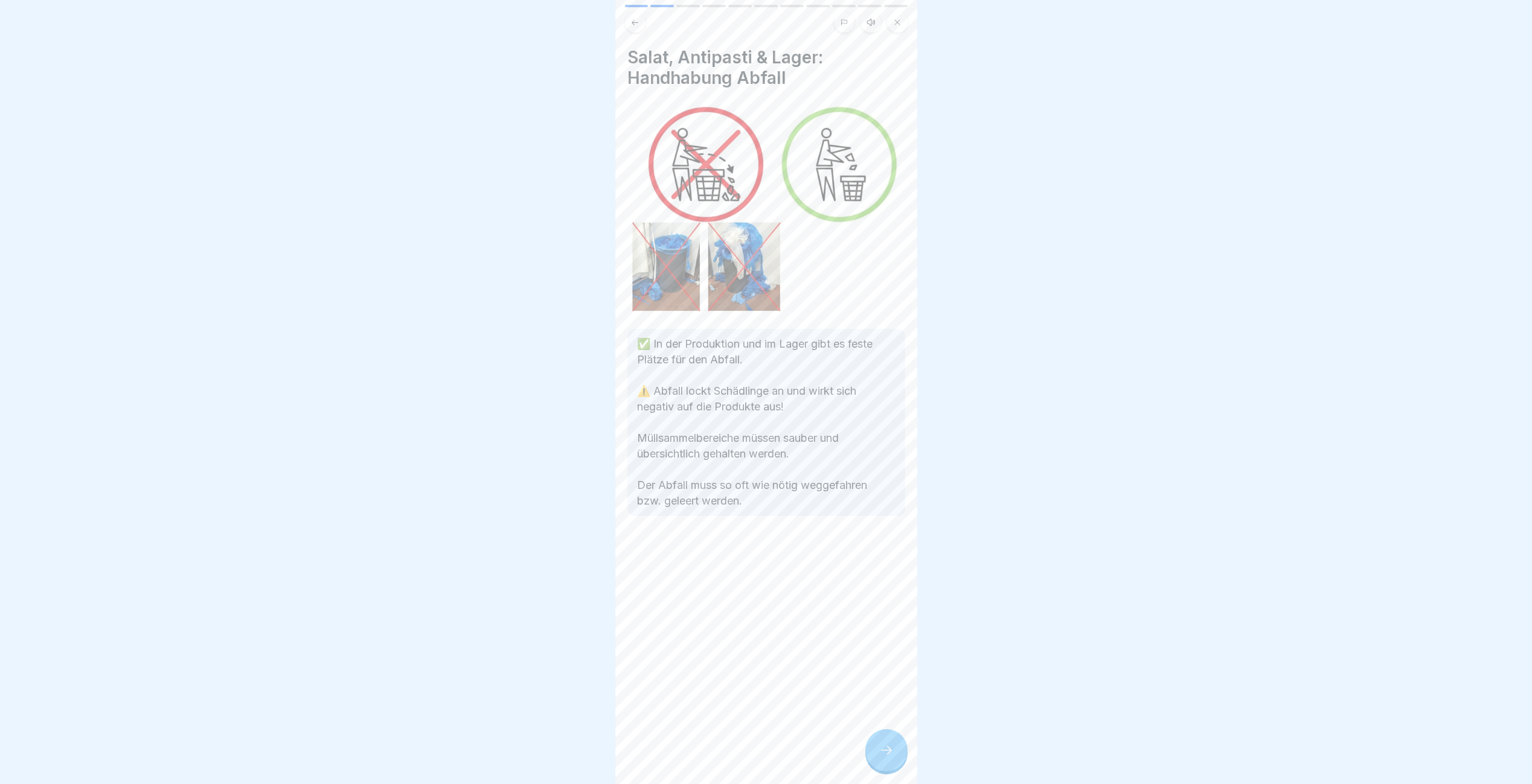
click at [876, 762] on div at bounding box center [886, 750] width 42 height 42
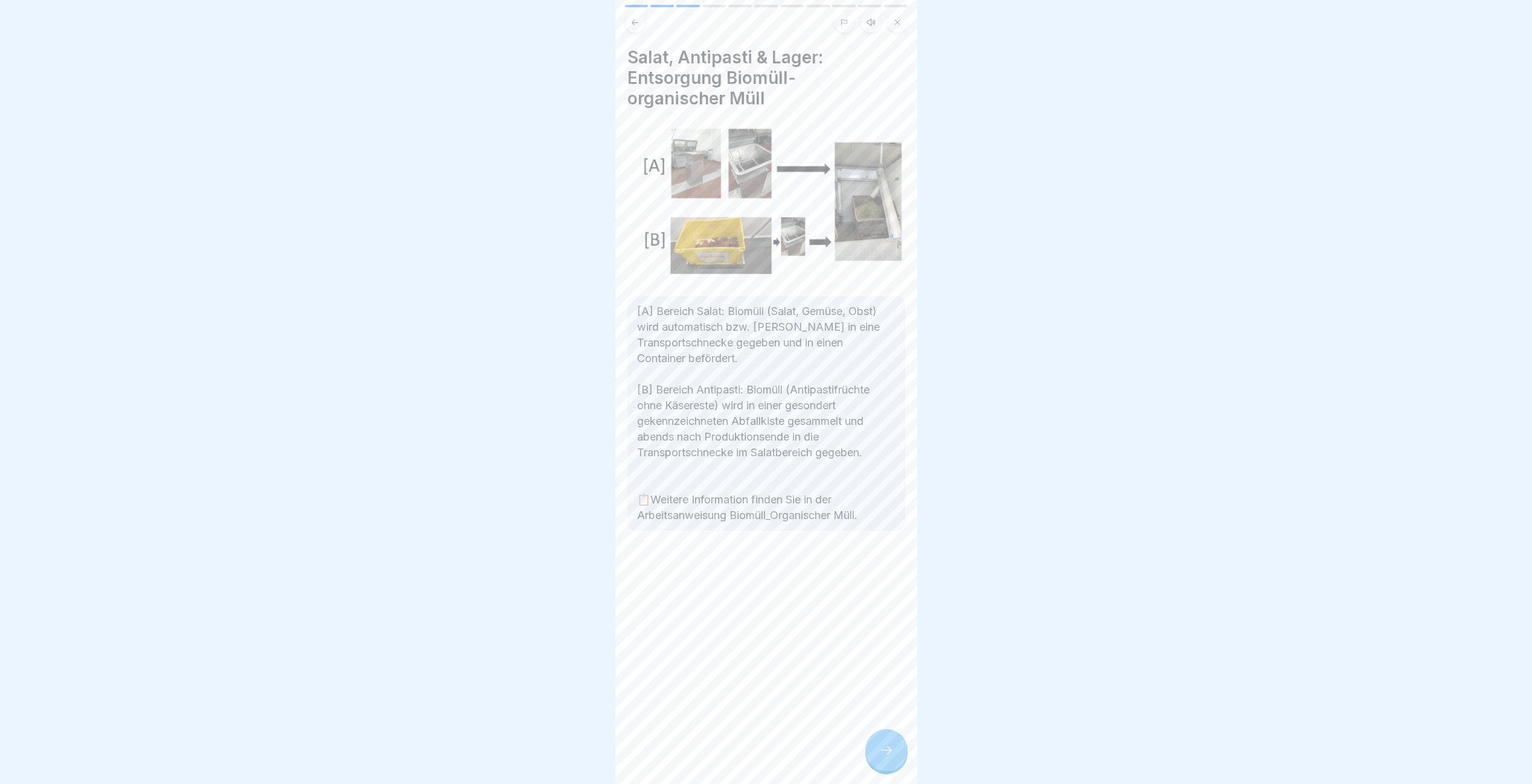
click at [876, 762] on div at bounding box center [886, 750] width 42 height 42
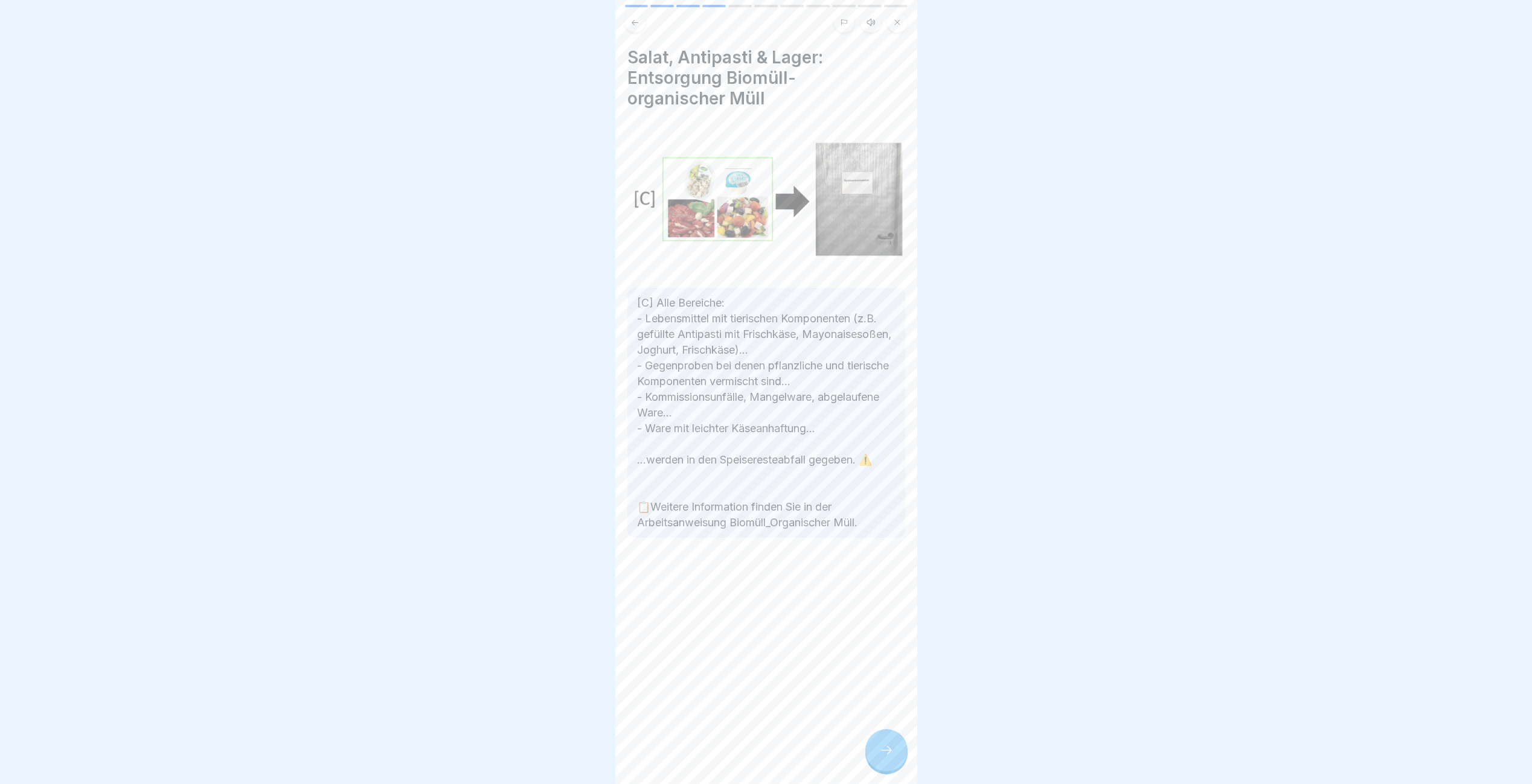
click at [876, 762] on div at bounding box center [886, 750] width 42 height 42
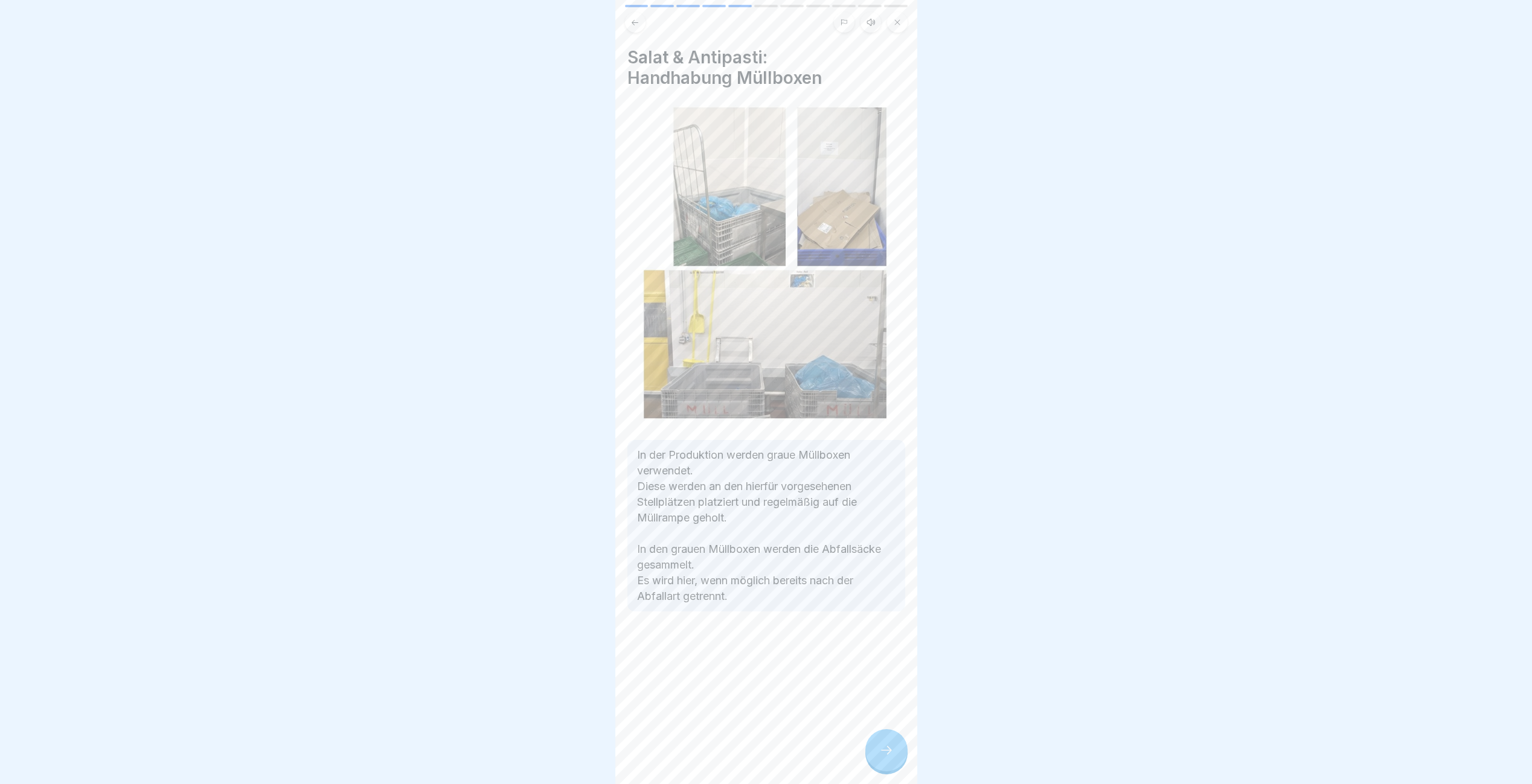
click at [876, 762] on div at bounding box center [886, 750] width 42 height 42
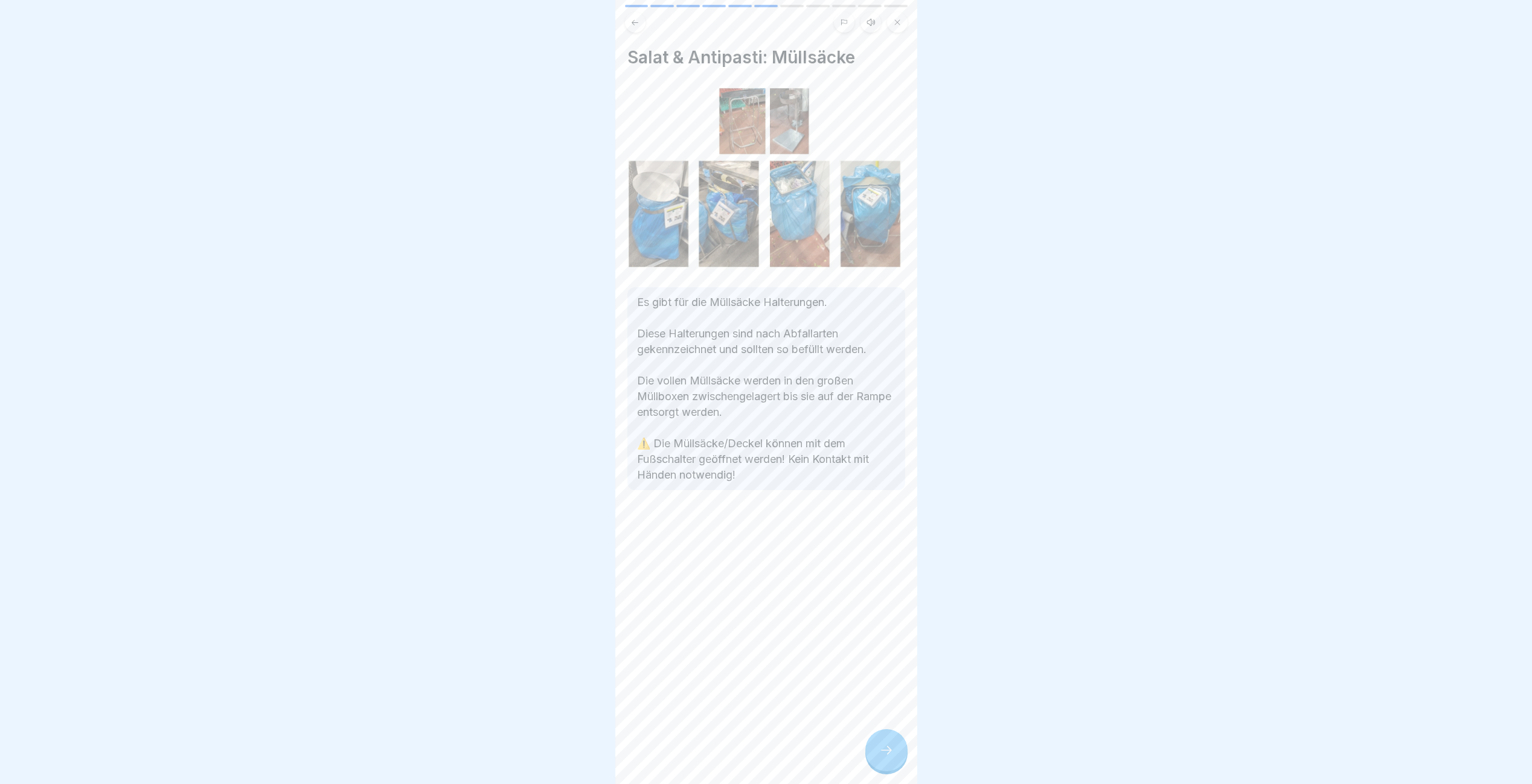
click at [876, 762] on div at bounding box center [886, 750] width 42 height 42
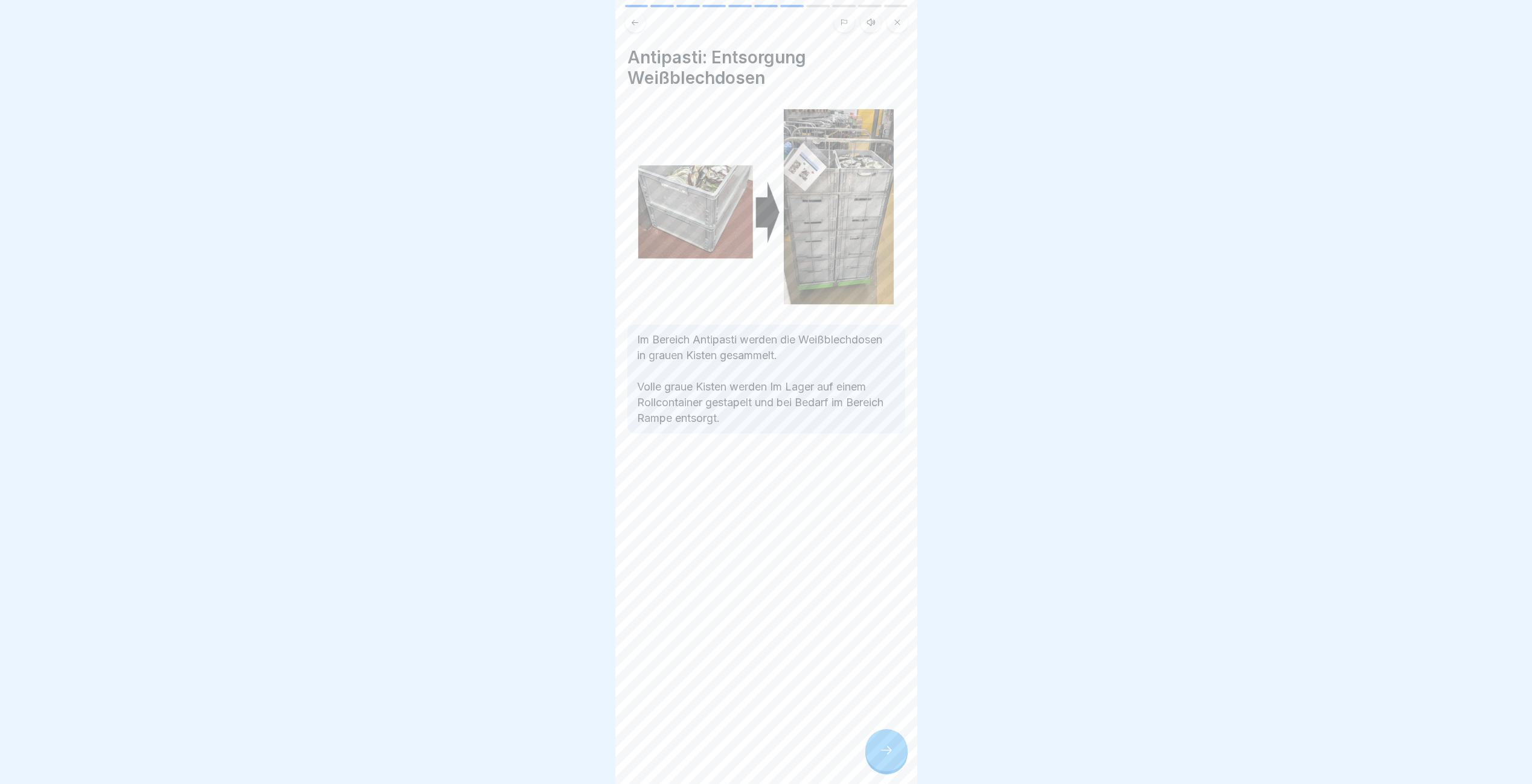
click at [876, 762] on div at bounding box center [886, 750] width 42 height 42
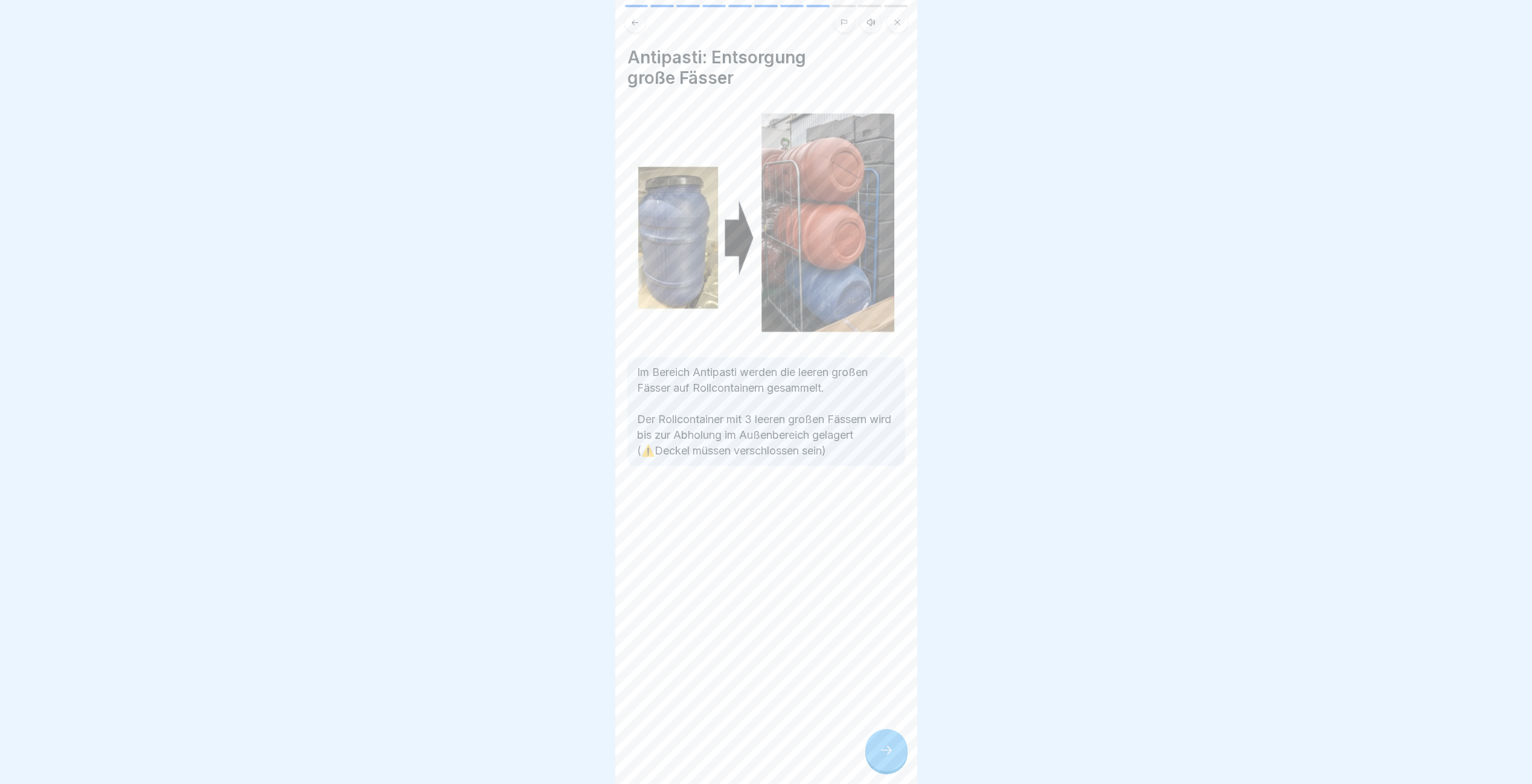
click at [876, 762] on div at bounding box center [886, 750] width 42 height 42
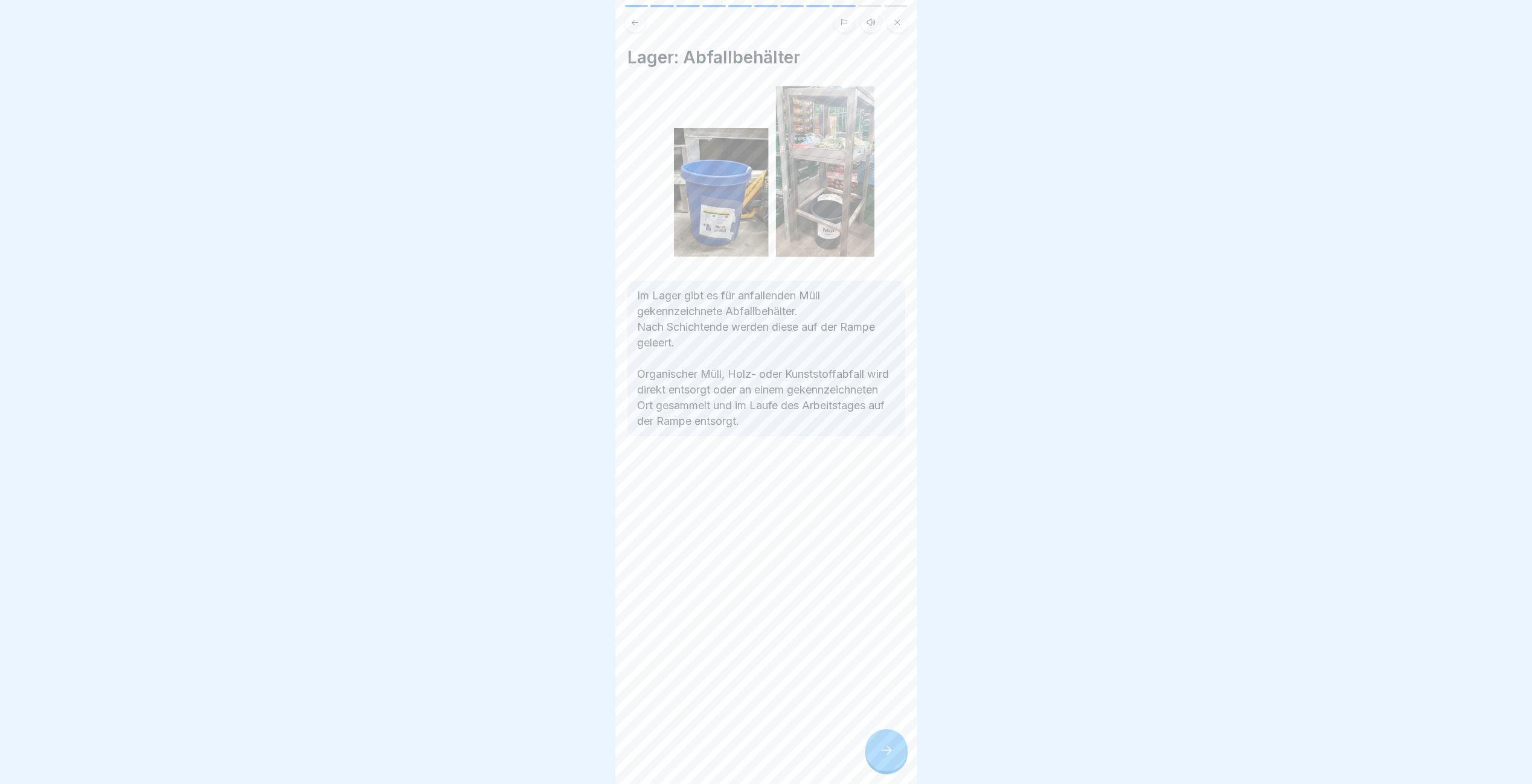
click at [876, 762] on div at bounding box center [886, 750] width 42 height 42
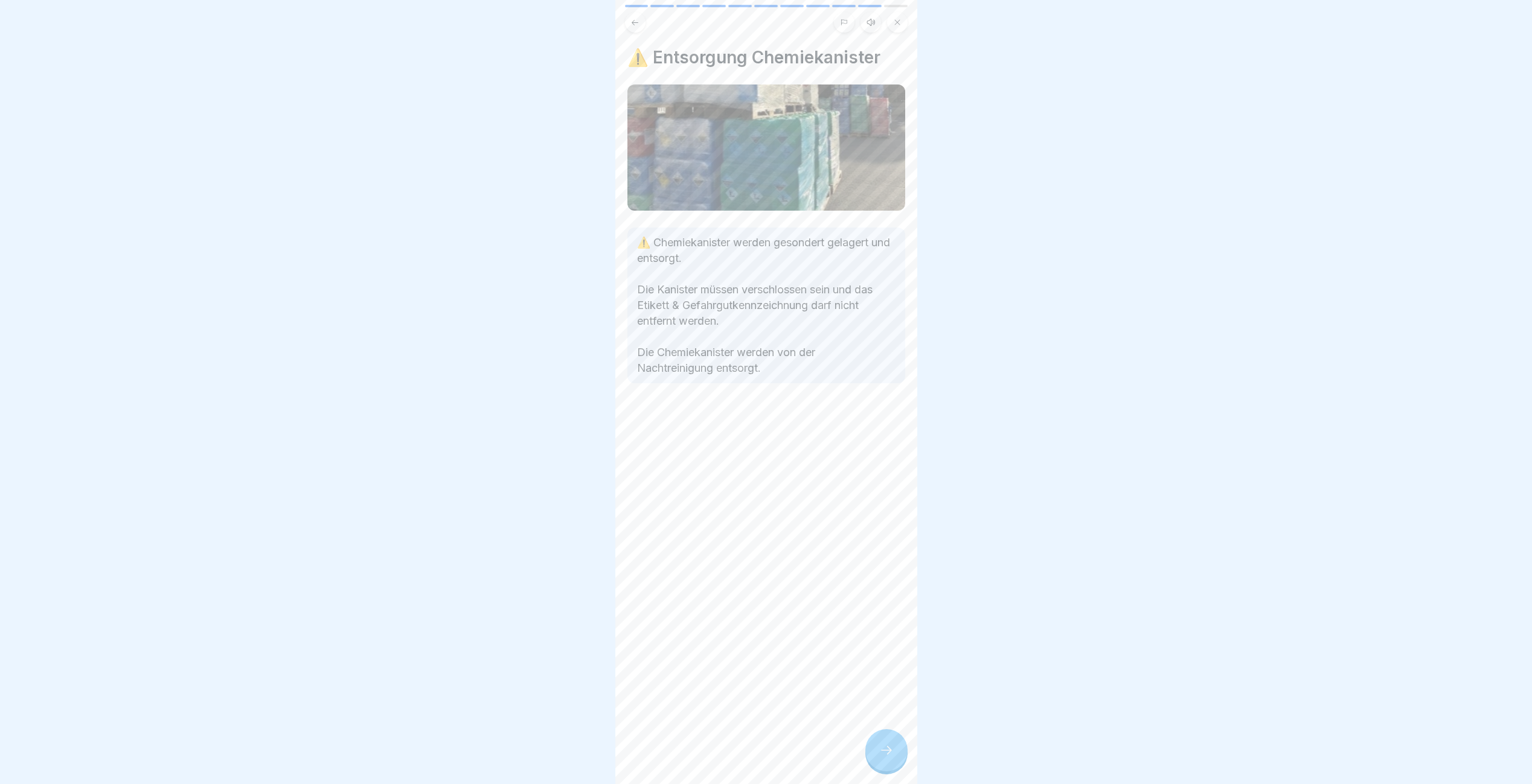
click at [876, 762] on div at bounding box center [886, 750] width 42 height 42
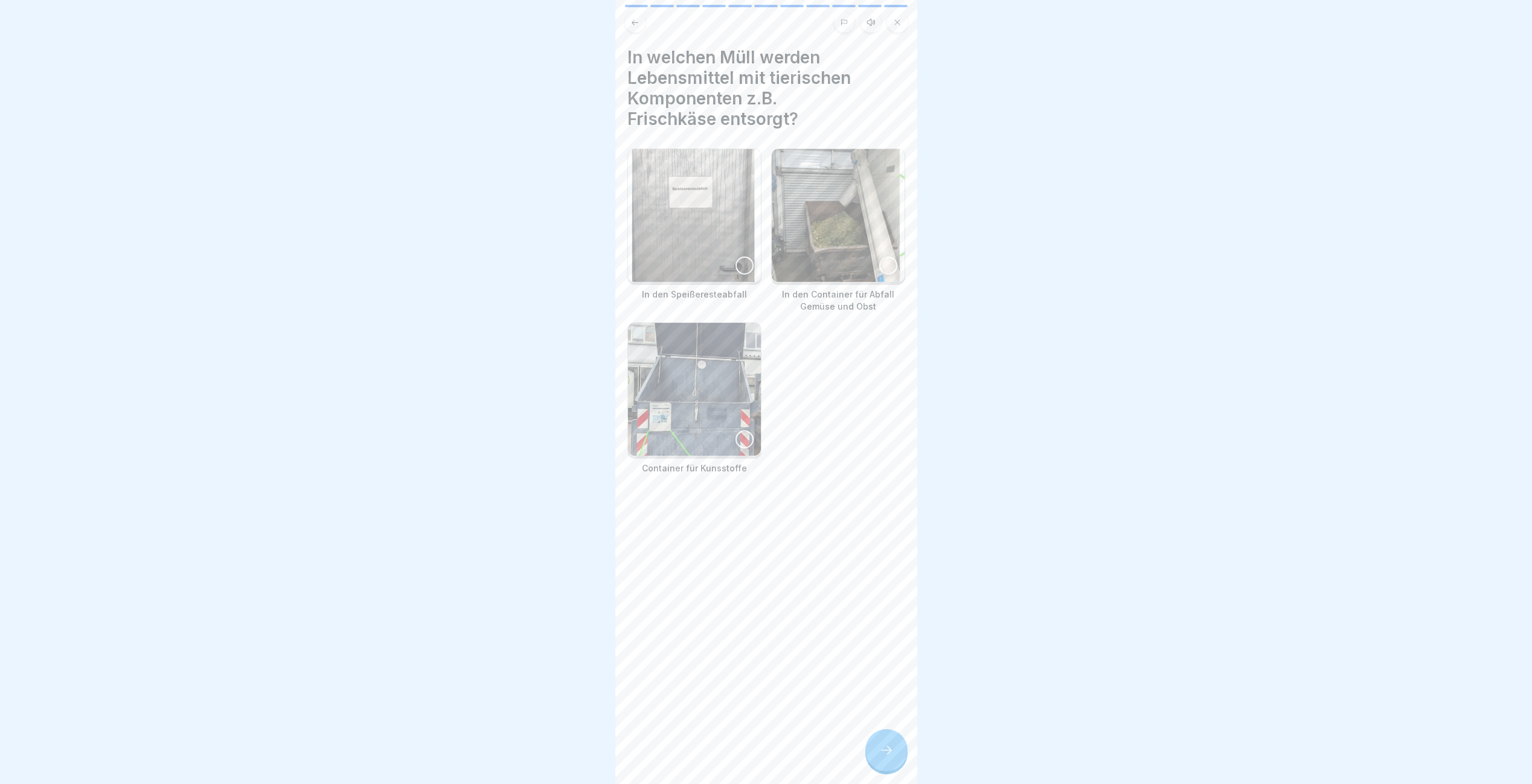
click at [733, 269] on img at bounding box center [694, 216] width 133 height 133
click at [881, 751] on div at bounding box center [886, 750] width 42 height 42
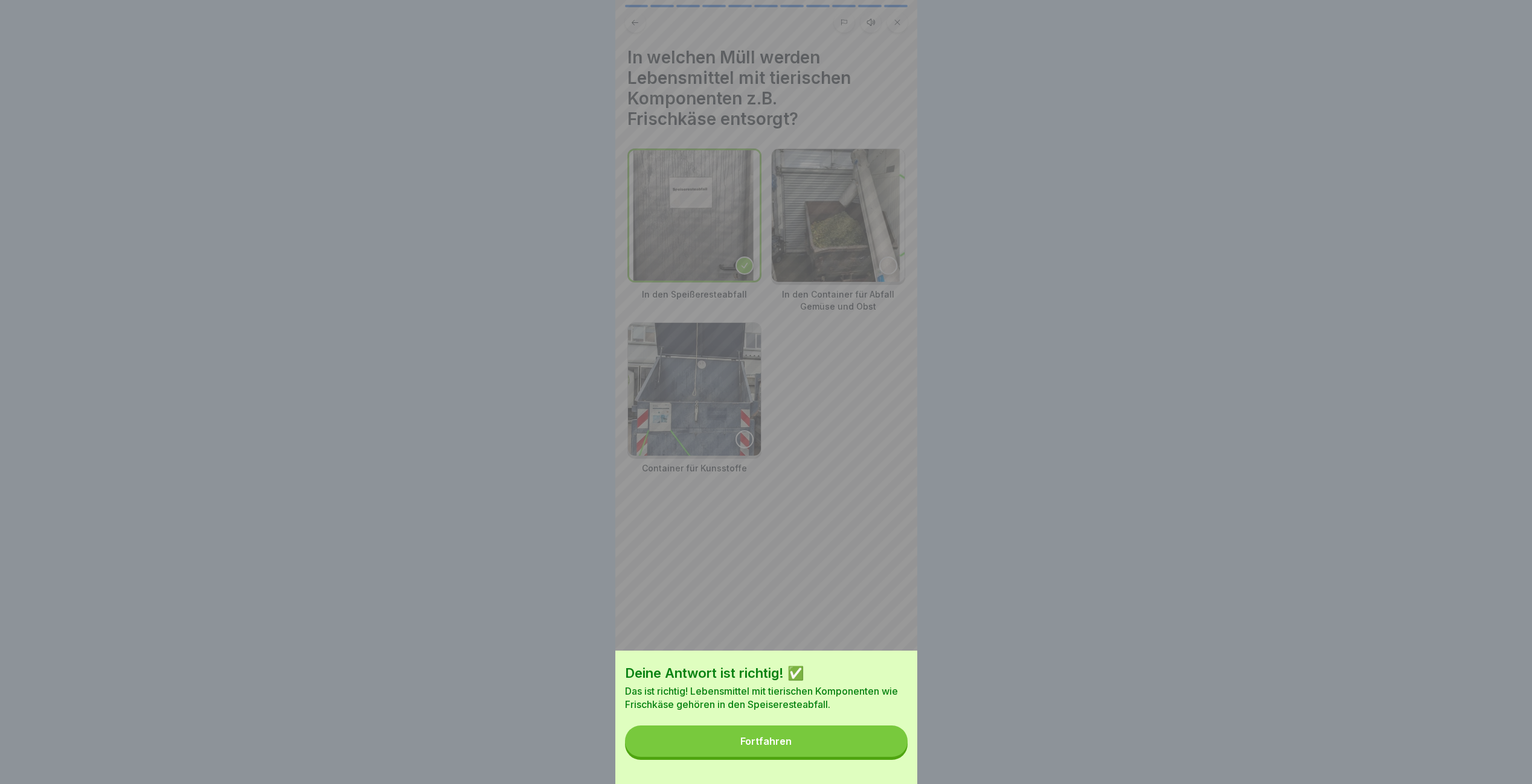
click at [881, 755] on button "Fortfahren" at bounding box center [766, 741] width 283 height 31
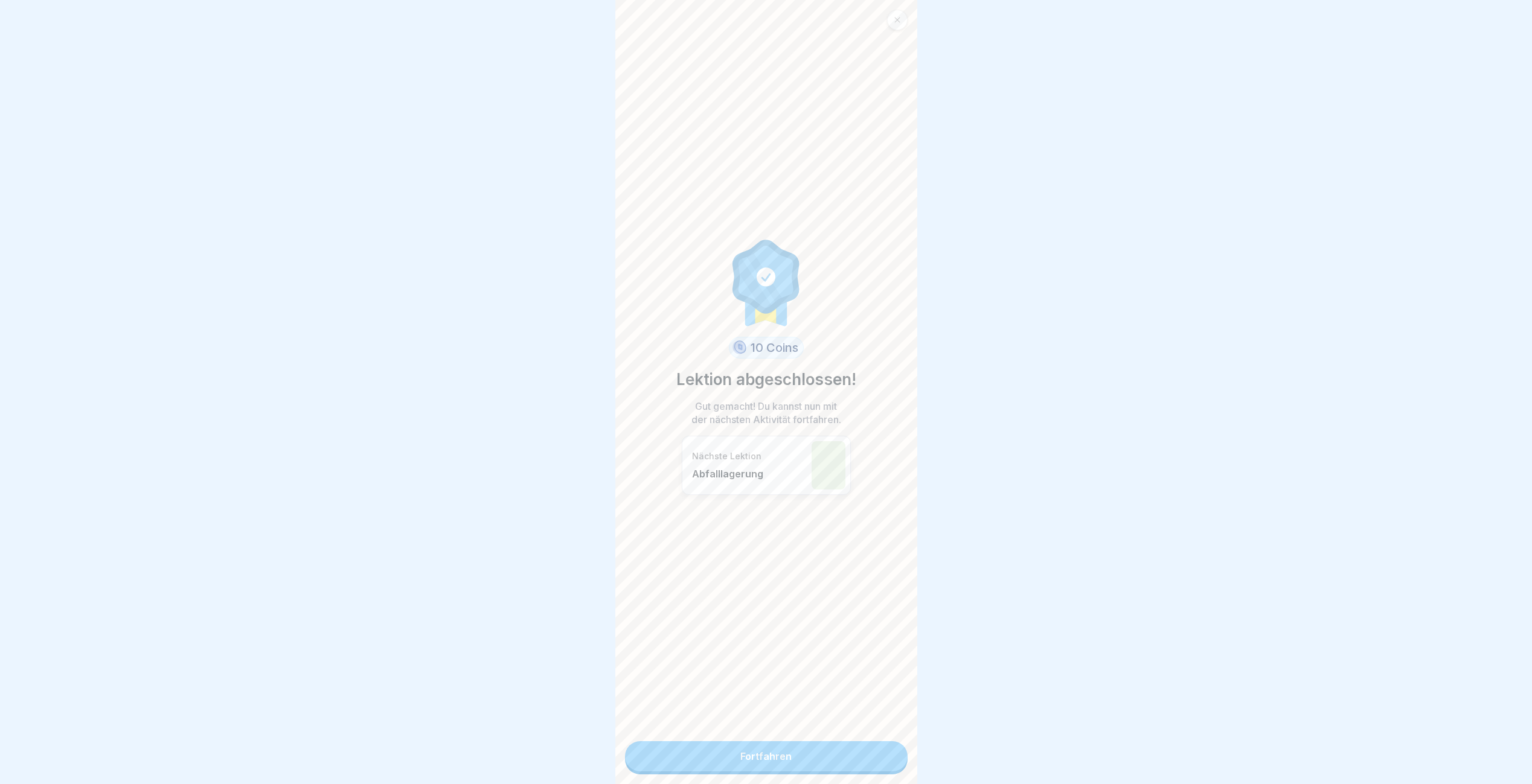
click at [881, 755] on link "Fortfahren" at bounding box center [766, 756] width 283 height 30
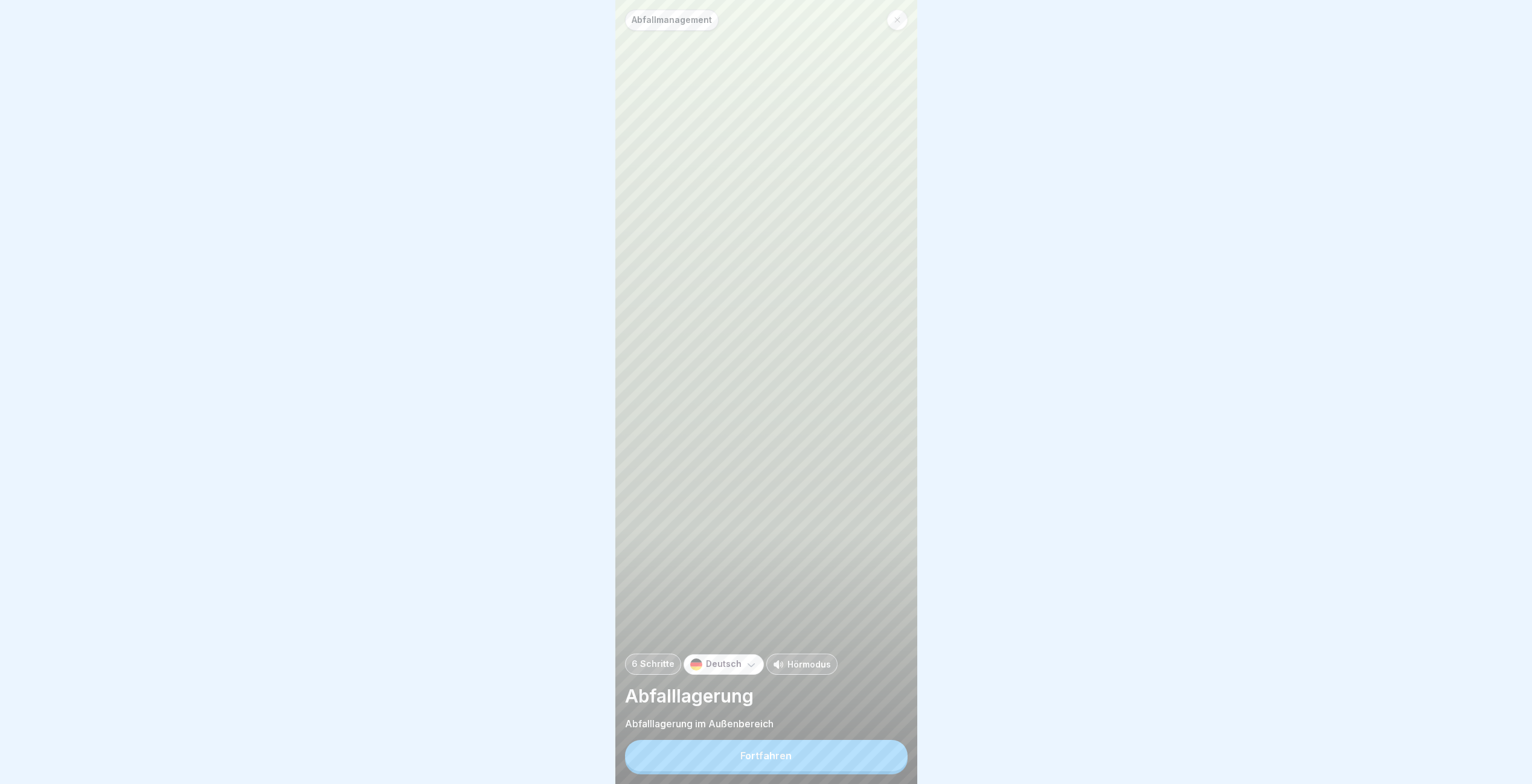
click at [873, 759] on button "Fortfahren" at bounding box center [766, 756] width 283 height 31
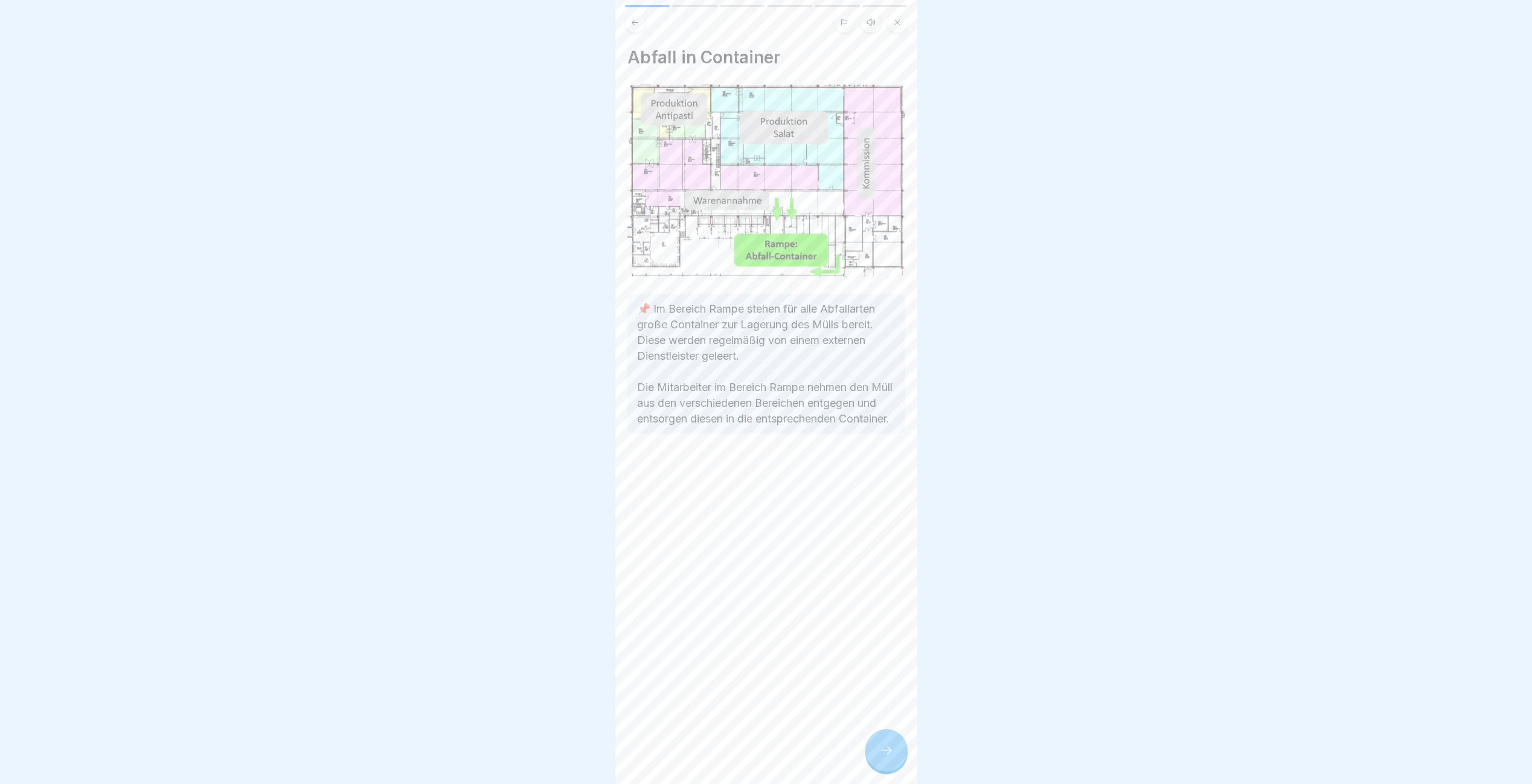
click at [873, 759] on div at bounding box center [886, 750] width 42 height 42
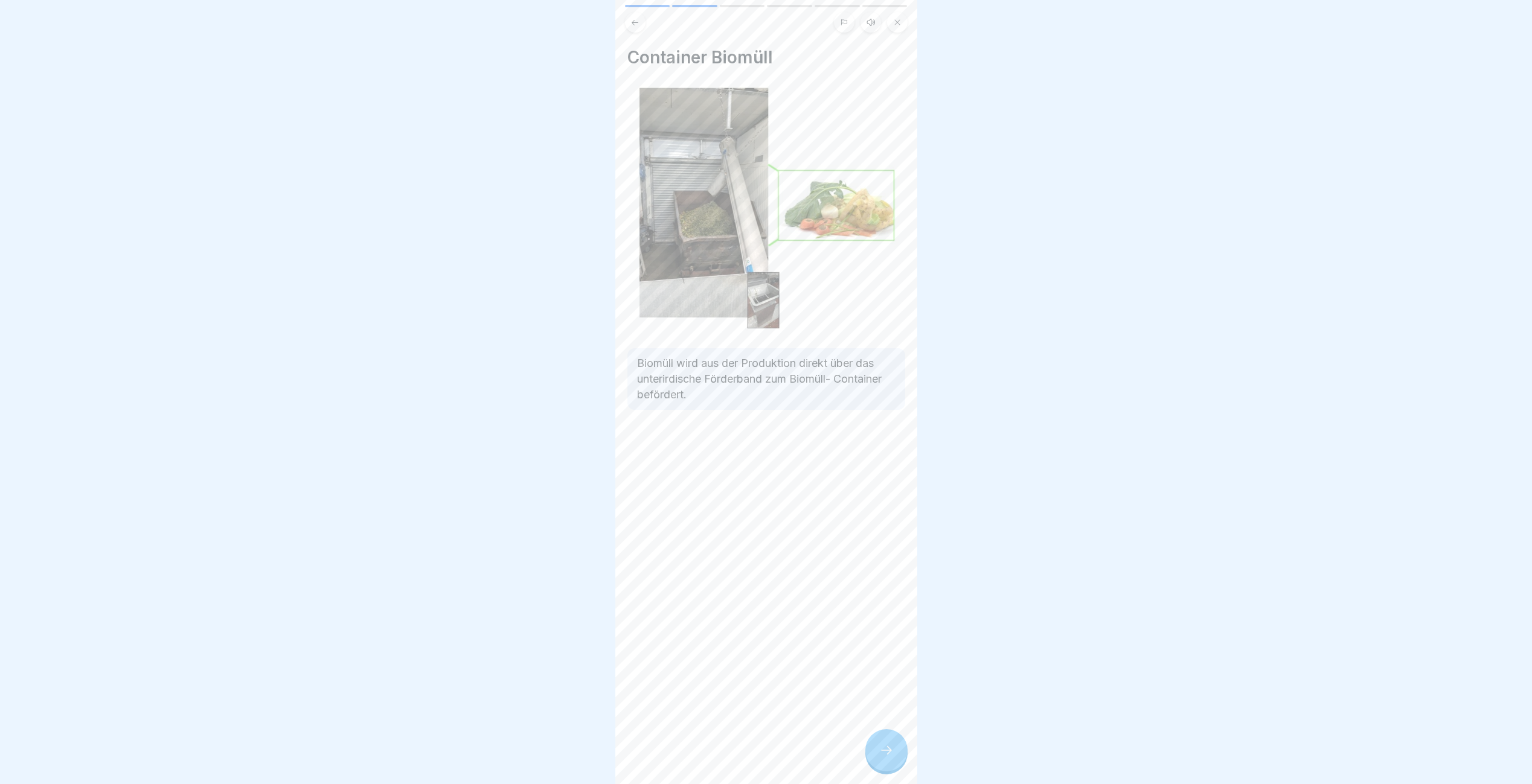
click at [873, 759] on div at bounding box center [886, 750] width 42 height 42
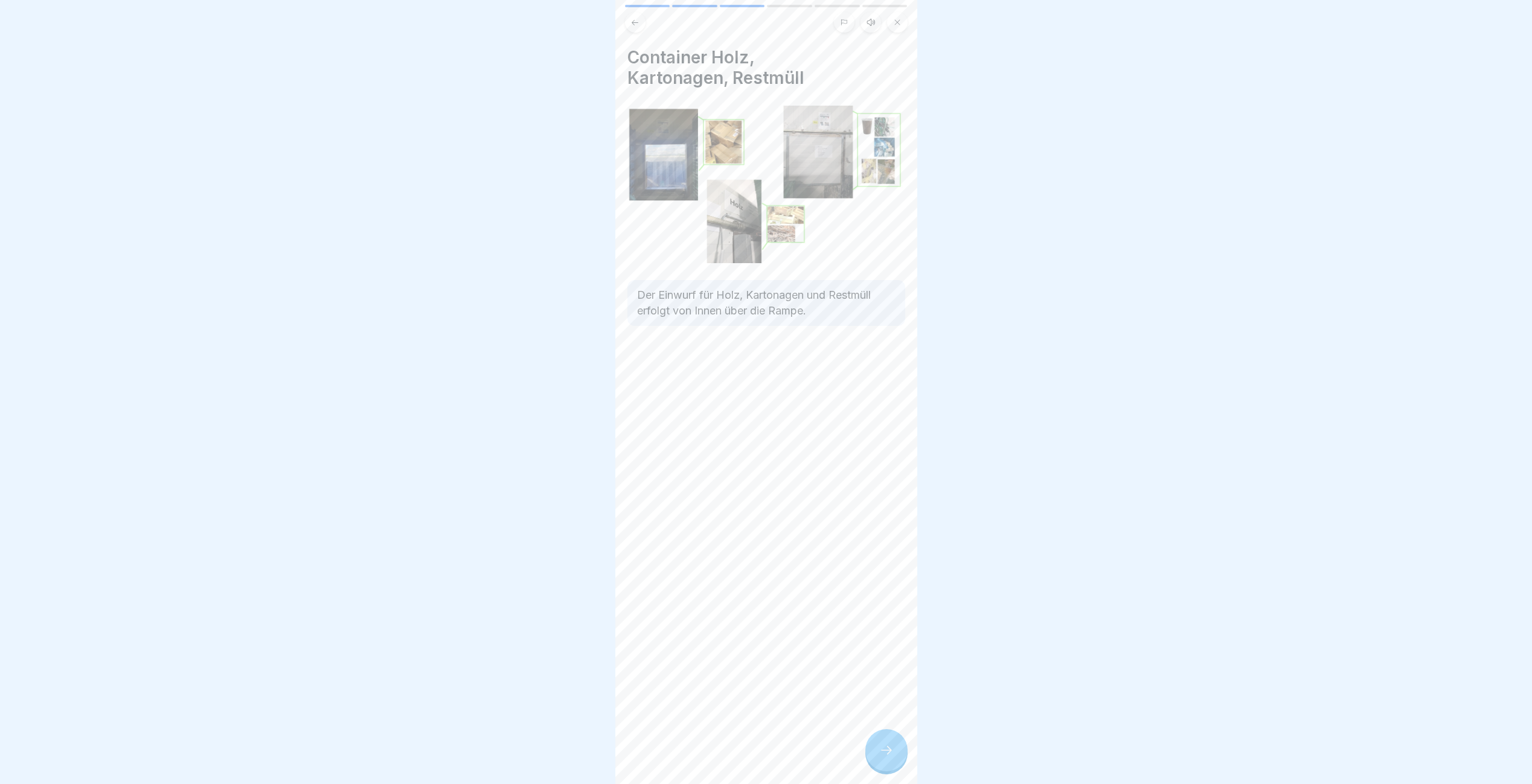
click at [873, 759] on div at bounding box center [886, 750] width 42 height 42
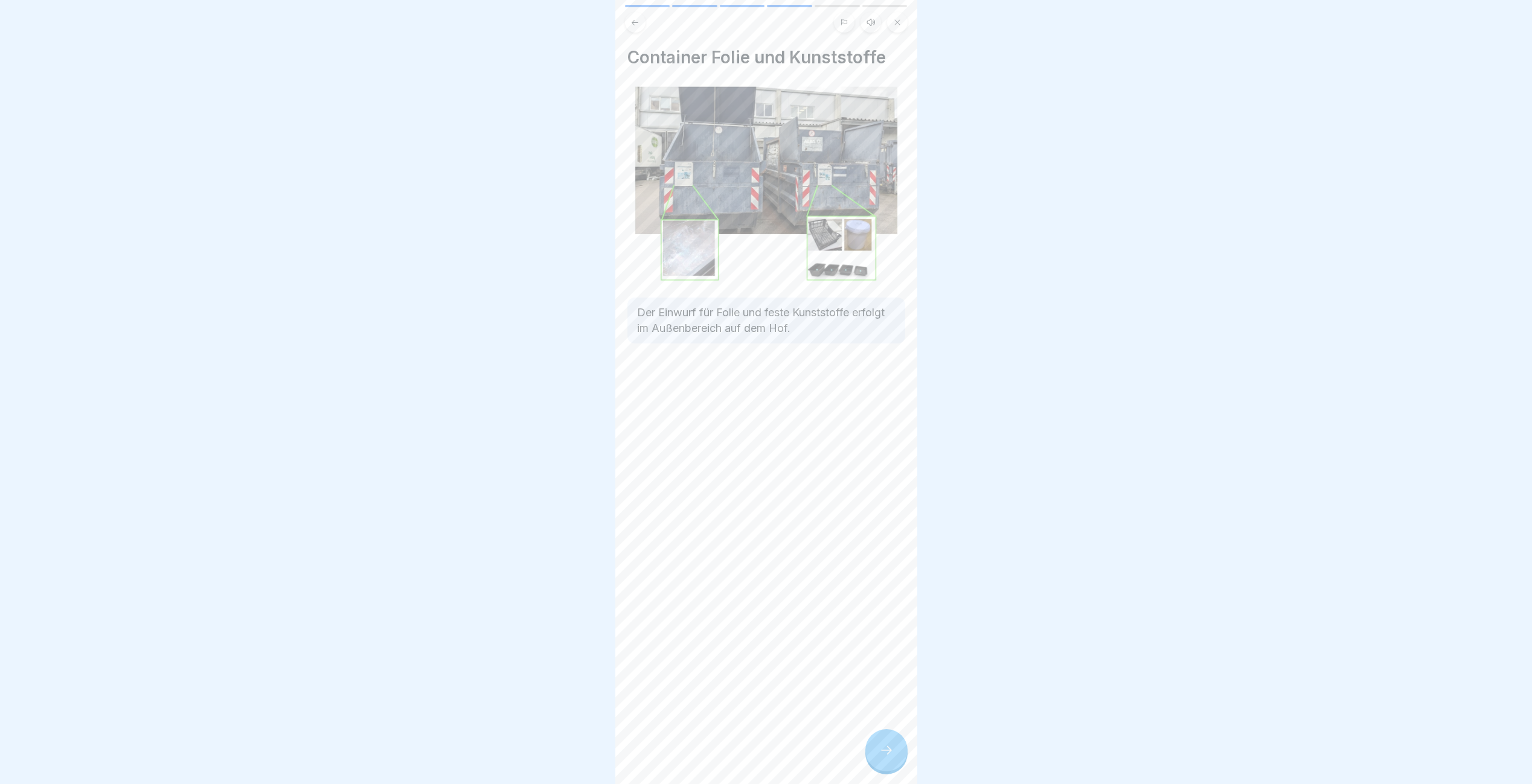
click at [873, 758] on div at bounding box center [886, 750] width 42 height 42
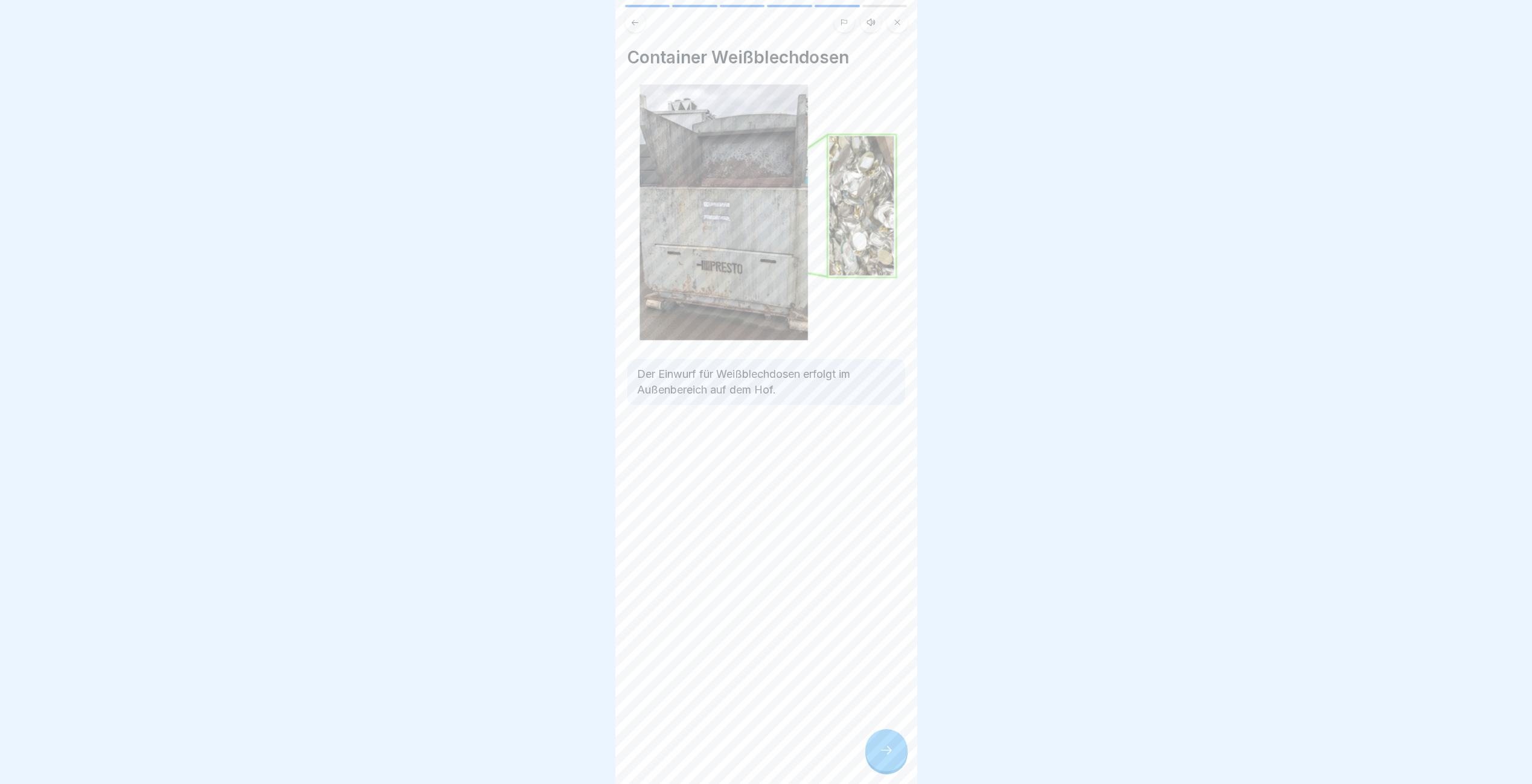
click at [873, 758] on div at bounding box center [886, 750] width 42 height 42
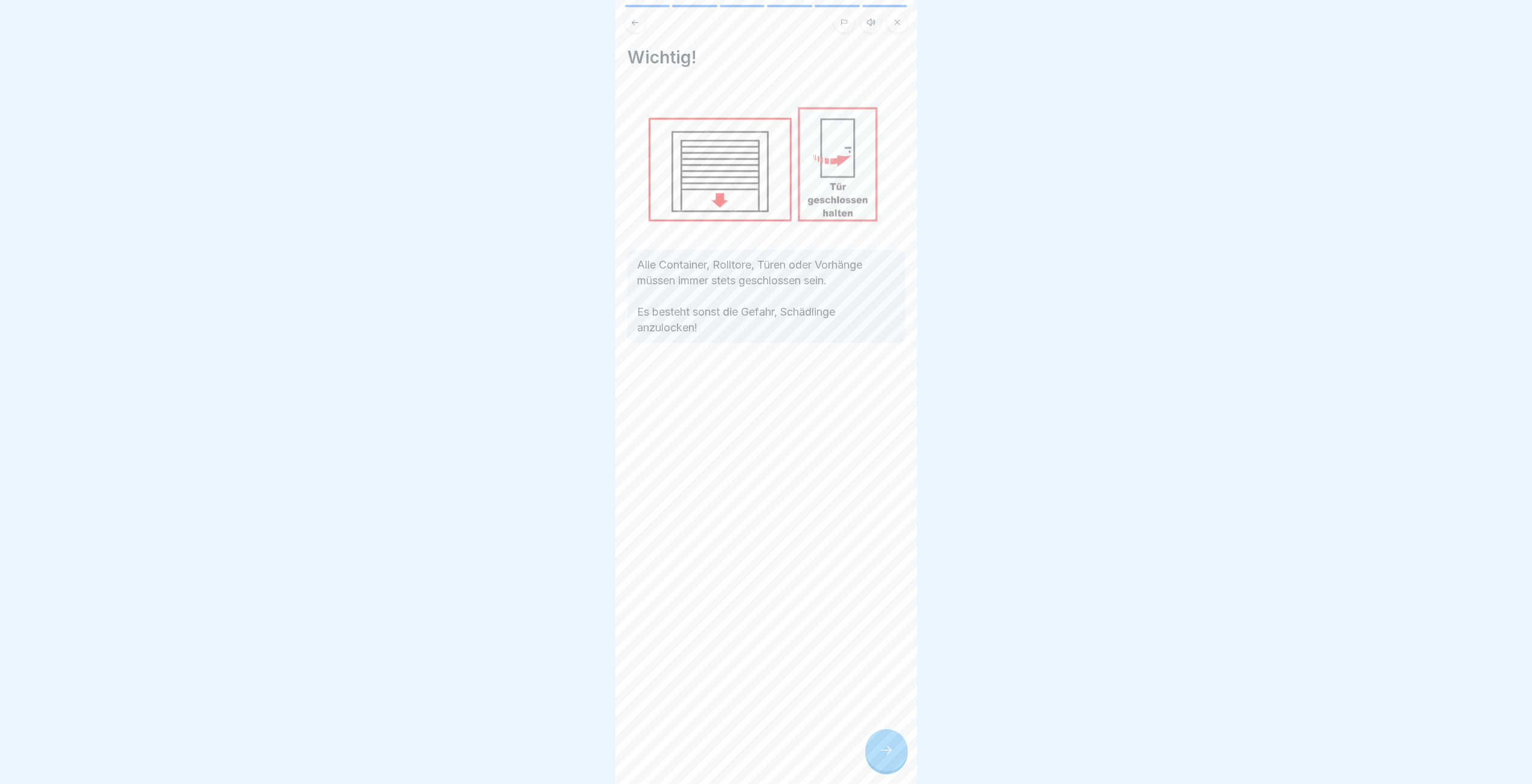
click at [873, 758] on div at bounding box center [886, 750] width 42 height 42
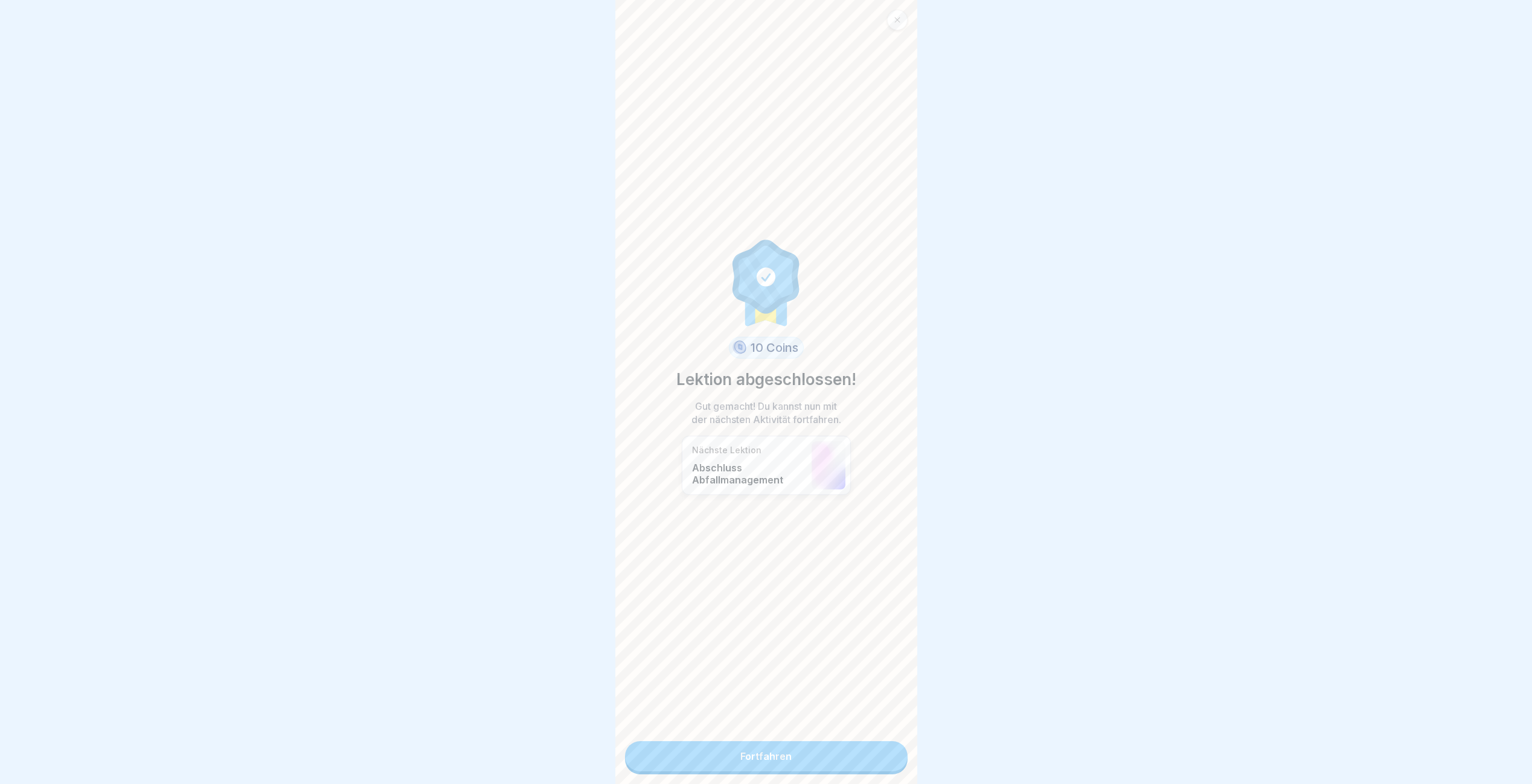
click at [873, 758] on link "Fortfahren" at bounding box center [766, 756] width 283 height 30
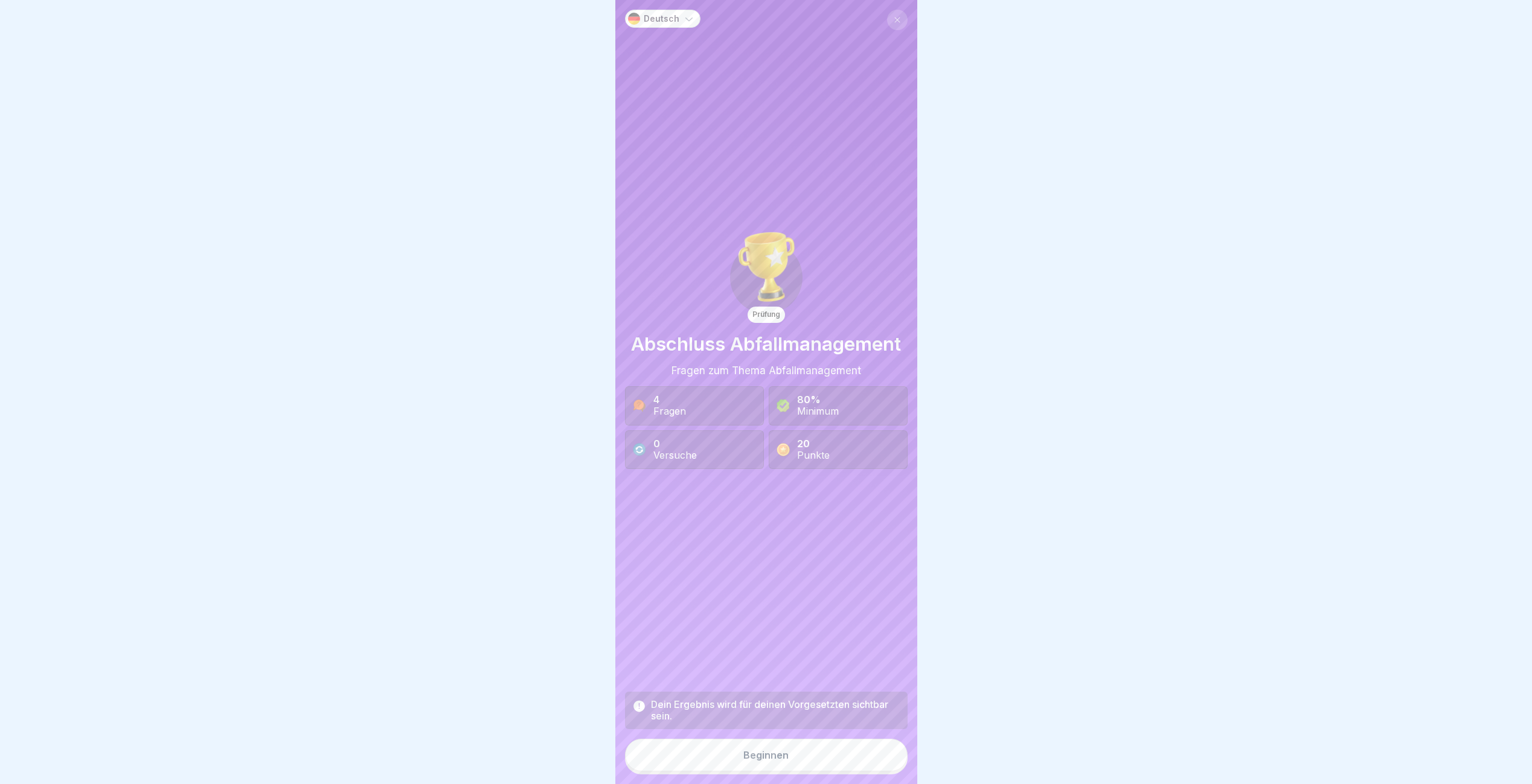
click at [873, 758] on button "Beginnen" at bounding box center [766, 755] width 283 height 33
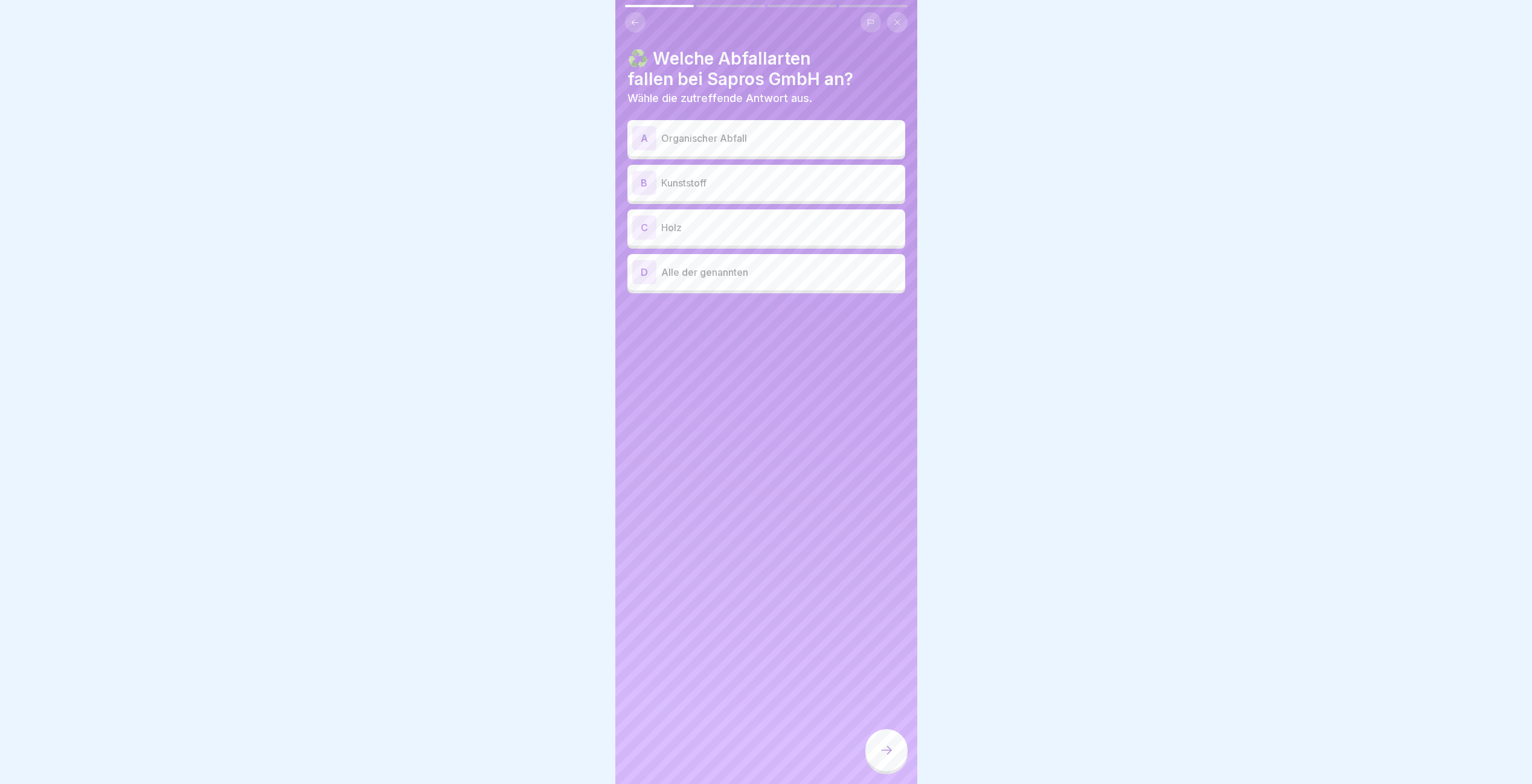
click at [697, 128] on div "A Organischer Abfall" at bounding box center [767, 138] width 268 height 24
click at [689, 172] on div "B Kunststoff" at bounding box center [767, 182] width 268 height 24
click at [681, 226] on p "Holz" at bounding box center [780, 227] width 239 height 14
click at [677, 259] on div "D Alle der genannten" at bounding box center [766, 272] width 277 height 36
click at [874, 758] on div at bounding box center [886, 750] width 42 height 42
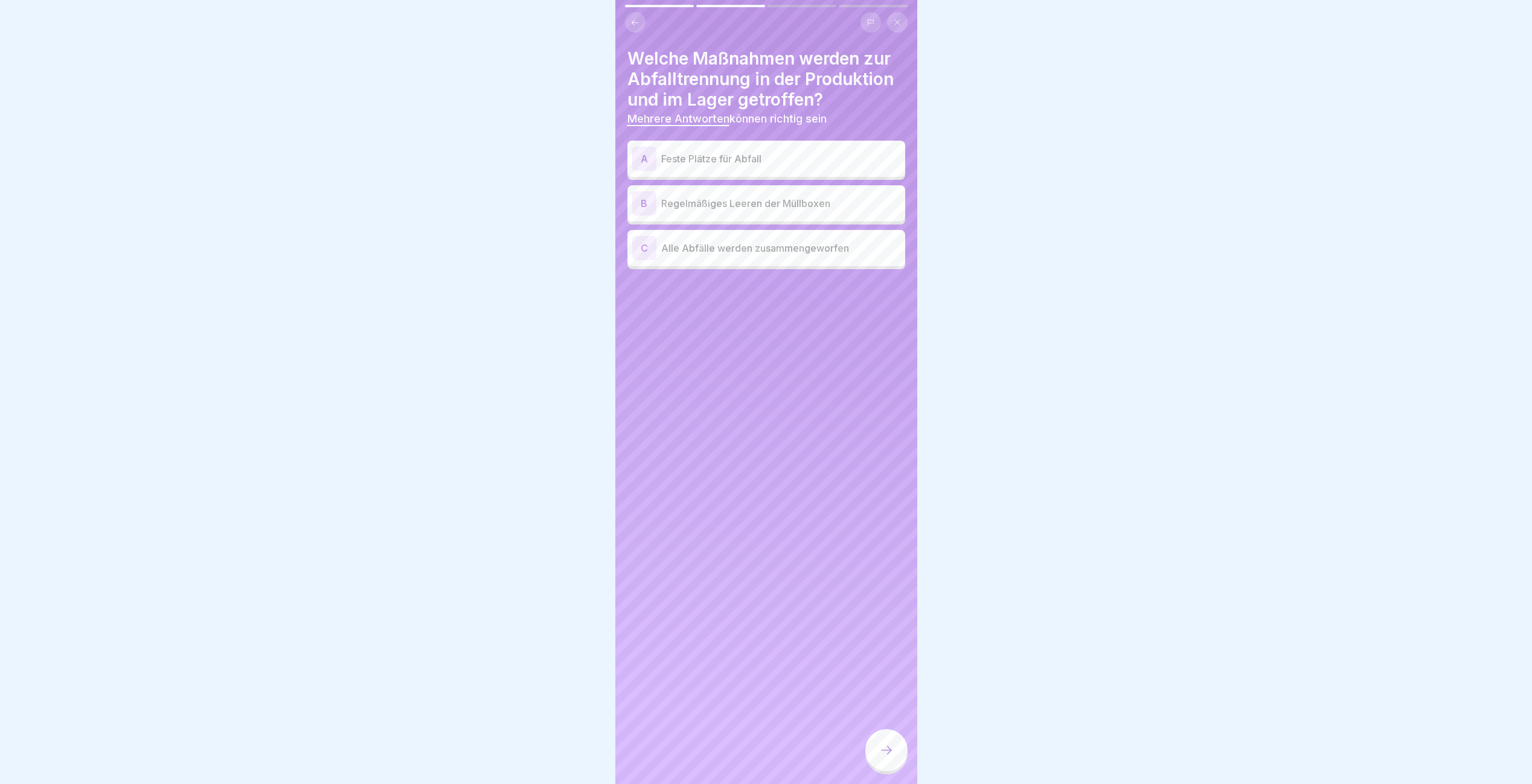
click at [727, 162] on p "Feste Plätze für Abfall" at bounding box center [780, 159] width 239 height 14
click at [728, 197] on p "Regelmäßiges Leeren der Müllboxen" at bounding box center [780, 203] width 239 height 14
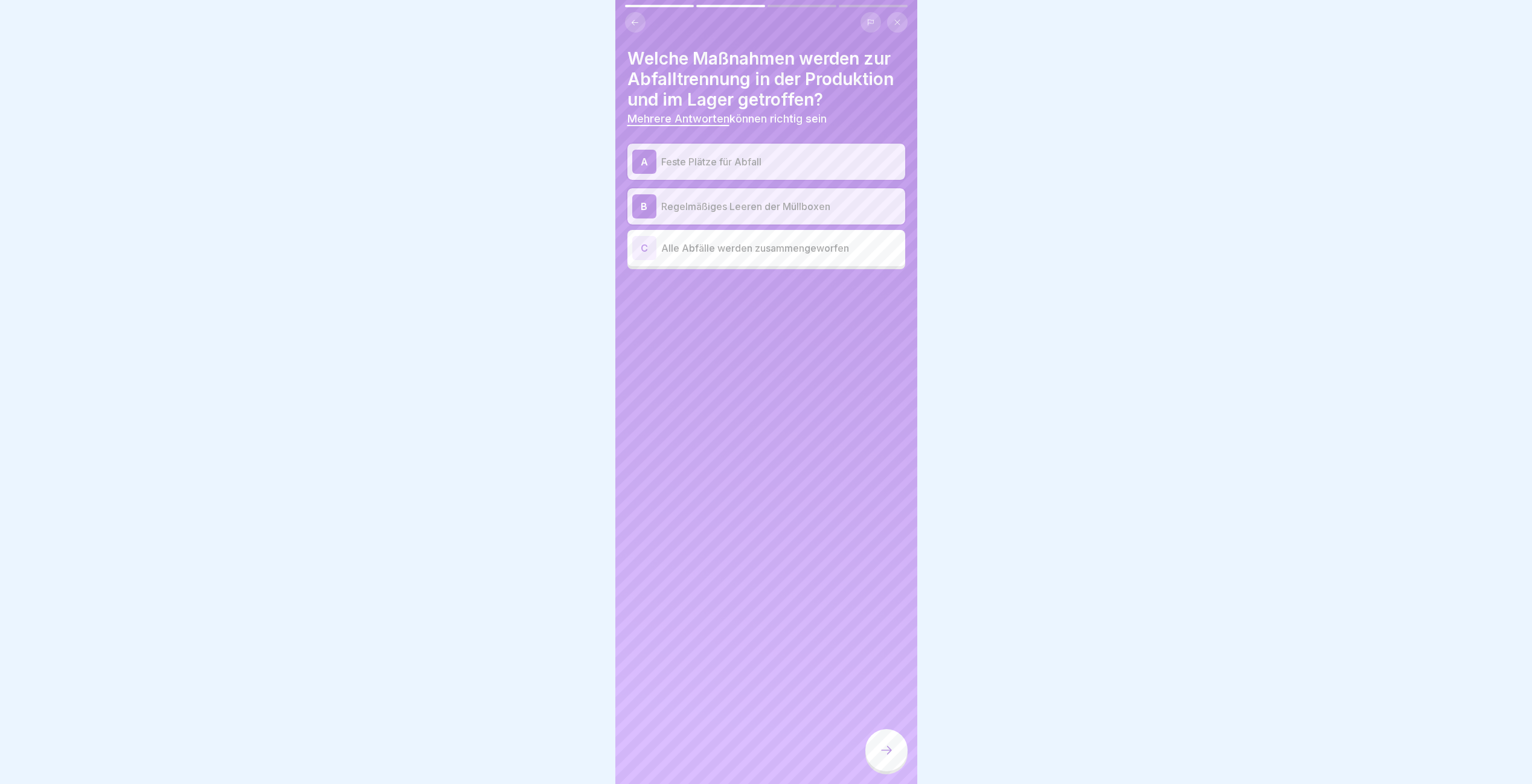
click at [887, 757] on icon at bounding box center [887, 750] width 14 height 14
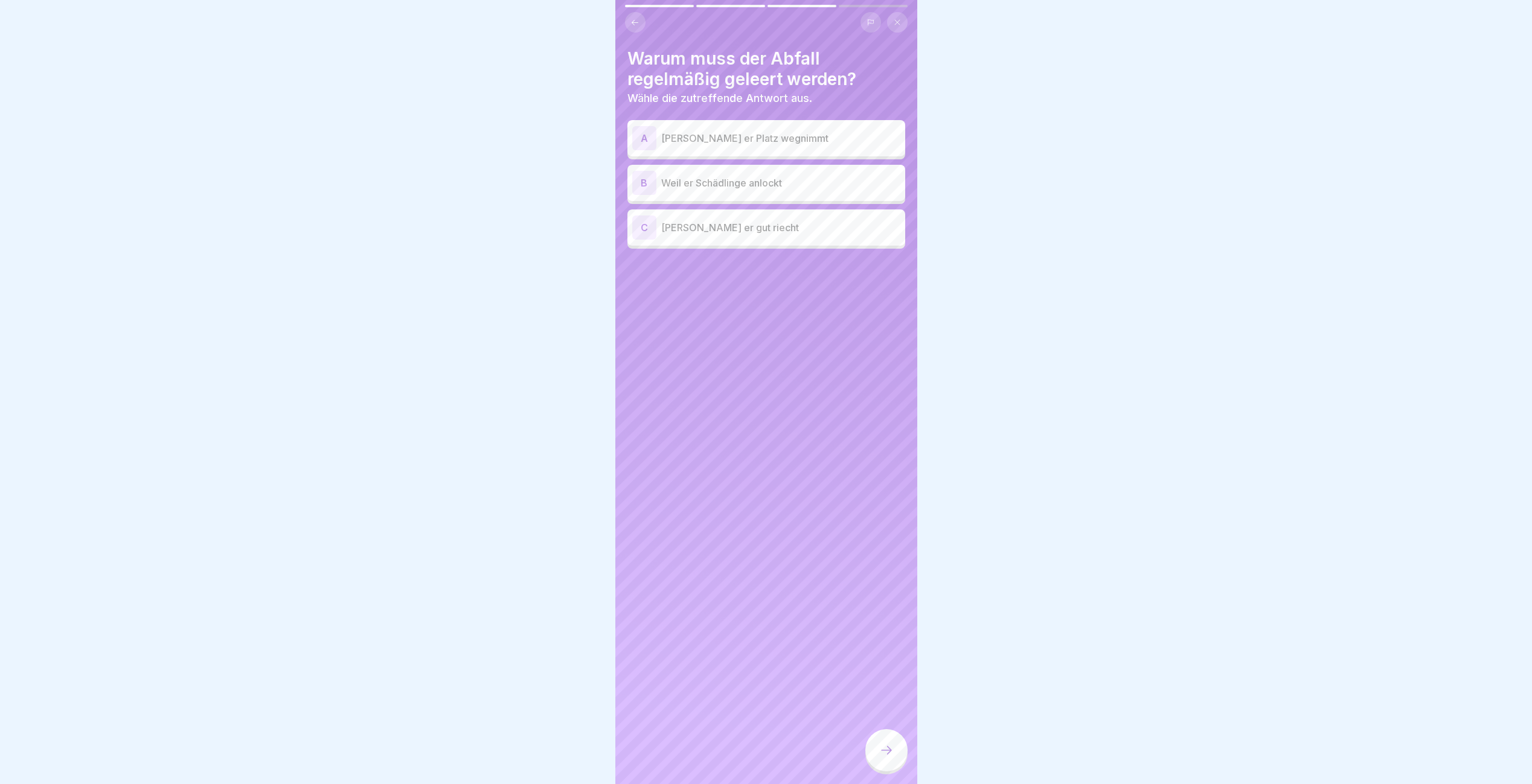
click at [739, 188] on p "Weil er Schädlinge anlockt" at bounding box center [780, 183] width 239 height 14
click at [890, 783] on div "Warum muss der Abfall regelmäßig geleert werden? Wähle die zutreffende Antwort …" at bounding box center [767, 392] width 302 height 784
click at [888, 772] on div at bounding box center [886, 750] width 42 height 42
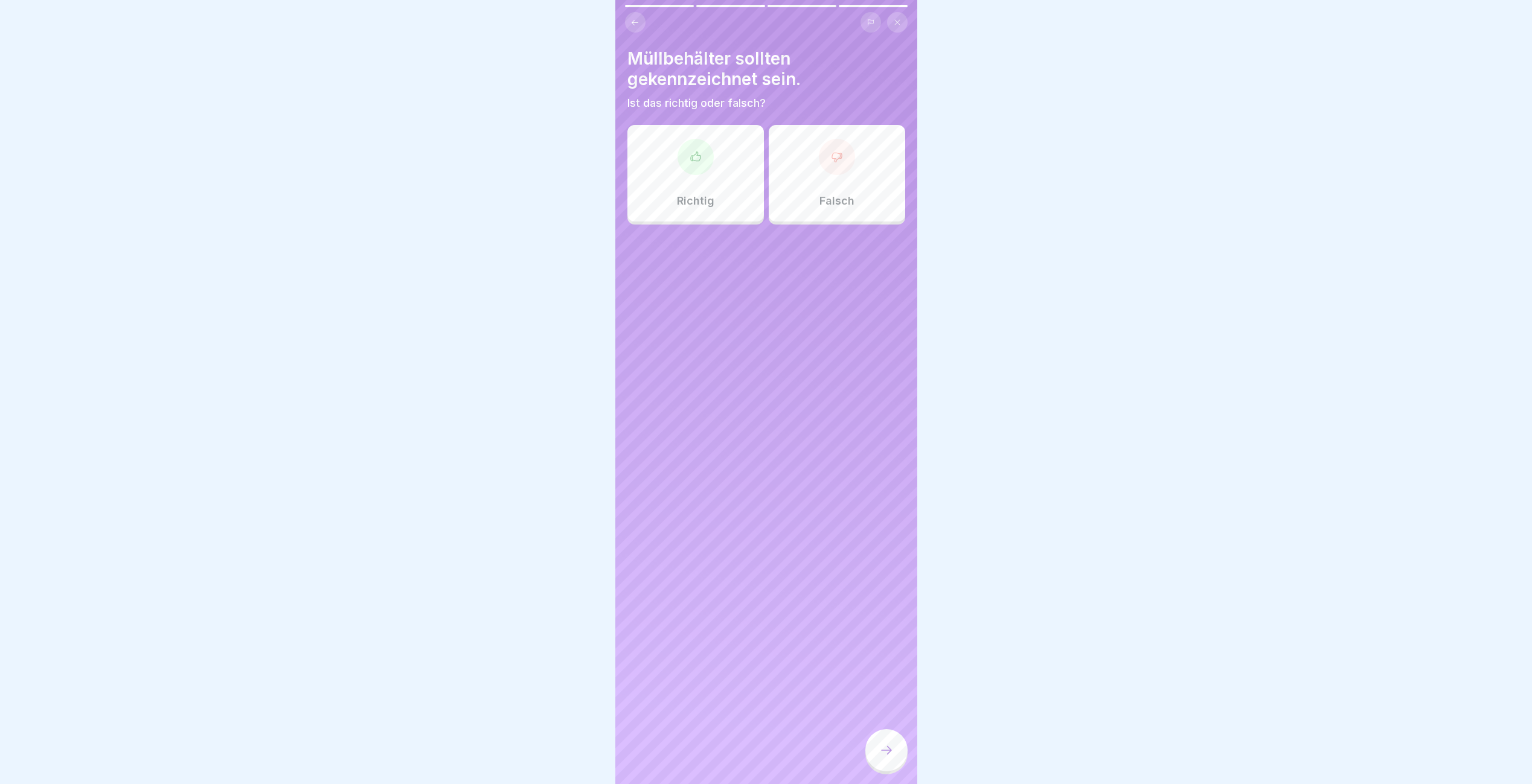
click at [694, 153] on icon at bounding box center [696, 157] width 12 height 12
click at [891, 748] on div at bounding box center [886, 750] width 42 height 42
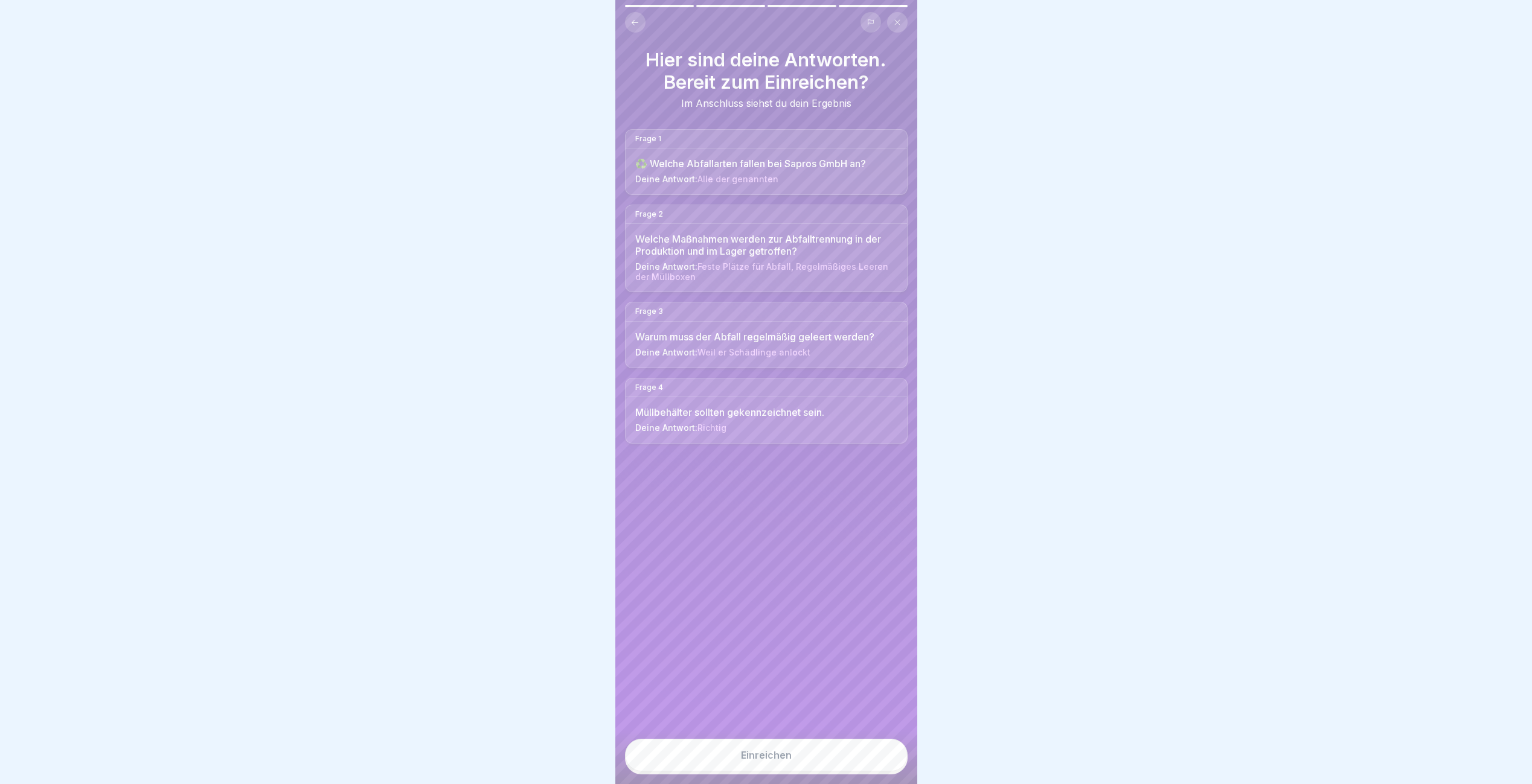
click at [889, 757] on button "Einreichen" at bounding box center [766, 755] width 283 height 33
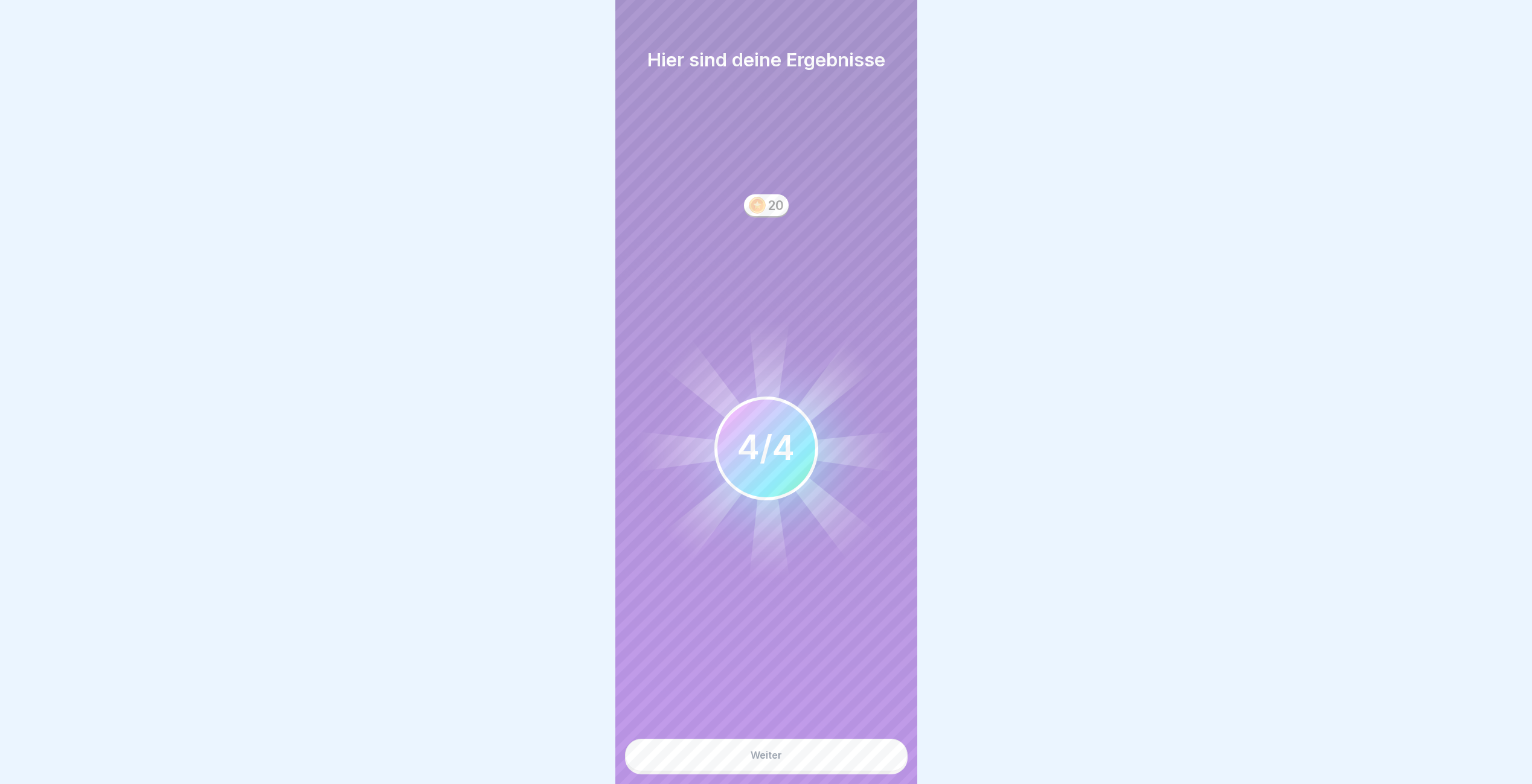
click at [889, 757] on button "Weiter" at bounding box center [766, 755] width 283 height 33
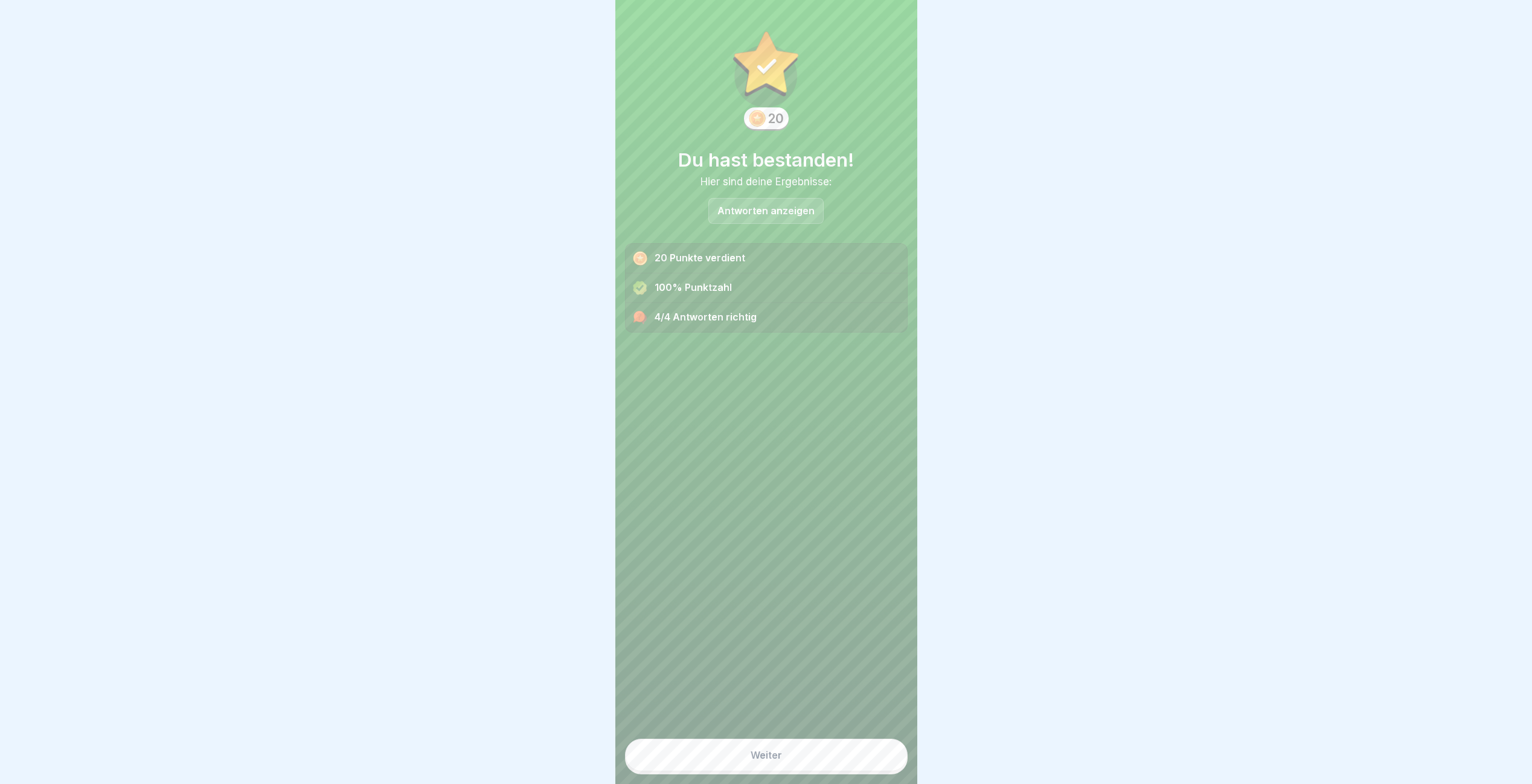
click at [889, 757] on button "Weiter" at bounding box center [766, 755] width 283 height 33
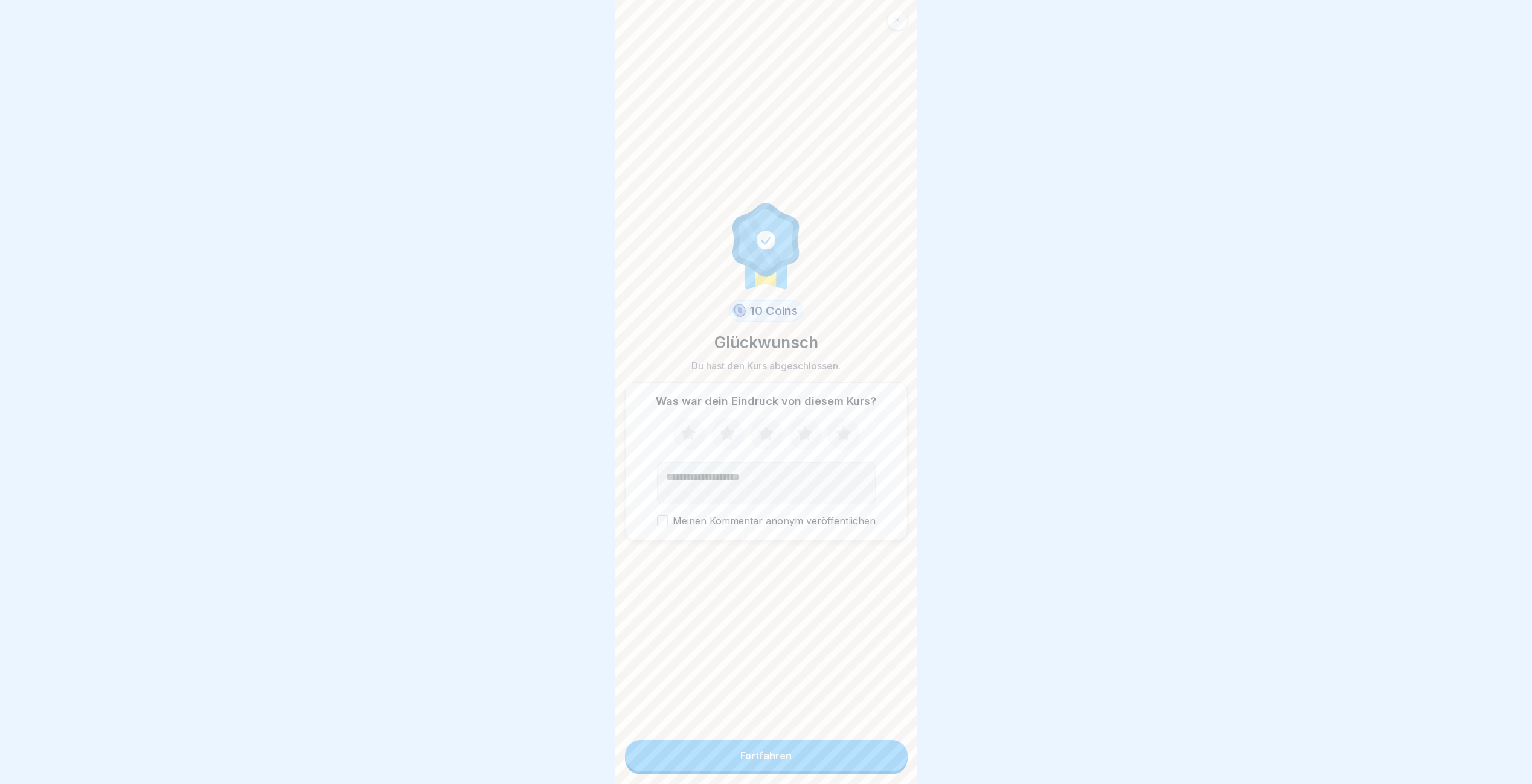
click at [889, 757] on button "Fortfahren" at bounding box center [766, 756] width 283 height 31
